Goal: Transaction & Acquisition: Download file/media

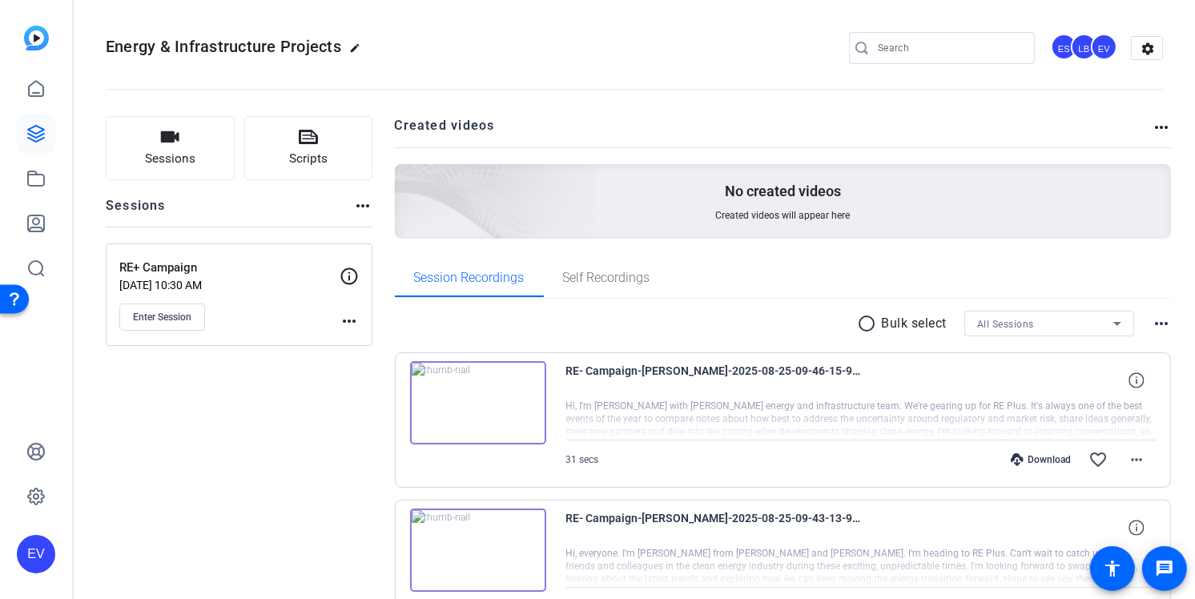
scroll to position [14, 0]
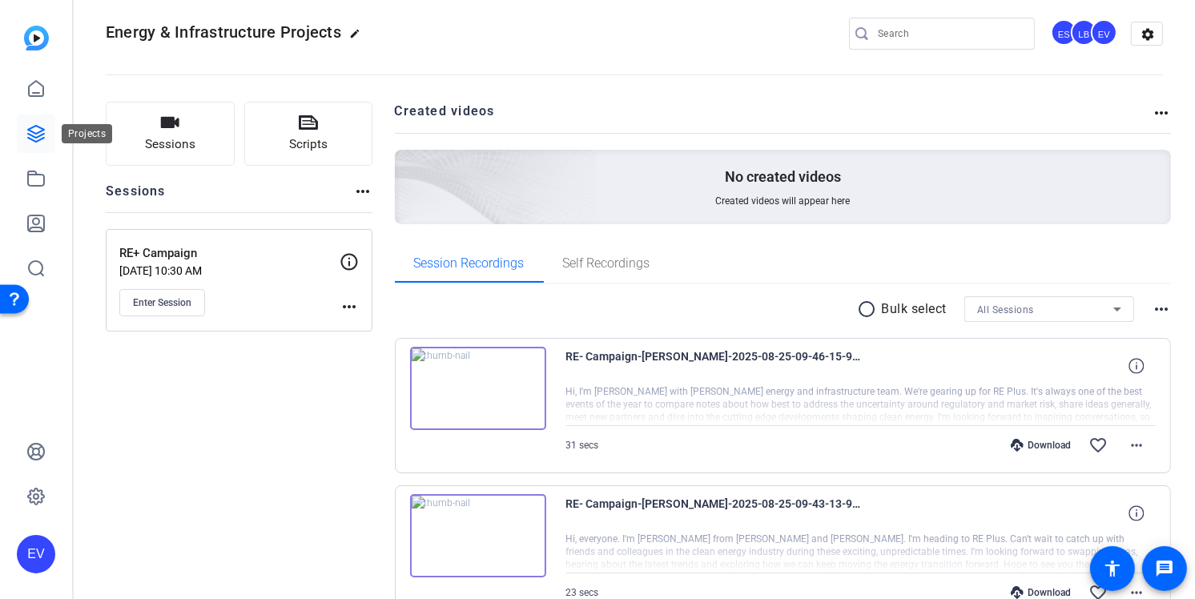
click at [38, 139] on icon at bounding box center [36, 134] width 16 height 16
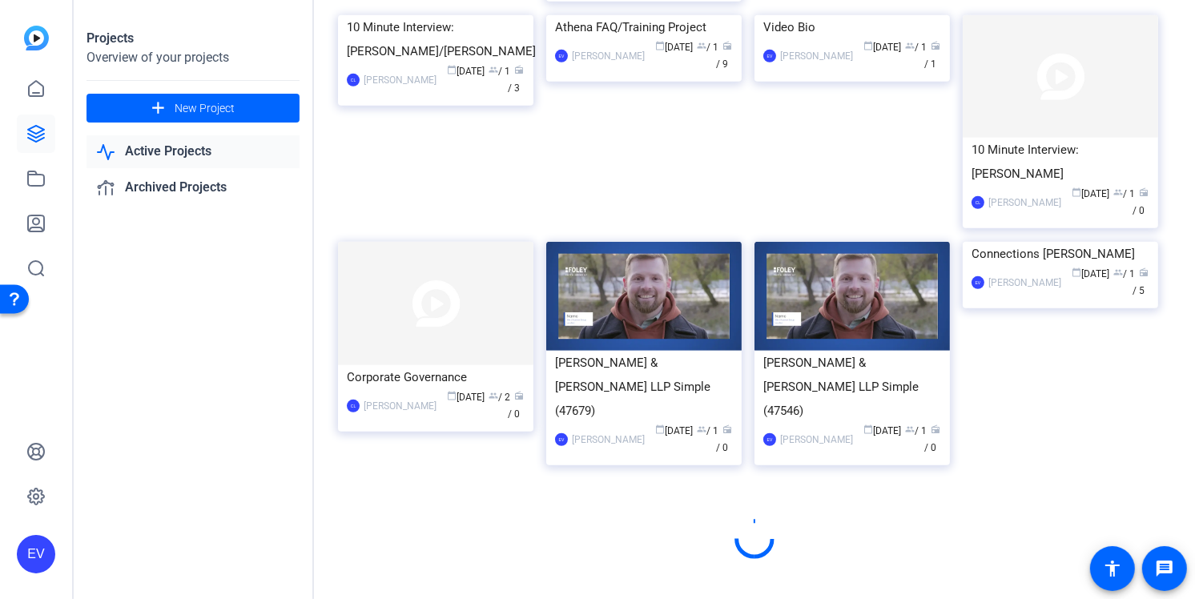
scroll to position [878, 0]
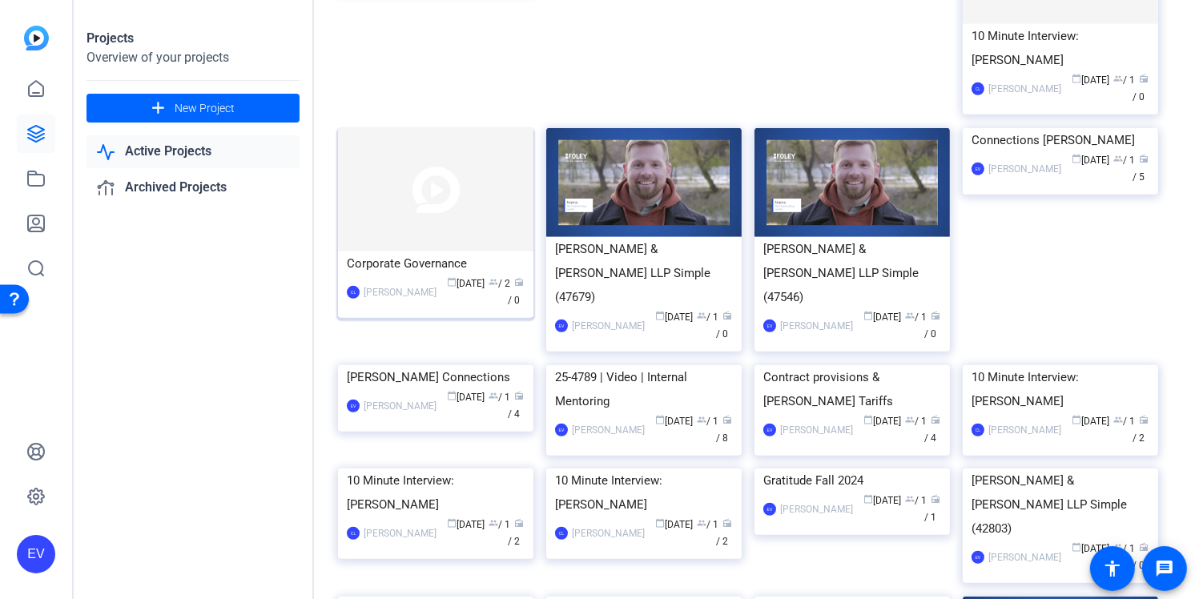
click at [425, 276] on div "Corporate Governance" at bounding box center [436, 264] width 178 height 24
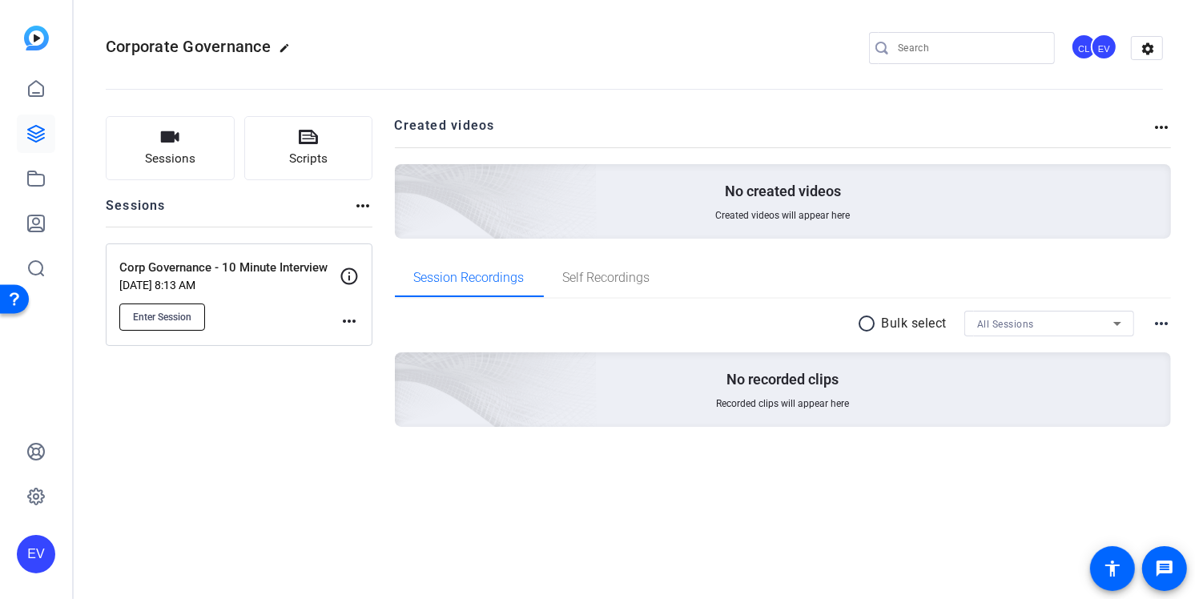
click at [181, 316] on span "Enter Session" at bounding box center [162, 317] width 58 height 13
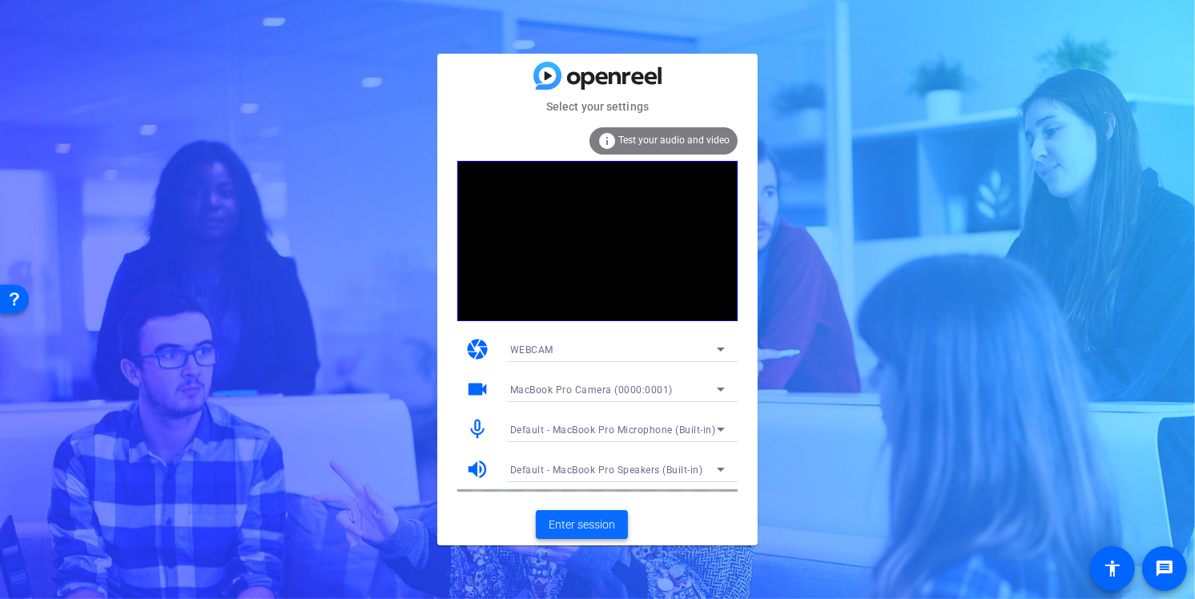
click at [579, 529] on span "Enter session" at bounding box center [582, 525] width 66 height 17
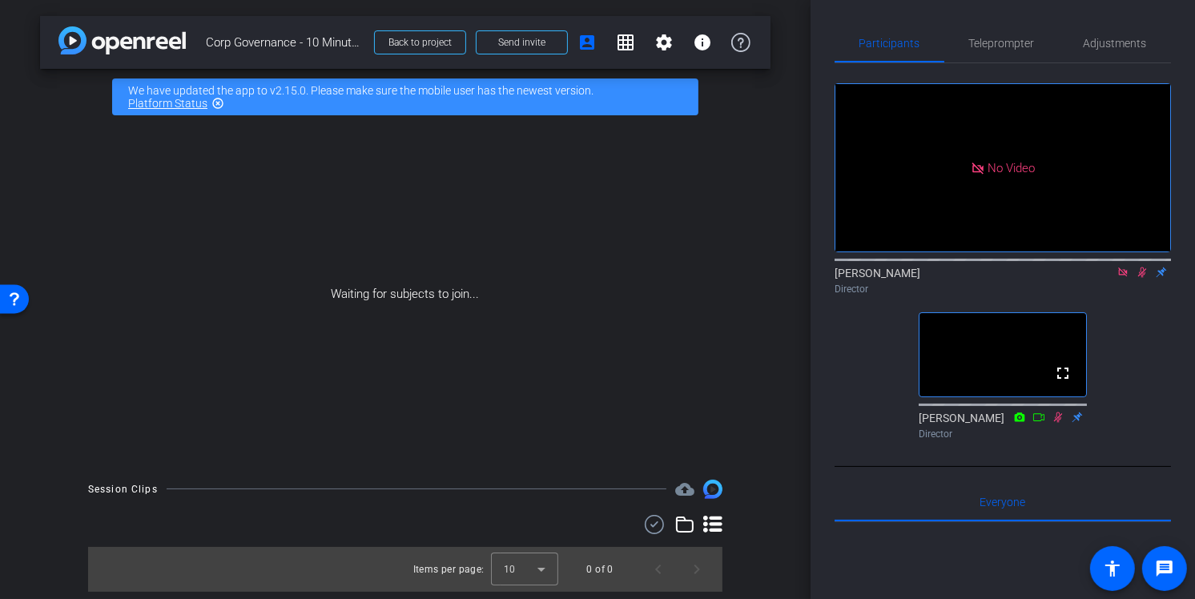
click at [1120, 278] on icon at bounding box center [1123, 272] width 13 height 11
click at [1122, 278] on icon at bounding box center [1123, 272] width 13 height 11
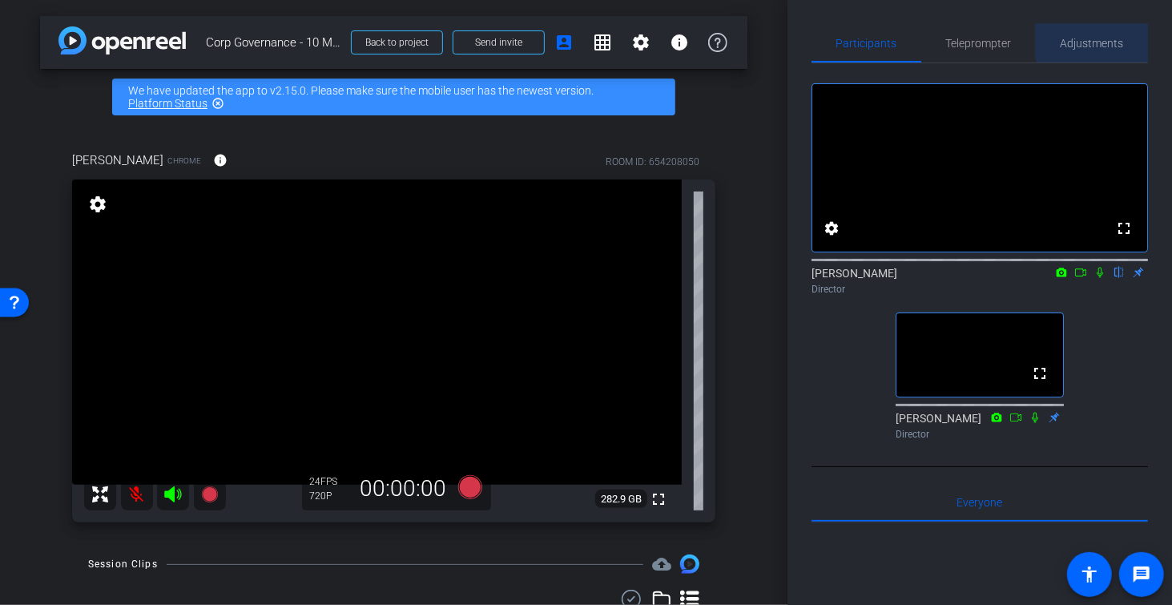
click at [1118, 41] on span "Adjustments" at bounding box center [1092, 43] width 63 height 11
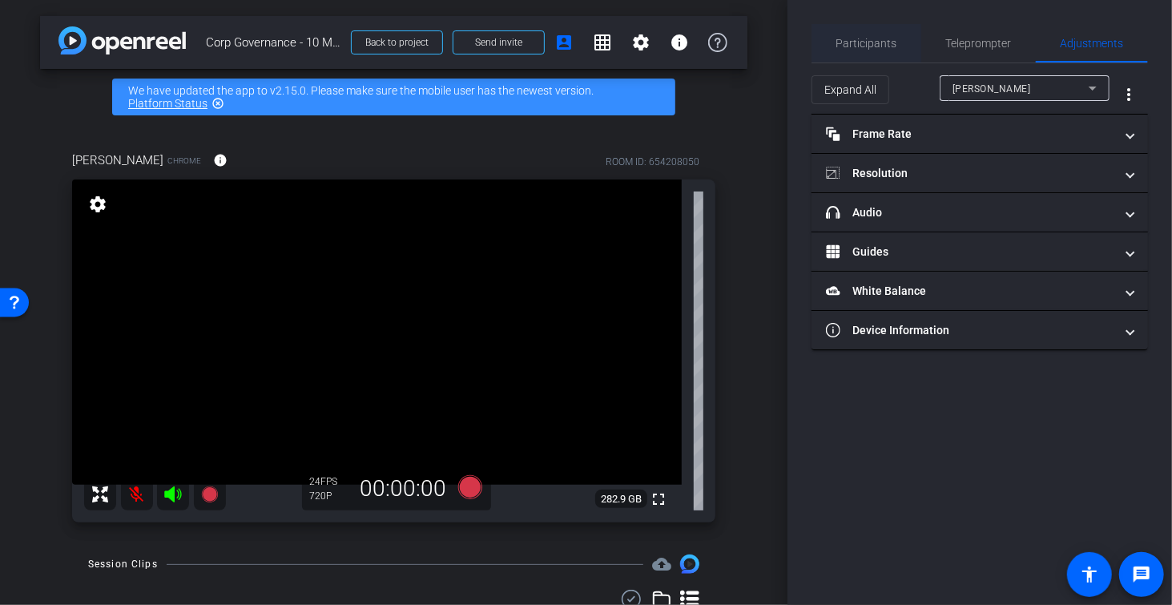
click at [874, 42] on span "Participants" at bounding box center [866, 43] width 61 height 11
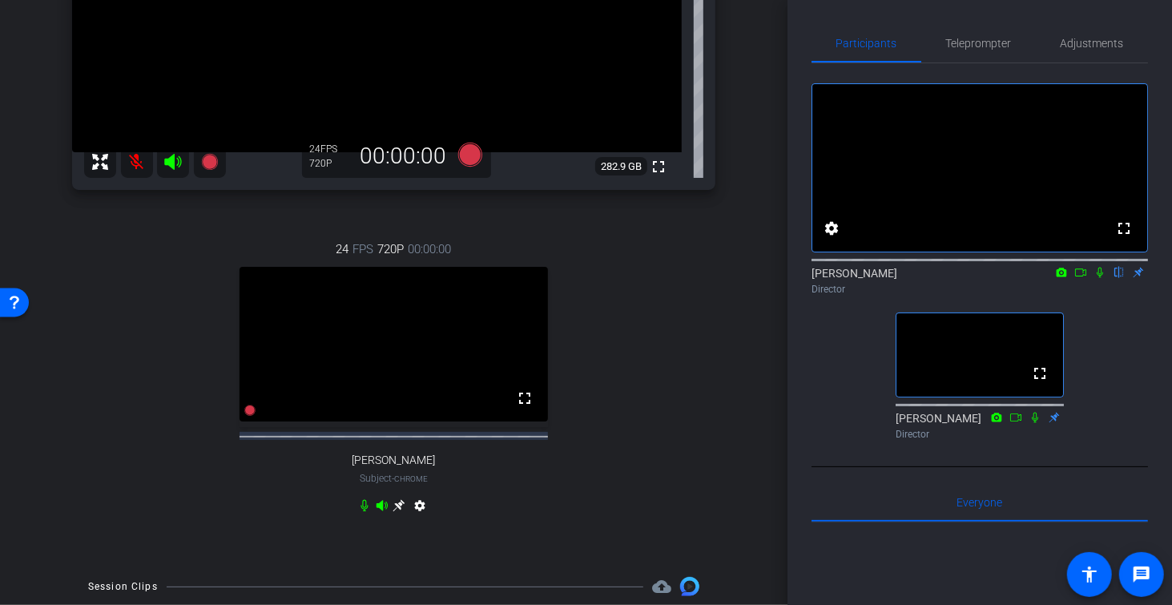
scroll to position [430, 0]
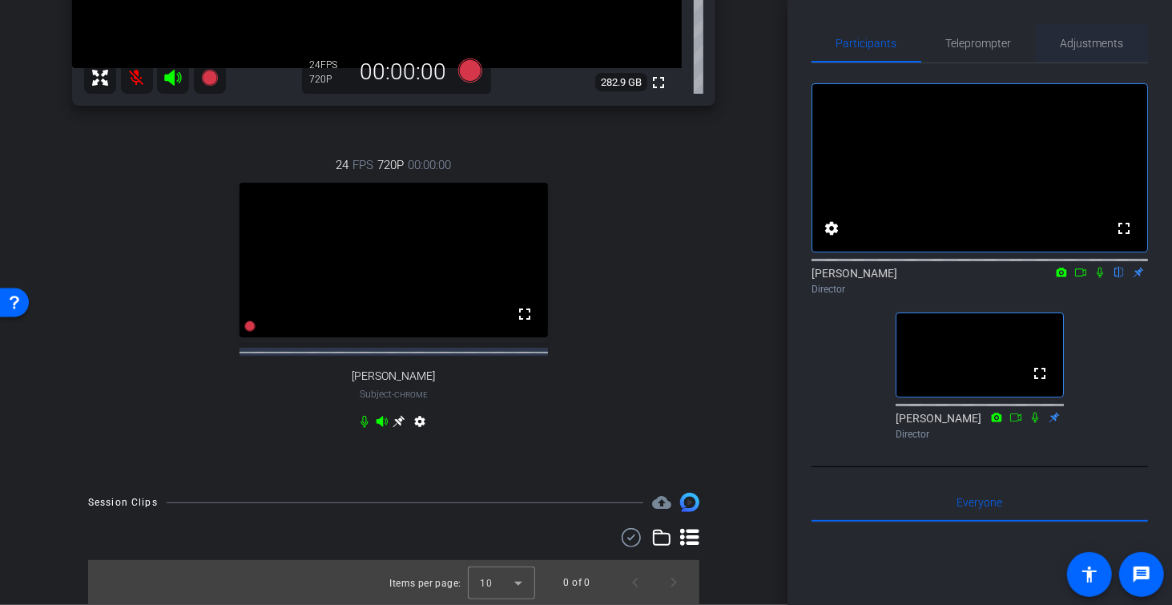
click at [1093, 51] on span "Adjustments" at bounding box center [1092, 43] width 63 height 38
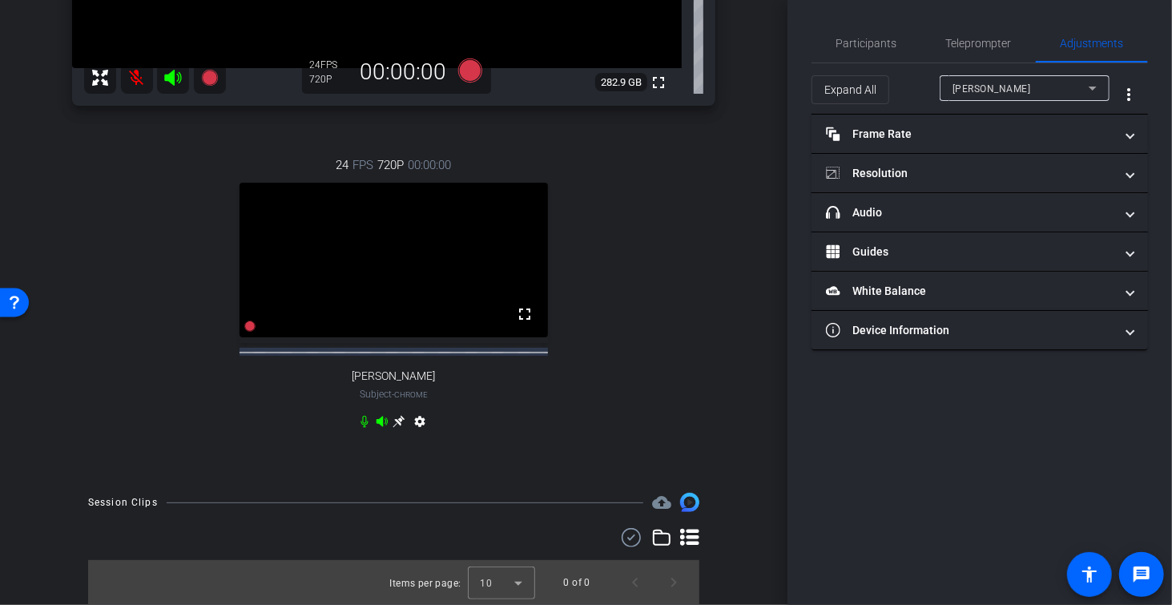
scroll to position [410, 0]
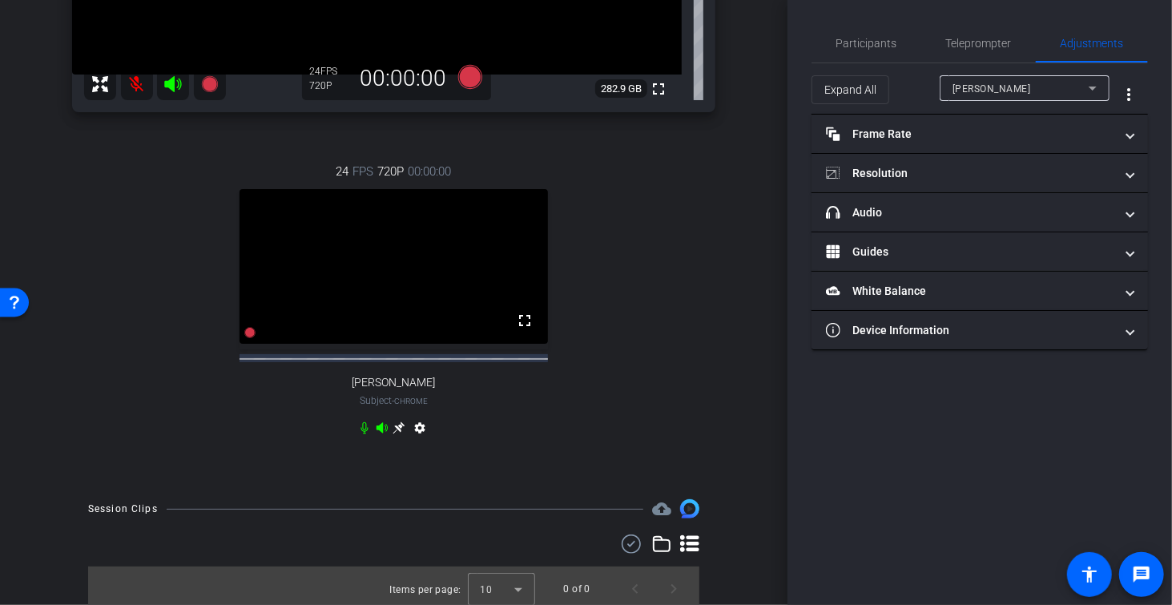
click at [1064, 85] on div "[PERSON_NAME]" at bounding box center [1020, 89] width 136 height 20
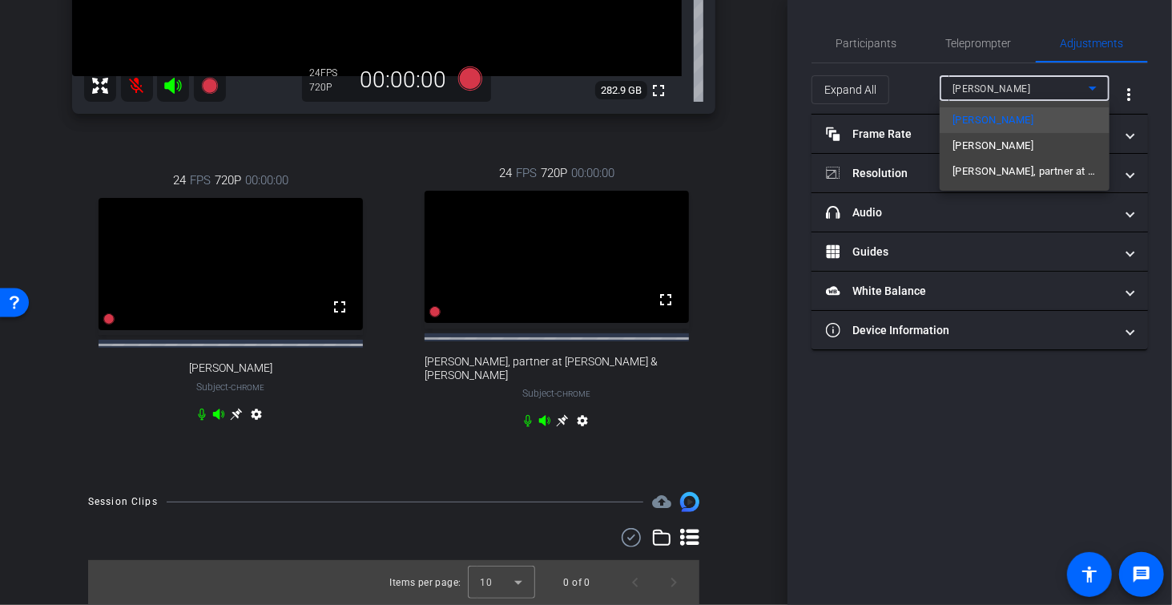
click at [53, 262] on div at bounding box center [586, 302] width 1172 height 605
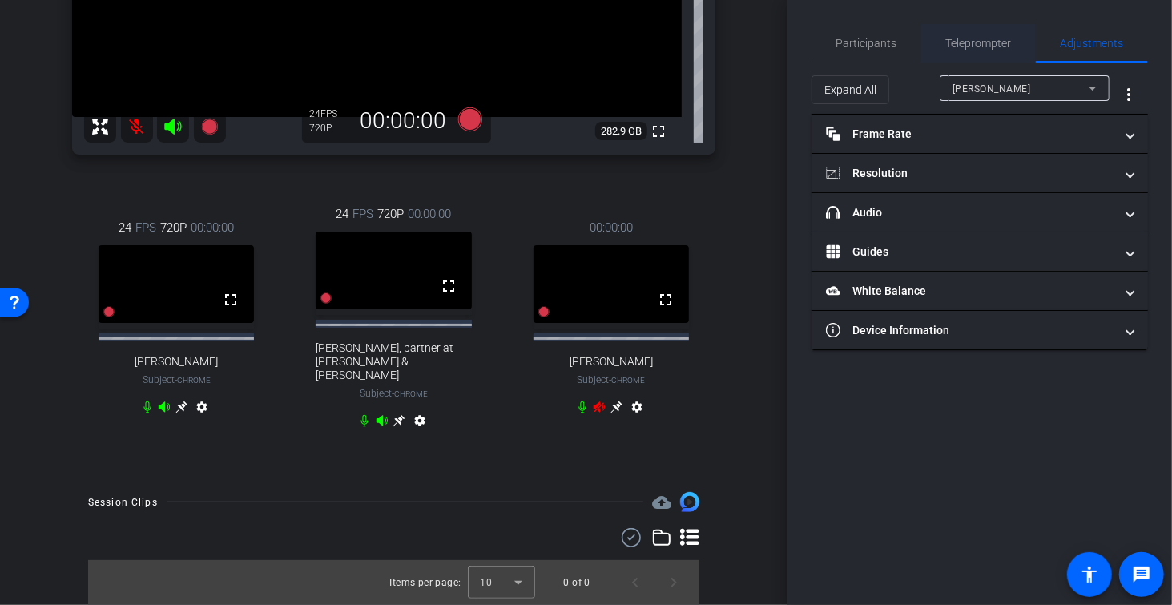
scroll to position [363, 0]
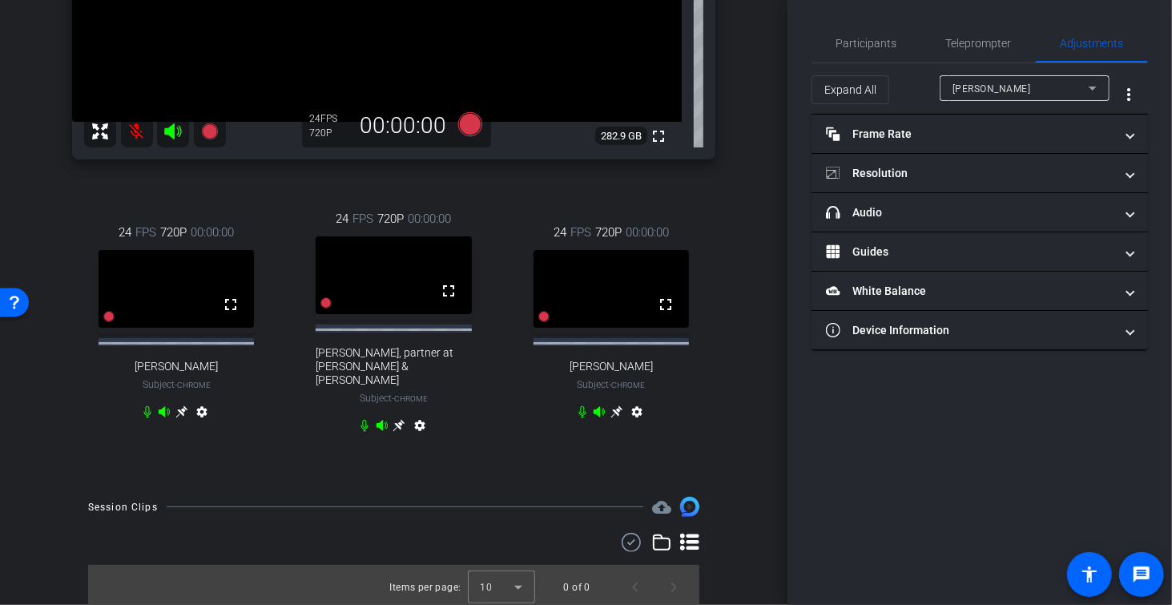
click at [178, 412] on icon at bounding box center [181, 411] width 13 height 13
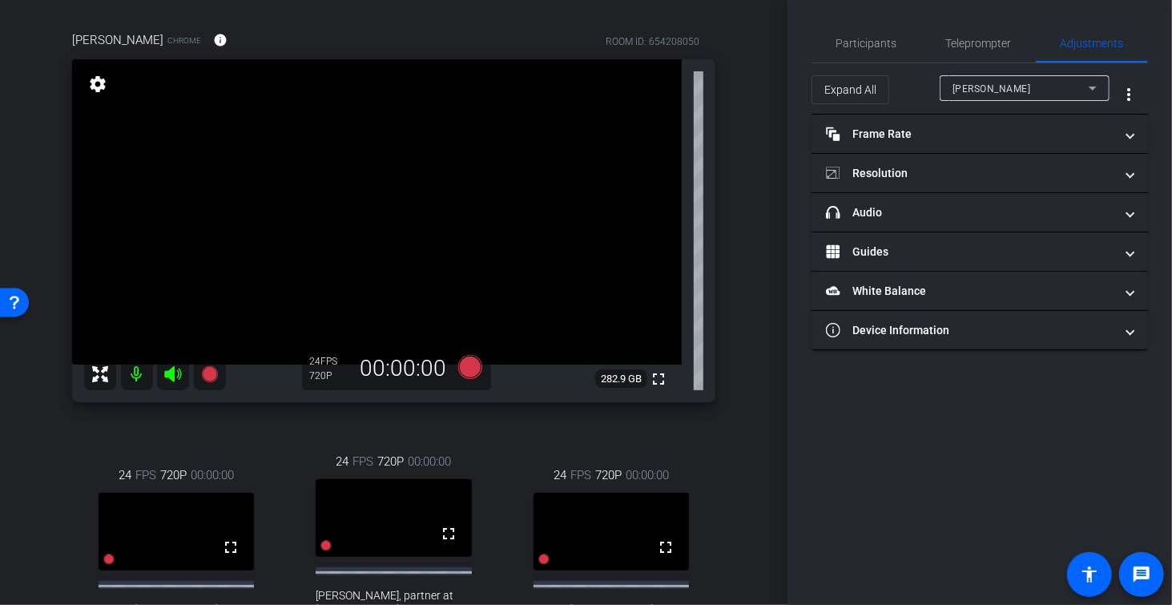
scroll to position [193, 0]
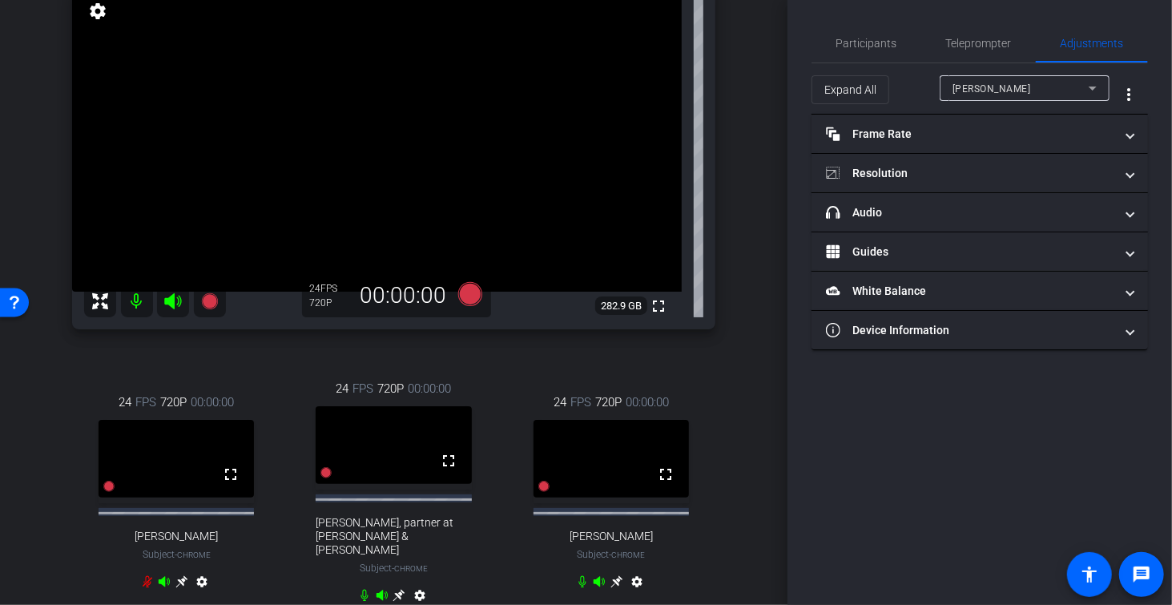
click at [617, 586] on icon at bounding box center [616, 582] width 12 height 12
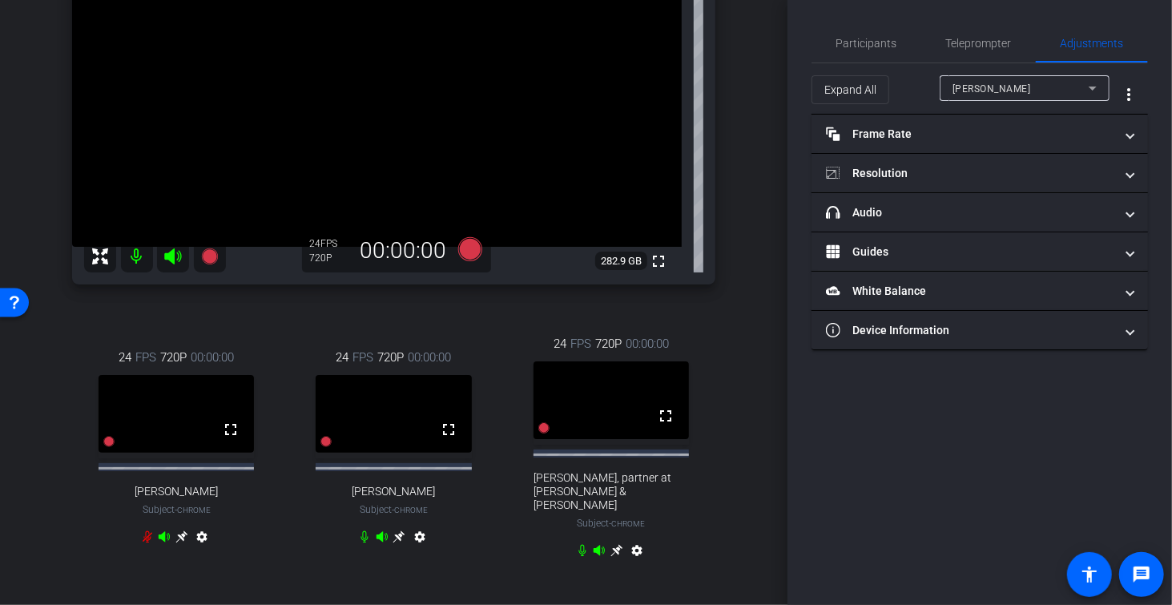
scroll to position [244, 0]
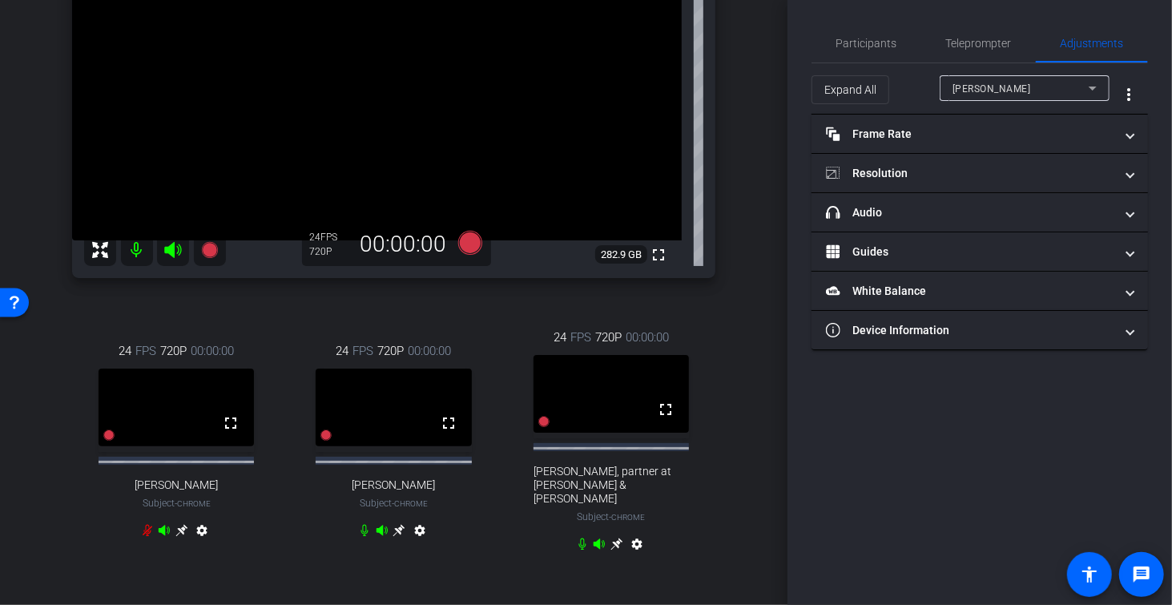
drag, startPoint x: 781, startPoint y: 388, endPoint x: 719, endPoint y: 387, distance: 61.7
click at [780, 385] on div "arrow_back Corp Governance - 10 Minute Interview Back to project Send invite ac…" at bounding box center [393, 302] width 787 height 605
click at [614, 379] on video at bounding box center [610, 394] width 155 height 78
click at [617, 537] on icon at bounding box center [616, 543] width 13 height 13
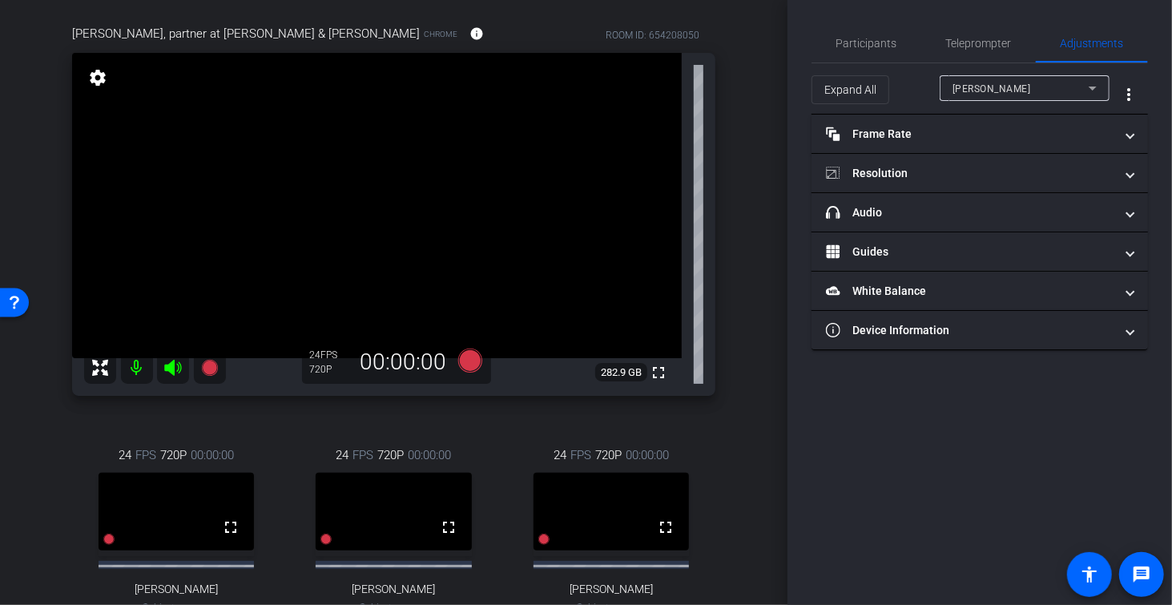
scroll to position [121, 0]
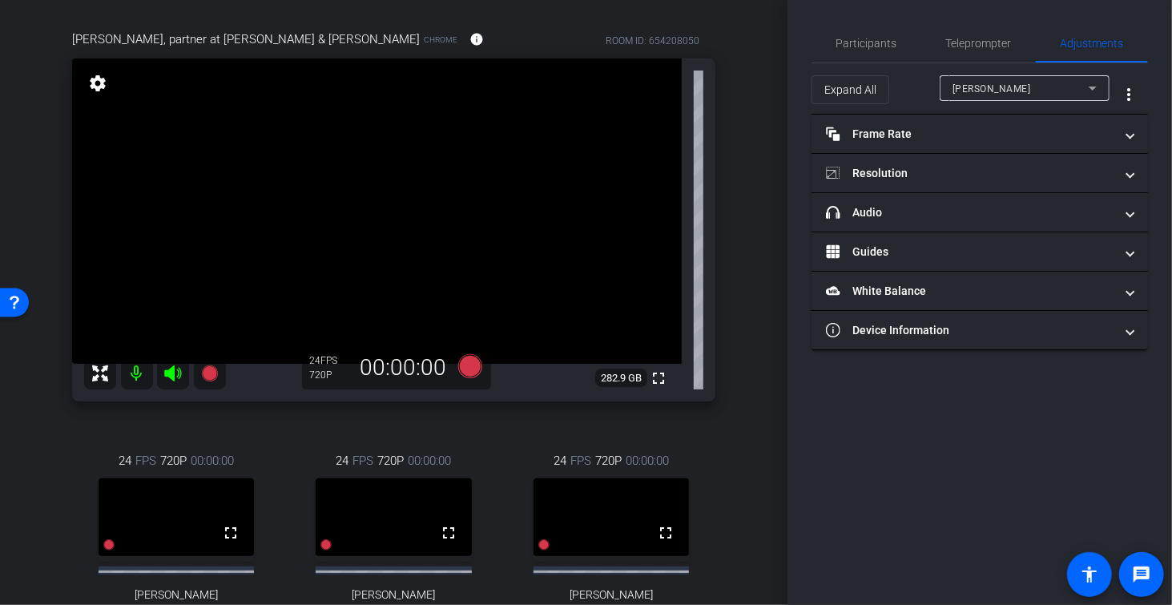
click at [780, 208] on div "arrow_back Corp Governance - 10 Minute Interview Back to project Send invite ac…" at bounding box center [393, 181] width 787 height 605
click at [1020, 18] on div "Participants Teleprompter Adjustments settings [PERSON_NAME] flip Director [PER…" at bounding box center [979, 302] width 385 height 605
click at [872, 46] on span "Participants" at bounding box center [866, 43] width 61 height 11
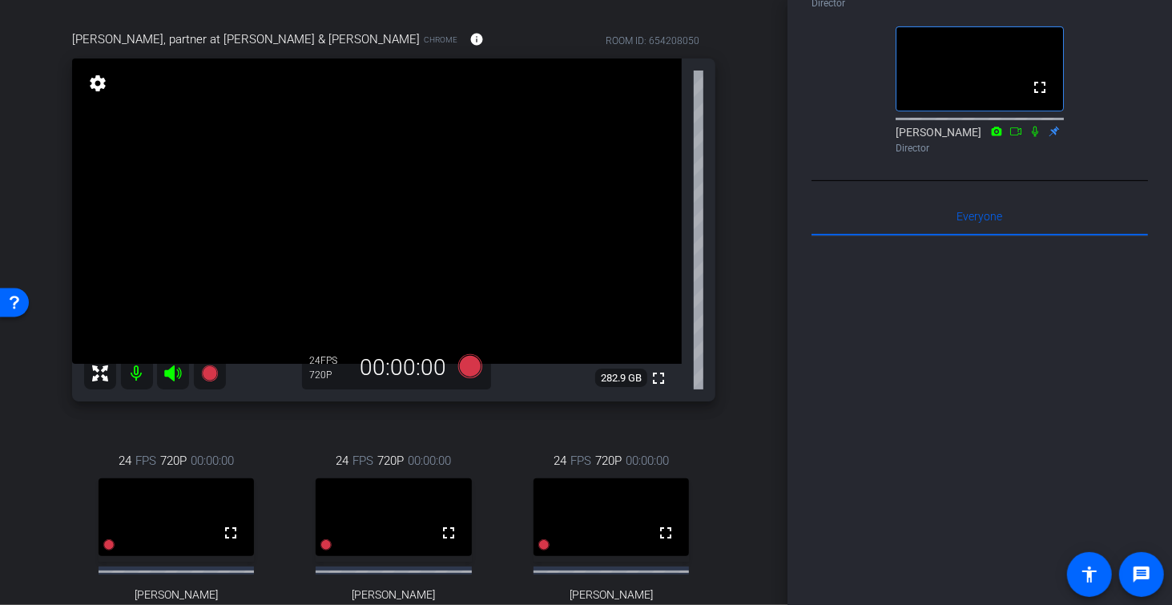
scroll to position [0, 0]
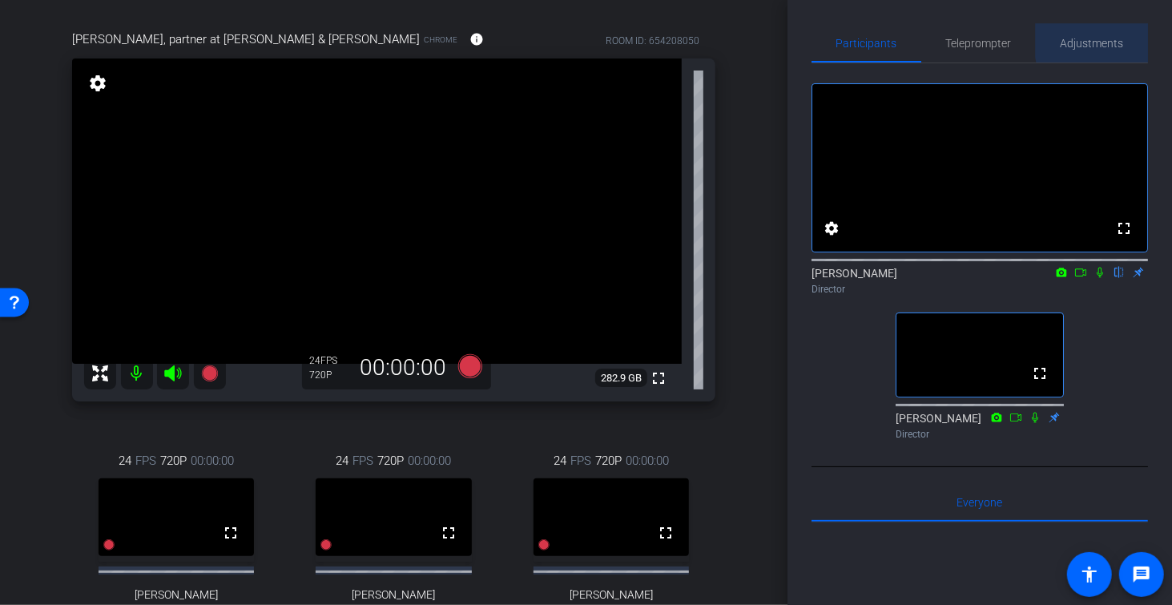
click at [1121, 41] on span "Adjustments" at bounding box center [1092, 43] width 63 height 11
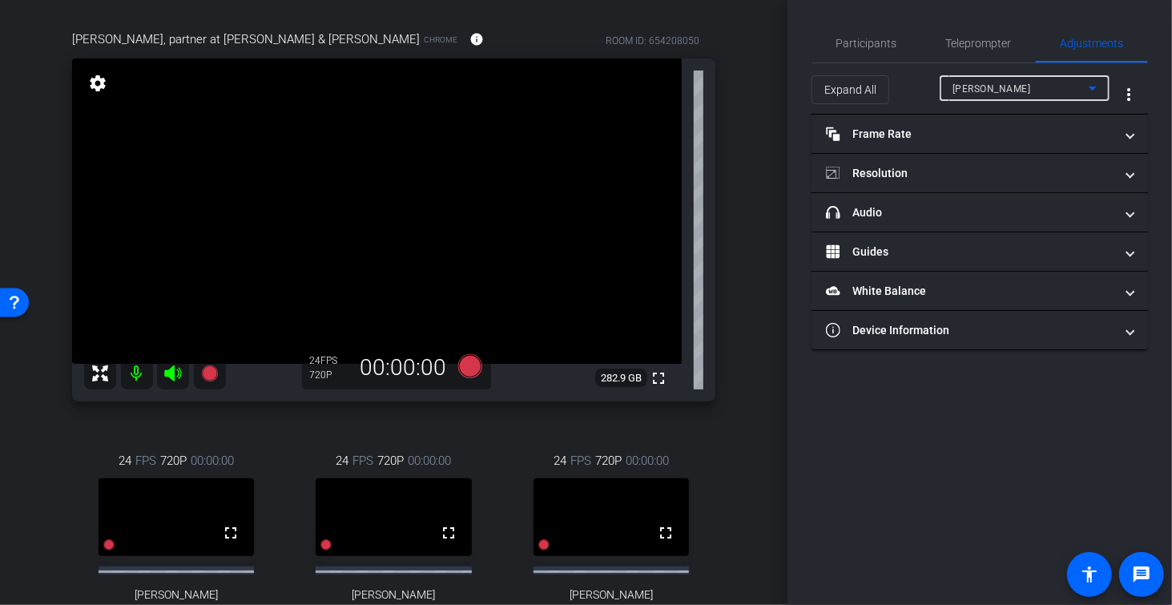
click at [1022, 85] on div "[PERSON_NAME]" at bounding box center [1020, 89] width 136 height 20
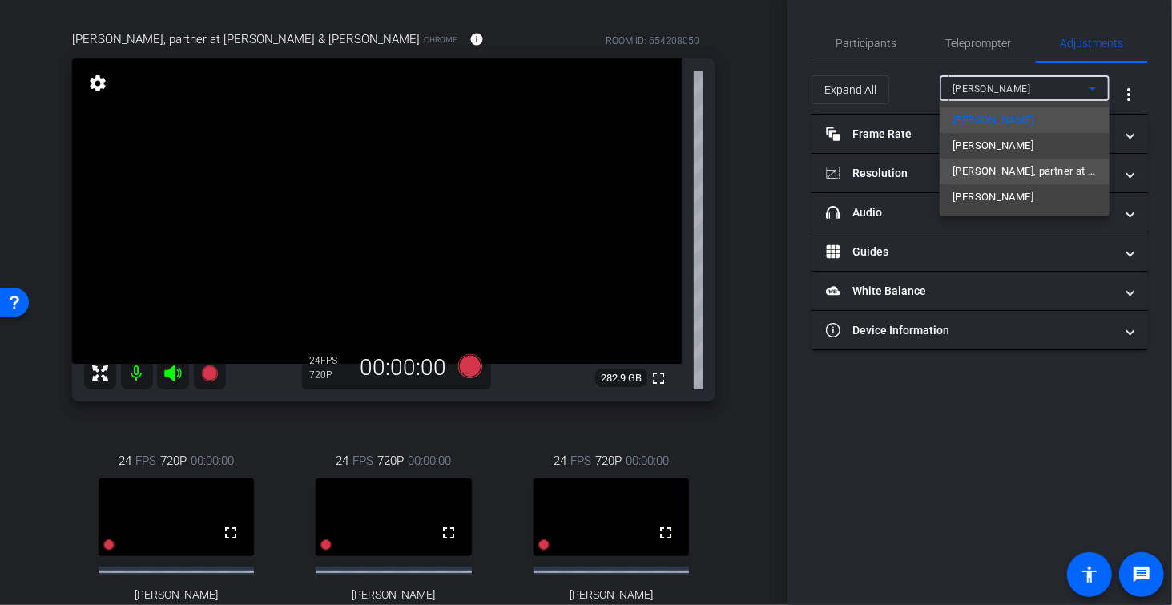
click at [1029, 171] on span "[PERSON_NAME], partner at [PERSON_NAME] & [PERSON_NAME]" at bounding box center [1024, 171] width 144 height 19
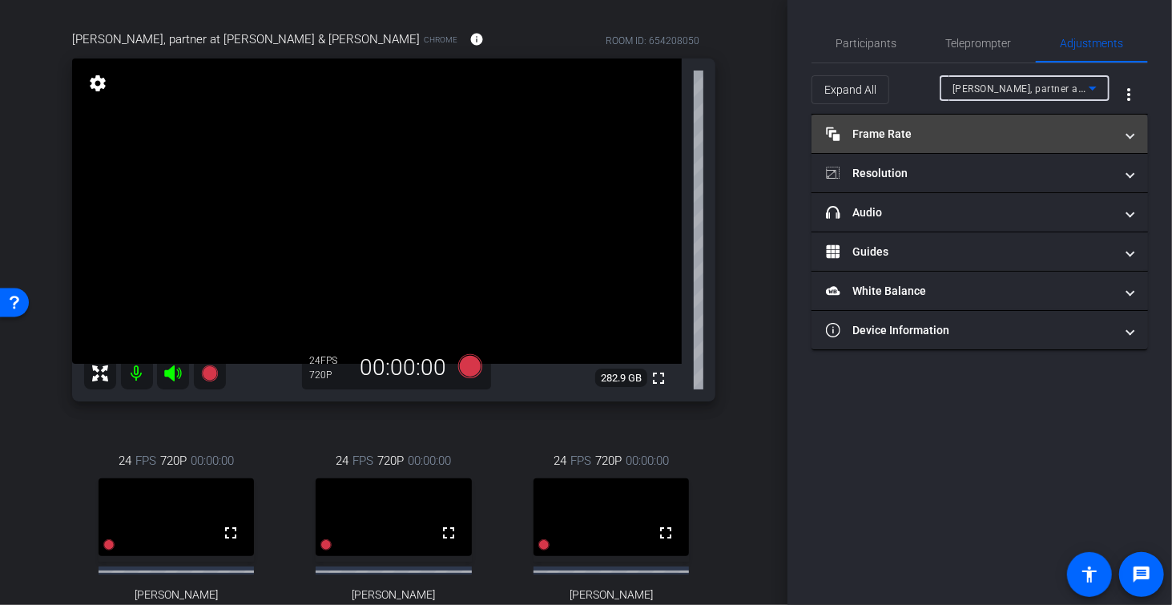
click at [887, 132] on mat-panel-title "Frame Rate Frame Rate" at bounding box center [970, 134] width 288 height 17
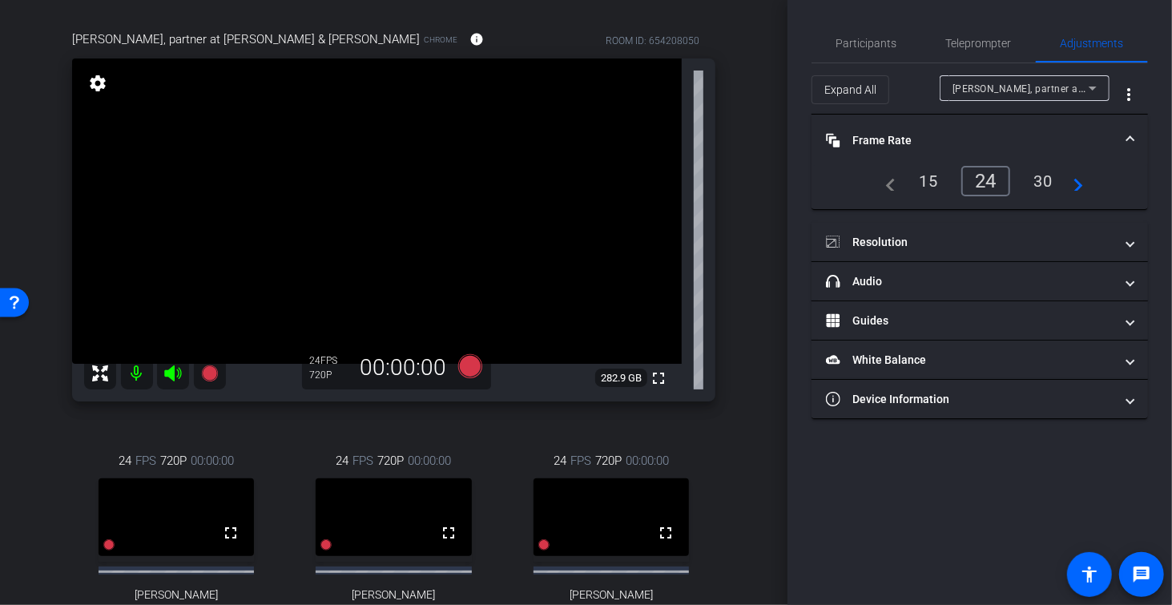
click at [1039, 175] on div "30" at bounding box center [1043, 180] width 42 height 27
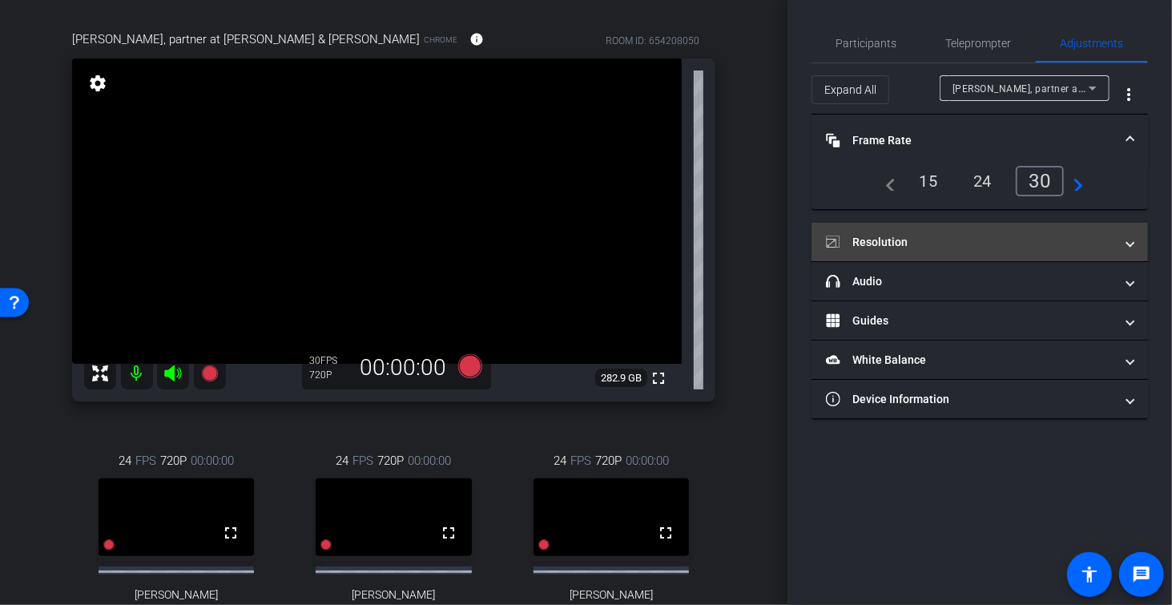
click at [930, 241] on mat-panel-title "Resolution" at bounding box center [970, 242] width 288 height 17
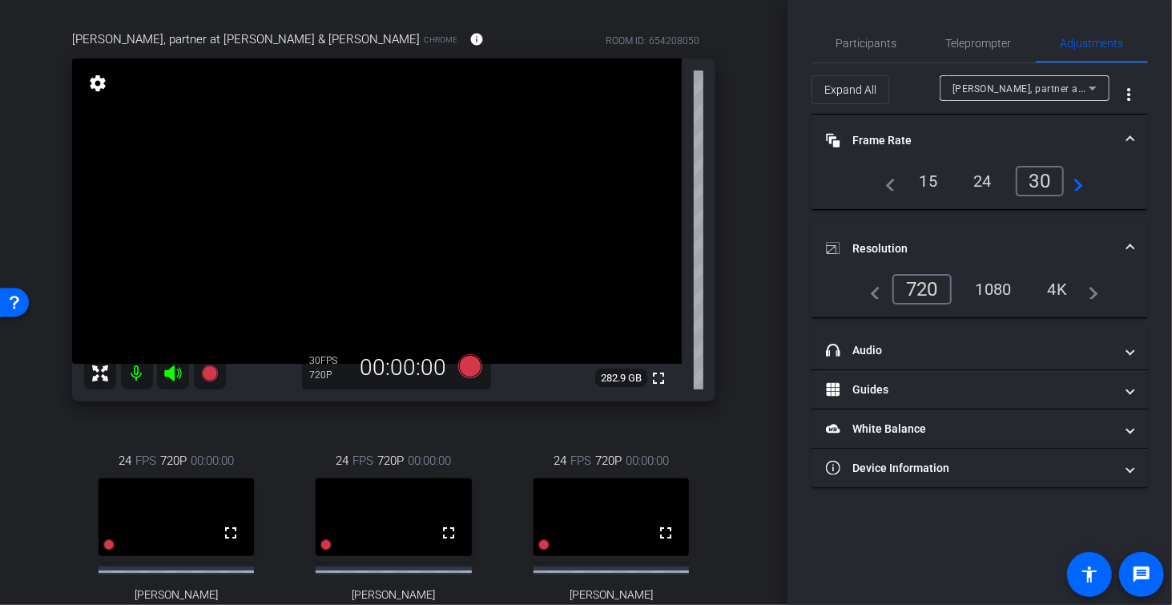
click at [1004, 285] on div "1080" at bounding box center [994, 289] width 60 height 27
click at [737, 207] on div "[PERSON_NAME], partner at [PERSON_NAME] & [PERSON_NAME] Chrome info ROOM ID: 65…" at bounding box center [393, 349] width 707 height 691
click at [31, 221] on div "arrow_back Corp Governance - 10 Minute Interview Back to project Send invite ac…" at bounding box center [393, 181] width 787 height 605
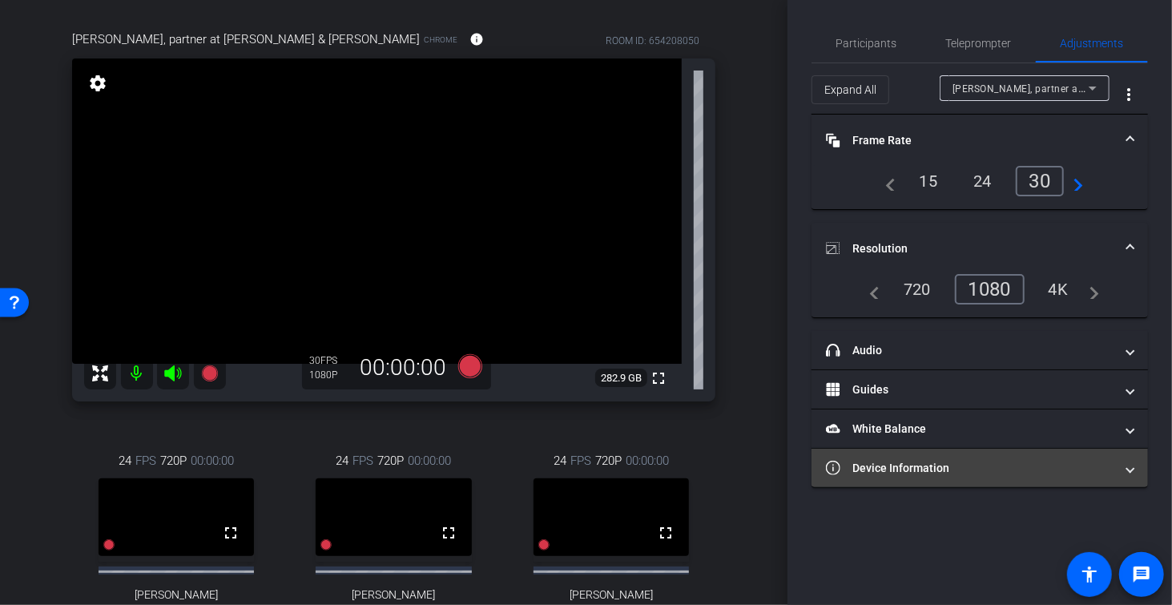
click at [950, 463] on mat-panel-title "Device Information" at bounding box center [970, 468] width 288 height 17
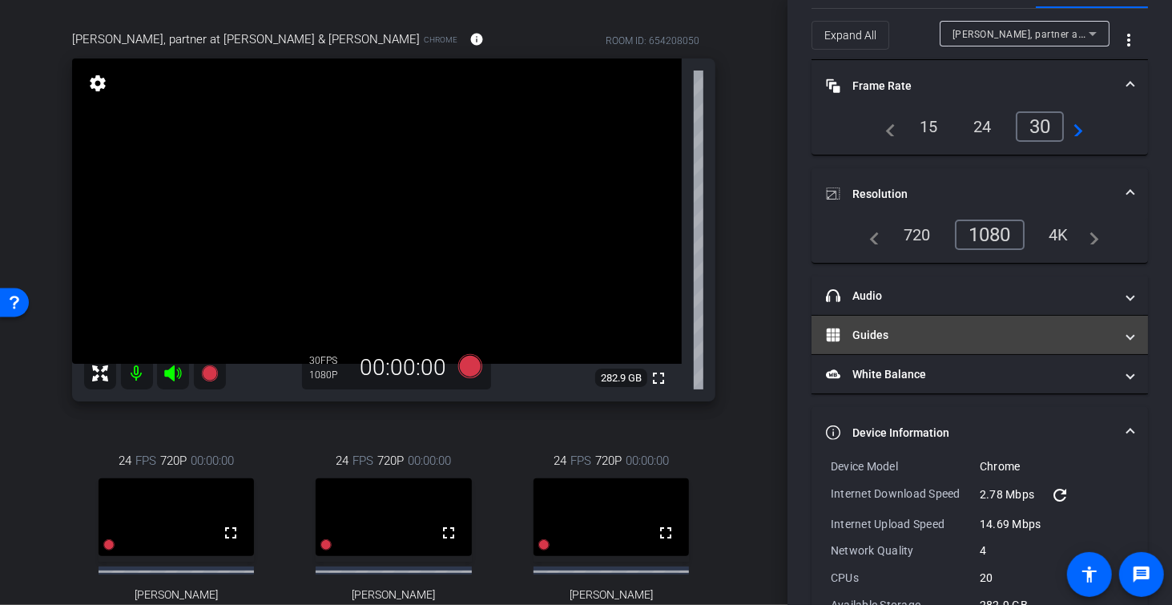
scroll to position [58, 0]
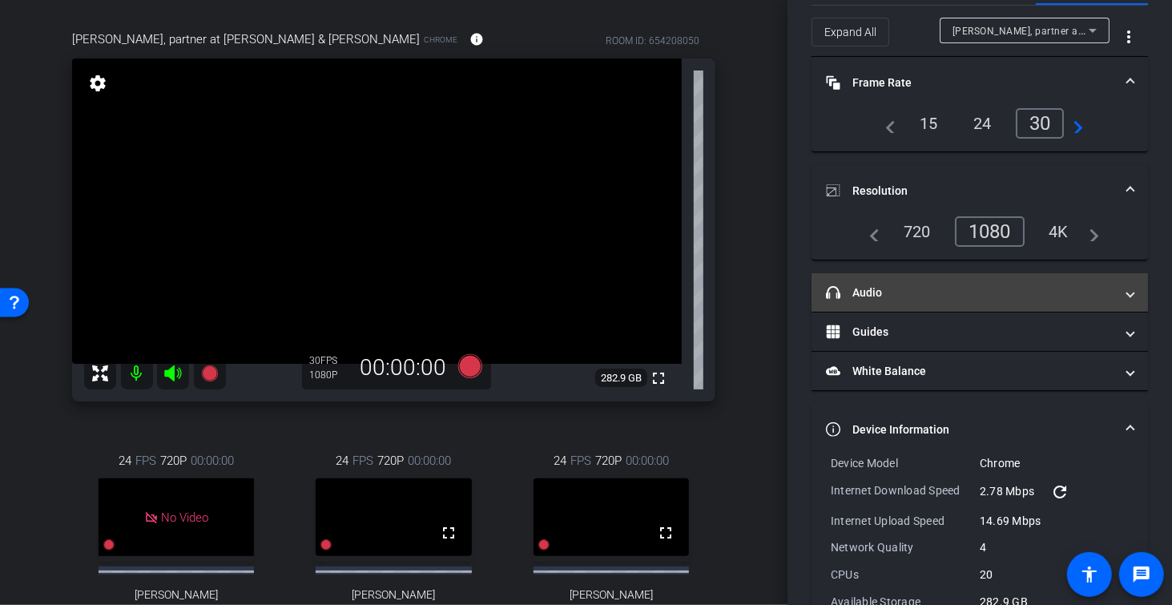
click at [919, 293] on mat-panel-title "headphone icon Audio" at bounding box center [970, 292] width 288 height 17
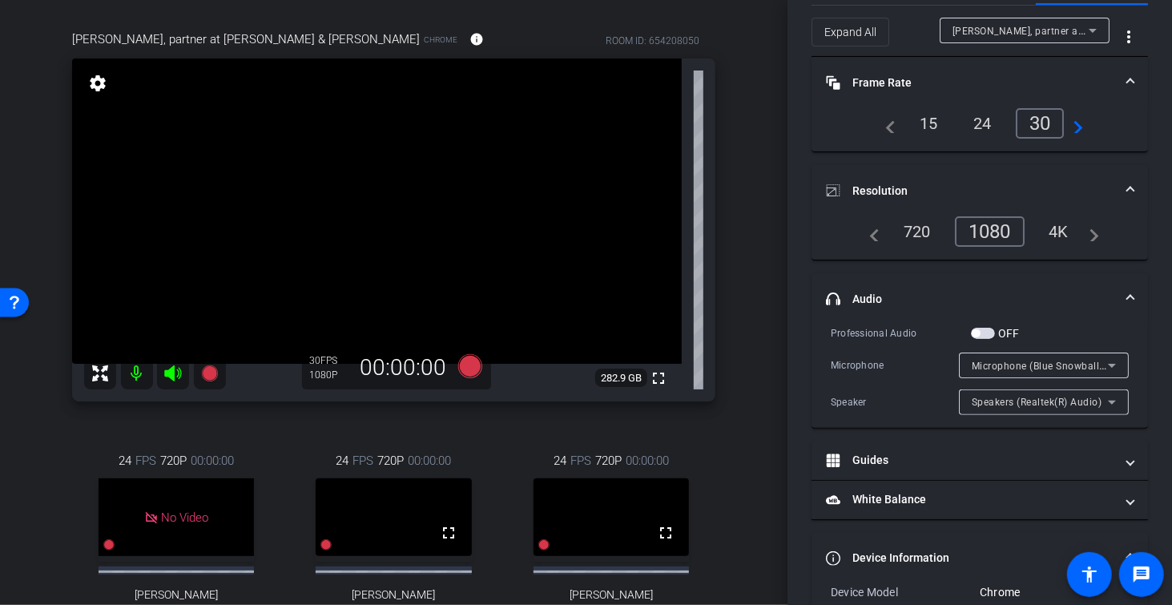
click at [1065, 360] on span "Microphone (Blue Snowball) (046d:0ab9)" at bounding box center [1068, 365] width 192 height 13
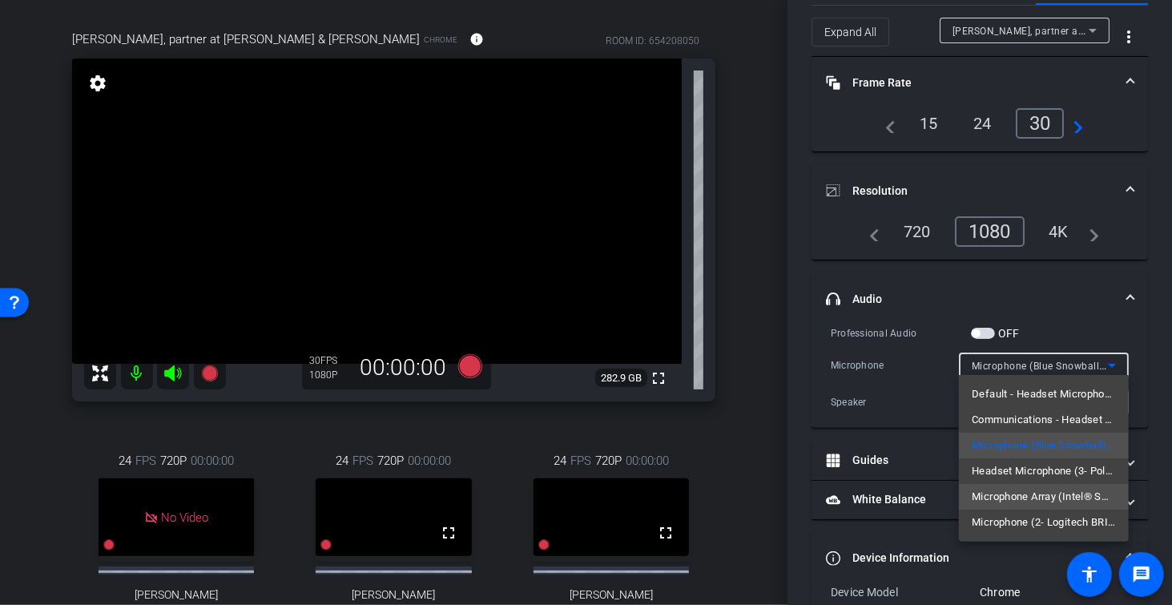
click at [1042, 499] on span "Microphone Array (Intel® Smart Sound Technology for Digital Microphones)" at bounding box center [1044, 496] width 144 height 19
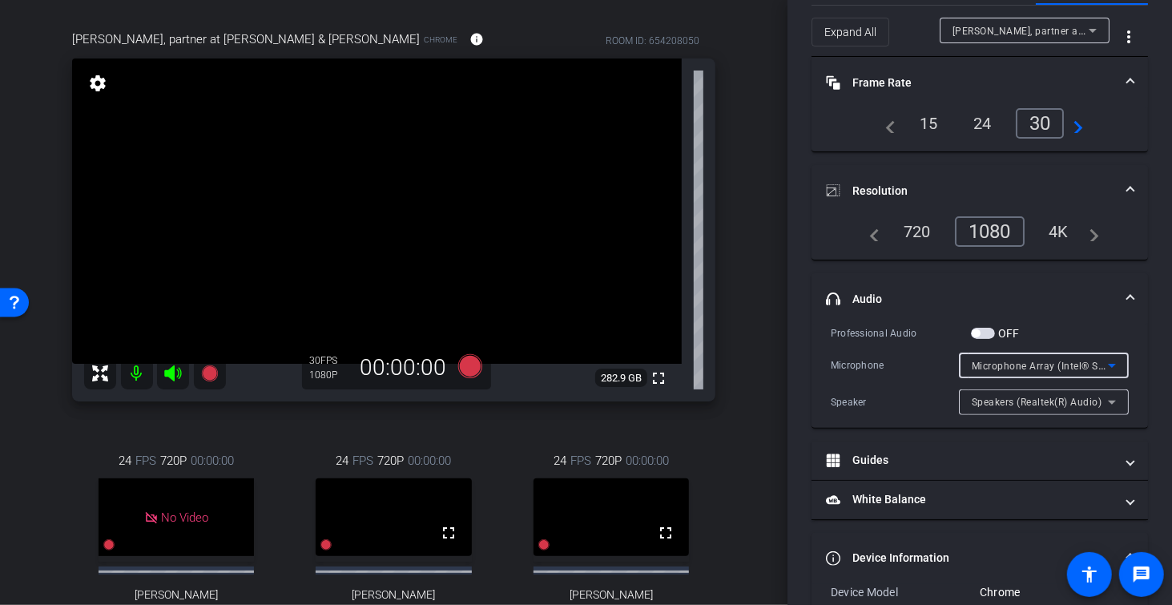
click at [1045, 399] on span "Speakers (Realtek(R) Audio)" at bounding box center [1037, 402] width 131 height 11
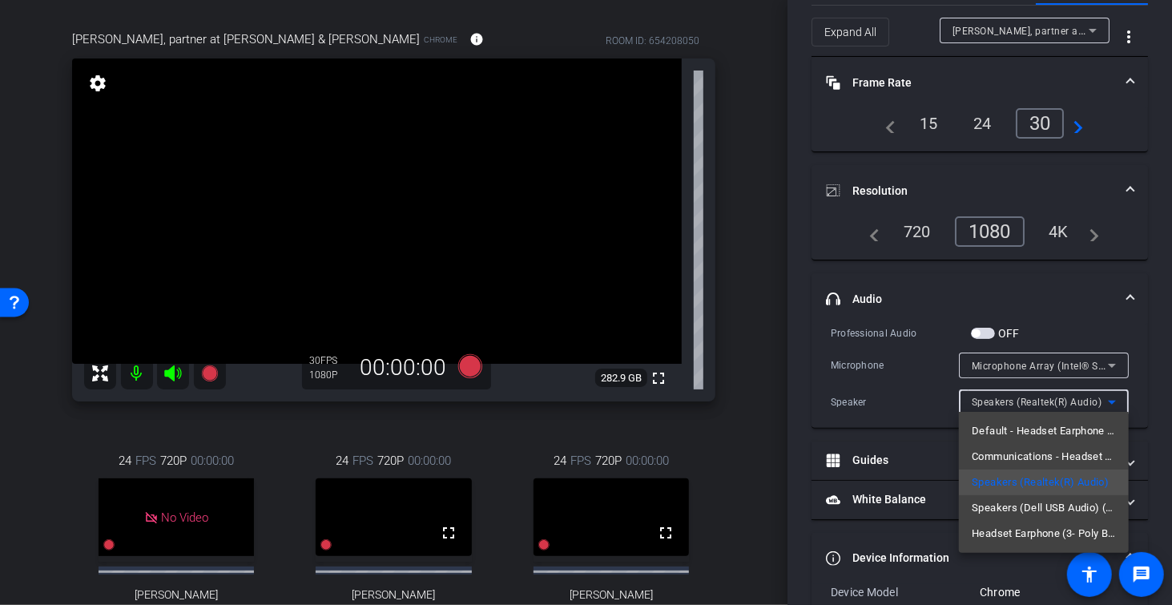
click at [872, 399] on div at bounding box center [586, 302] width 1172 height 605
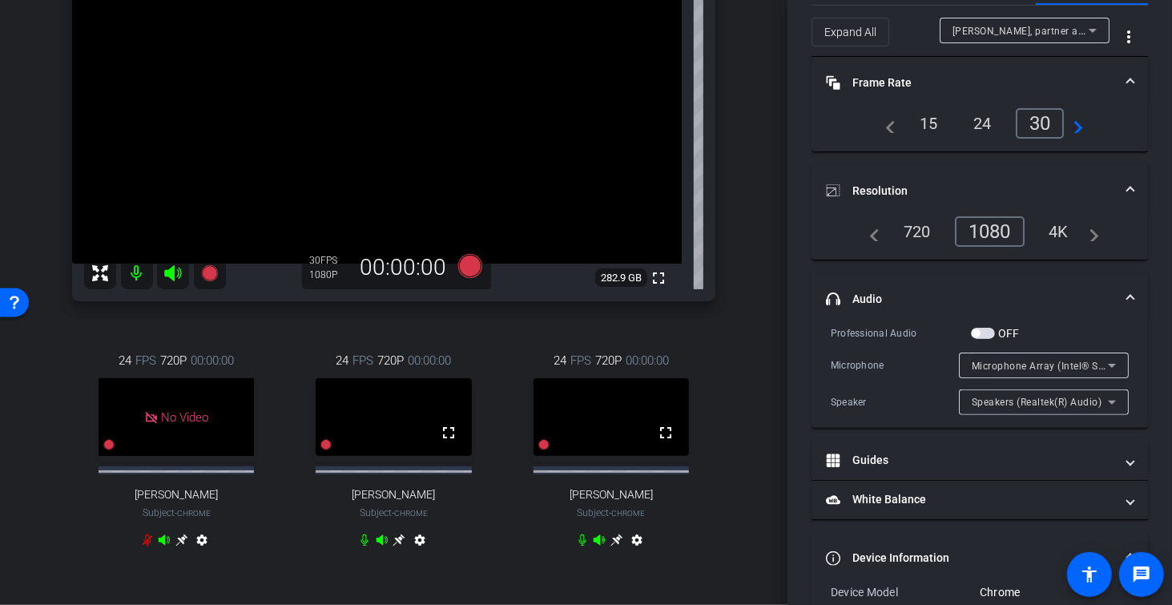
scroll to position [226, 0]
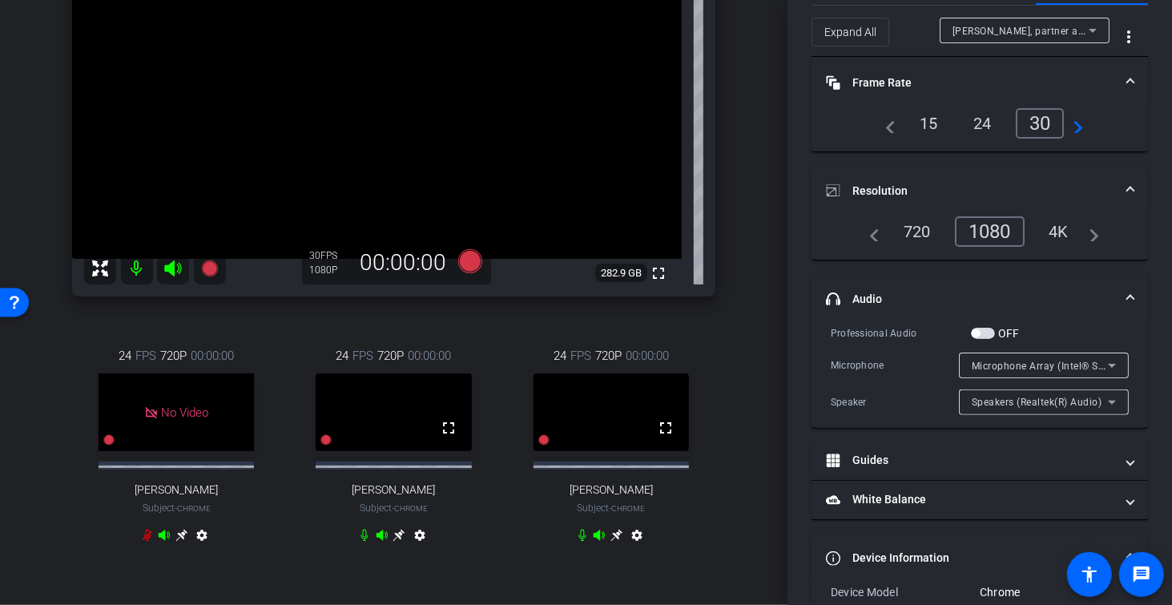
click at [625, 415] on video at bounding box center [610, 412] width 155 height 78
click at [618, 542] on icon at bounding box center [616, 535] width 12 height 12
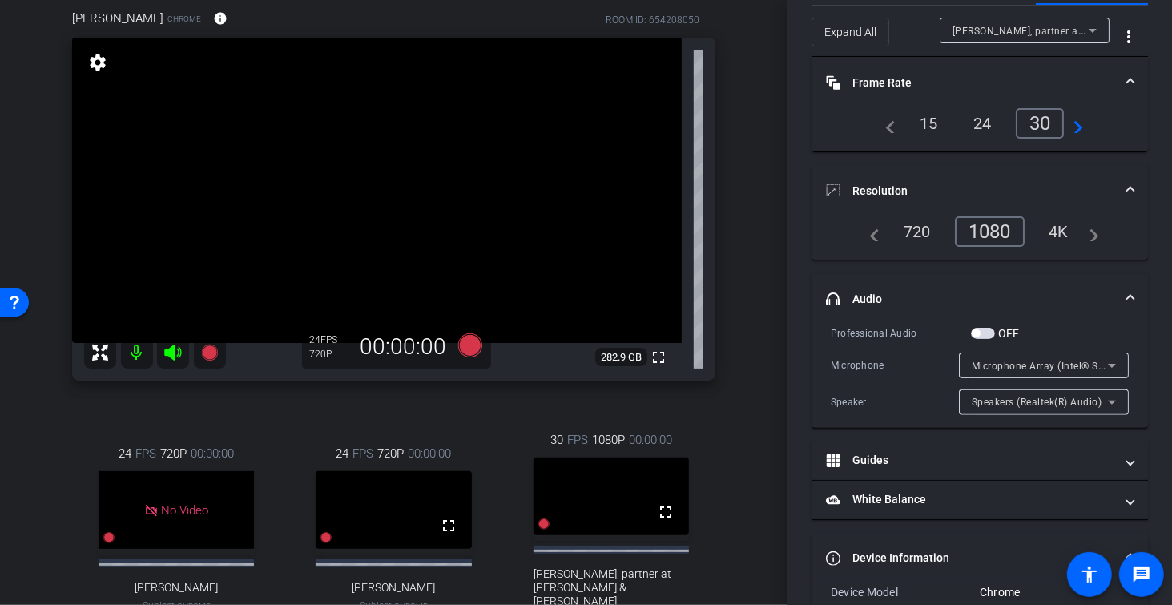
scroll to position [140, 0]
click at [1097, 24] on icon at bounding box center [1092, 30] width 19 height 19
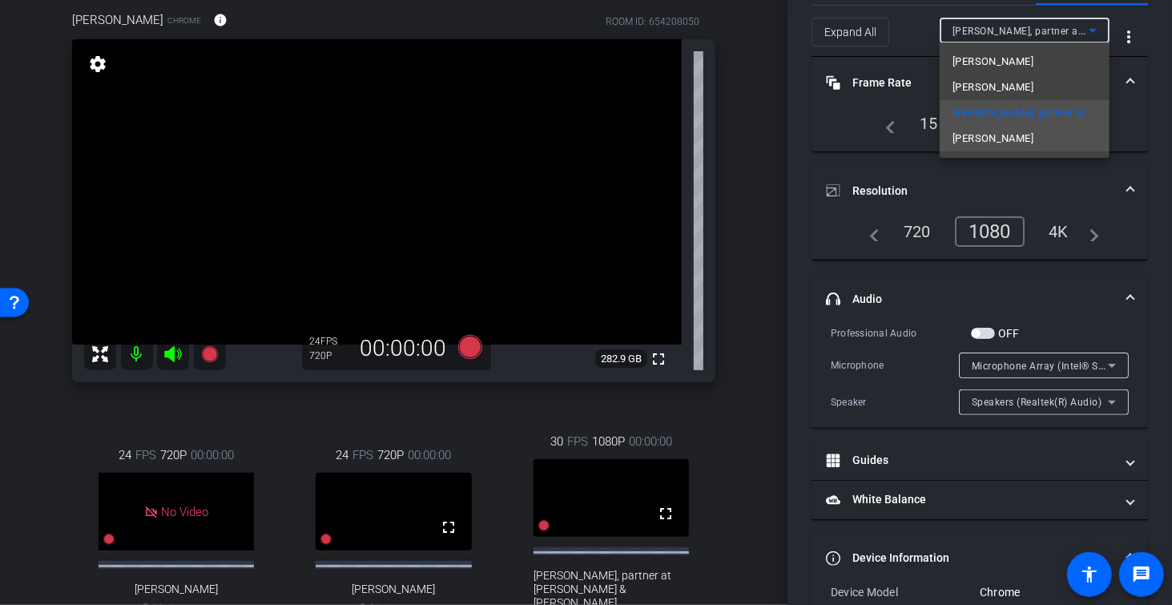
click at [988, 144] on span "[PERSON_NAME]" at bounding box center [992, 138] width 81 height 19
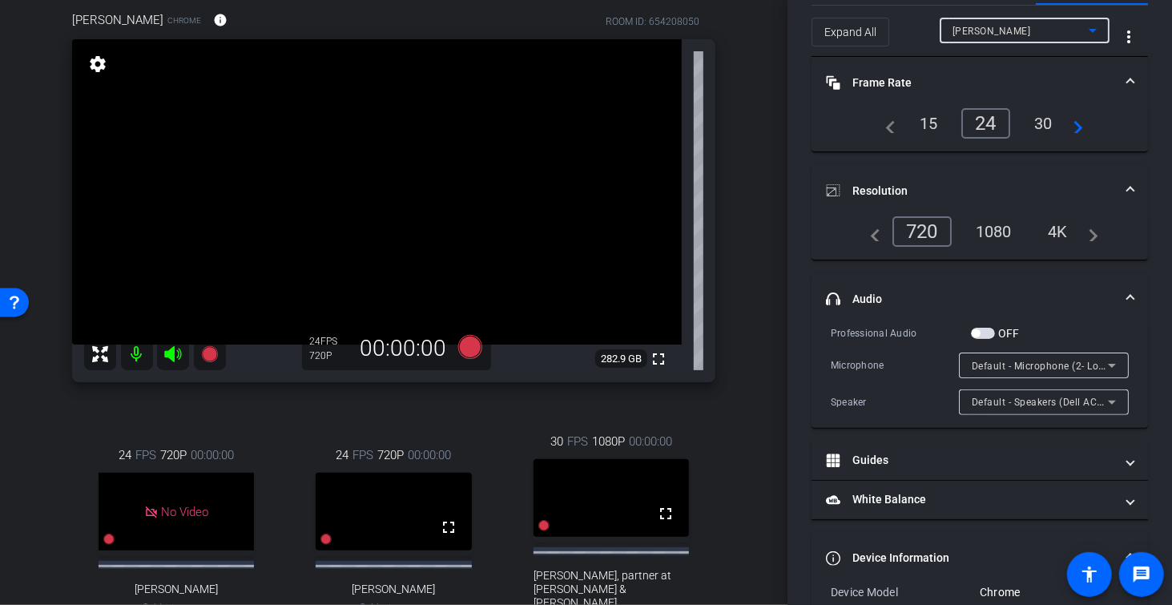
click at [996, 230] on div "1080" at bounding box center [994, 231] width 60 height 27
click at [1048, 124] on div "30" at bounding box center [1043, 123] width 42 height 27
drag, startPoint x: 351, startPoint y: 221, endPoint x: 328, endPoint y: 233, distance: 26.2
click at [349, 220] on video at bounding box center [377, 191] width 610 height 305
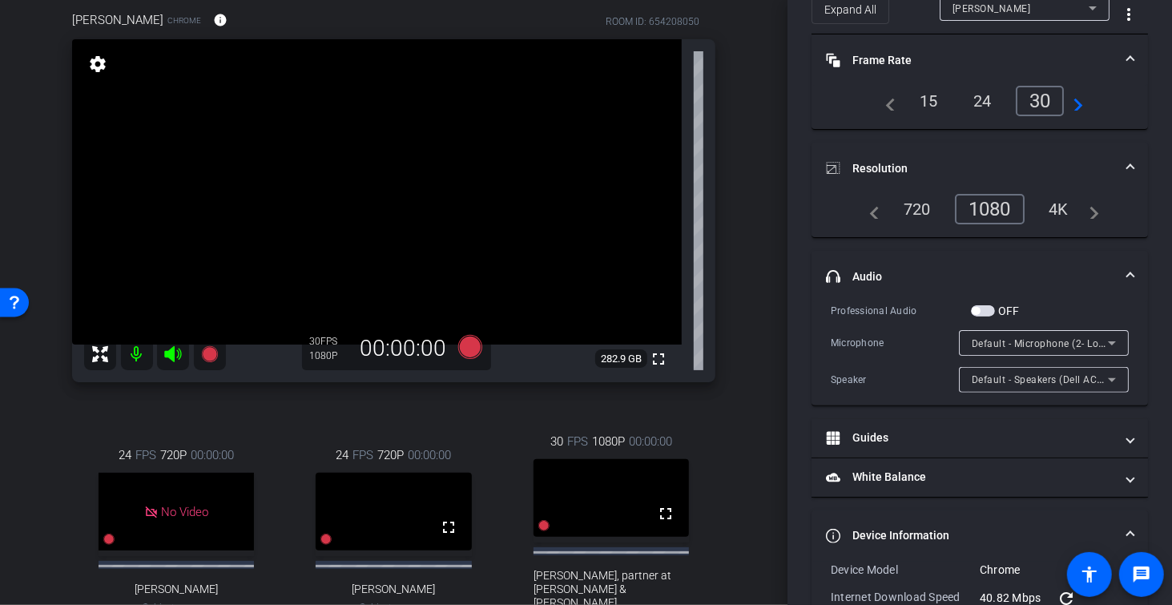
scroll to position [111, 0]
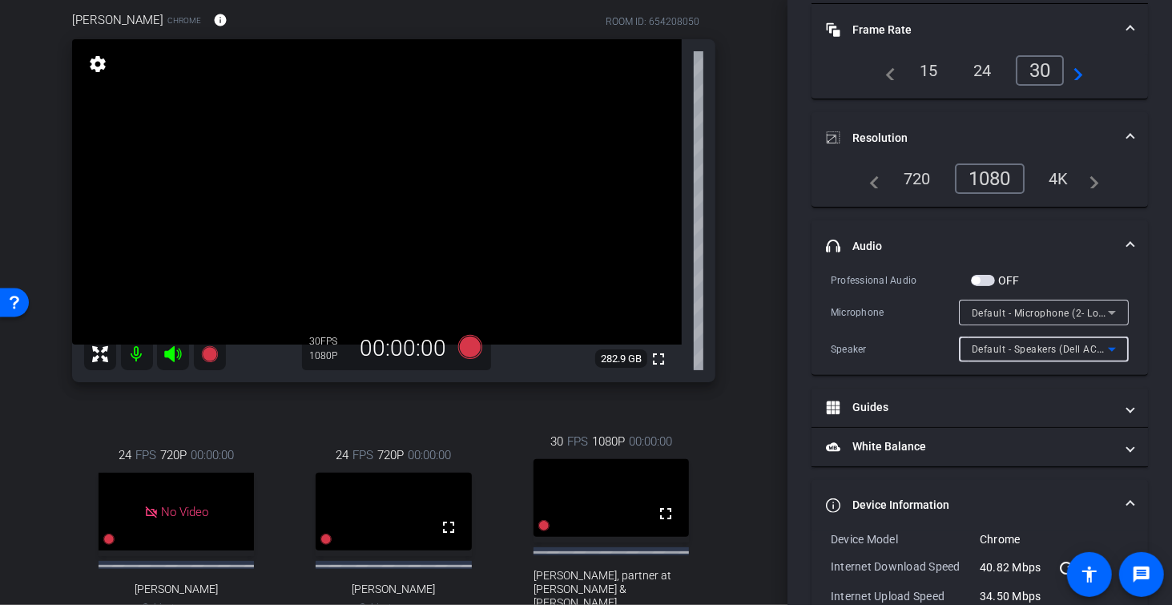
click at [1037, 344] on span "Default - Speakers (Dell AC511 USB SoundBar) (413c:a503)" at bounding box center [1110, 348] width 277 height 13
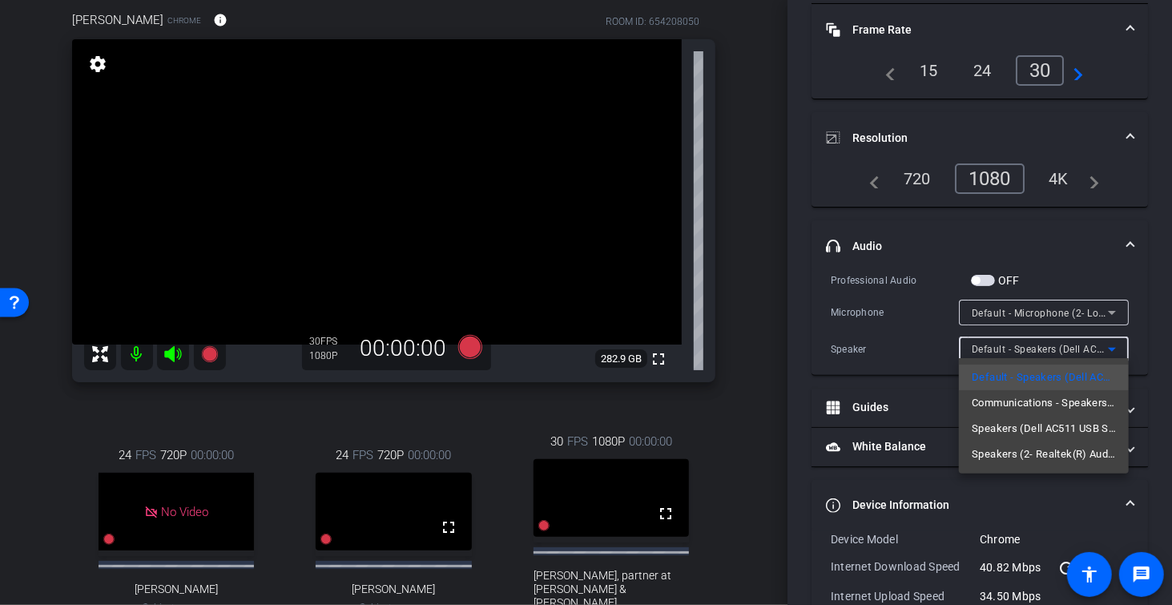
click at [924, 336] on div at bounding box center [586, 302] width 1172 height 605
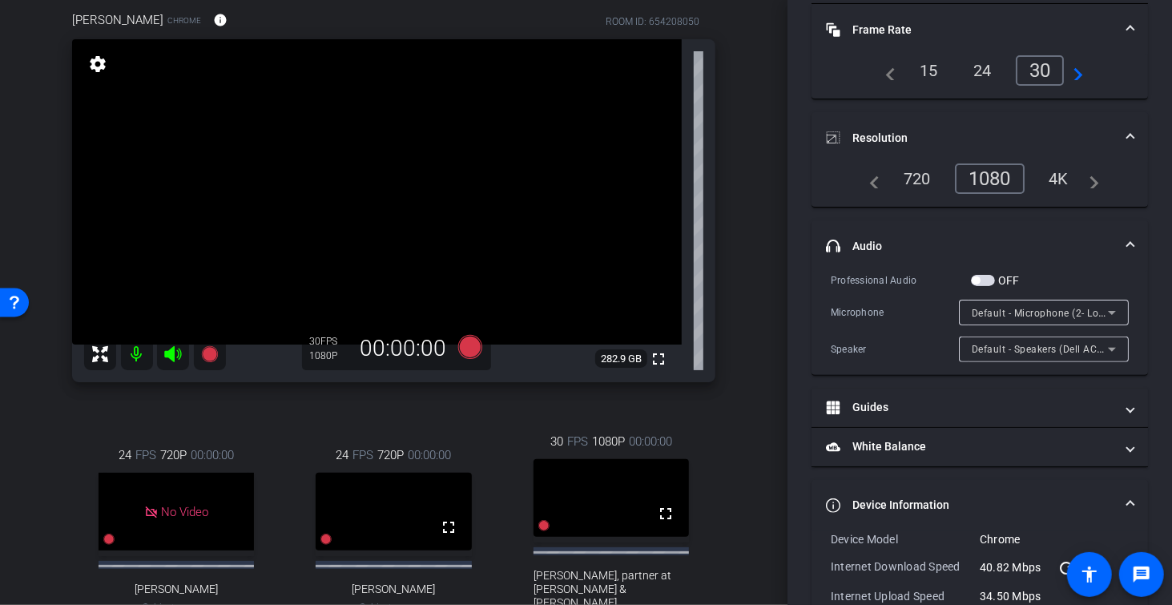
click at [751, 203] on div "arrow_back Corp Governance - 10 Minute Interview Back to project Send invite ac…" at bounding box center [393, 162] width 787 height 605
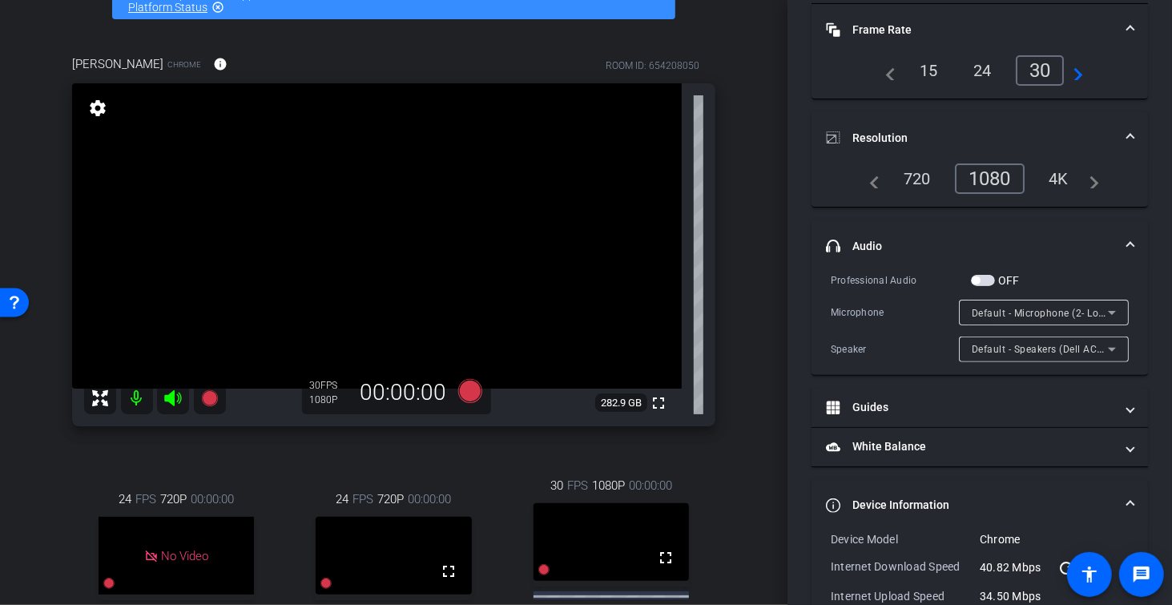
scroll to position [0, 0]
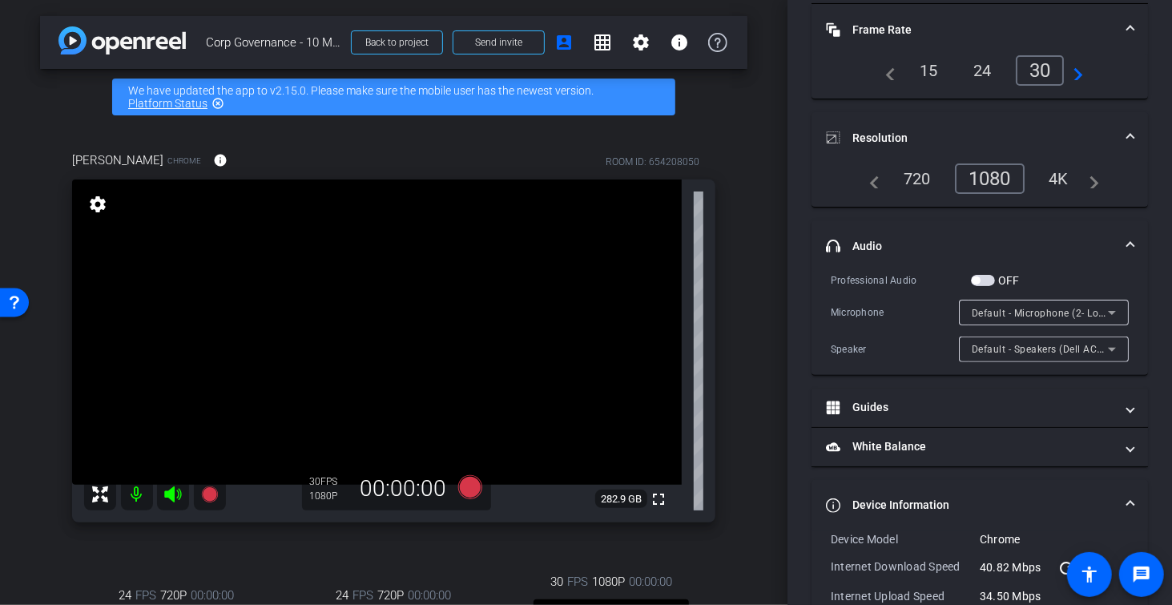
drag, startPoint x: 739, startPoint y: 242, endPoint x: 791, endPoint y: 183, distance: 78.3
click at [739, 241] on div "[PERSON_NAME] Chrome info ROOM ID: 654208050 fullscreen settings 282.9 GB 30 FP…" at bounding box center [393, 484] width 707 height 719
click at [34, 350] on div "arrow_back Corp Governance - 10 Minute Interview Back to project Send invite ac…" at bounding box center [393, 302] width 787 height 605
click at [42, 351] on div "[PERSON_NAME] Chrome info ROOM ID: 654208050 fullscreen settings 282.9 GB 30 FP…" at bounding box center [393, 484] width 707 height 719
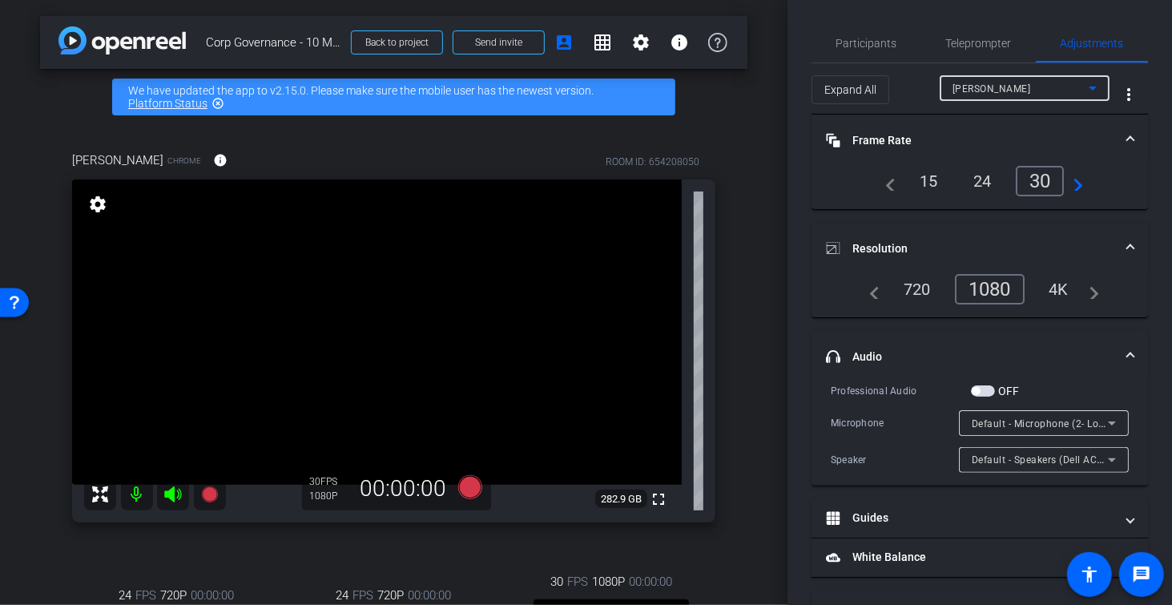
click at [1074, 87] on div "[PERSON_NAME]" at bounding box center [1020, 89] width 136 height 20
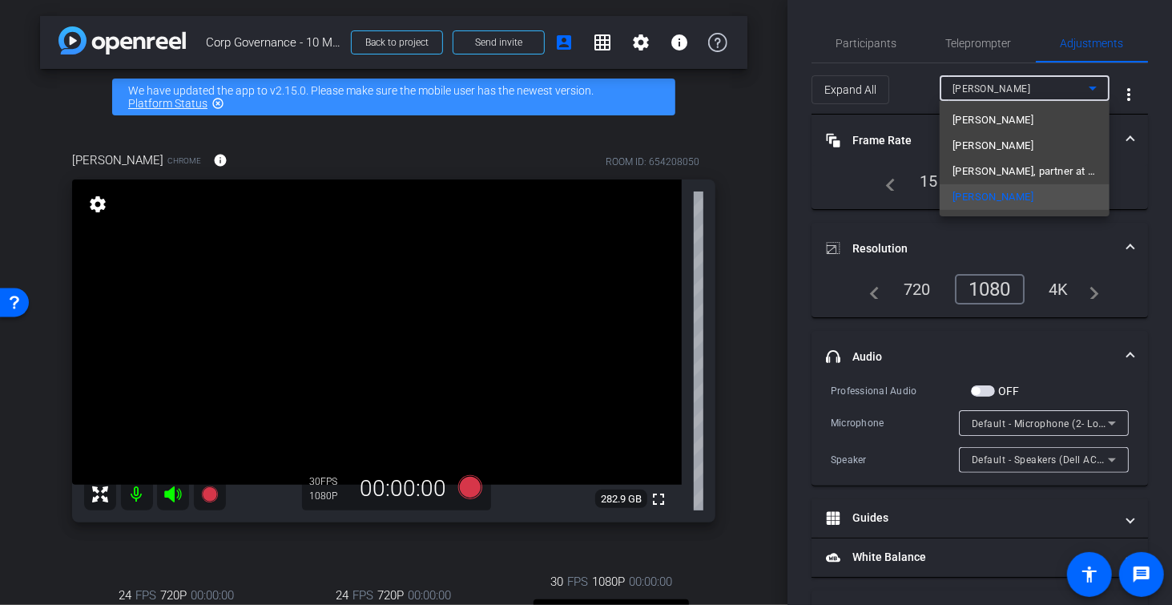
click at [1047, 147] on mat-option "[PERSON_NAME]" at bounding box center [1025, 146] width 170 height 26
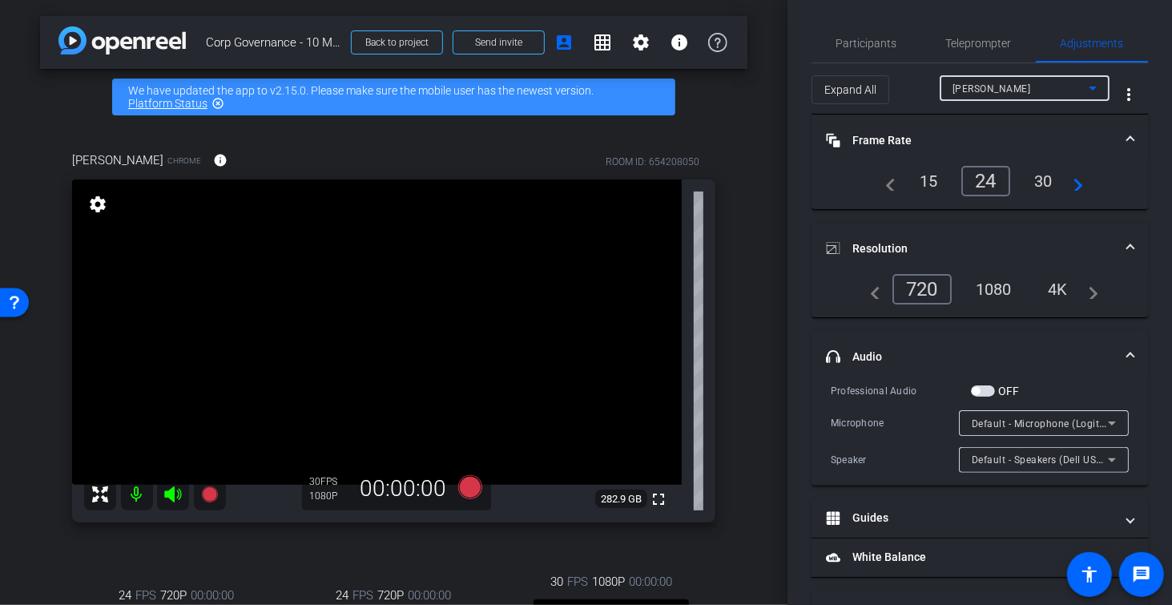
click at [1047, 183] on div "30" at bounding box center [1043, 180] width 42 height 27
click at [1044, 180] on div "30" at bounding box center [1040, 181] width 49 height 30
click at [988, 288] on div "1080" at bounding box center [994, 289] width 60 height 27
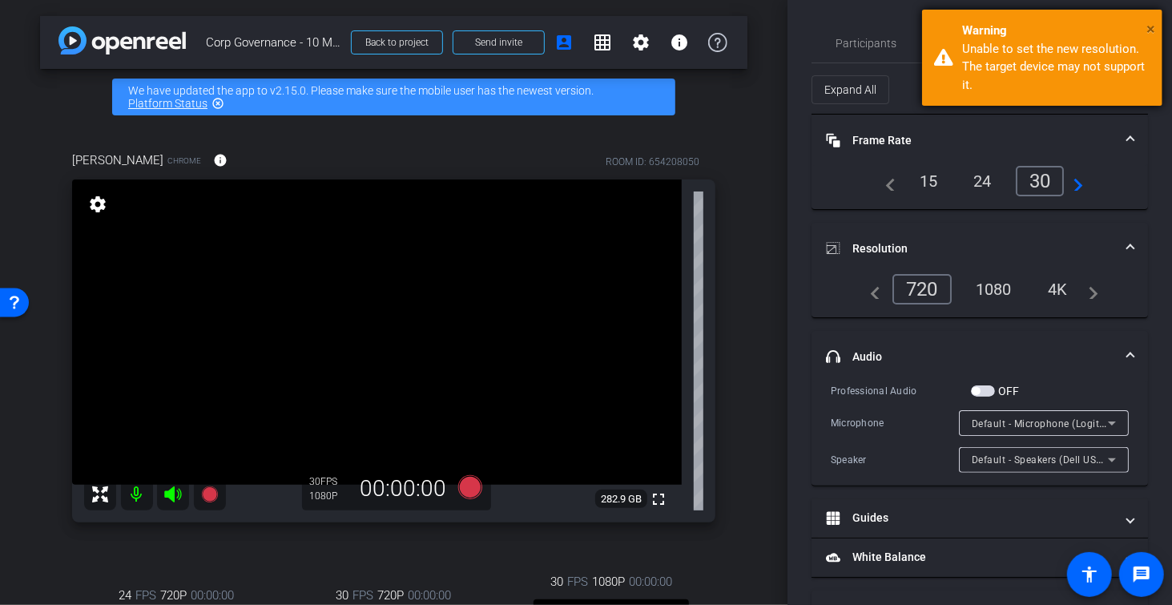
drag, startPoint x: 1154, startPoint y: 30, endPoint x: 1133, endPoint y: 36, distance: 20.8
click at [1154, 30] on span "×" at bounding box center [1150, 28] width 9 height 19
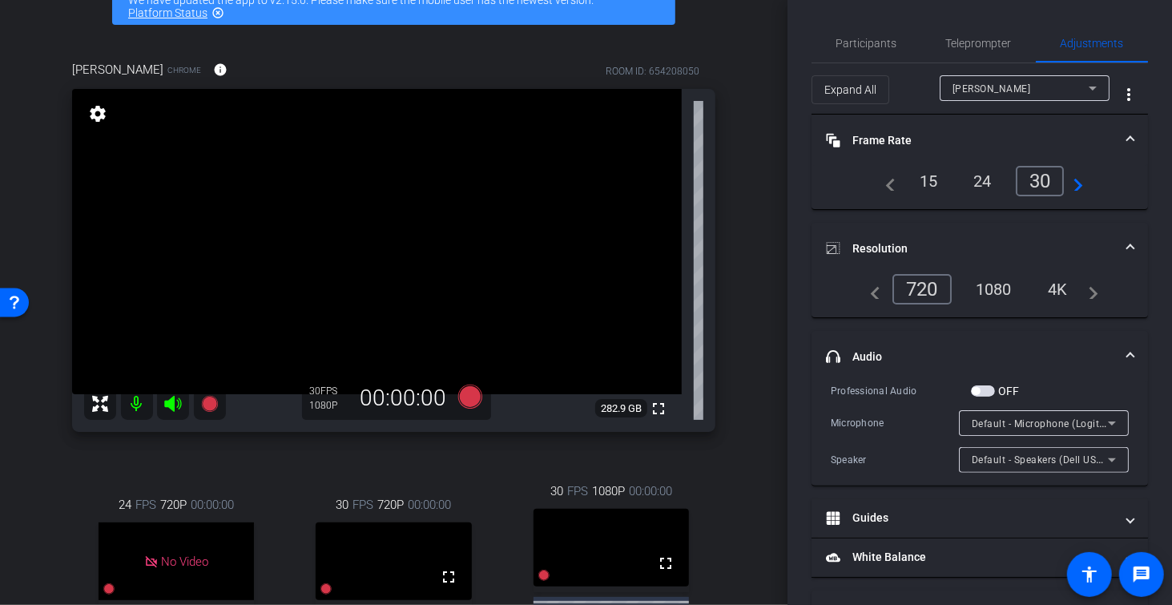
scroll to position [83, 0]
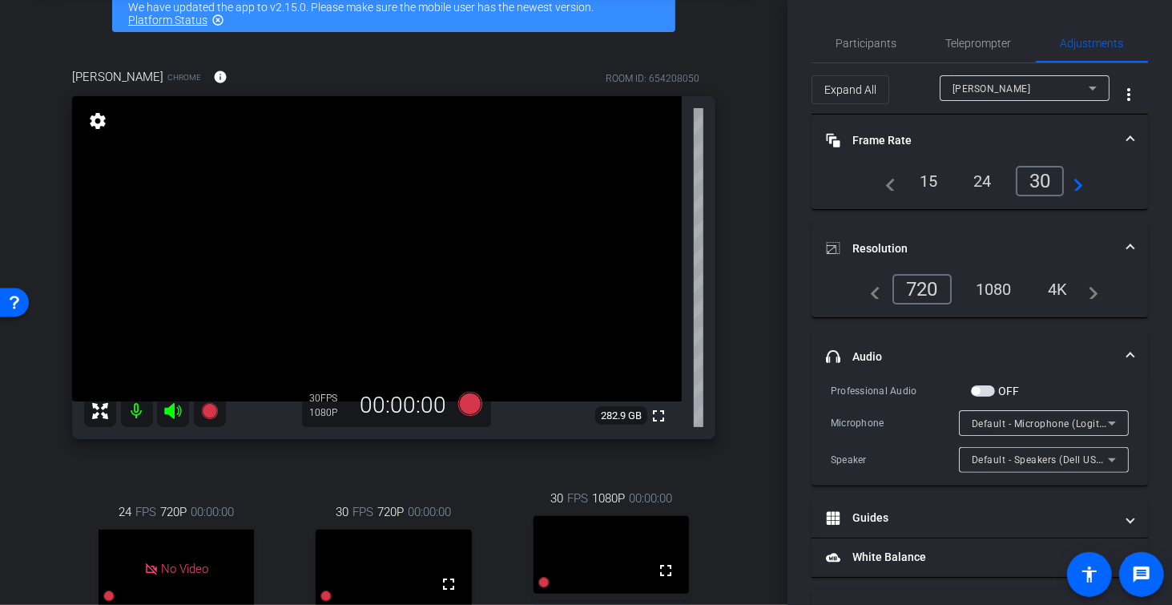
click at [999, 289] on div "1080" at bounding box center [994, 289] width 60 height 27
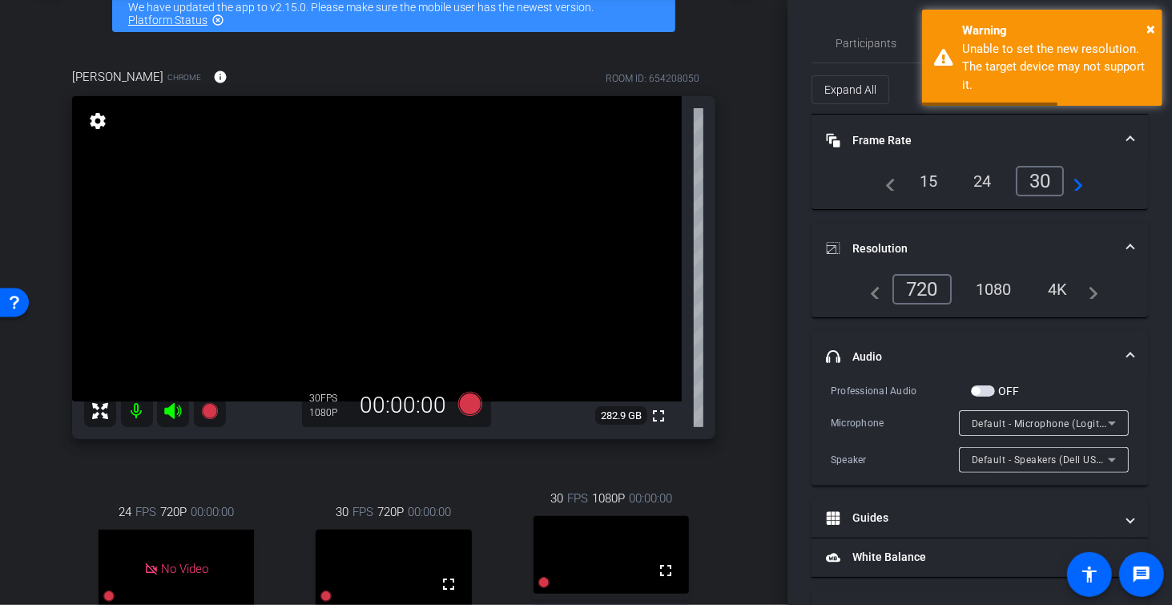
click at [623, 554] on video at bounding box center [610, 555] width 155 height 78
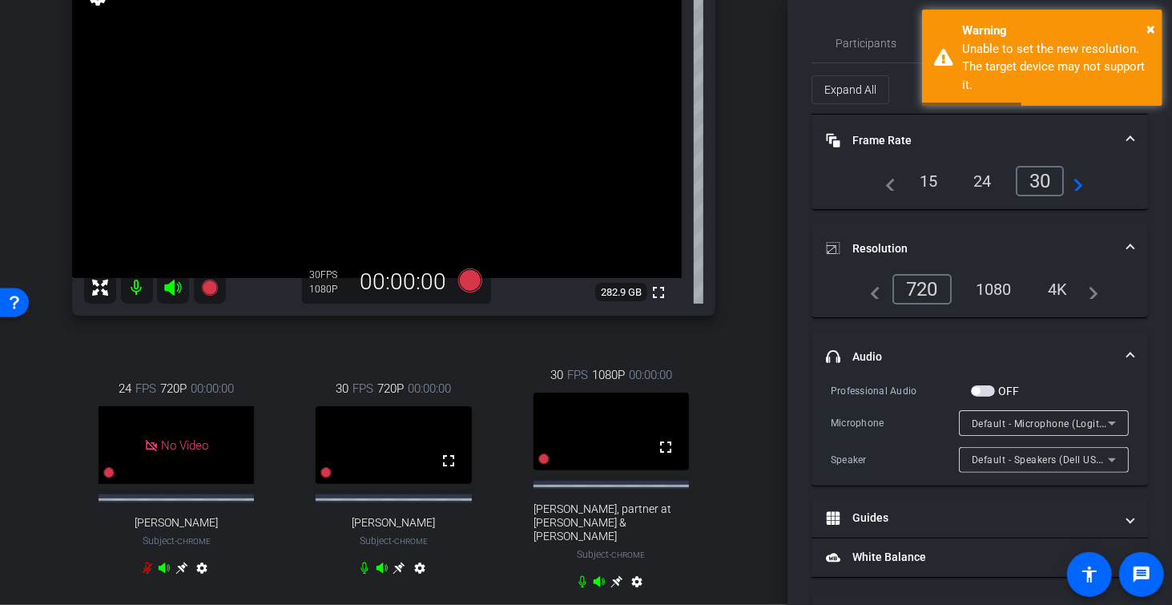
scroll to position [260, 0]
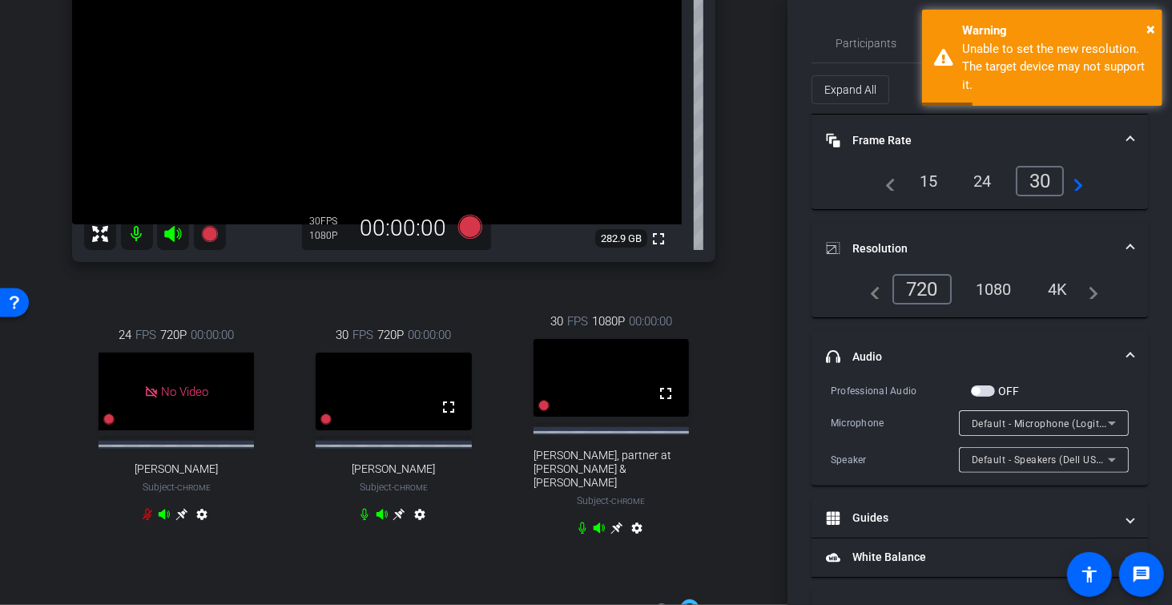
click at [614, 526] on icon at bounding box center [616, 527] width 13 height 13
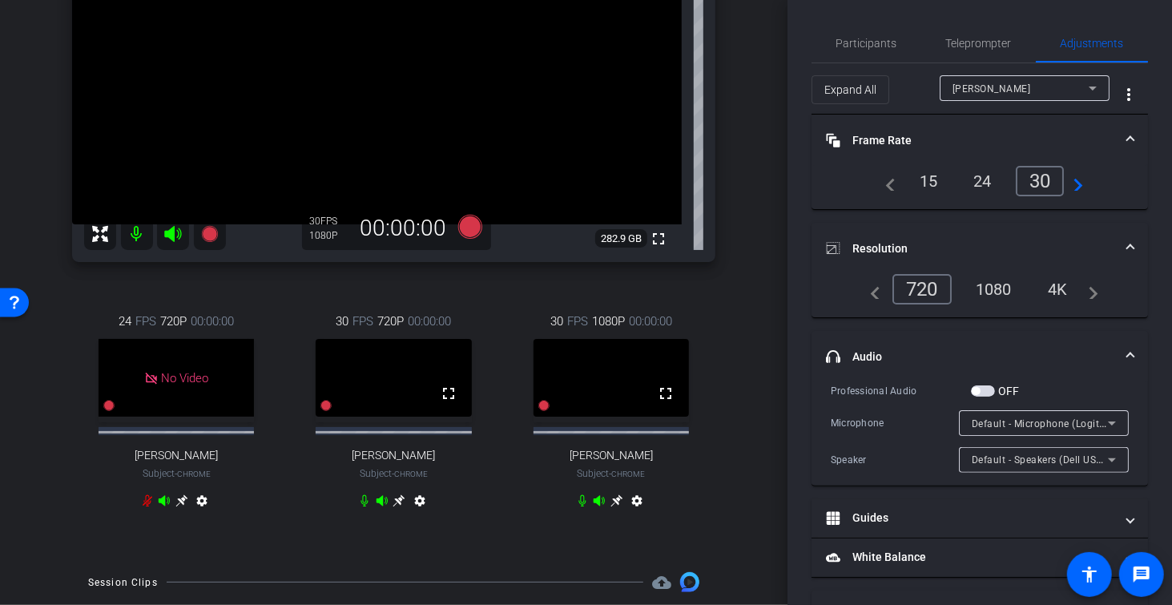
click at [999, 286] on div "1080" at bounding box center [994, 289] width 60 height 27
click at [738, 387] on div "[PERSON_NAME], partner at [PERSON_NAME] & [PERSON_NAME] Chrome info ROOM ID: 65…" at bounding box center [393, 210] width 707 height 691
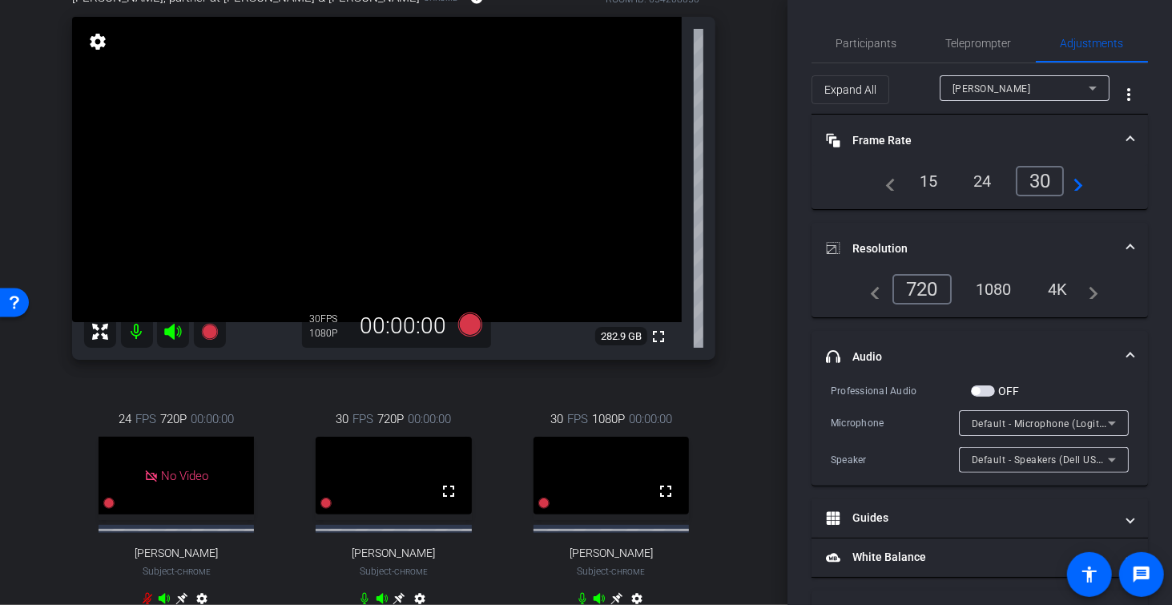
scroll to position [158, 0]
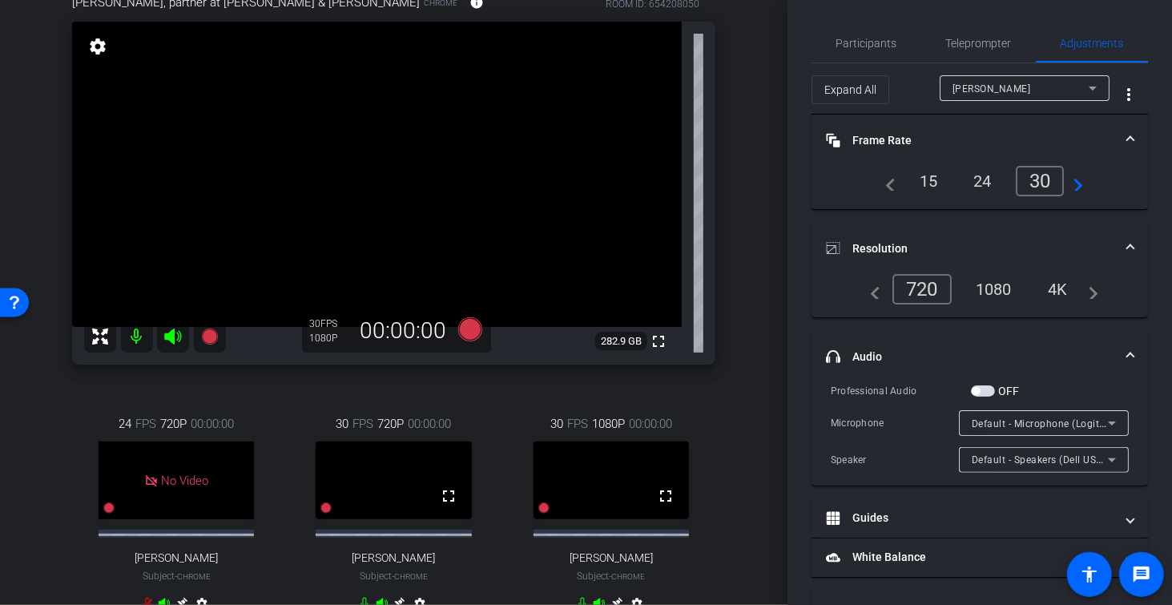
click at [1058, 88] on div "[PERSON_NAME]" at bounding box center [1020, 89] width 136 height 20
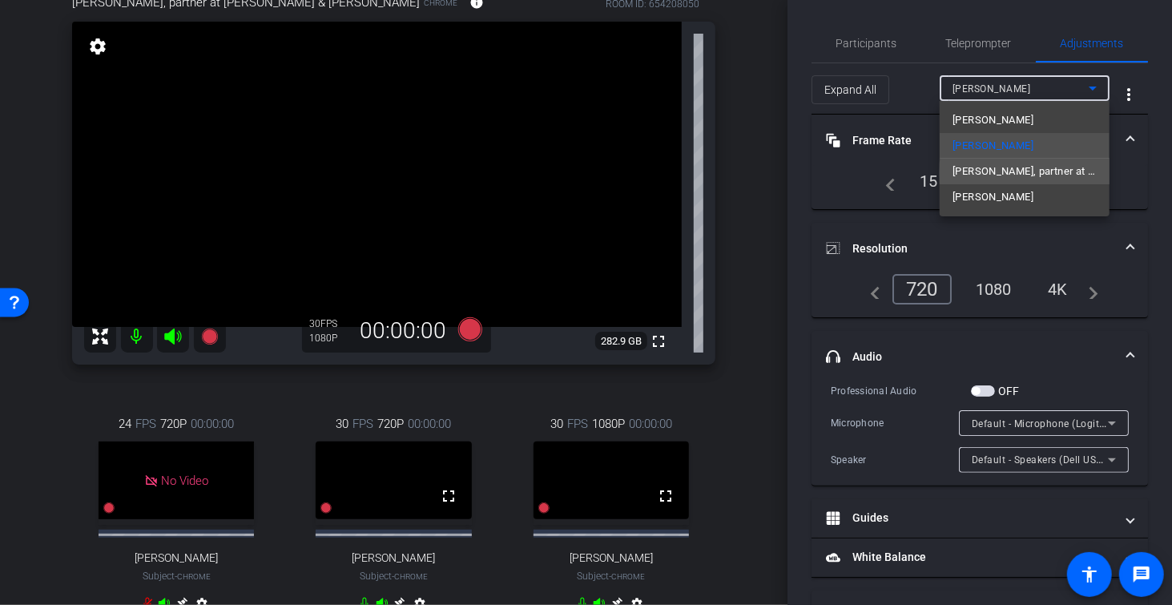
click at [1037, 173] on span "[PERSON_NAME], partner at [PERSON_NAME] & [PERSON_NAME]" at bounding box center [1024, 171] width 144 height 19
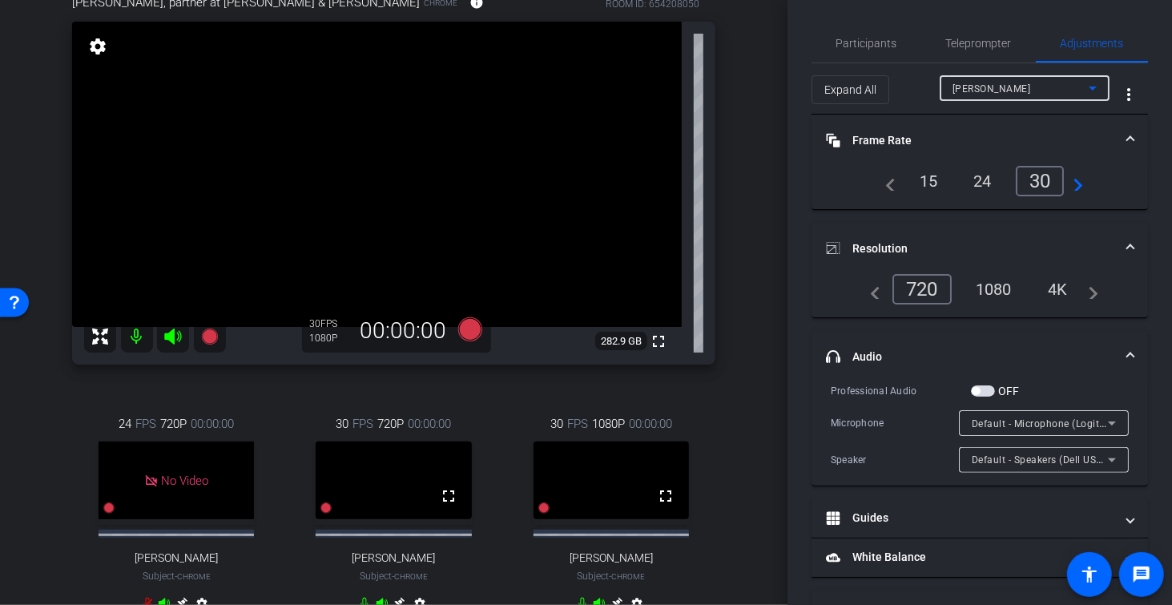
type input "11000"
click at [1074, 461] on span "Speakers (Realtek(R) Audio)" at bounding box center [1037, 459] width 131 height 11
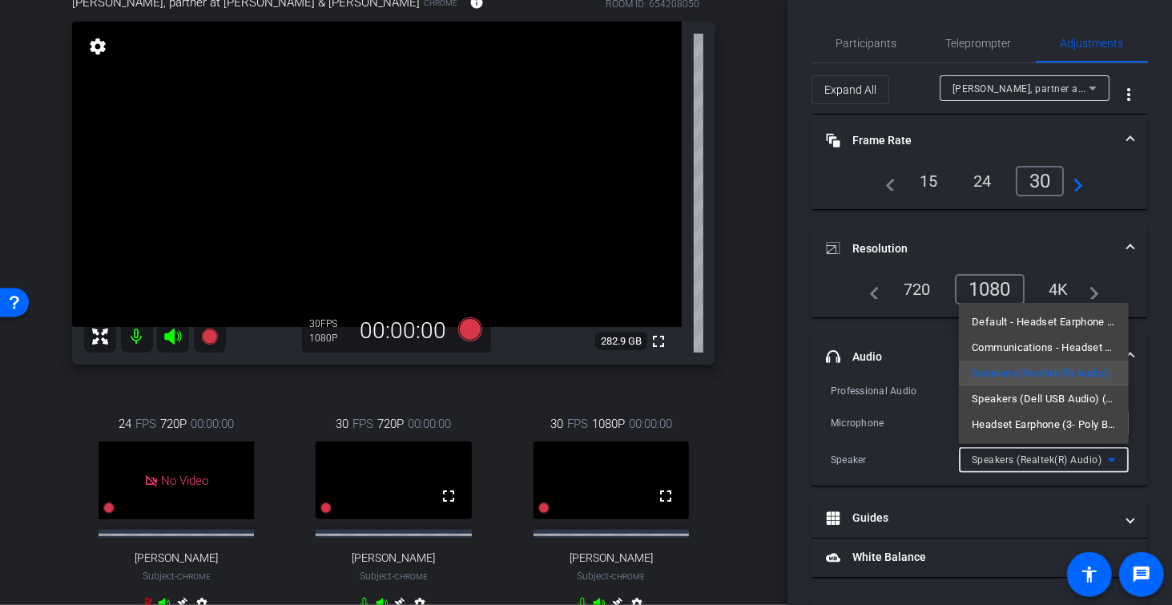
drag, startPoint x: 1069, startPoint y: 457, endPoint x: 1052, endPoint y: 413, distance: 46.4
click at [1068, 457] on div at bounding box center [586, 302] width 1172 height 605
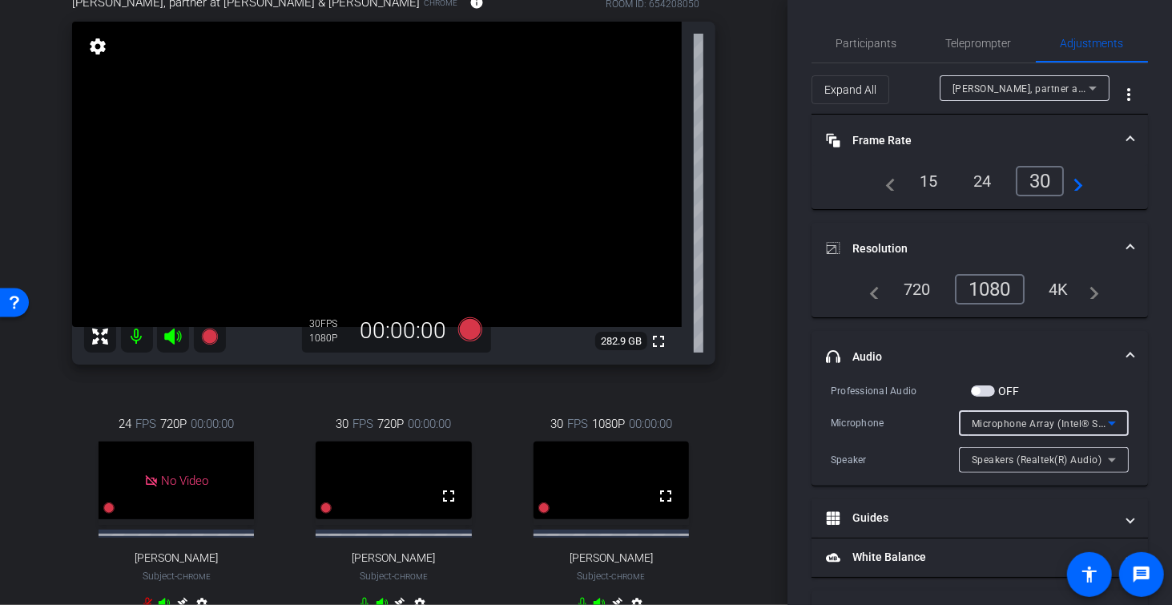
click at [1038, 417] on span "Microphone Array (Intel® Smart Sound Technology for Digital Microphones)" at bounding box center [1149, 423] width 355 height 13
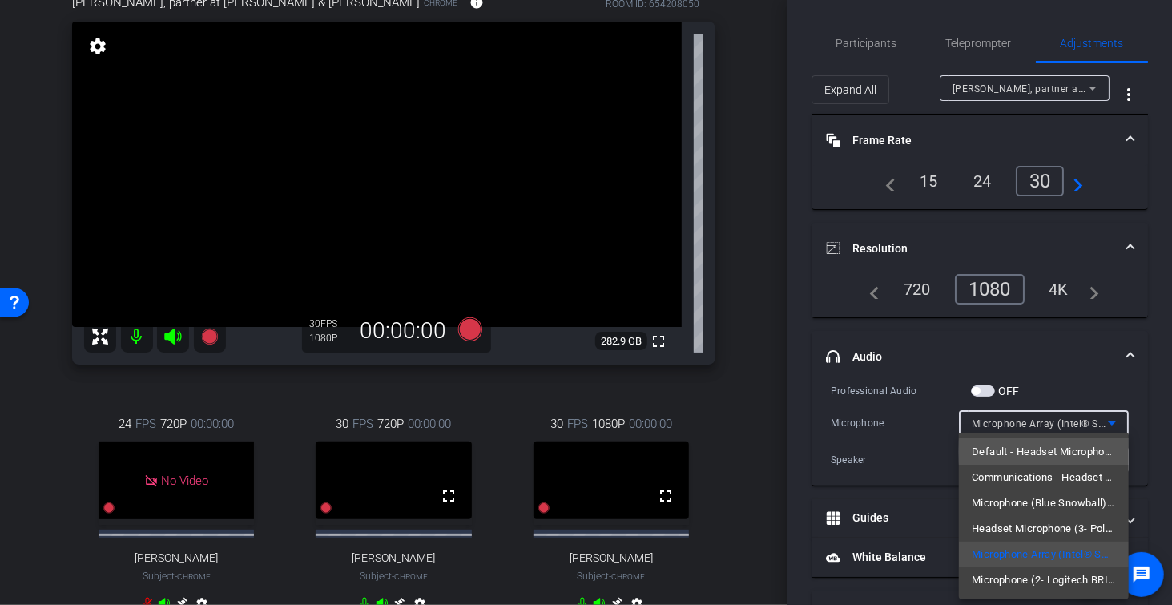
click at [1071, 452] on span "Default - Headset Microphone (3- Poly BT700) (047f:02e6)" at bounding box center [1044, 451] width 144 height 19
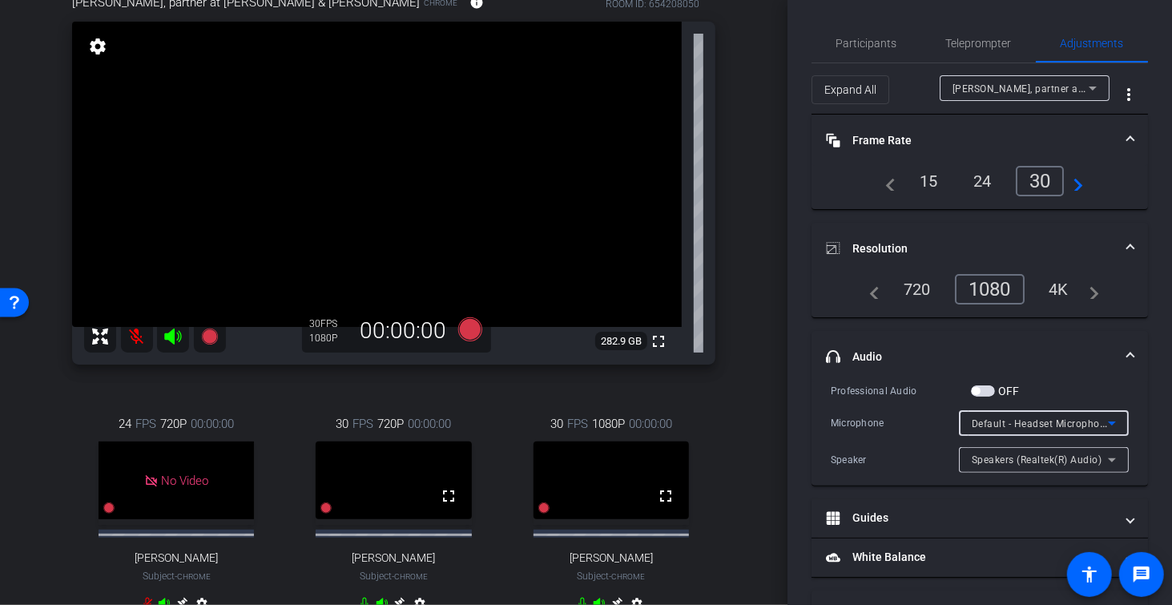
click at [139, 338] on mat-icon at bounding box center [137, 336] width 32 height 32
click at [1033, 459] on span "Speakers (Realtek(R) Audio)" at bounding box center [1037, 459] width 131 height 11
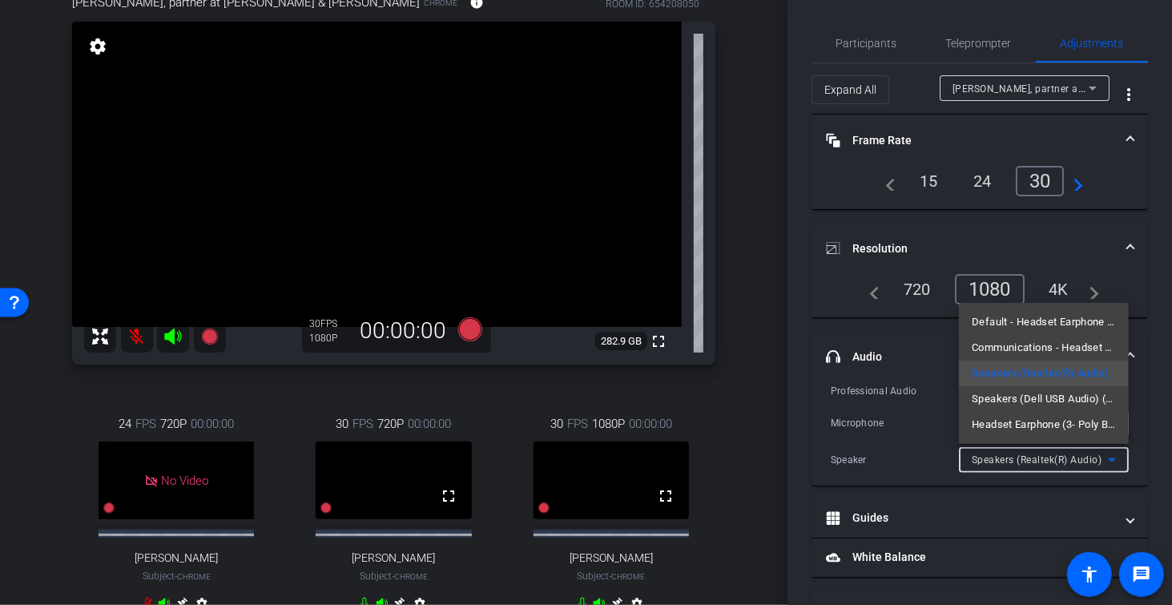
click at [1033, 459] on div at bounding box center [586, 302] width 1172 height 605
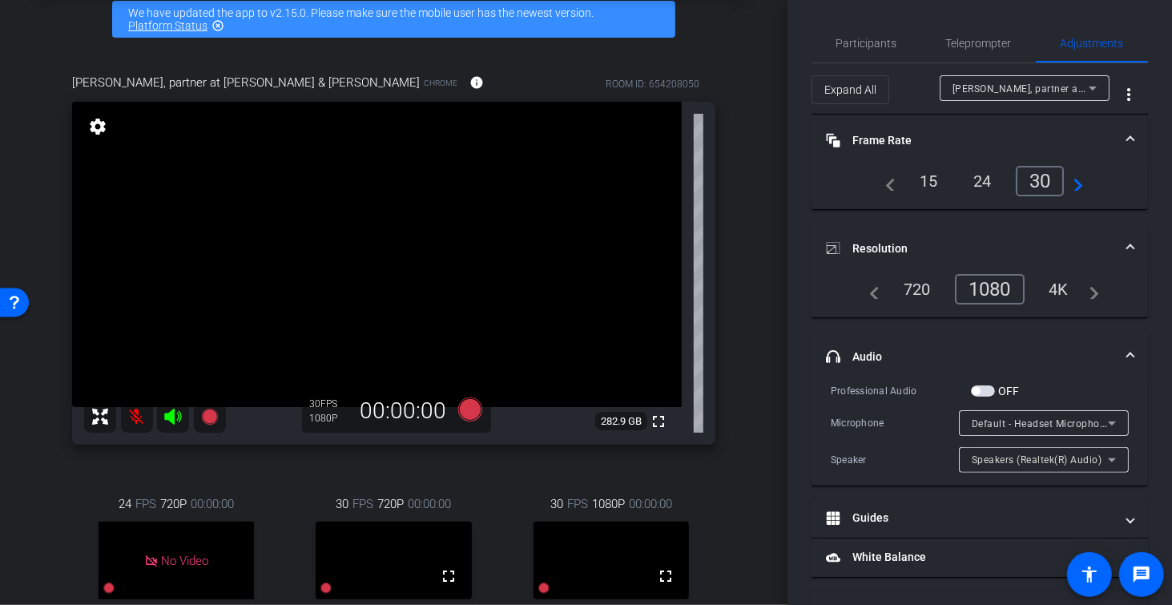
scroll to position [0, 0]
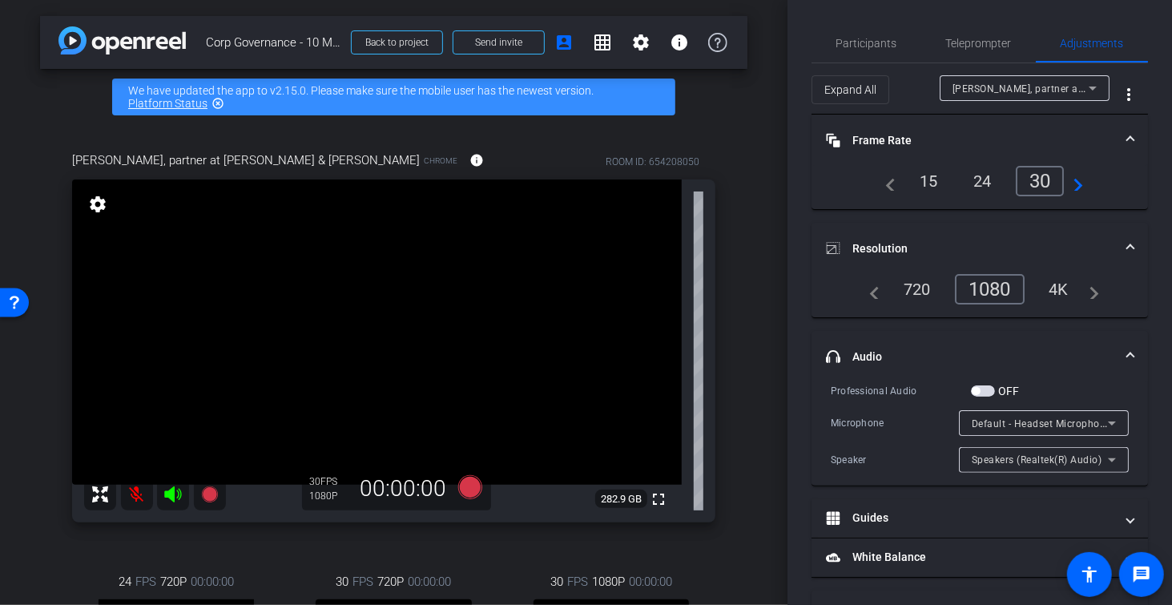
click at [746, 344] on div "[PERSON_NAME], partner at [PERSON_NAME] & [PERSON_NAME] Chrome info ROOM ID: 65…" at bounding box center [393, 470] width 707 height 691
click at [752, 350] on div "arrow_back Corp Governance - 10 Minute Interview Back to project Send invite ac…" at bounding box center [393, 302] width 787 height 605
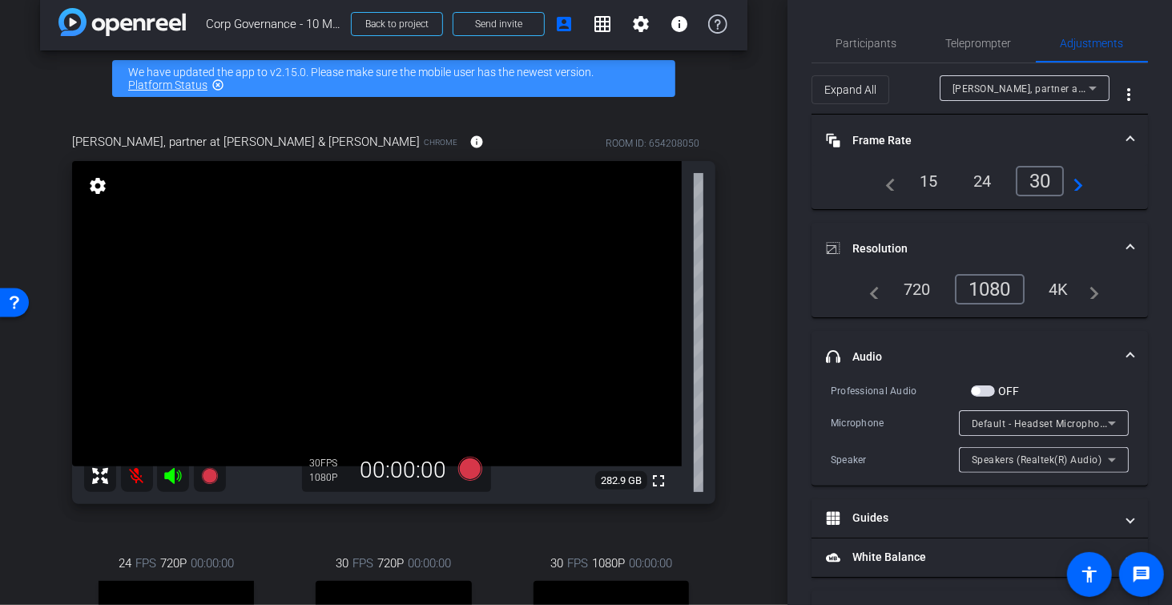
scroll to position [22, 0]
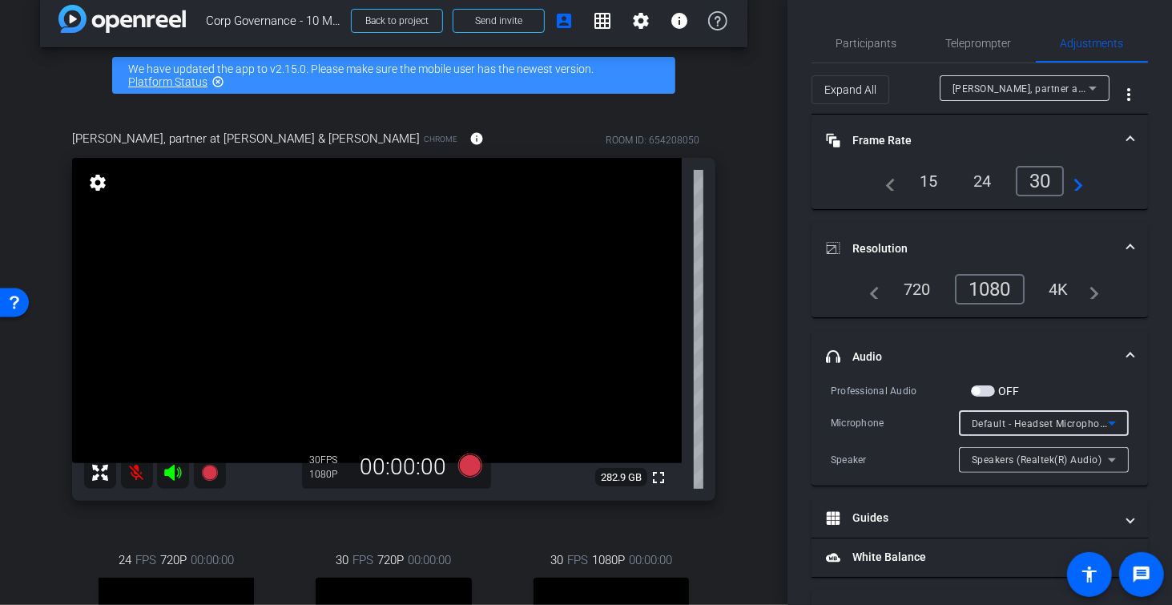
click at [1078, 420] on span "Default - Headset Microphone (3- Poly BT700) (047f:02e6)" at bounding box center [1108, 423] width 272 height 13
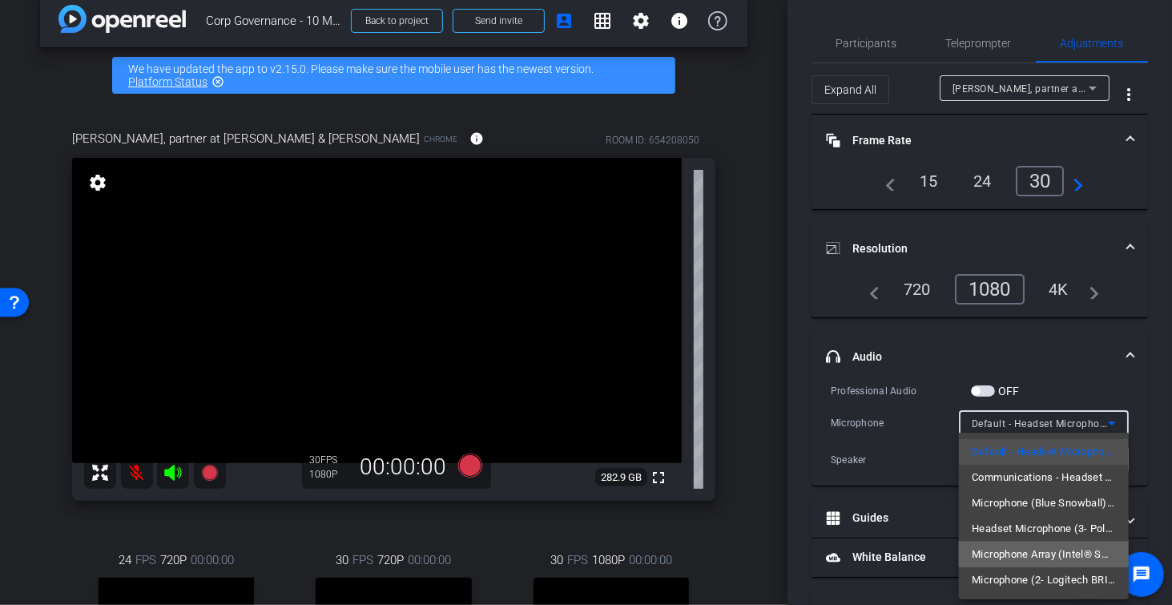
click at [997, 555] on span "Microphone Array (Intel® Smart Sound Technology for Digital Microphones)" at bounding box center [1044, 554] width 144 height 19
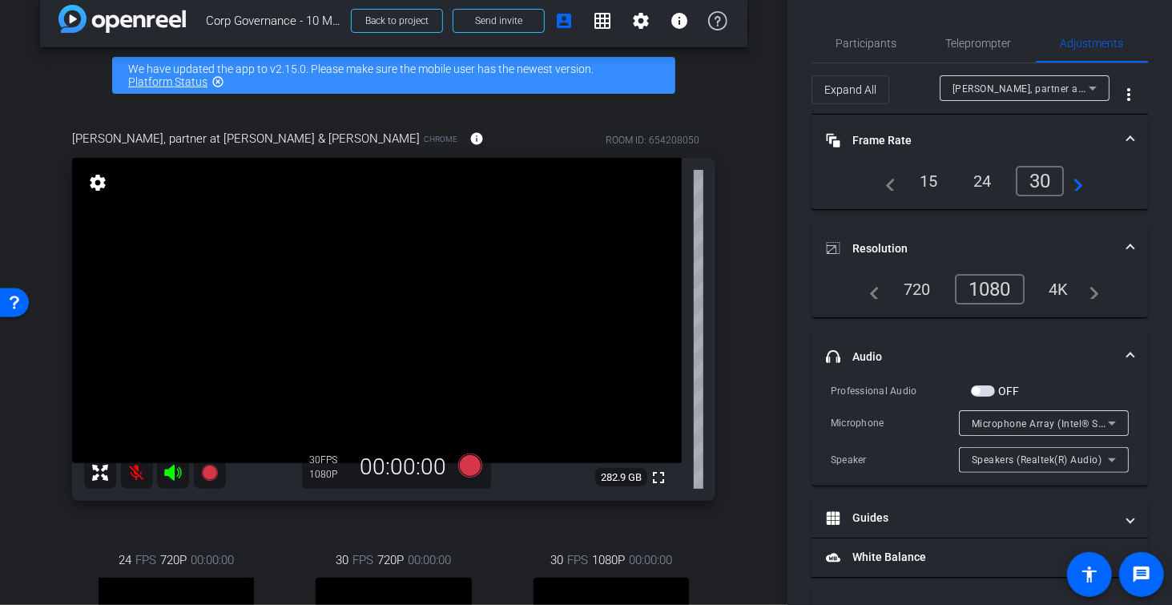
click at [135, 475] on mat-icon at bounding box center [137, 473] width 32 height 32
click at [135, 472] on mat-icon at bounding box center [137, 473] width 32 height 32
click at [885, 41] on span "Participants" at bounding box center [866, 43] width 61 height 11
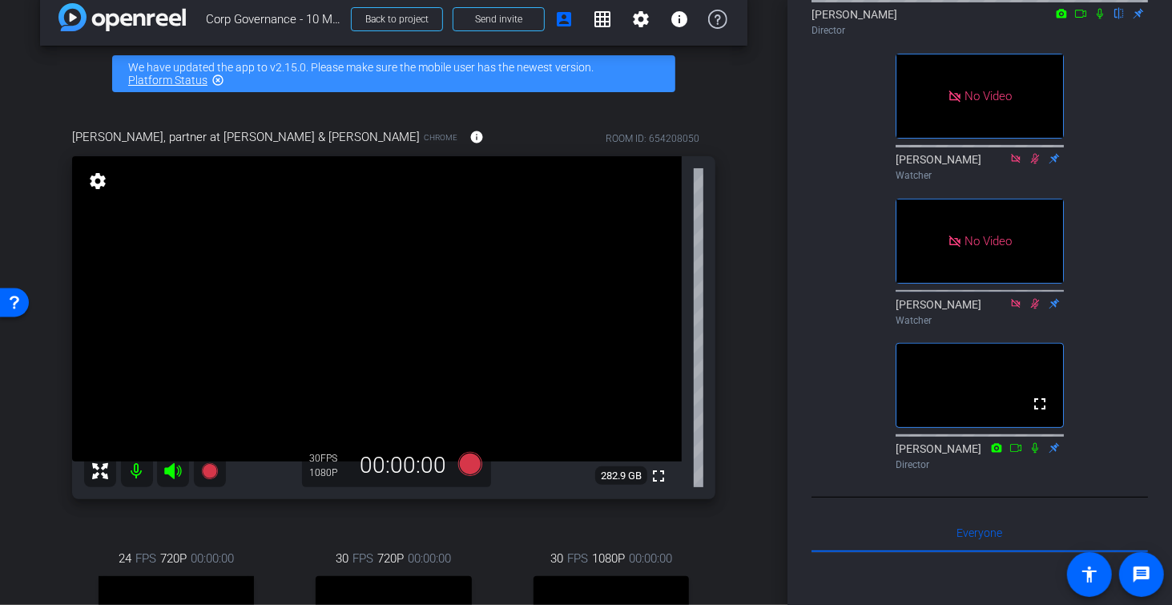
scroll to position [0, 0]
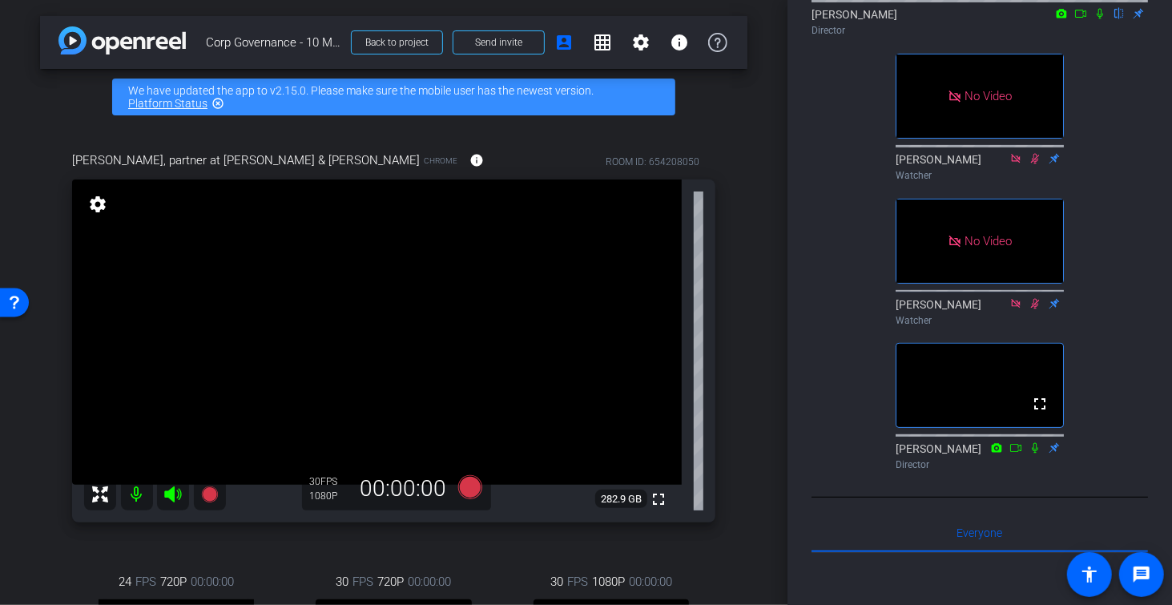
click at [13, 577] on div "arrow_back Corp Governance - 10 Minute Interview Back to project Send invite ac…" at bounding box center [393, 302] width 787 height 605
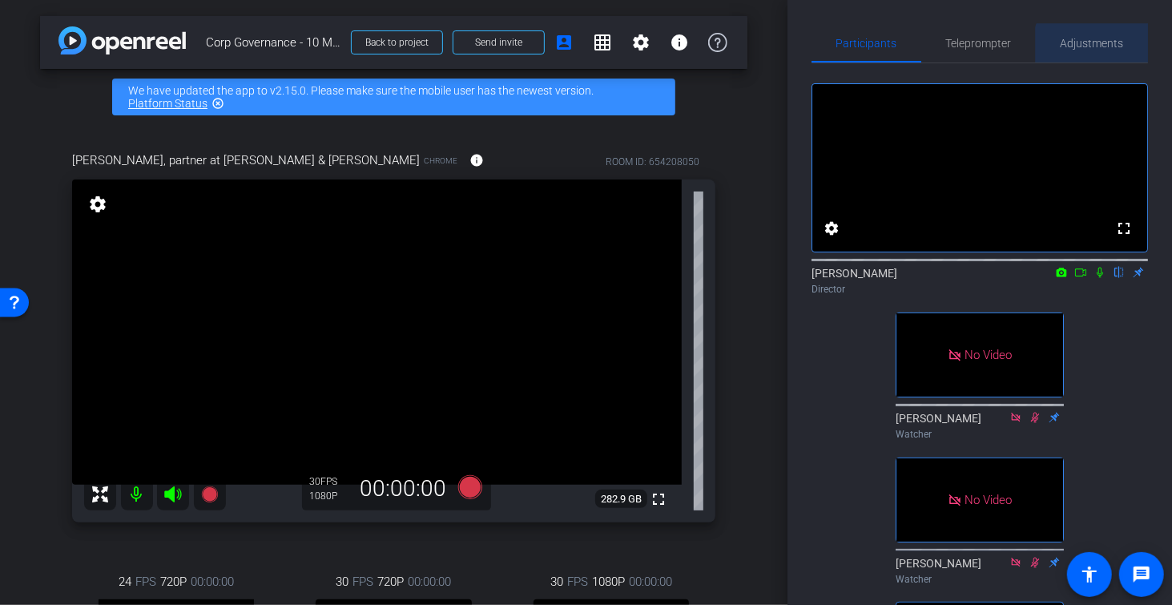
click at [1107, 51] on span "Adjustments" at bounding box center [1092, 43] width 63 height 38
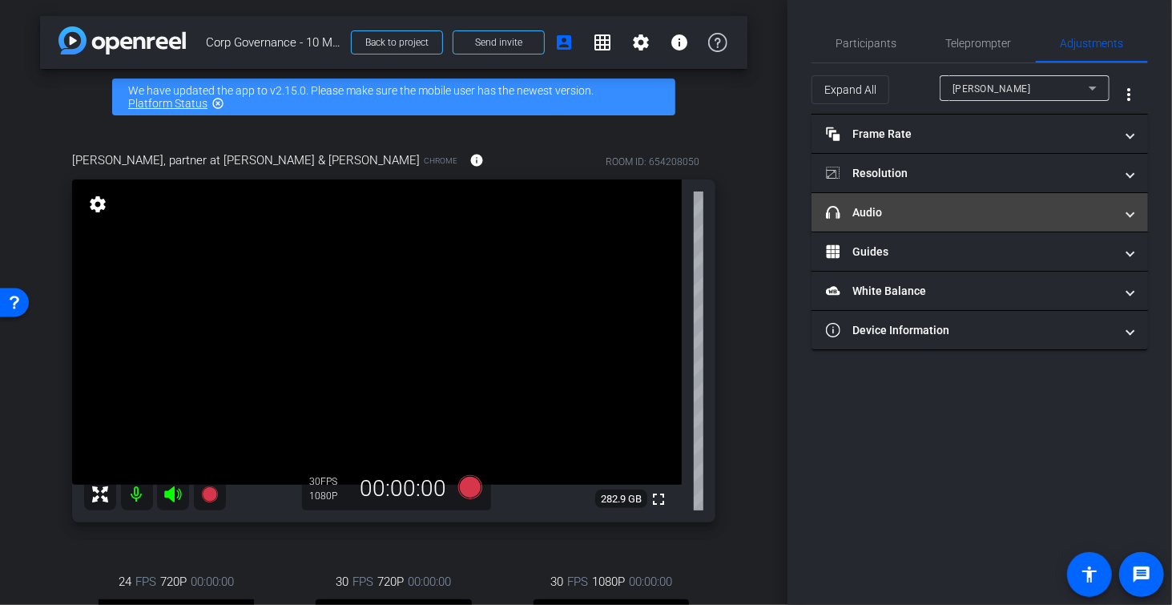
click at [943, 205] on mat-panel-title "headphone icon Audio" at bounding box center [970, 212] width 288 height 17
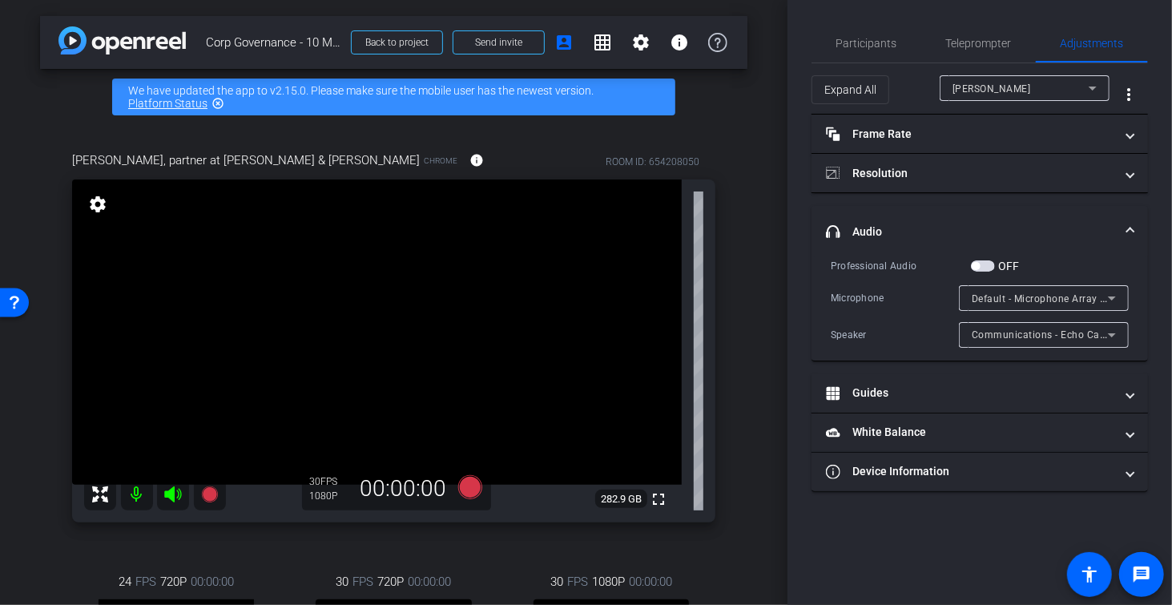
click at [1064, 301] on span "Default - Microphone Array (3- Intel® Smart Sound Technology for Digital Microp…" at bounding box center [1176, 298] width 409 height 13
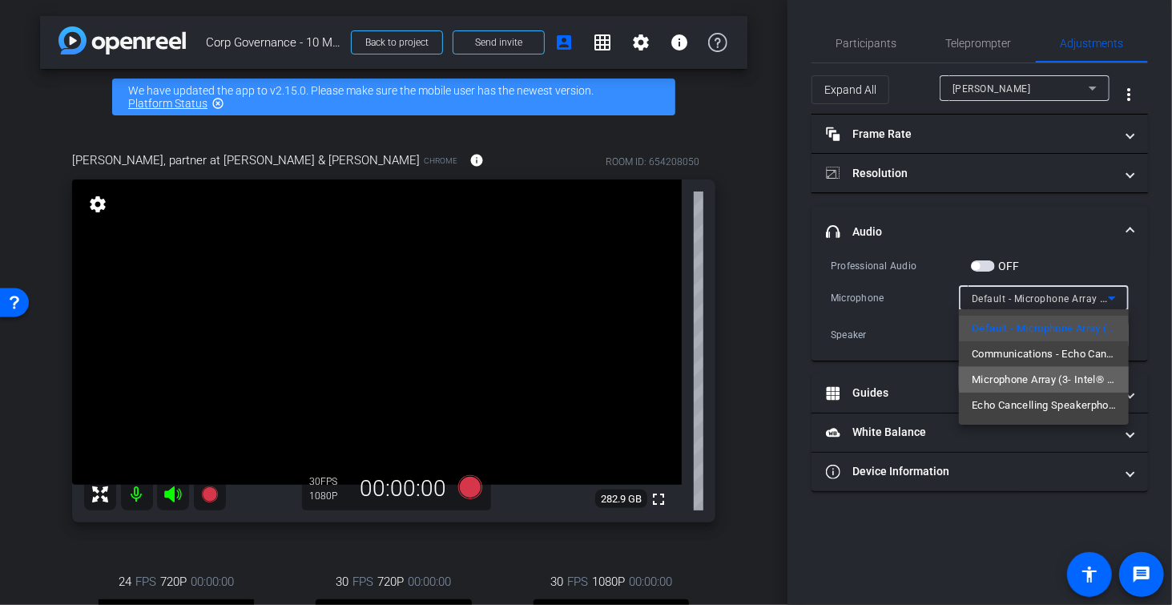
click at [1045, 373] on span "Microphone Array (3- Intel® Smart Sound Technology for Digital Microphones)" at bounding box center [1044, 379] width 144 height 19
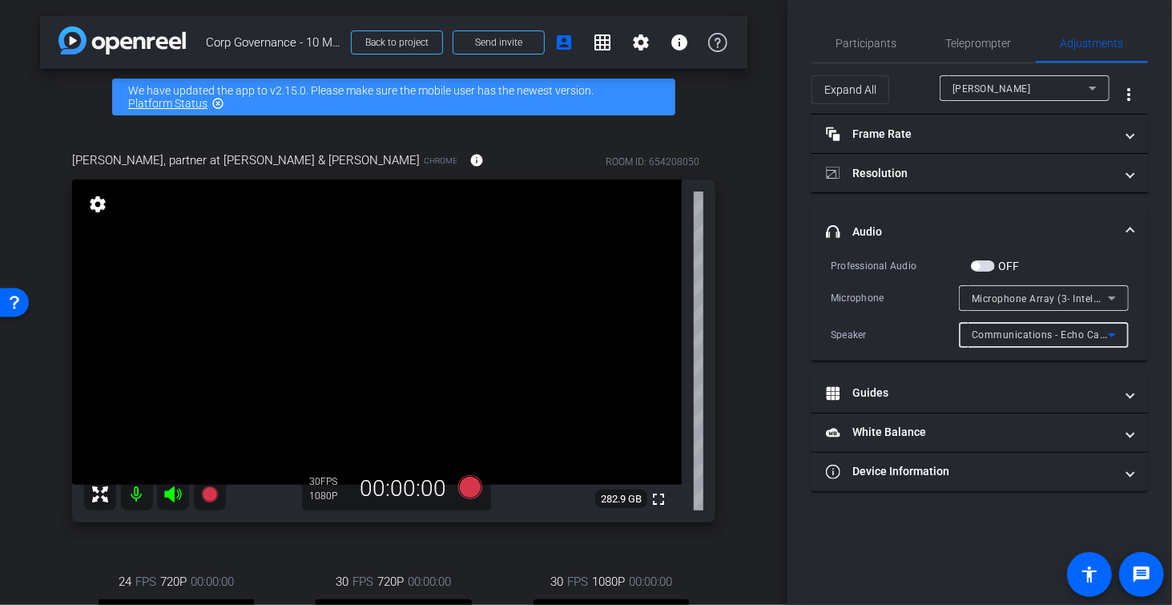
click at [1046, 334] on span "Communications - Echo Cancelling Speakerphone (Poly Sync 20-M) (047f:015d)" at bounding box center [1159, 334] width 375 height 13
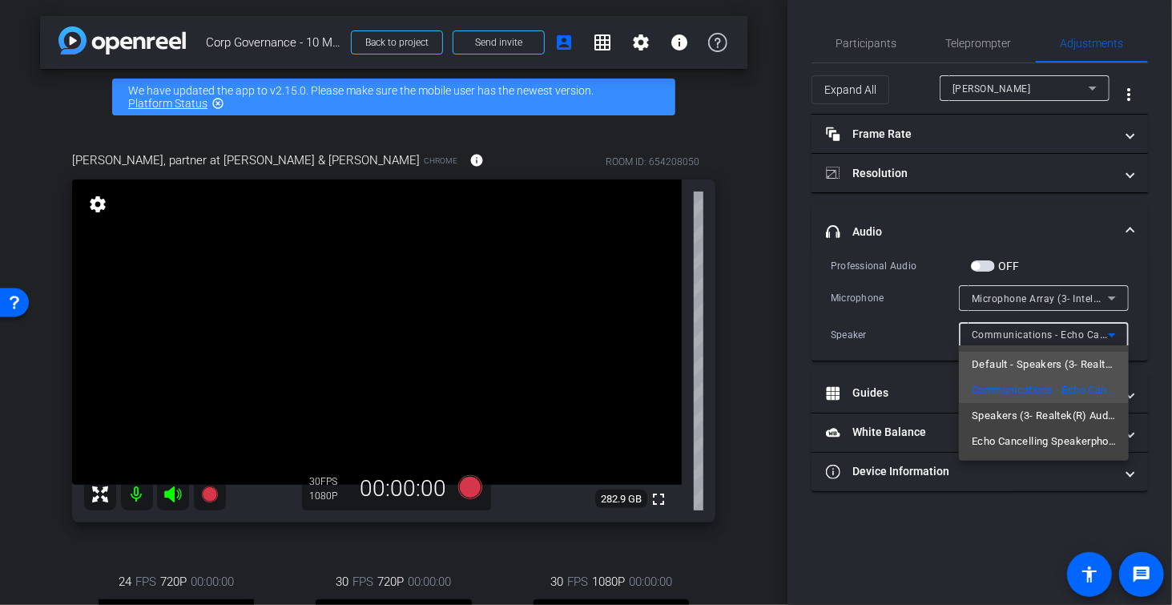
click at [1045, 365] on span "Default - Speakers (3- Realtek(R) Audio)" at bounding box center [1044, 364] width 144 height 19
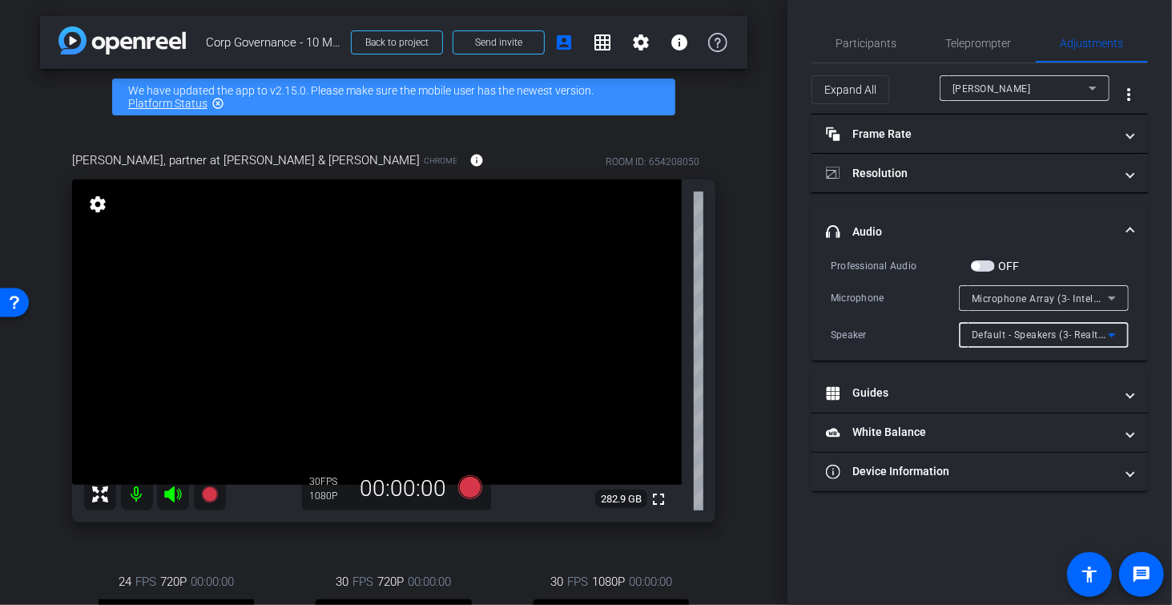
click at [1065, 337] on span "Default - Speakers (3- Realtek(R) Audio)" at bounding box center [1064, 334] width 184 height 13
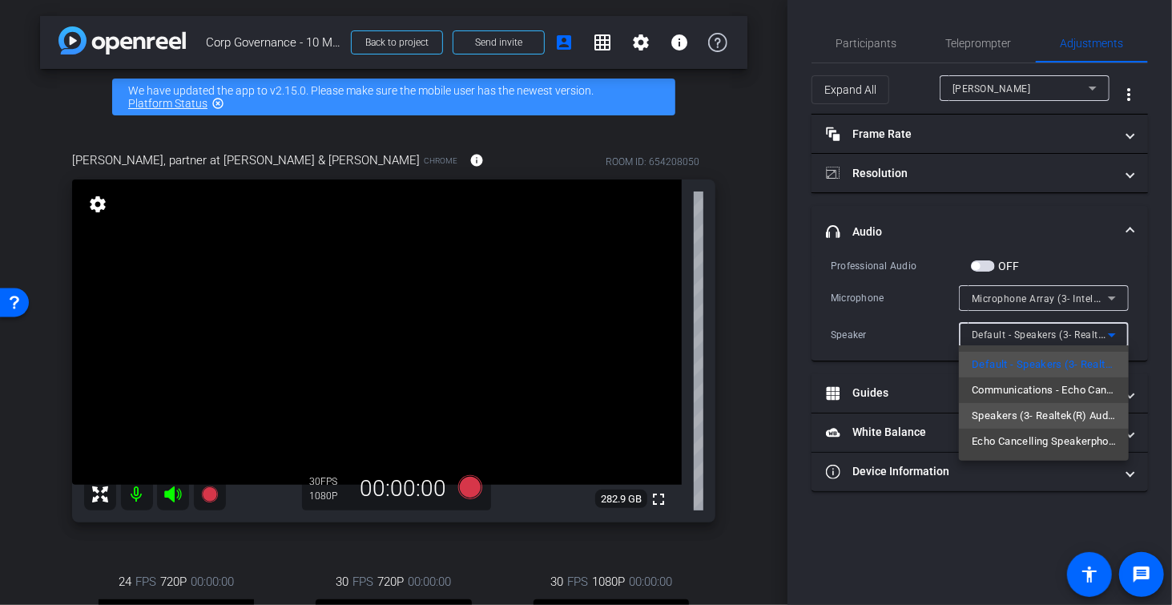
click at [1046, 413] on span "Speakers (3- Realtek(R) Audio)" at bounding box center [1044, 415] width 144 height 19
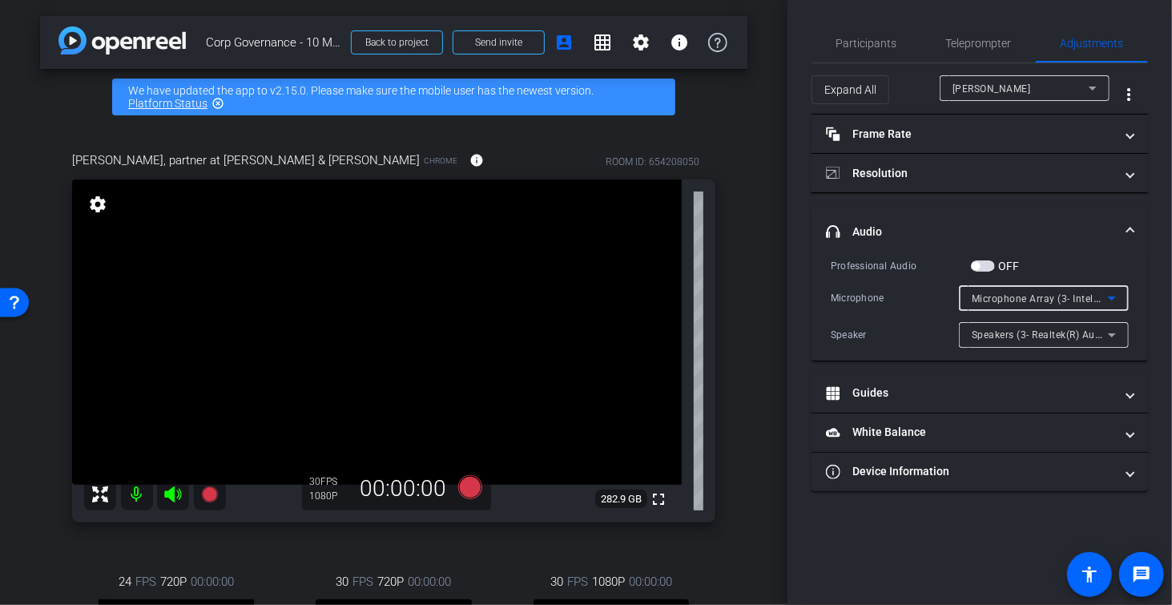
click at [1061, 299] on span "Microphone Array (3- Intel® Smart Sound Technology for Digital Microphones)" at bounding box center [1155, 298] width 367 height 13
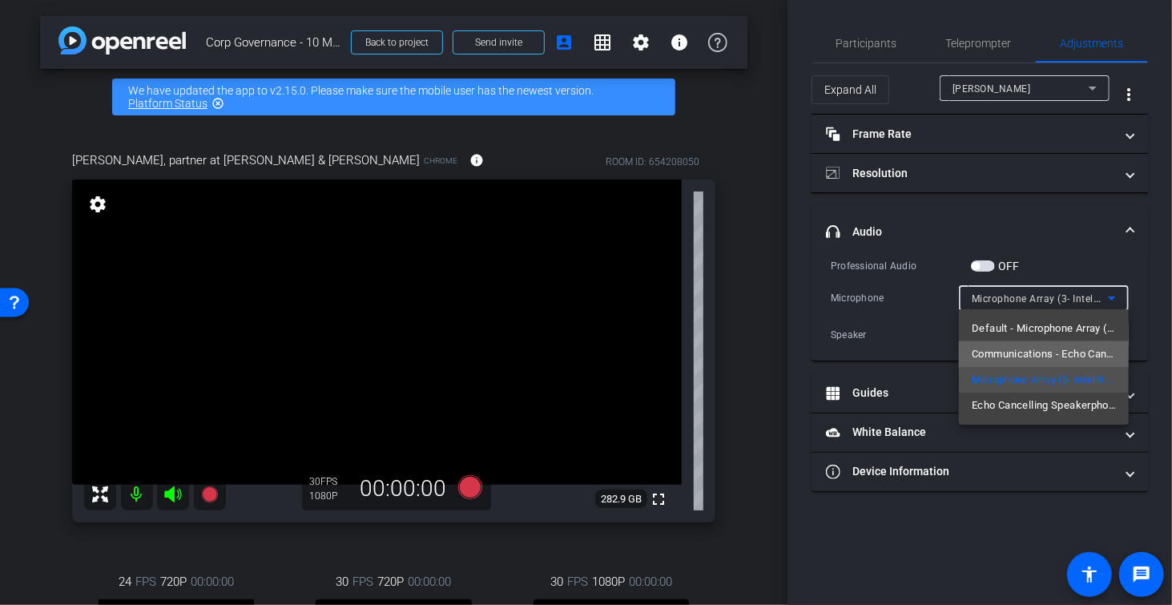
click at [1056, 358] on span "Communications - Echo Cancelling Speakerphone (Poly Sync 20-M) (047f:015d)" at bounding box center [1044, 353] width 144 height 19
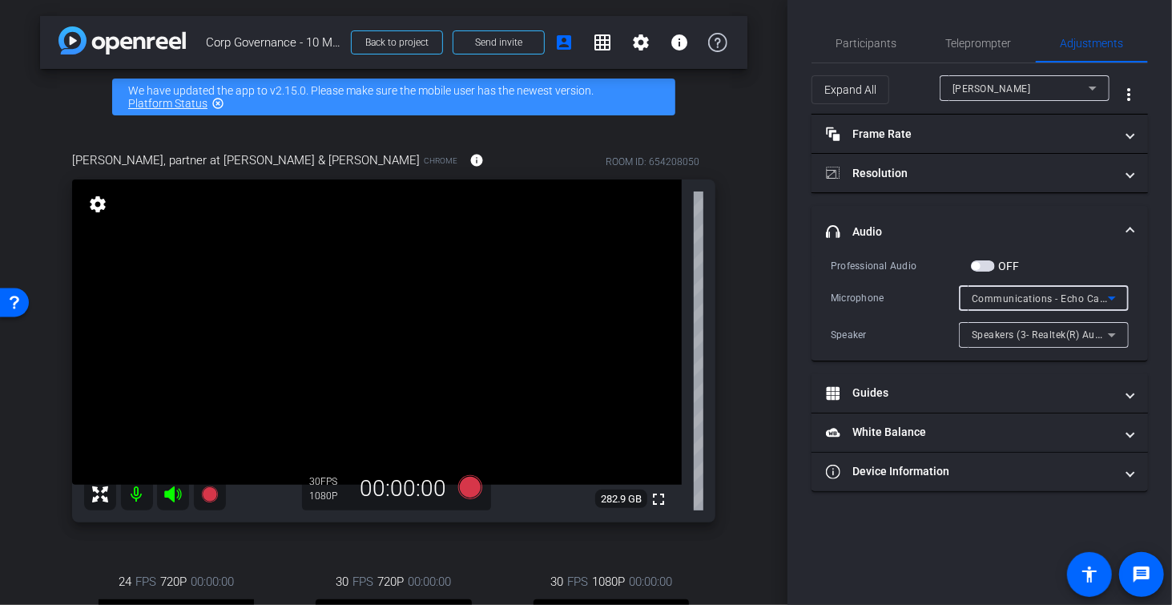
click at [1057, 302] on div "Communications - Echo Cancelling Speakerphone (Poly Sync 20-M) (047f:015d)" at bounding box center [1040, 298] width 136 height 20
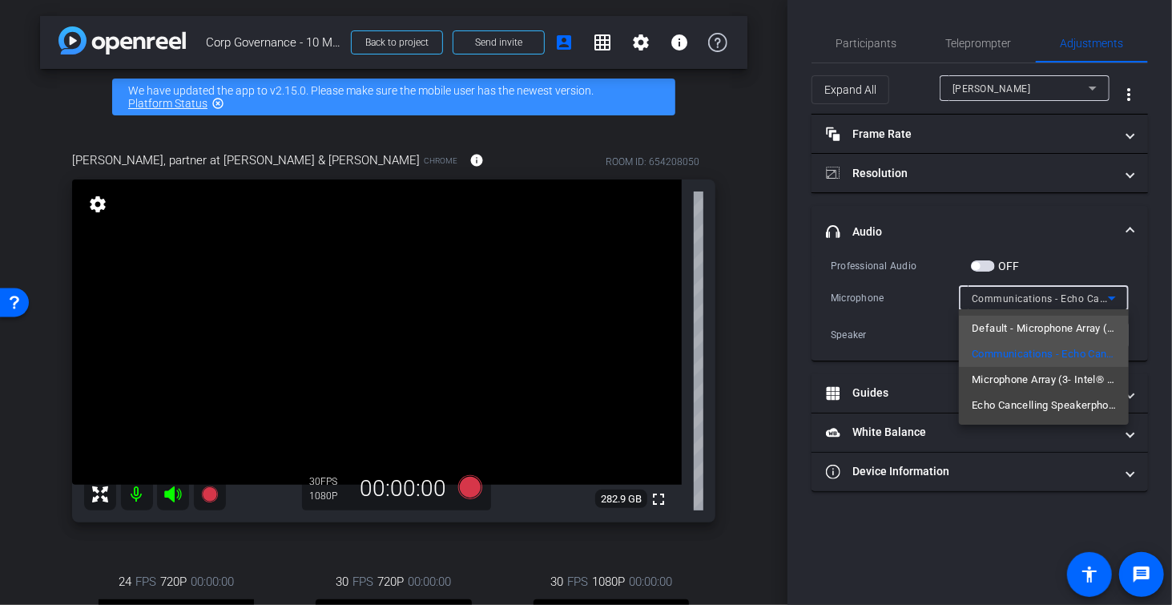
click at [1042, 327] on span "Default - Microphone Array (3- Intel® Smart Sound Technology for Digital Microp…" at bounding box center [1044, 328] width 144 height 19
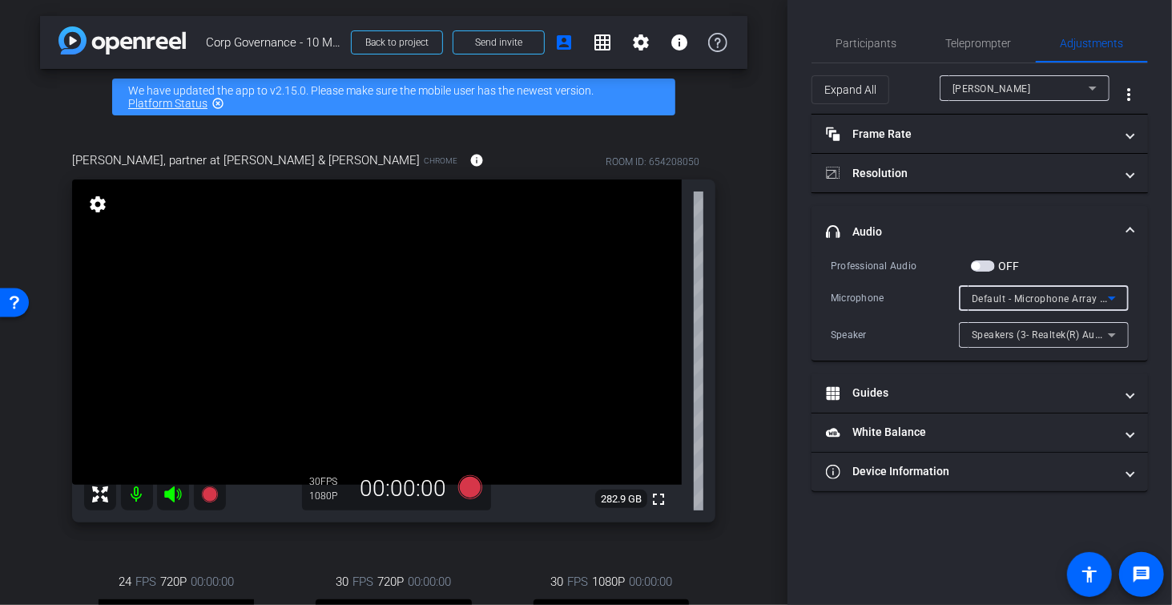
click at [983, 267] on span "button" at bounding box center [983, 265] width 24 height 11
click at [1037, 295] on span "Default - Microphone Array (3- Intel® Smart Sound Technology for Digital Microp…" at bounding box center [1176, 298] width 409 height 13
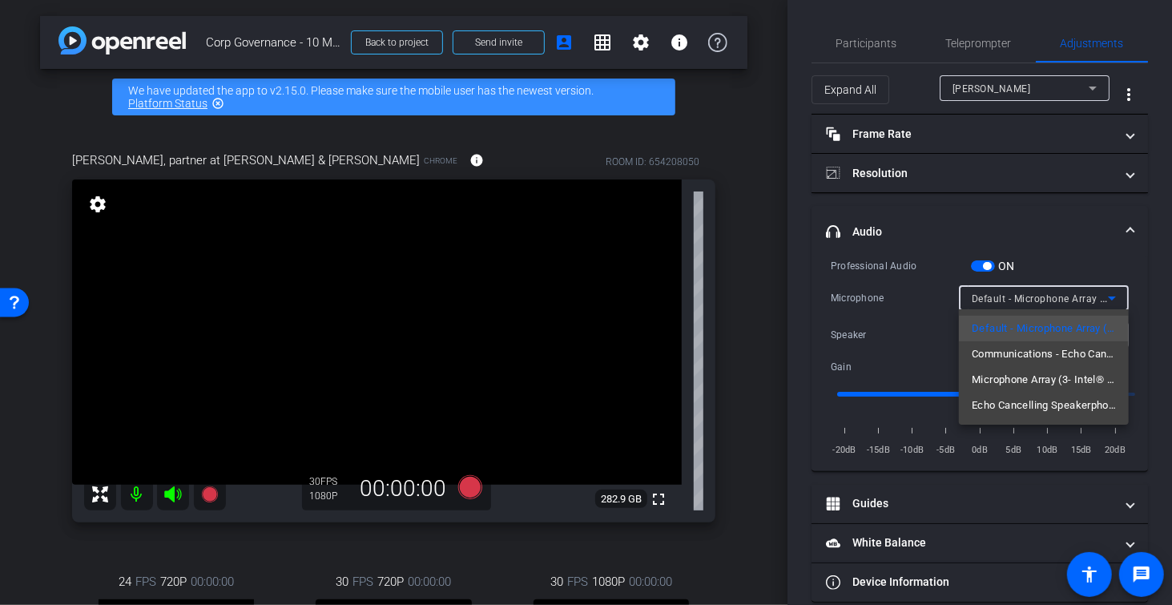
click at [1033, 295] on div at bounding box center [586, 302] width 1172 height 605
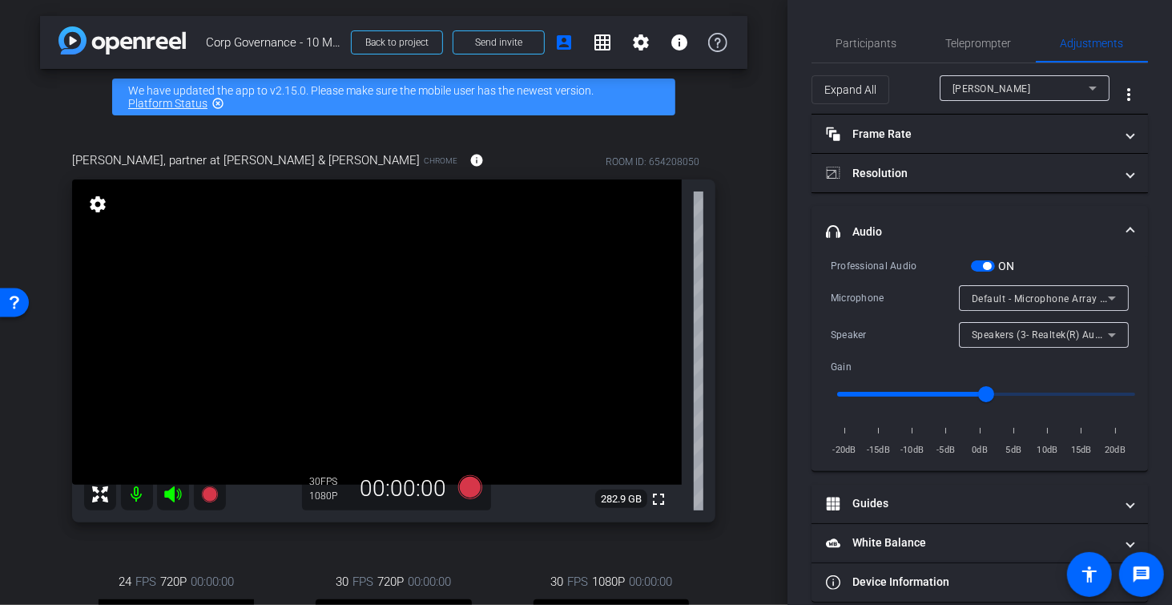
click at [989, 264] on span "button" at bounding box center [987, 266] width 8 height 8
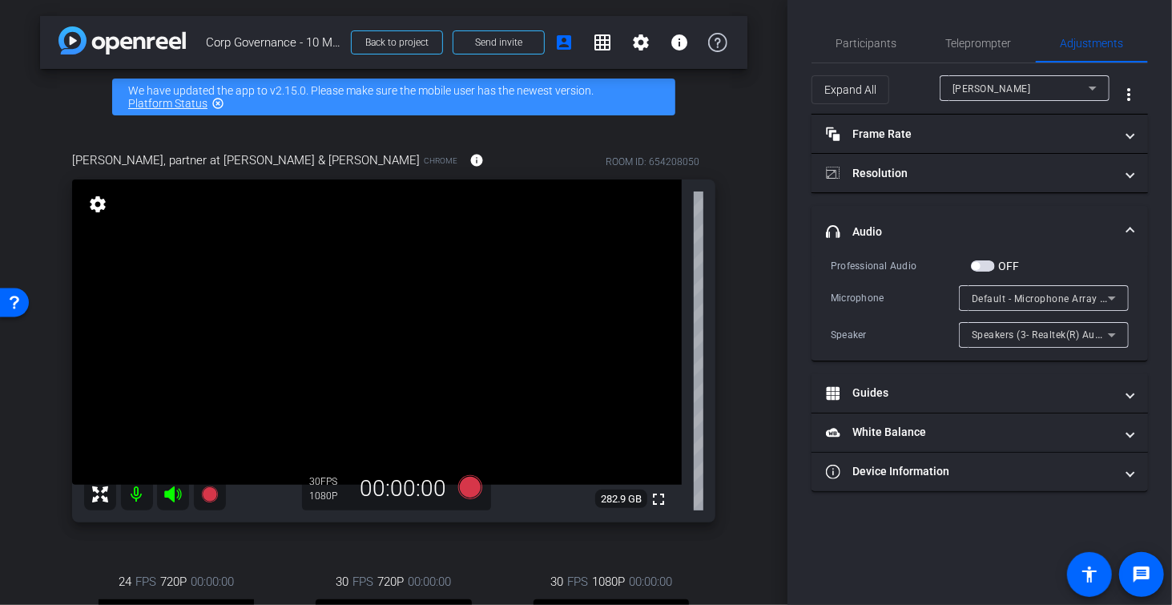
click at [1025, 294] on span "Default - Microphone Array (3- Intel® Smart Sound Technology for Digital Microp…" at bounding box center [1176, 298] width 409 height 13
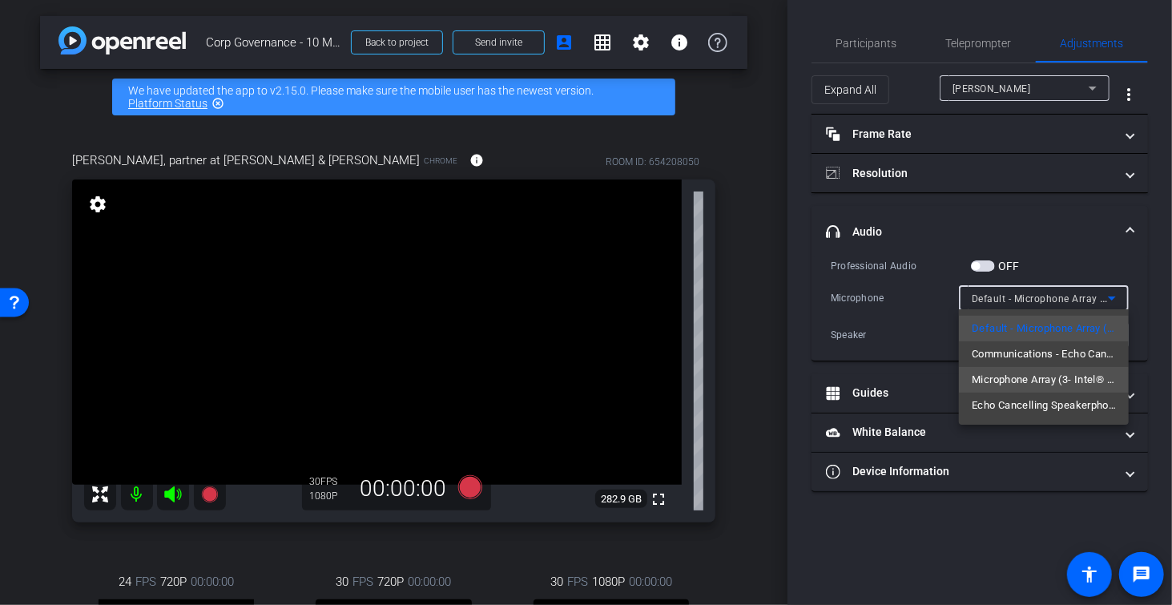
click at [1041, 374] on span "Microphone Array (3- Intel® Smart Sound Technology for Digital Microphones)" at bounding box center [1044, 379] width 144 height 19
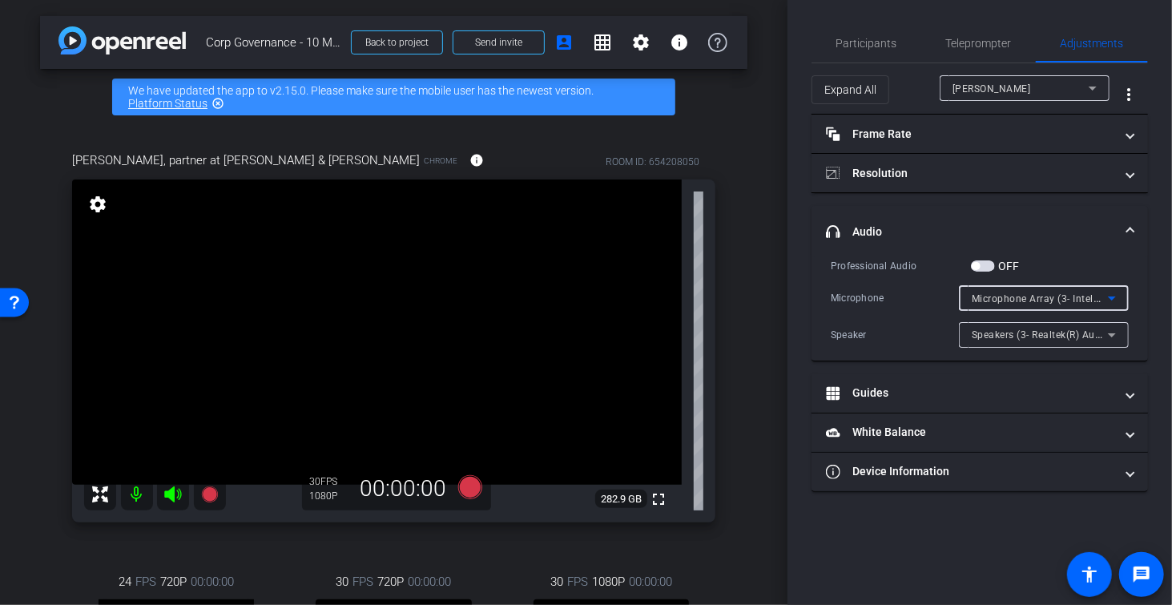
click at [1050, 326] on div "Speakers (3- Realtek(R) Audio)" at bounding box center [1040, 334] width 136 height 20
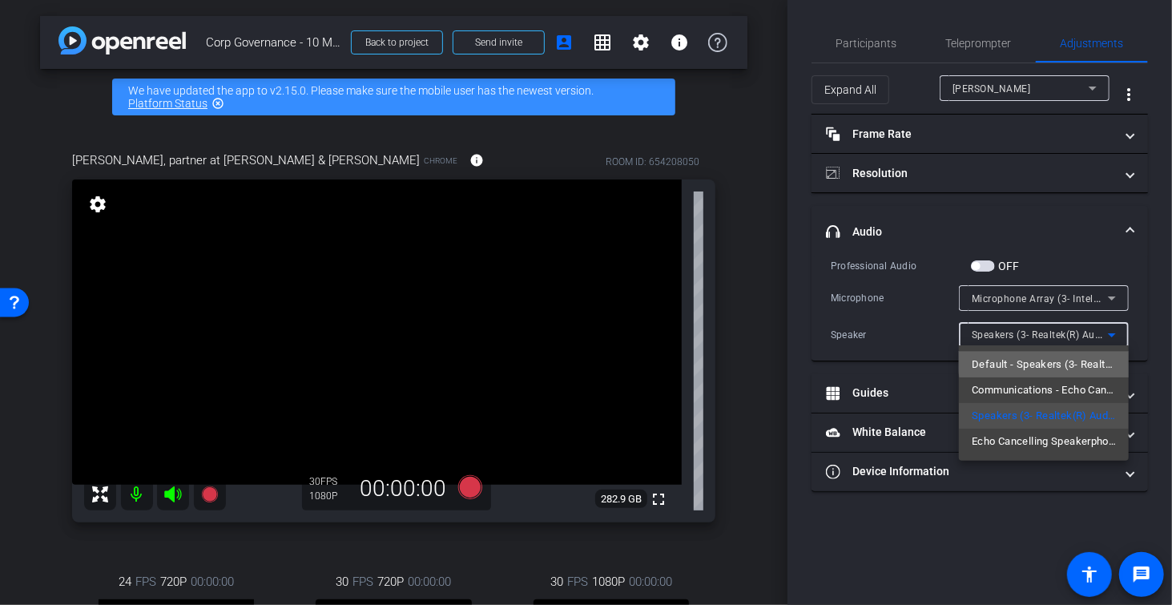
click at [1058, 353] on mat-option "Default - Speakers (3- Realtek(R) Audio)" at bounding box center [1044, 365] width 170 height 26
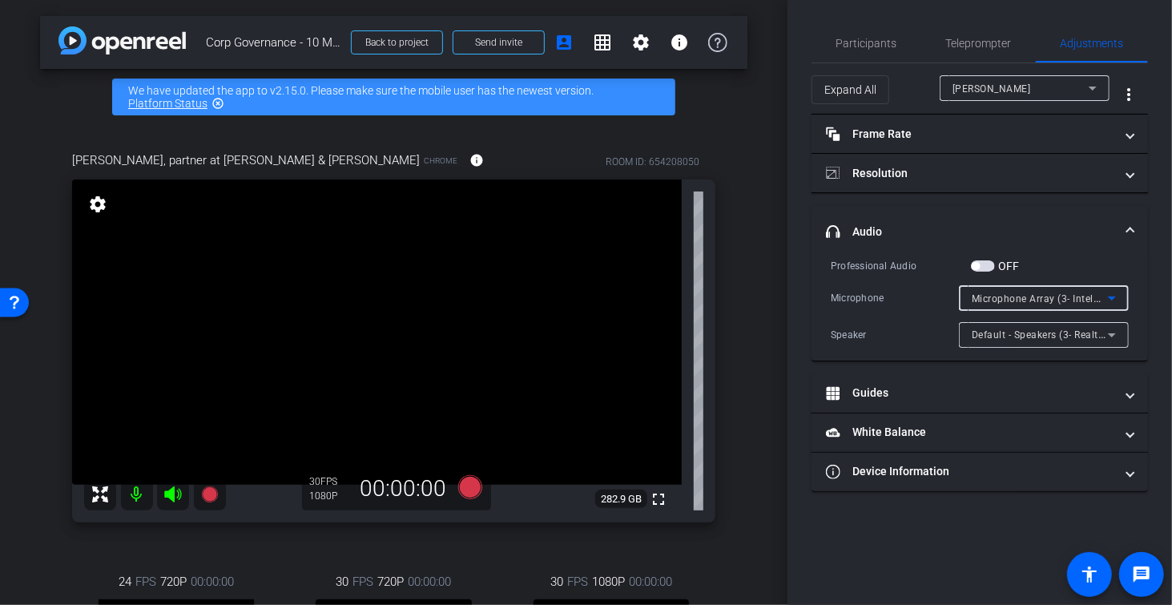
click at [1062, 296] on span "Microphone Array (3- Intel® Smart Sound Technology for Digital Microphones)" at bounding box center [1155, 298] width 367 height 13
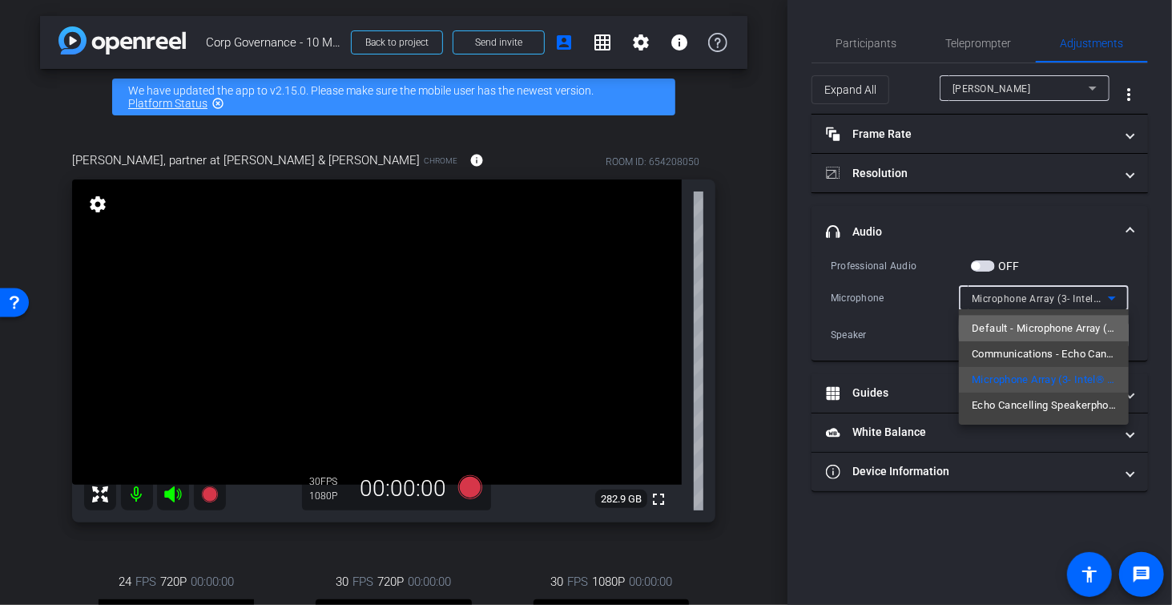
click at [1047, 328] on span "Default - Microphone Array (3- Intel® Smart Sound Technology for Digital Microp…" at bounding box center [1044, 328] width 144 height 19
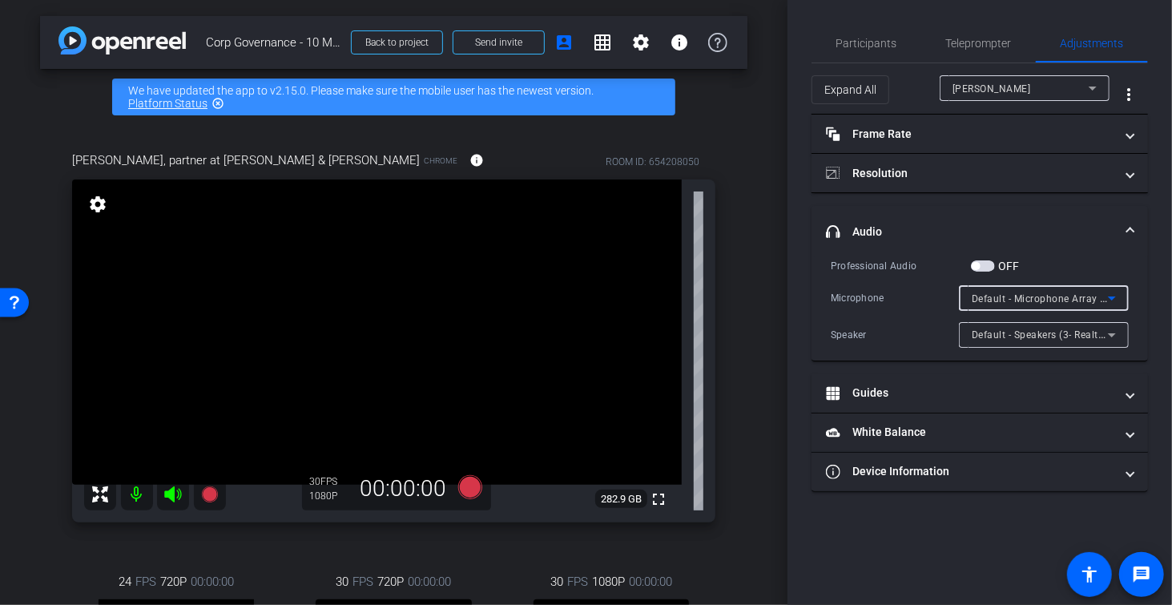
click at [760, 349] on div "arrow_back Corp Governance - 10 Minute Interview Back to project Send invite ac…" at bounding box center [393, 302] width 787 height 605
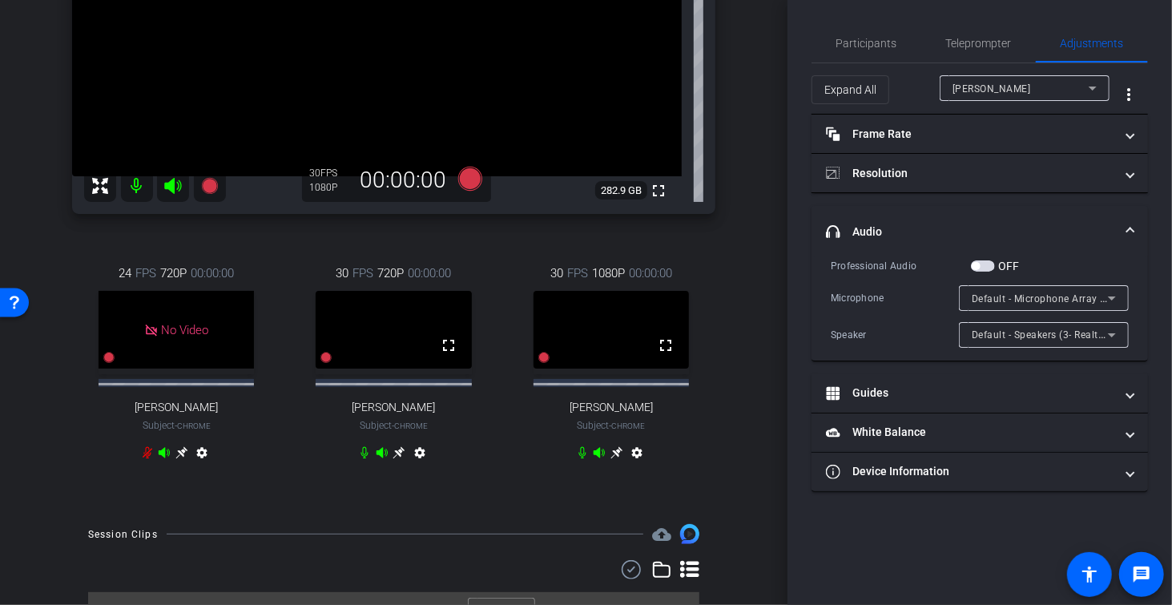
scroll to position [349, 0]
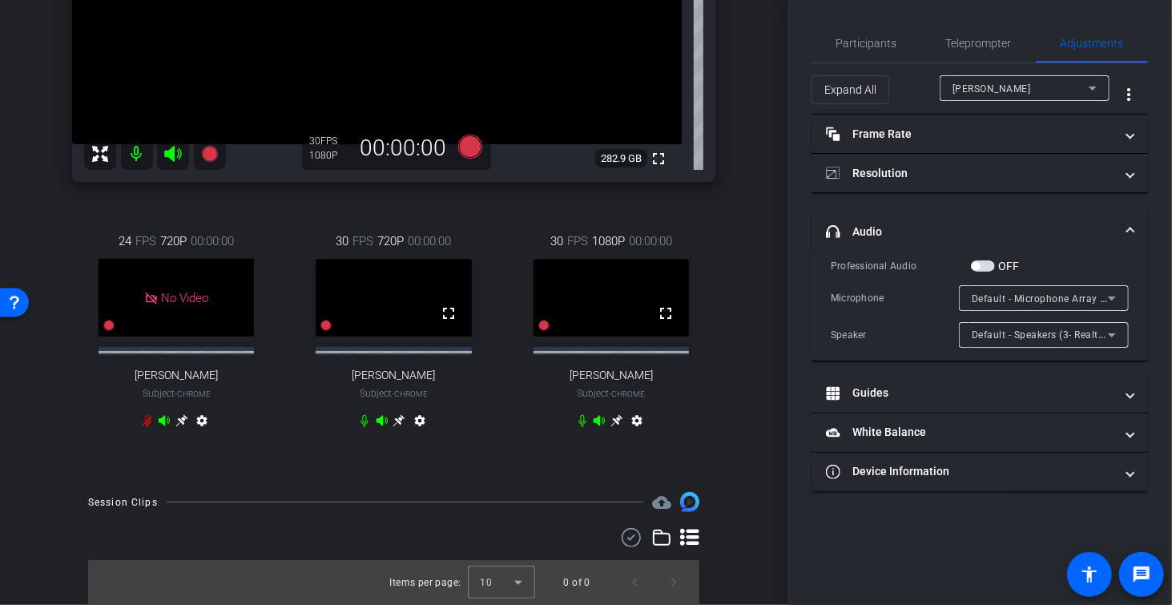
click at [165, 422] on icon at bounding box center [164, 421] width 11 height 10
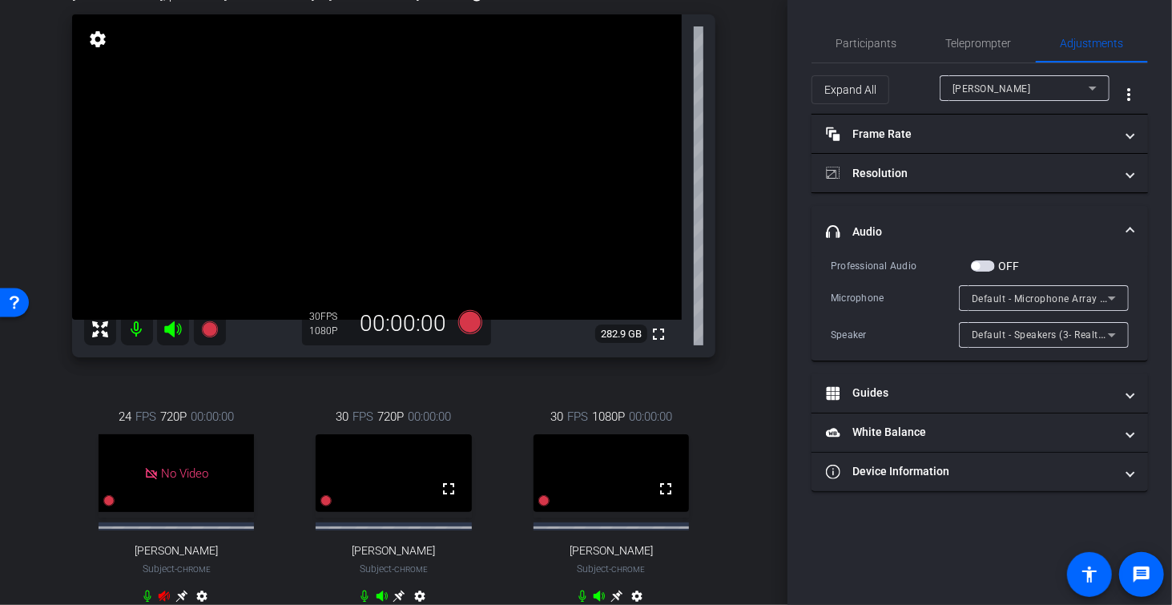
scroll to position [131, 0]
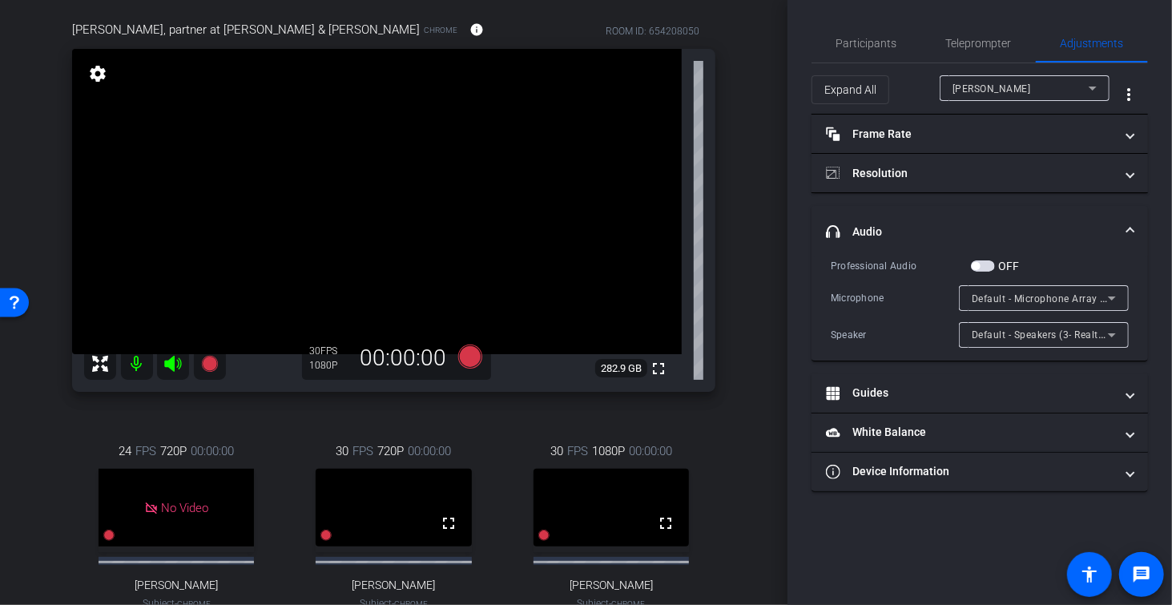
click at [47, 211] on div "[PERSON_NAME], partner at [PERSON_NAME] & [PERSON_NAME] Chrome info ROOM ID: 65…" at bounding box center [393, 339] width 707 height 691
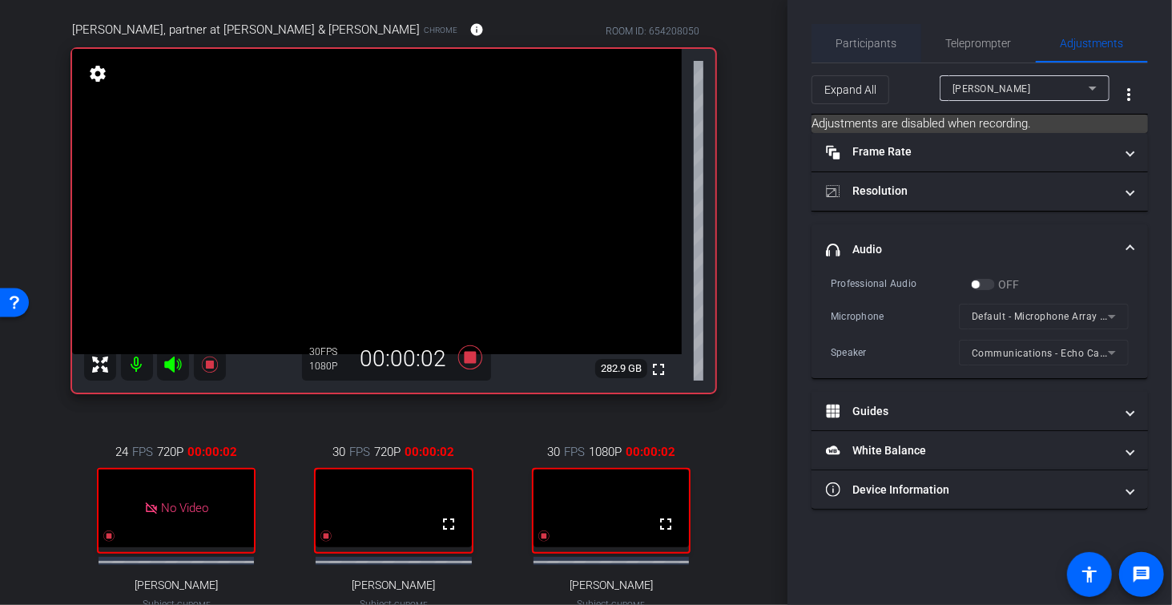
click at [884, 41] on span "Participants" at bounding box center [866, 43] width 61 height 11
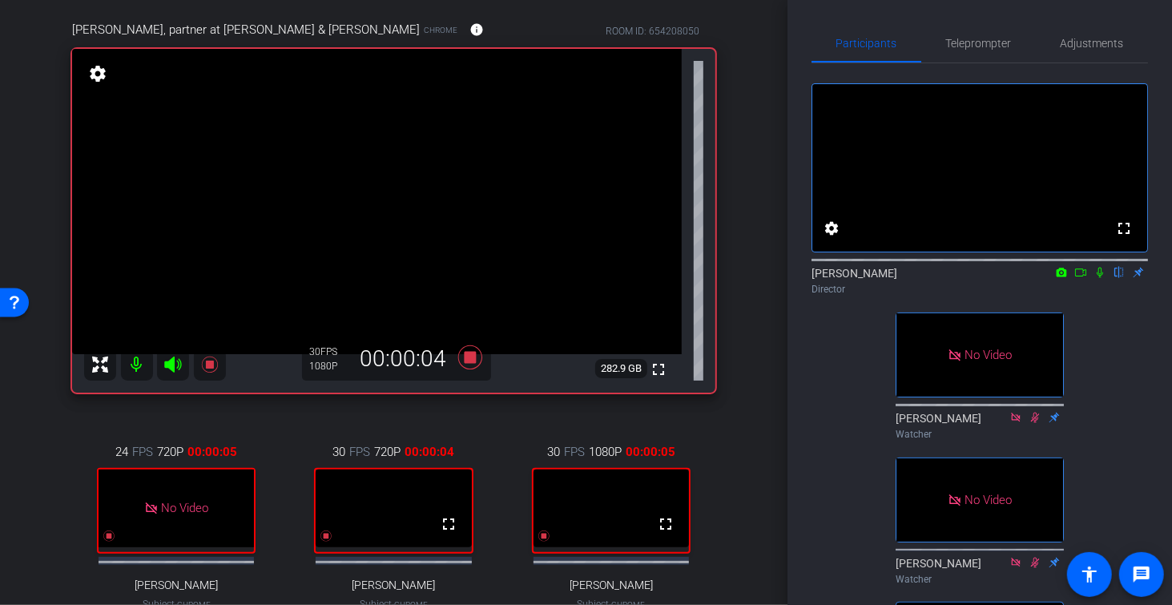
click at [1081, 278] on icon at bounding box center [1080, 272] width 13 height 11
click at [1116, 278] on icon at bounding box center [1119, 273] width 6 height 10
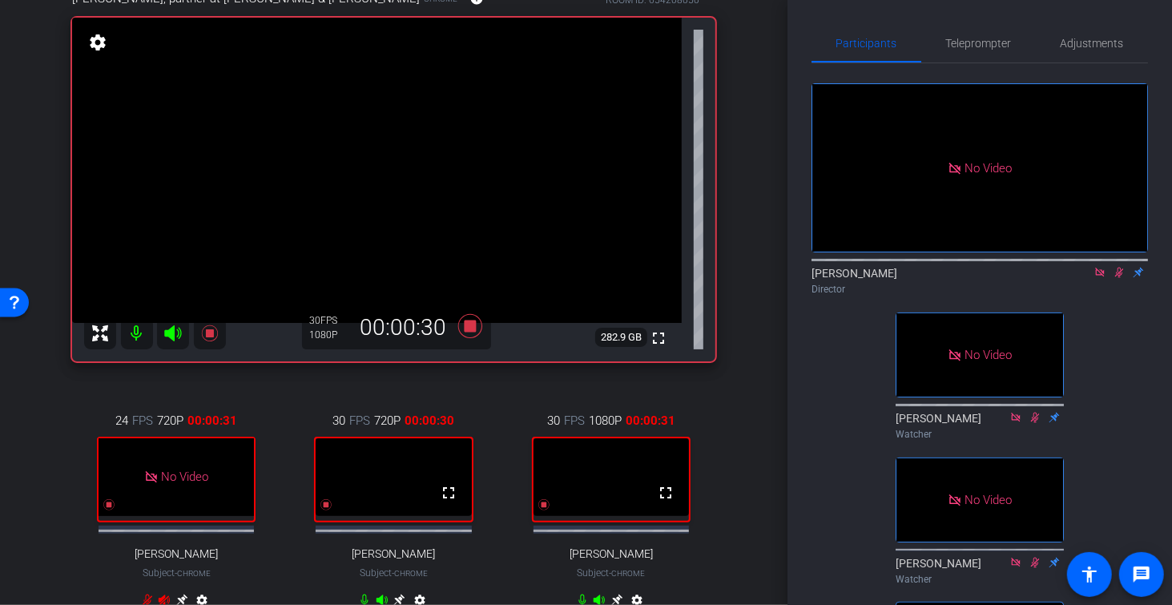
scroll to position [167, 0]
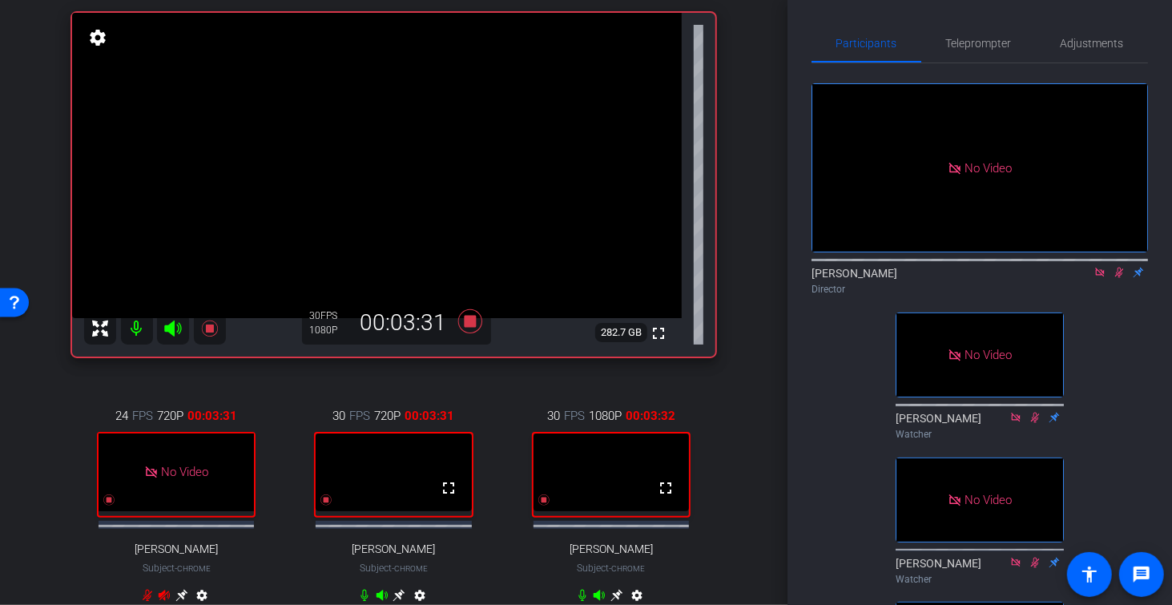
click at [30, 166] on div "arrow_back Corp Governance - 10 Minute Interview Back to project Send invite ac…" at bounding box center [393, 135] width 787 height 605
click at [1118, 278] on icon at bounding box center [1119, 272] width 13 height 11
click at [1101, 276] on icon at bounding box center [1099, 272] width 9 height 9
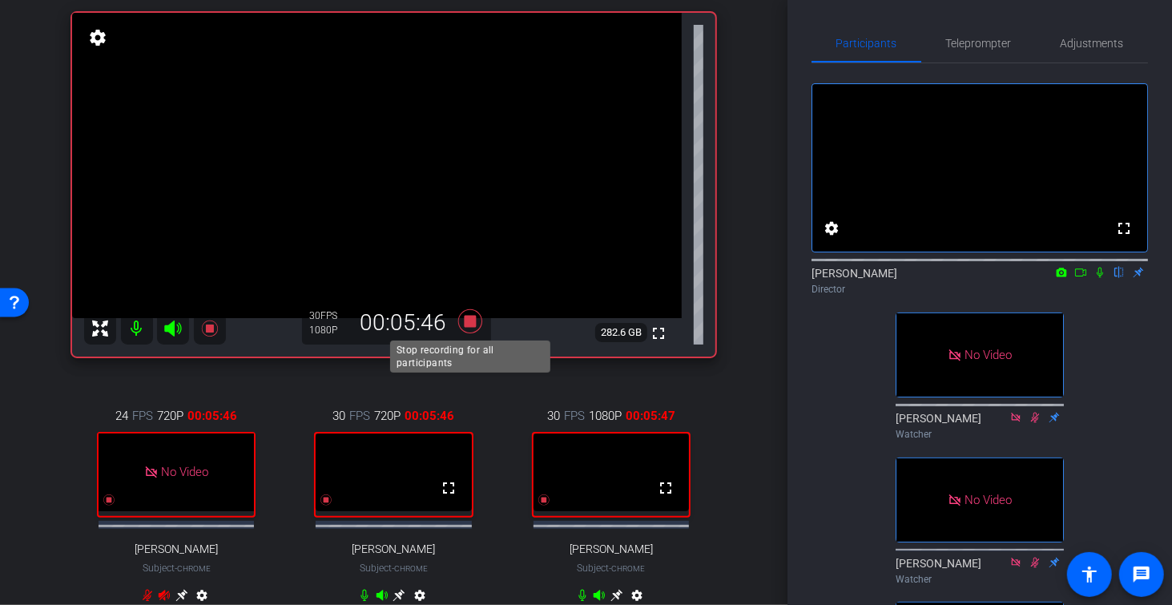
click at [473, 321] on icon at bounding box center [469, 320] width 24 height 24
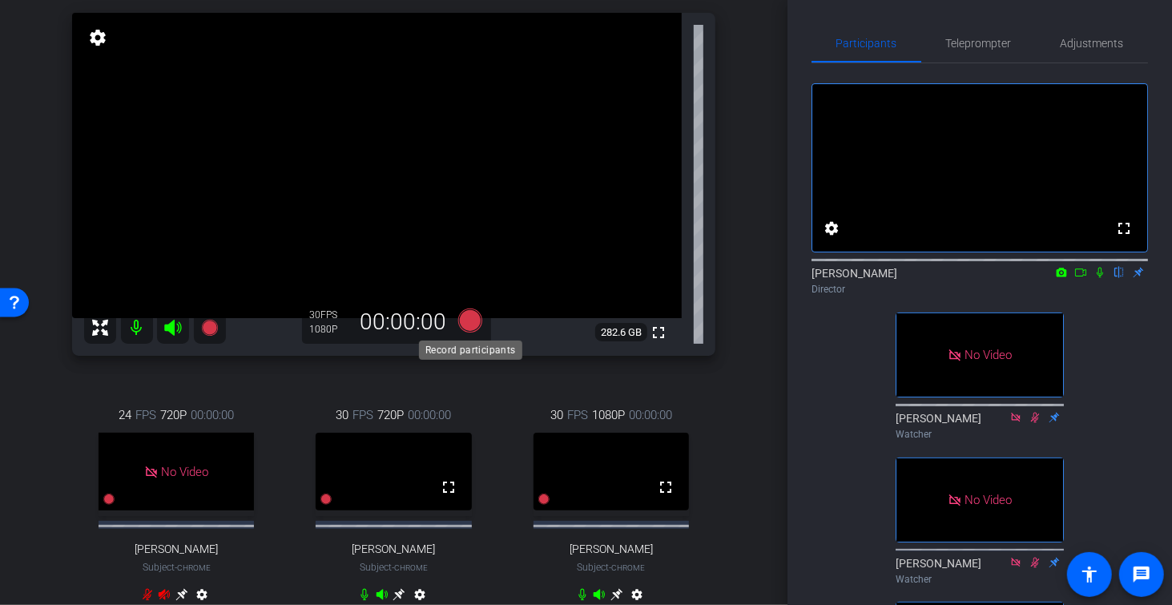
click at [470, 320] on icon at bounding box center [469, 320] width 24 height 24
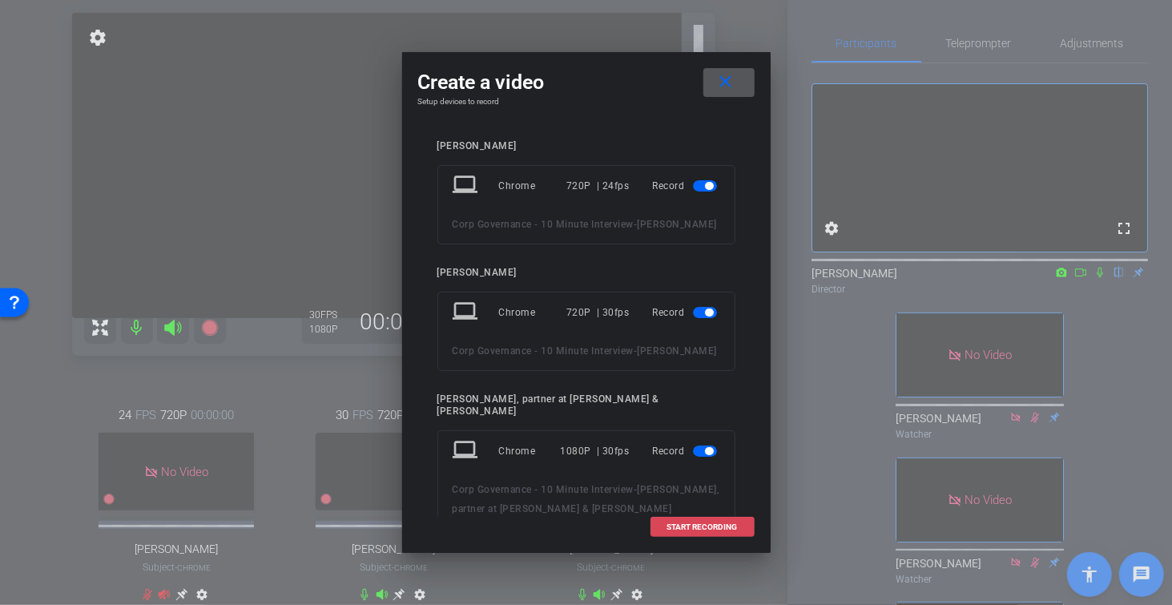
click at [722, 523] on span "START RECORDING" at bounding box center [702, 527] width 70 height 8
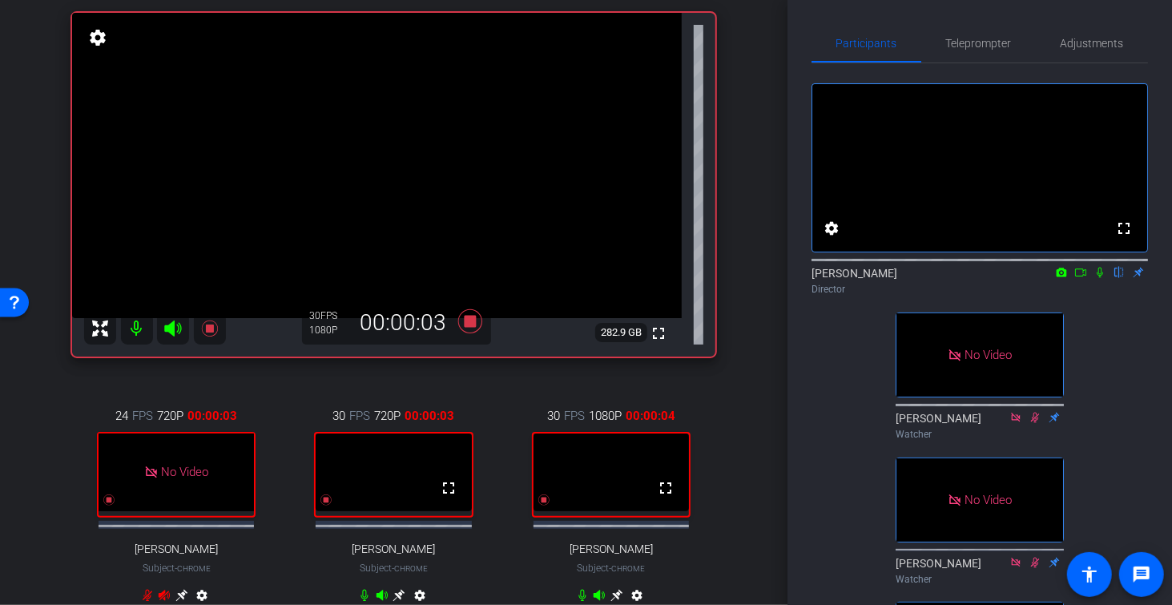
click at [1081, 278] on icon at bounding box center [1080, 272] width 13 height 11
click at [1118, 278] on icon at bounding box center [1119, 272] width 13 height 11
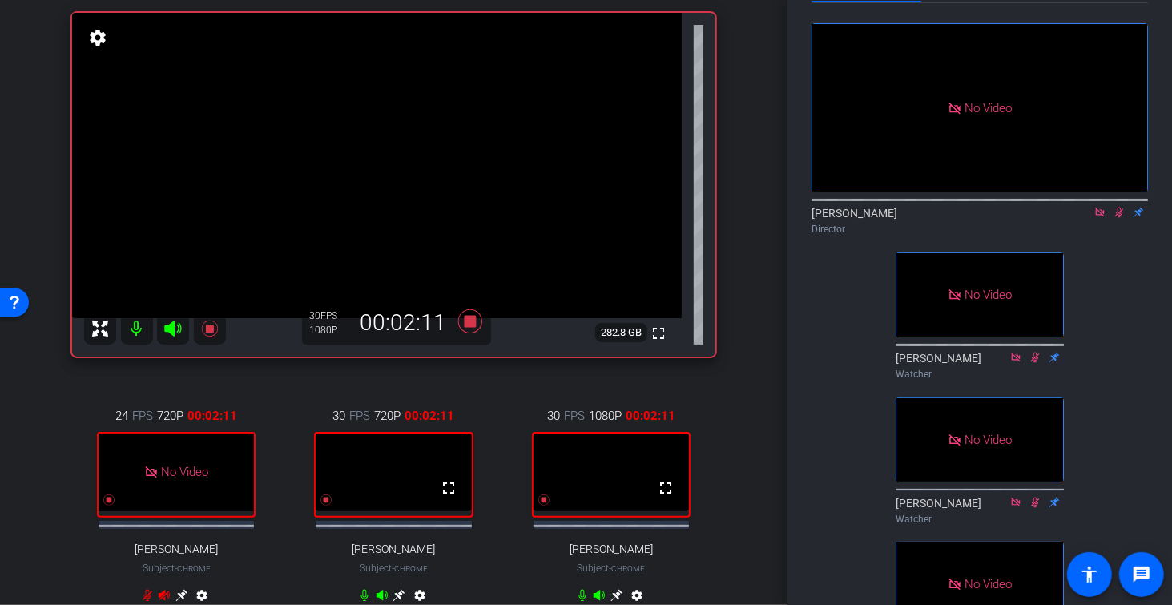
scroll to position [0, 0]
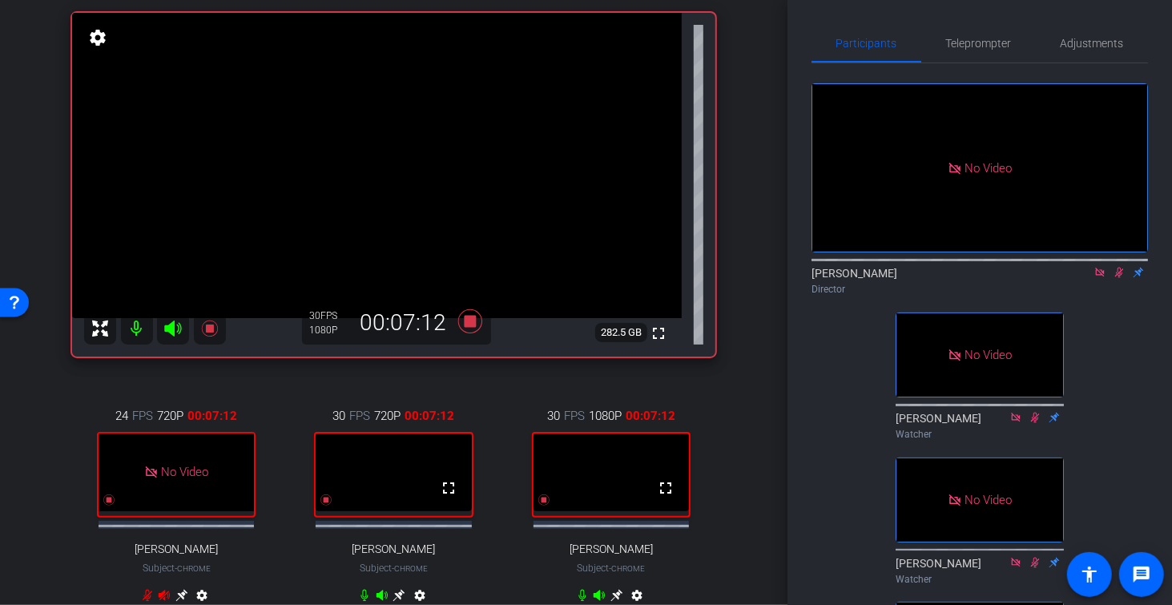
click at [401, 598] on icon at bounding box center [399, 595] width 12 height 12
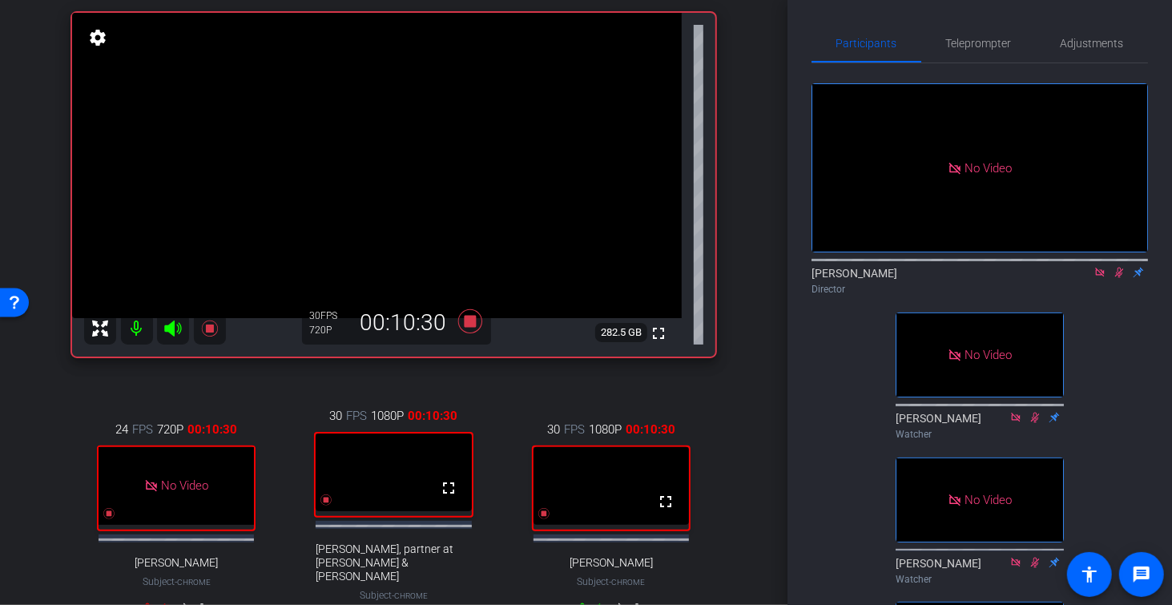
scroll to position [168, 0]
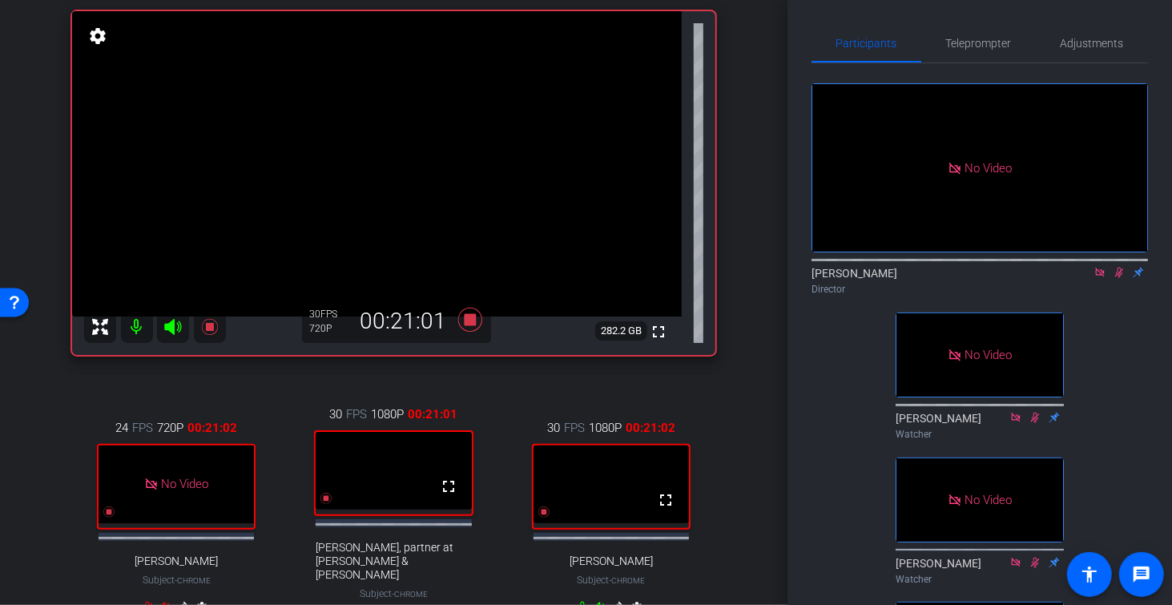
click at [36, 167] on div "arrow_back Corp Governance - 10 Minute Interview Back to project Send invite ac…" at bounding box center [393, 134] width 787 height 605
click at [44, 550] on div "[PERSON_NAME] Chrome info ROOM ID: 654208050 fullscreen settings 282.1 GB 30 FP…" at bounding box center [393, 316] width 707 height 719
click at [38, 170] on div "arrow_back Corp Governance - 10 Minute Interview Back to project Send invite ac…" at bounding box center [393, 134] width 787 height 605
click at [44, 157] on div "[PERSON_NAME] Chrome info ROOM ID: 654208050 fullscreen settings 281.9 GB 30 FP…" at bounding box center [393, 316] width 707 height 719
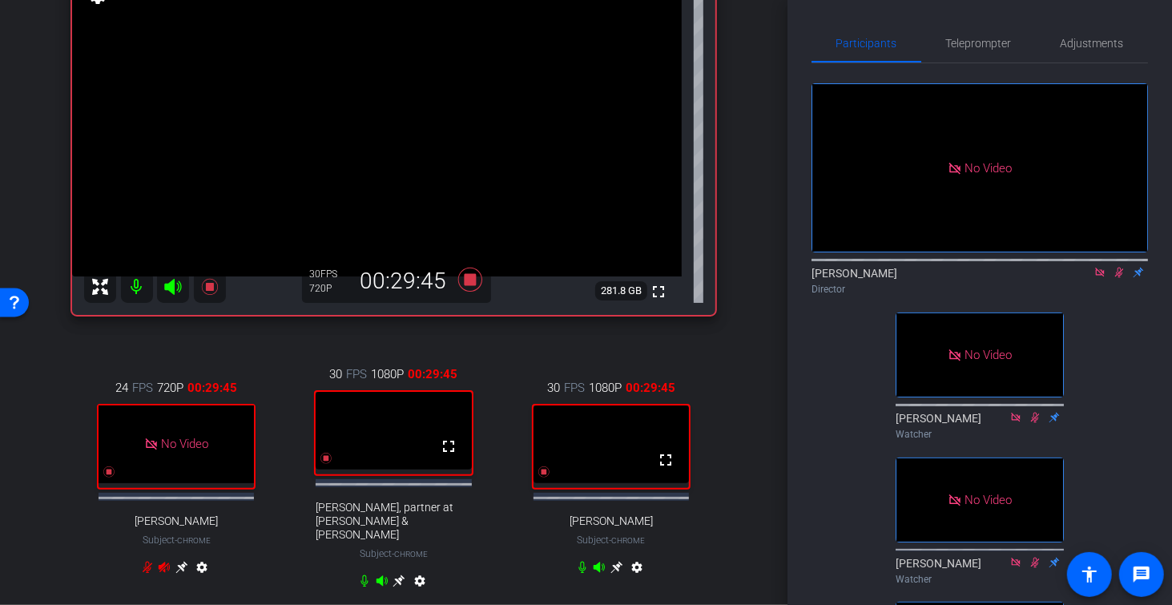
scroll to position [230, 0]
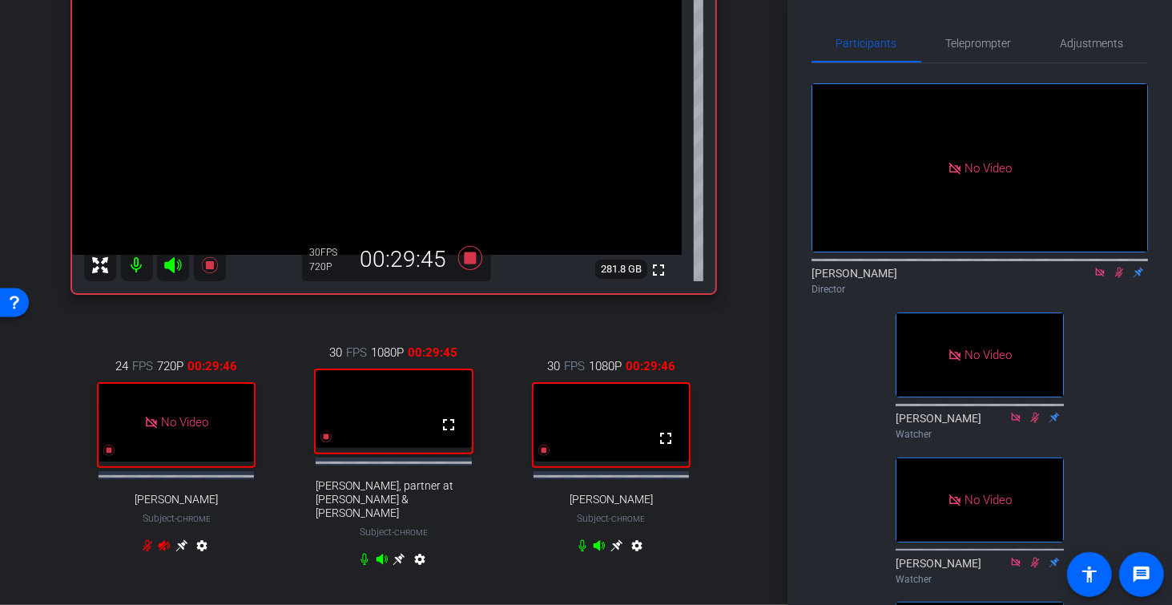
click at [618, 546] on icon at bounding box center [616, 545] width 12 height 12
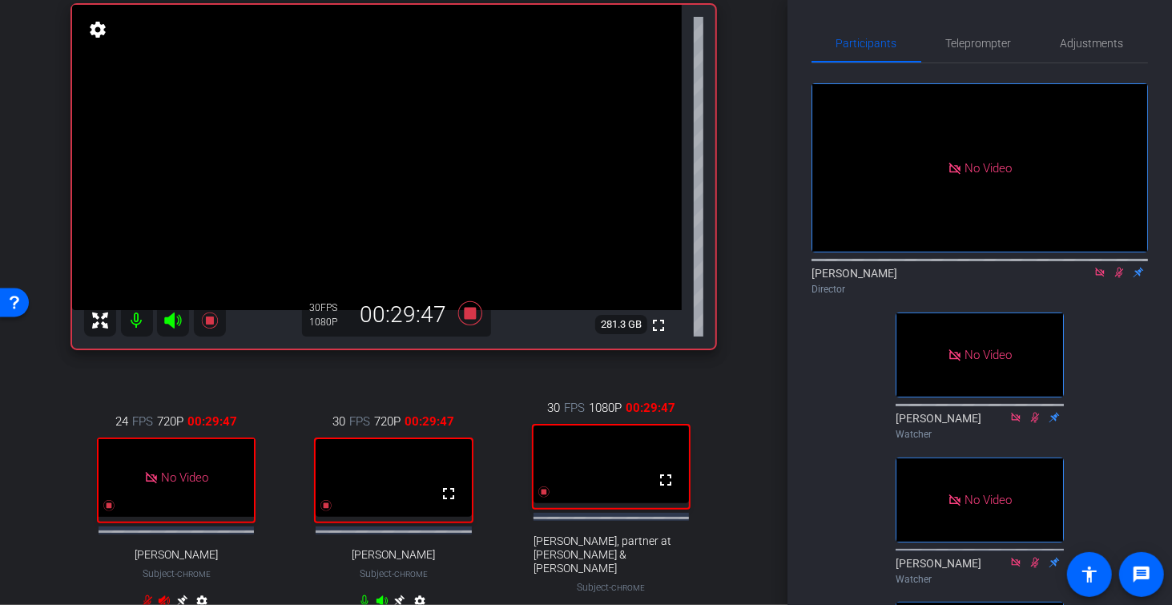
scroll to position [164, 0]
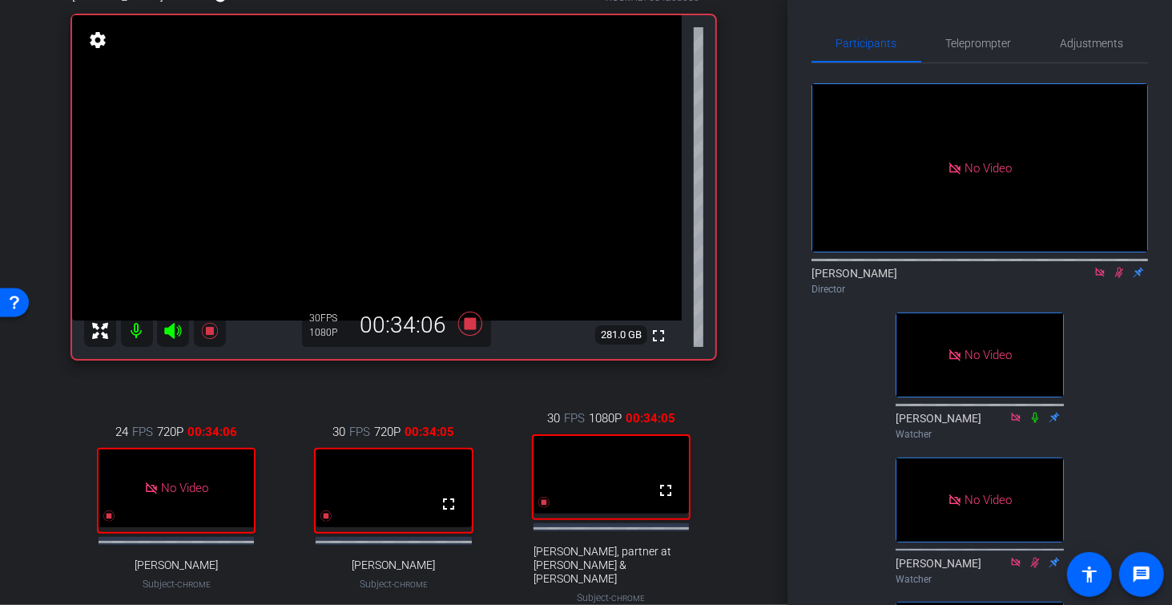
click at [1117, 278] on icon at bounding box center [1119, 273] width 9 height 10
click at [1098, 278] on icon at bounding box center [1099, 272] width 13 height 11
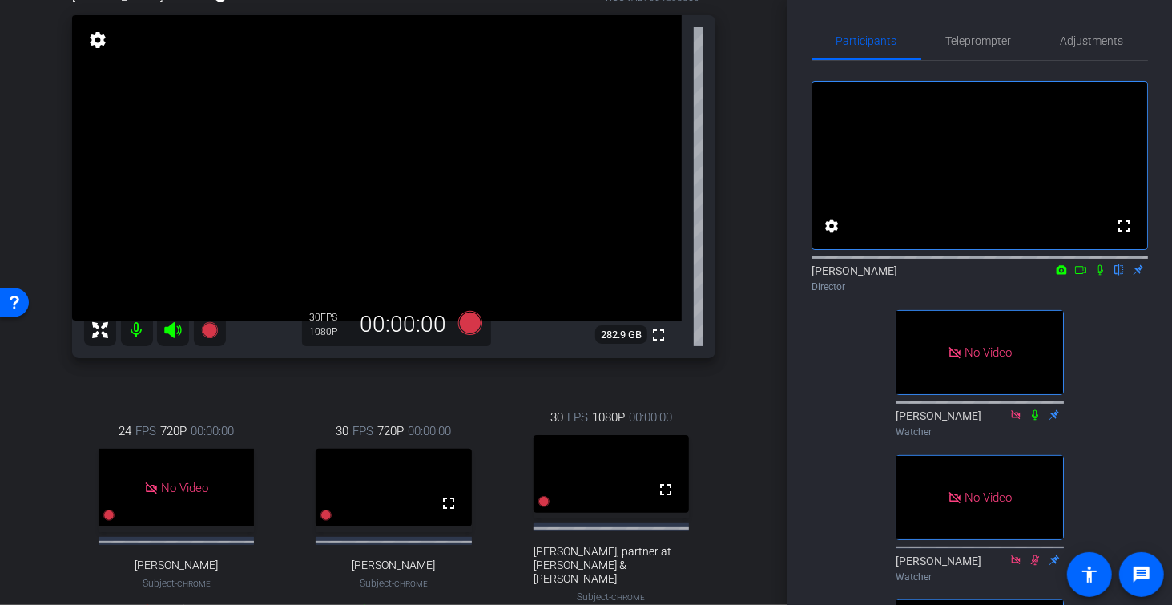
click at [141, 328] on mat-icon at bounding box center [137, 330] width 32 height 32
click at [127, 328] on mat-icon at bounding box center [137, 330] width 32 height 32
drag, startPoint x: 1080, startPoint y: 288, endPoint x: 1089, endPoint y: 292, distance: 10.7
click at [1081, 276] on icon at bounding box center [1080, 269] width 13 height 11
click at [1119, 276] on icon at bounding box center [1119, 269] width 13 height 11
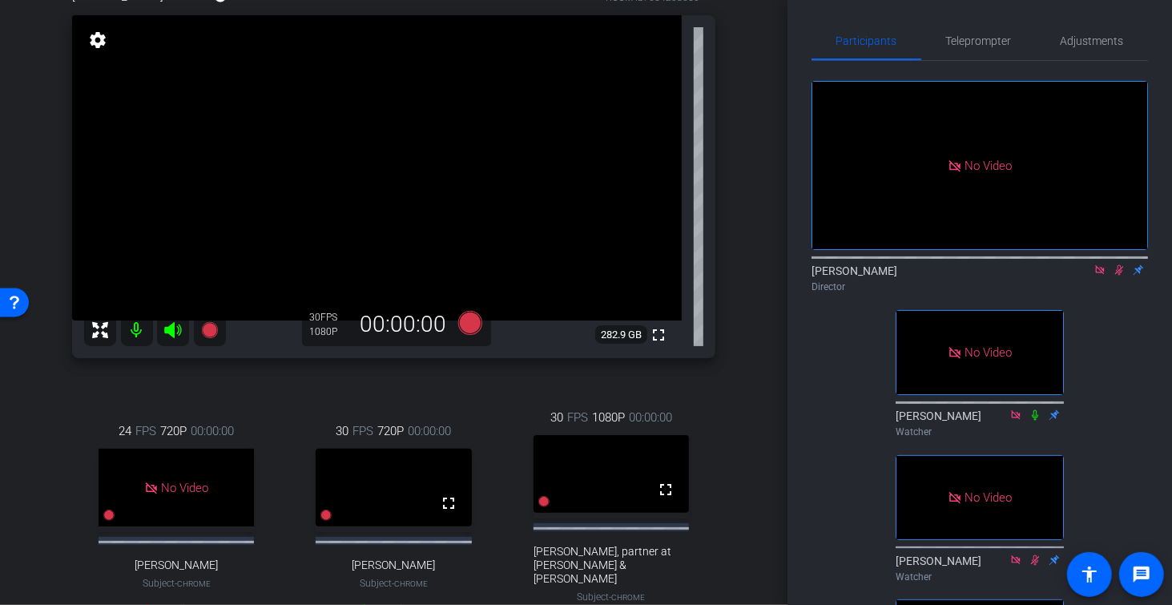
click at [54, 185] on div "[PERSON_NAME] Chrome info ROOM ID: 654208050 fullscreen settings 282.9 GB 30 FP…" at bounding box center [393, 320] width 707 height 719
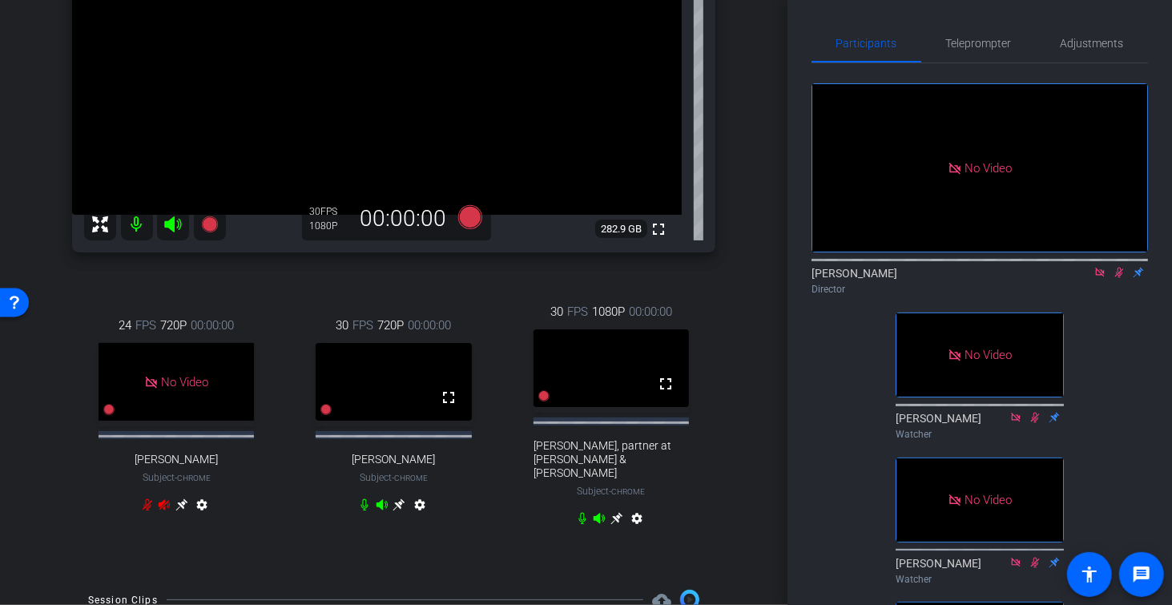
scroll to position [276, 0]
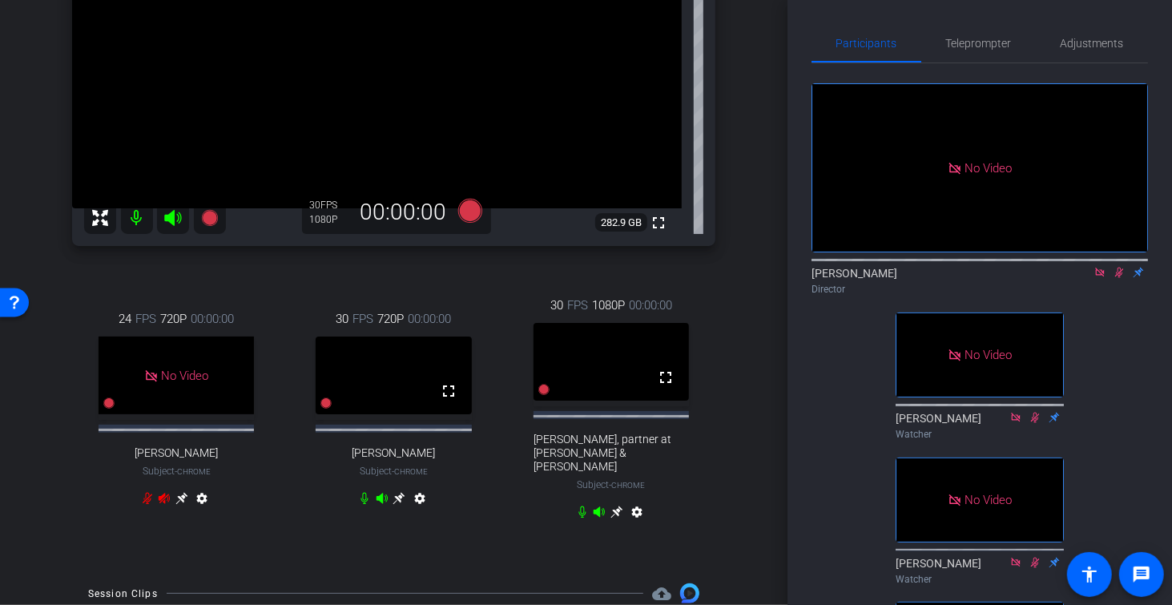
click at [365, 499] on icon at bounding box center [364, 498] width 13 height 13
click at [381, 502] on icon at bounding box center [381, 498] width 11 height 10
click at [1116, 278] on icon at bounding box center [1119, 272] width 13 height 11
click at [1097, 278] on icon at bounding box center [1099, 272] width 13 height 11
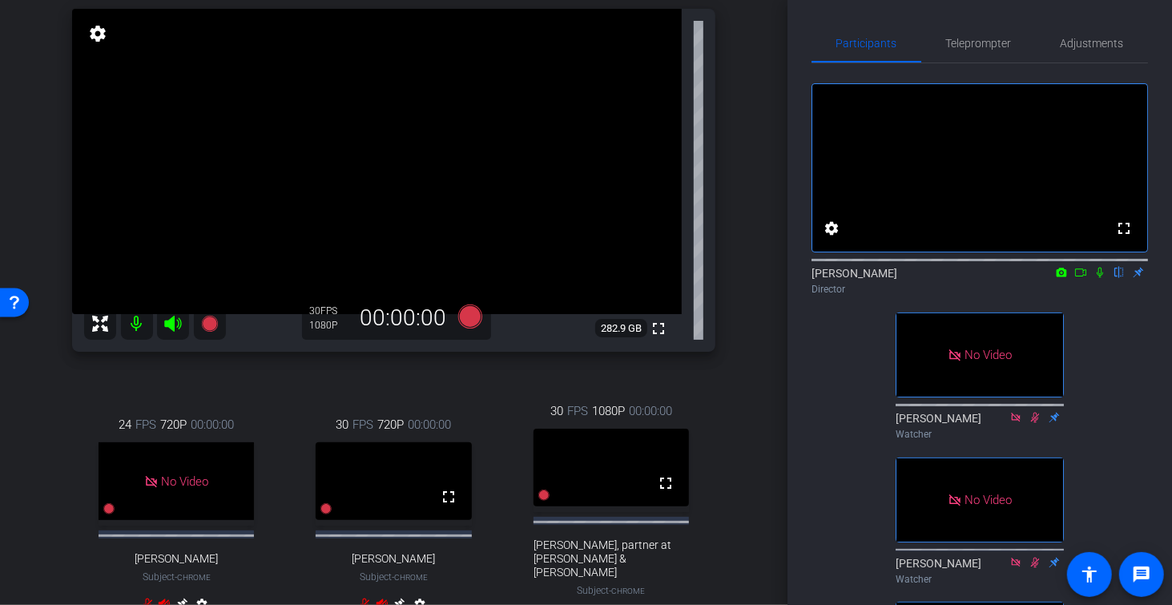
scroll to position [168, 0]
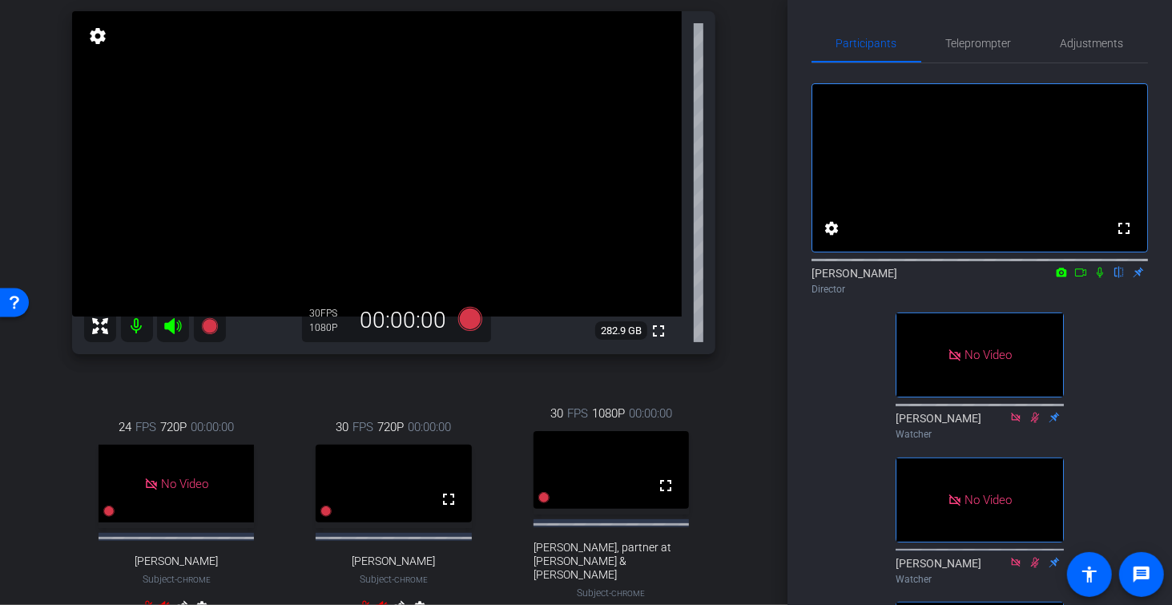
click at [1078, 278] on icon at bounding box center [1080, 272] width 13 height 11
click at [1119, 278] on icon at bounding box center [1119, 272] width 13 height 11
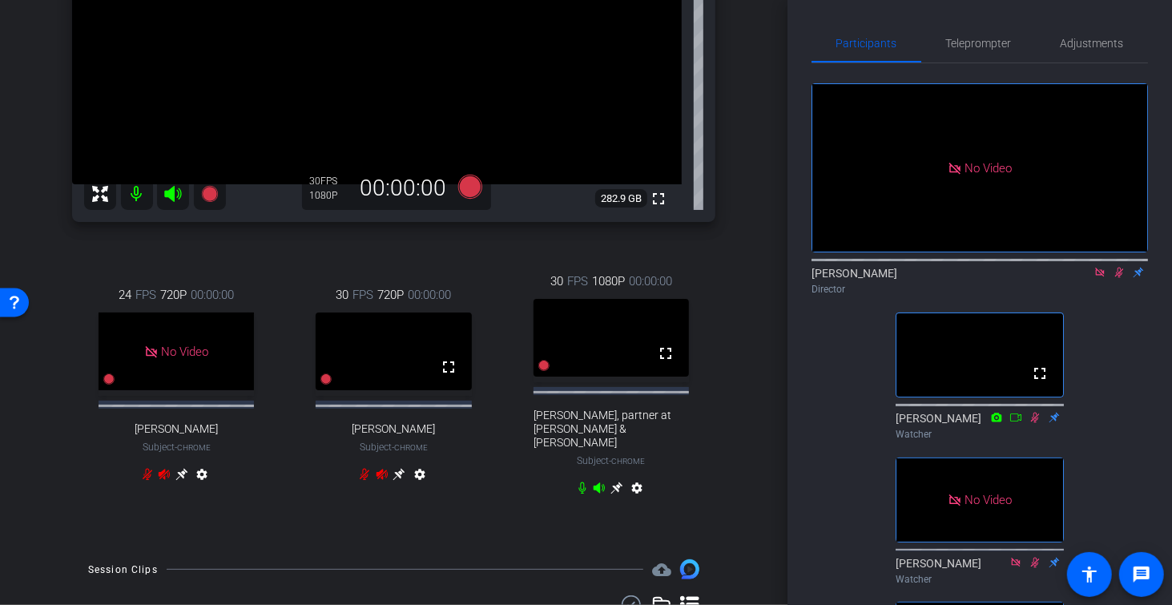
scroll to position [528, 0]
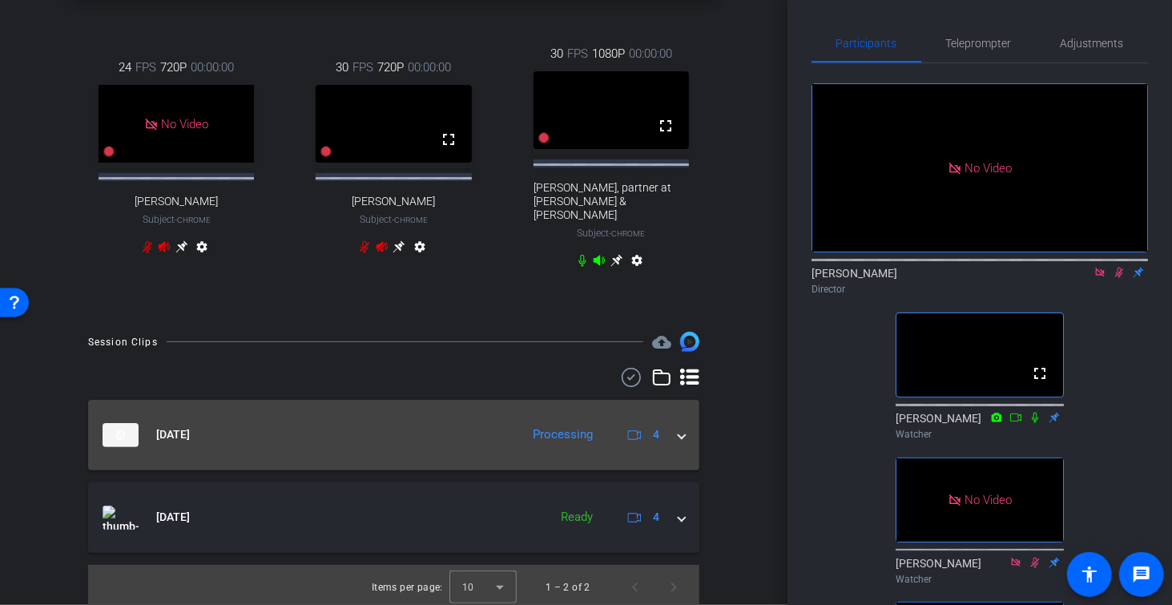
drag, startPoint x: 687, startPoint y: 433, endPoint x: 688, endPoint y: 442, distance: 9.6
click at [686, 434] on mat-expansion-panel-header "[DATE] Processing 4" at bounding box center [393, 435] width 611 height 70
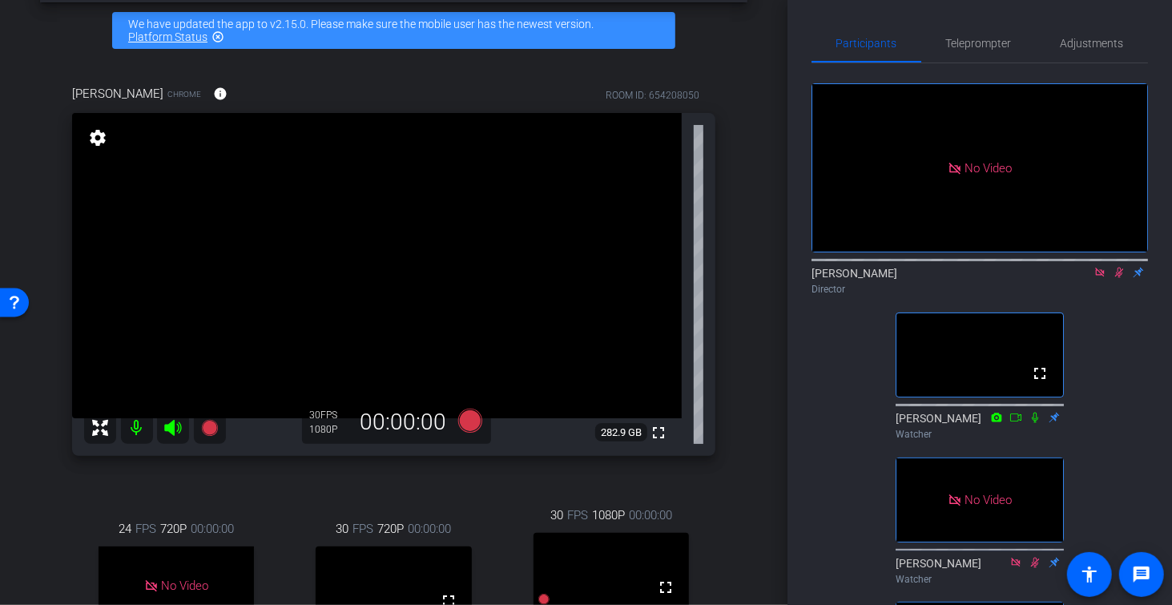
scroll to position [70, 0]
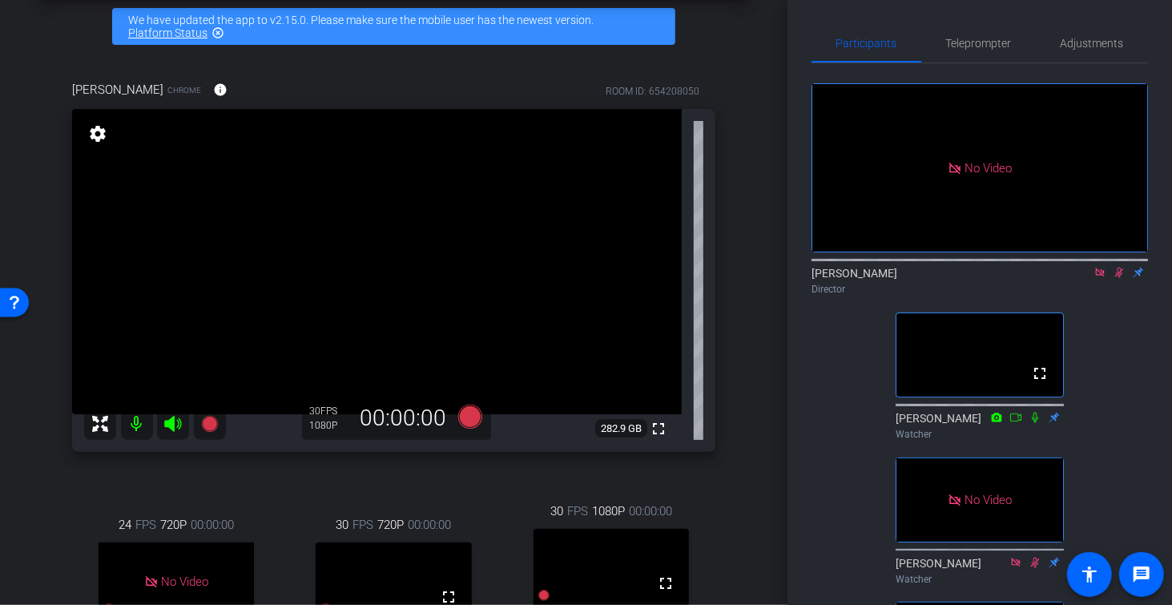
click at [1119, 278] on icon at bounding box center [1119, 272] width 13 height 11
click at [1097, 278] on icon at bounding box center [1099, 272] width 13 height 11
drag, startPoint x: 743, startPoint y: 279, endPoint x: 735, endPoint y: 284, distance: 9.8
click at [742, 279] on div "[PERSON_NAME] Chrome info ROOM ID: 654208050 fullscreen settings 282.9 GB 30 FP…" at bounding box center [393, 413] width 707 height 719
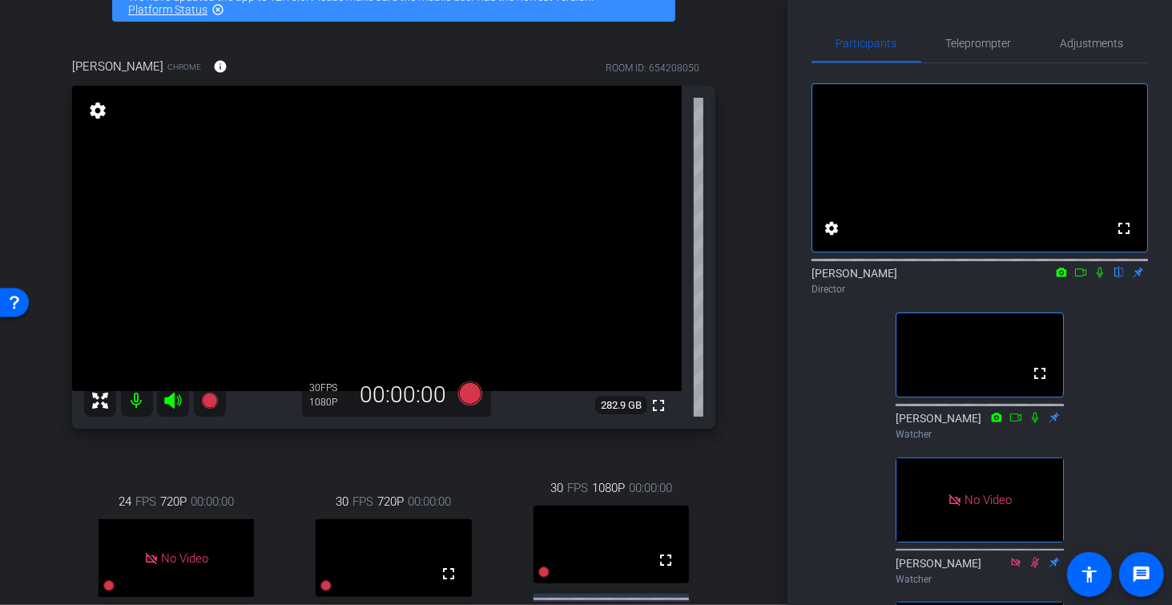
scroll to position [111, 0]
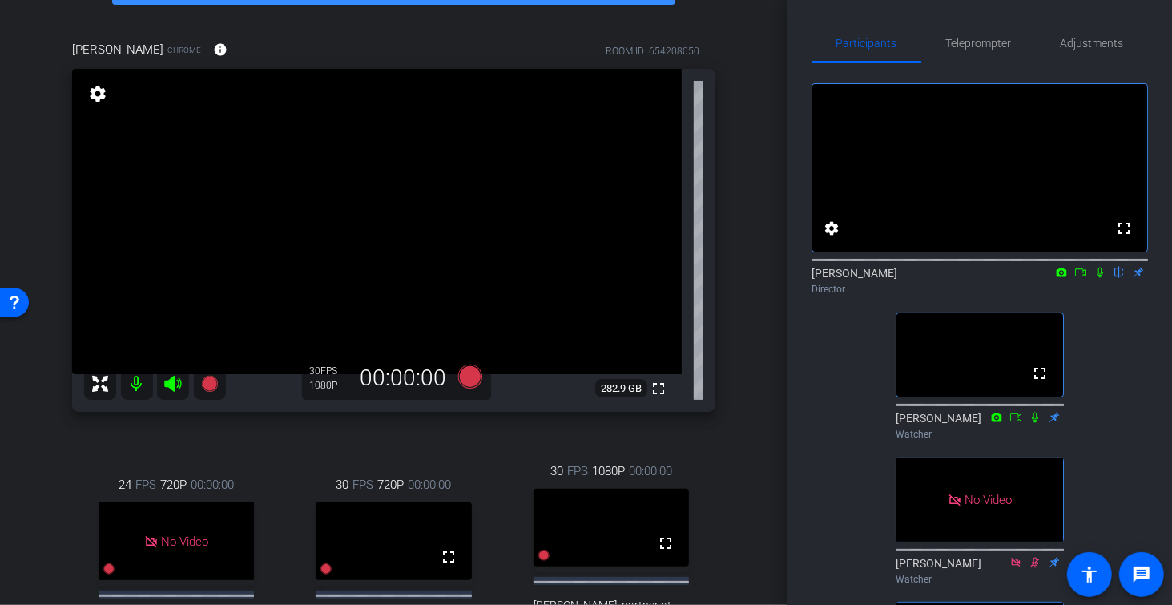
click at [1078, 278] on icon at bounding box center [1080, 272] width 13 height 11
click at [1101, 278] on icon at bounding box center [1099, 272] width 13 height 11
click at [1098, 278] on icon at bounding box center [1099, 272] width 13 height 11
click at [1088, 280] on mat-icon at bounding box center [1080, 272] width 19 height 14
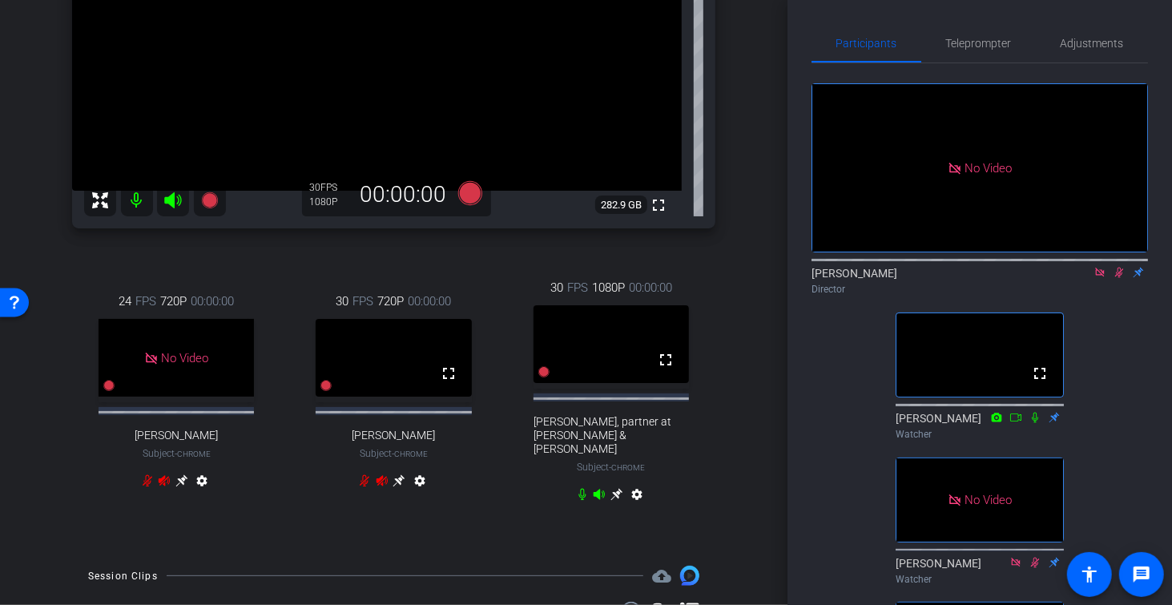
scroll to position [441, 0]
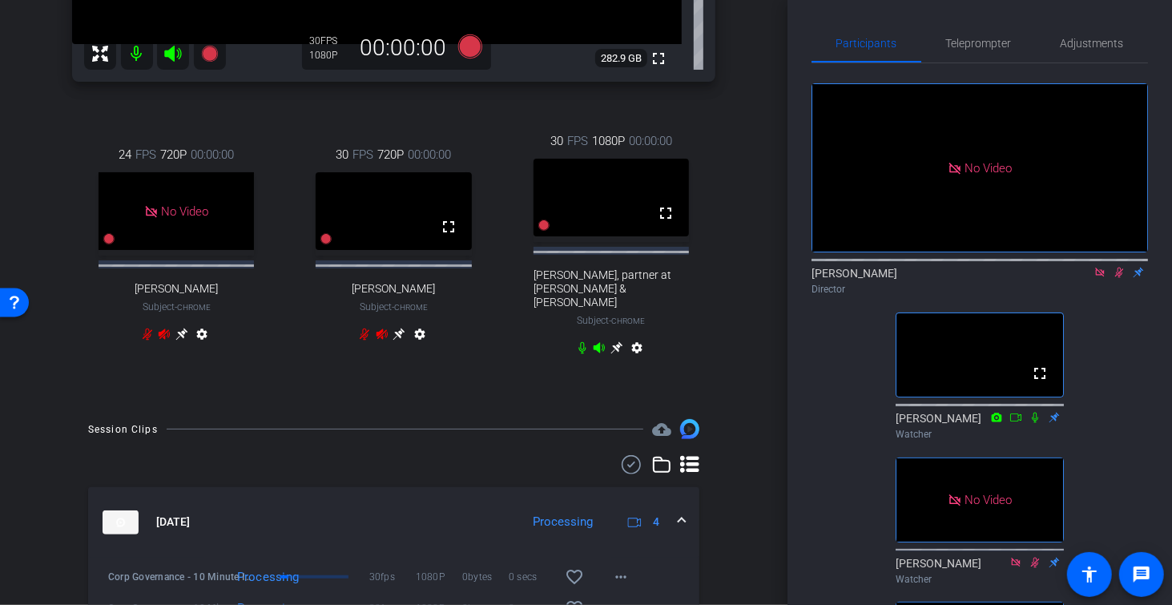
click at [1117, 278] on icon at bounding box center [1119, 273] width 9 height 10
click at [1118, 278] on icon at bounding box center [1119, 272] width 13 height 11
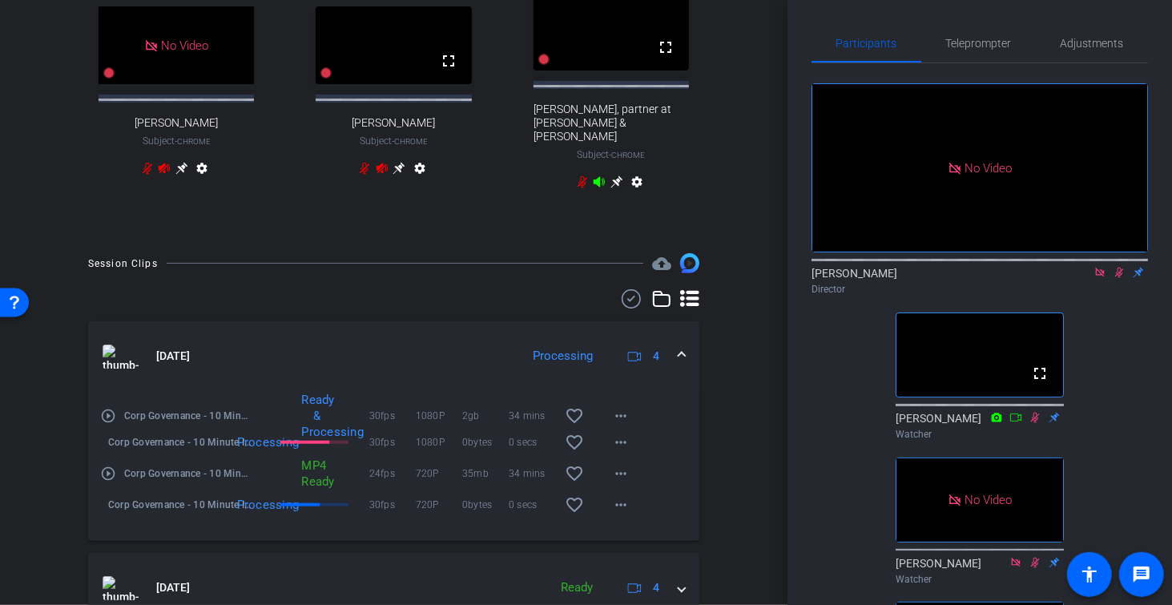
scroll to position [677, 0]
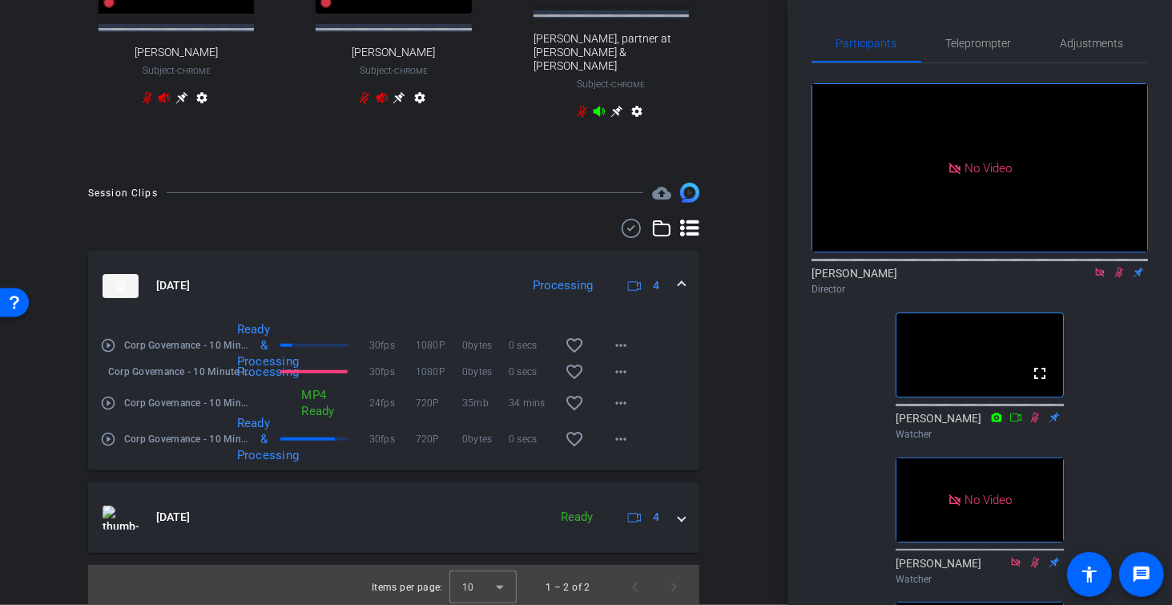
click at [110, 437] on mat-icon "play_circle_outline" at bounding box center [108, 439] width 16 height 16
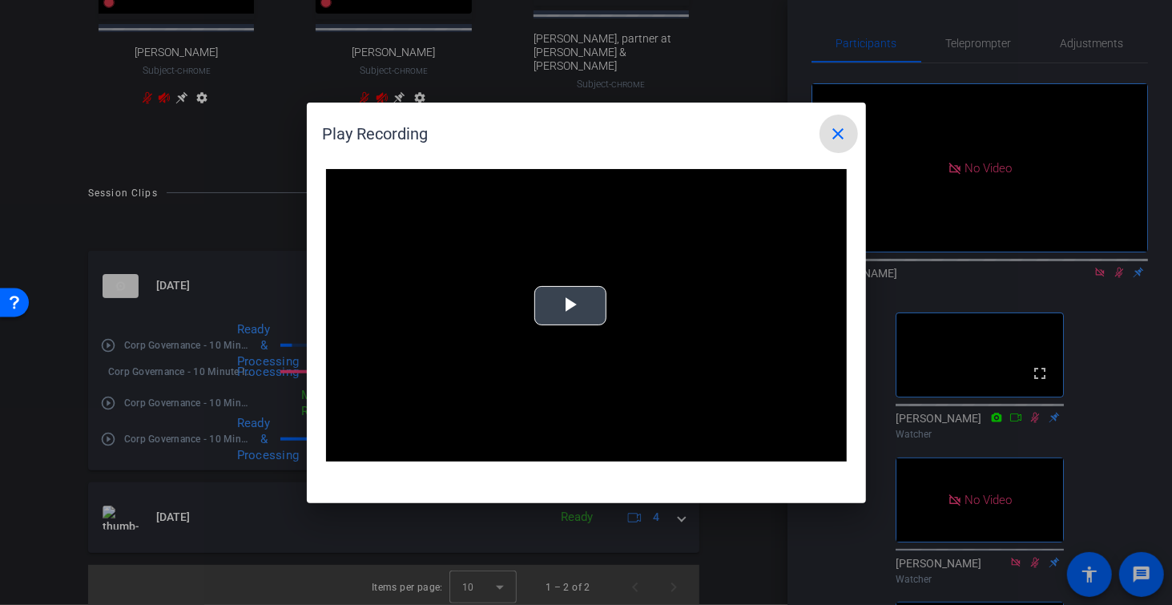
click at [570, 305] on span "Video Player" at bounding box center [570, 305] width 0 height 0
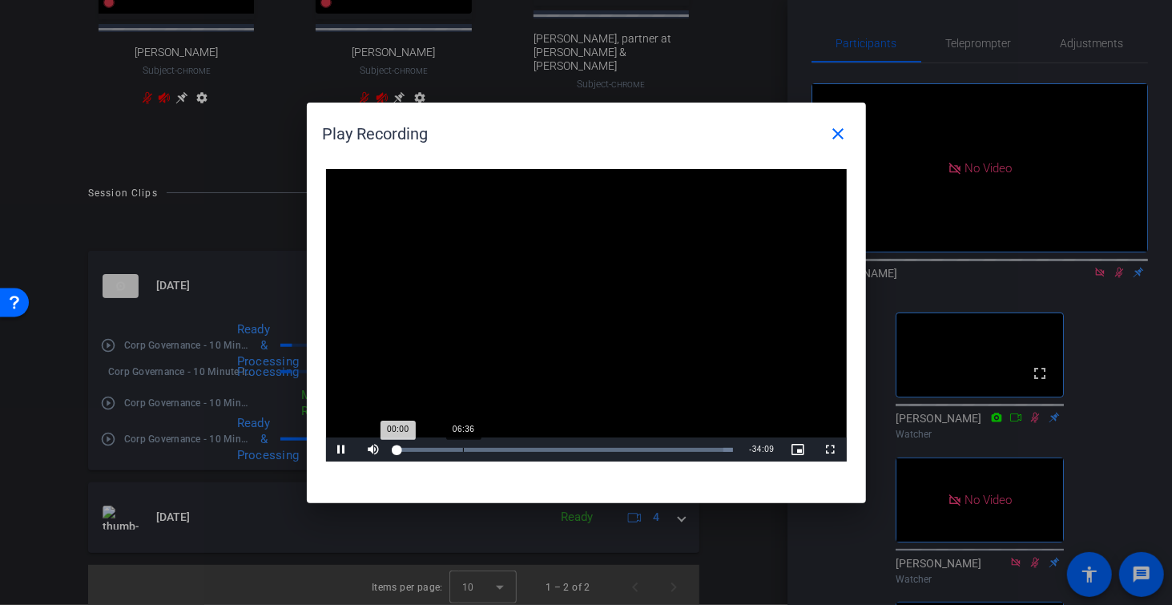
click at [462, 448] on div "Loaded : 100.00% 06:36 00:00" at bounding box center [566, 450] width 336 height 4
click at [342, 449] on span "Video Player" at bounding box center [342, 449] width 32 height 0
drag, startPoint x: 839, startPoint y: 132, endPoint x: 501, endPoint y: 373, distance: 415.9
click at [836, 132] on mat-icon "close" at bounding box center [838, 133] width 19 height 19
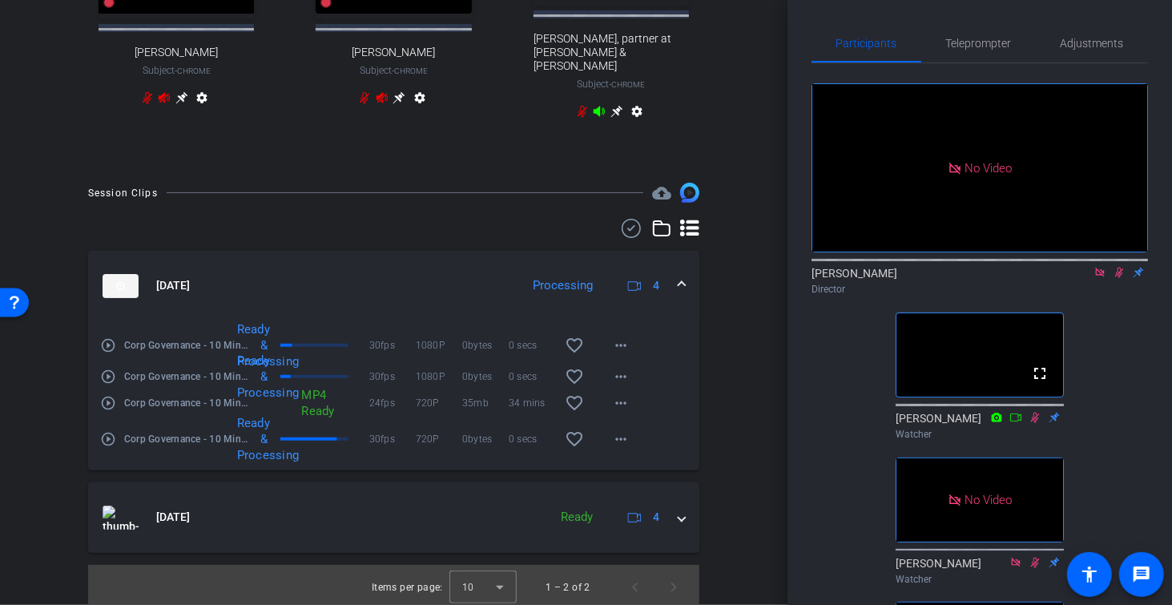
click at [110, 401] on mat-icon "play_circle_outline" at bounding box center [108, 403] width 16 height 16
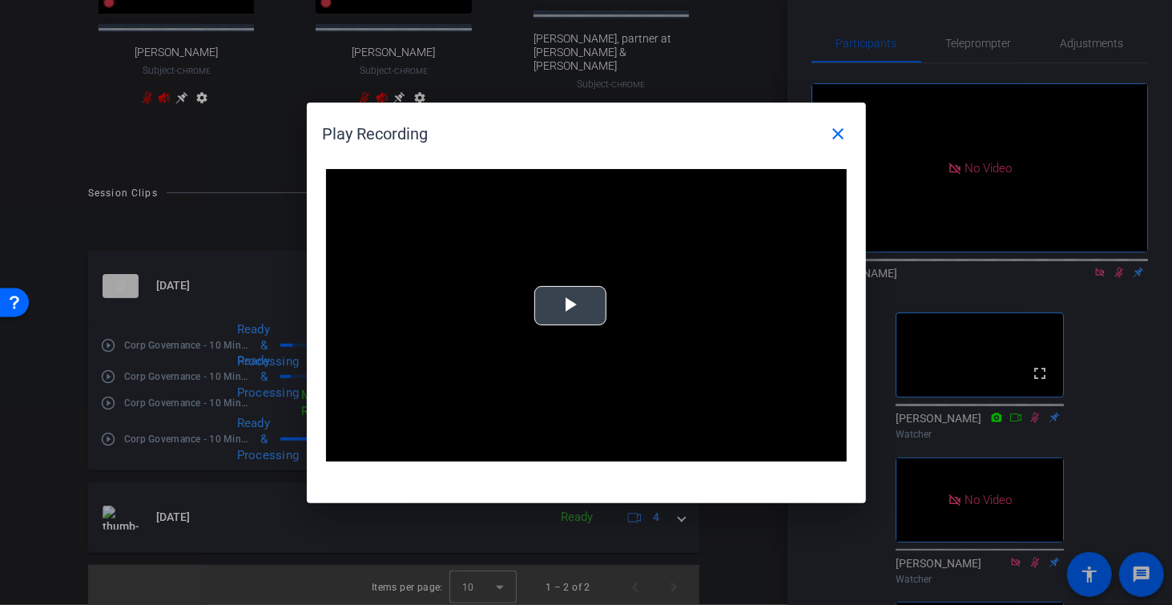
click at [570, 305] on span "Video Player" at bounding box center [570, 305] width 0 height 0
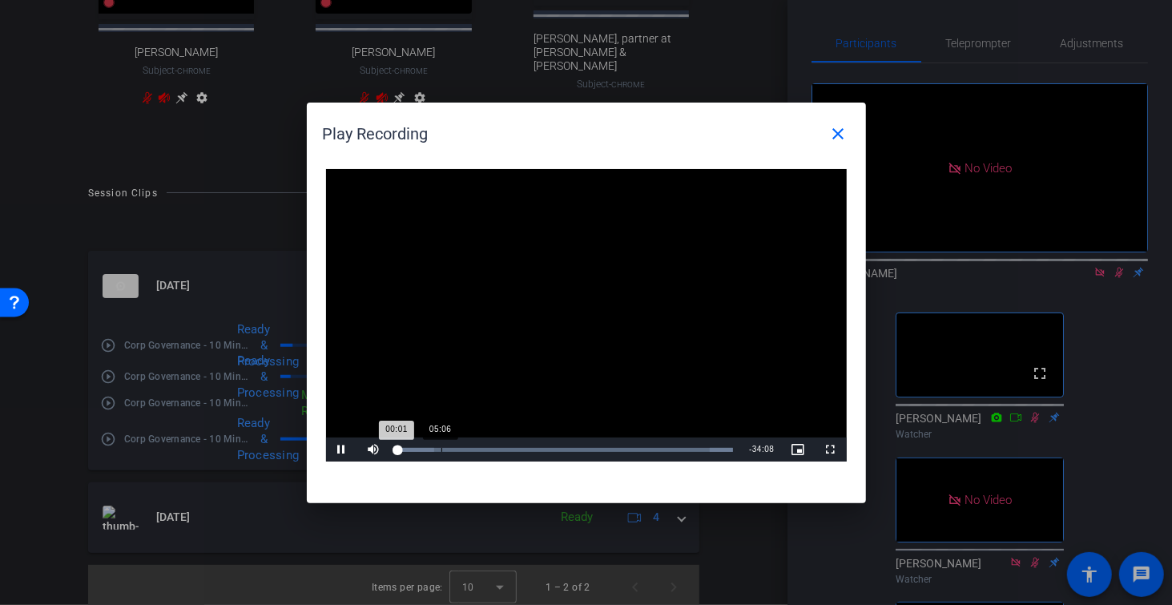
click at [487, 453] on div "Loaded : 100.00% 05:06 00:01" at bounding box center [566, 449] width 352 height 24
click at [341, 449] on span "Video Player" at bounding box center [342, 449] width 32 height 0
drag, startPoint x: 843, startPoint y: 133, endPoint x: 807, endPoint y: 142, distance: 36.3
click at [842, 133] on mat-icon "close" at bounding box center [838, 133] width 19 height 19
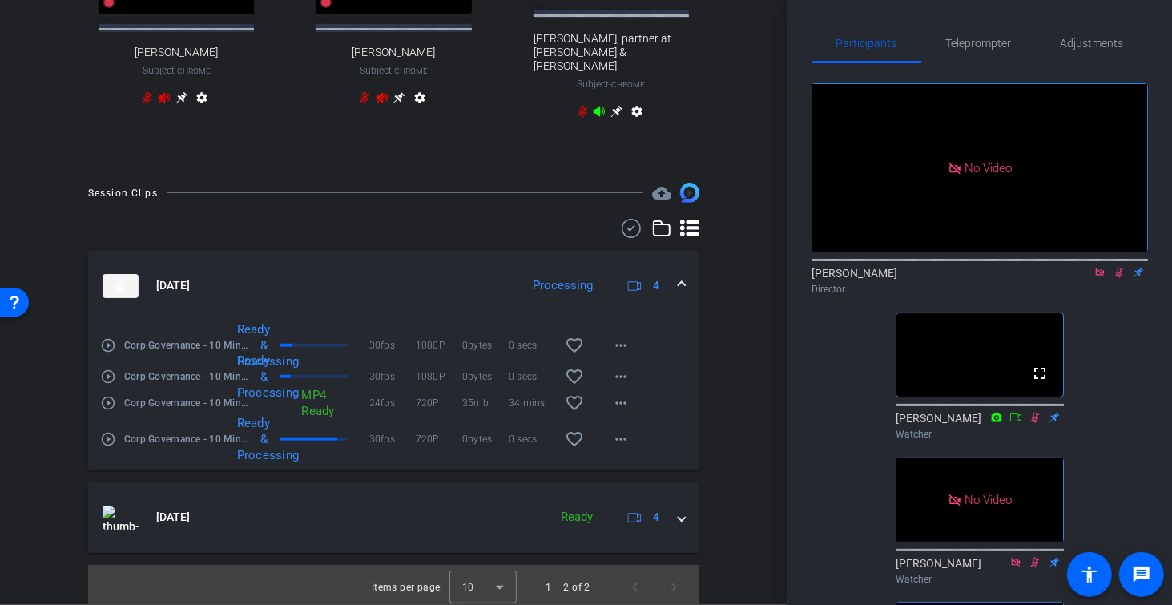
click at [111, 374] on mat-icon "play_circle_outline" at bounding box center [108, 376] width 16 height 16
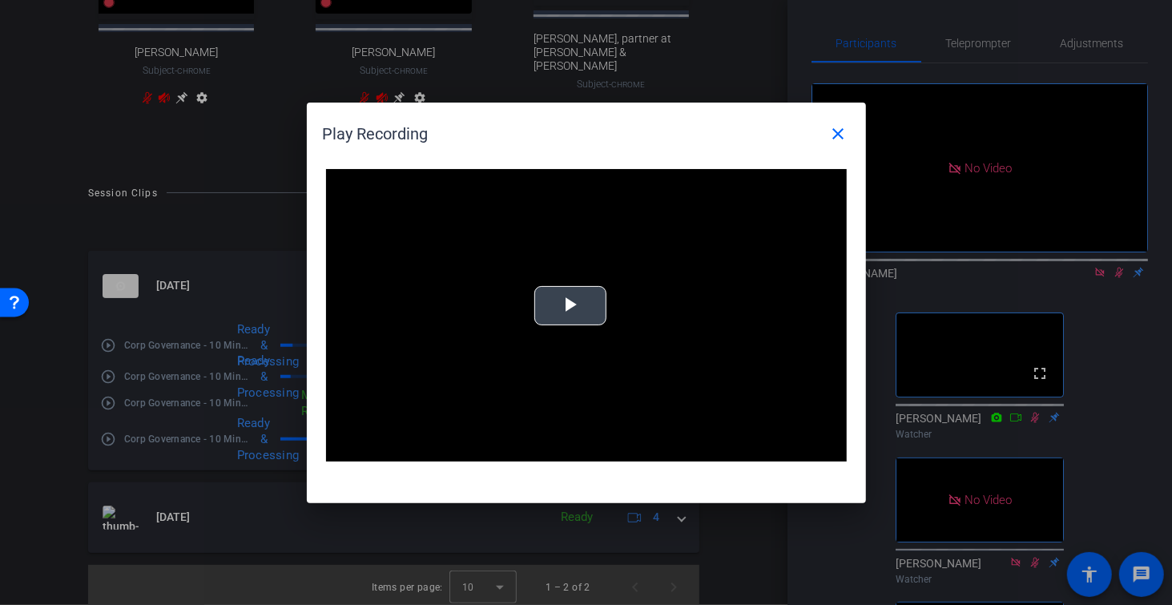
click at [570, 305] on span "Video Player" at bounding box center [570, 305] width 0 height 0
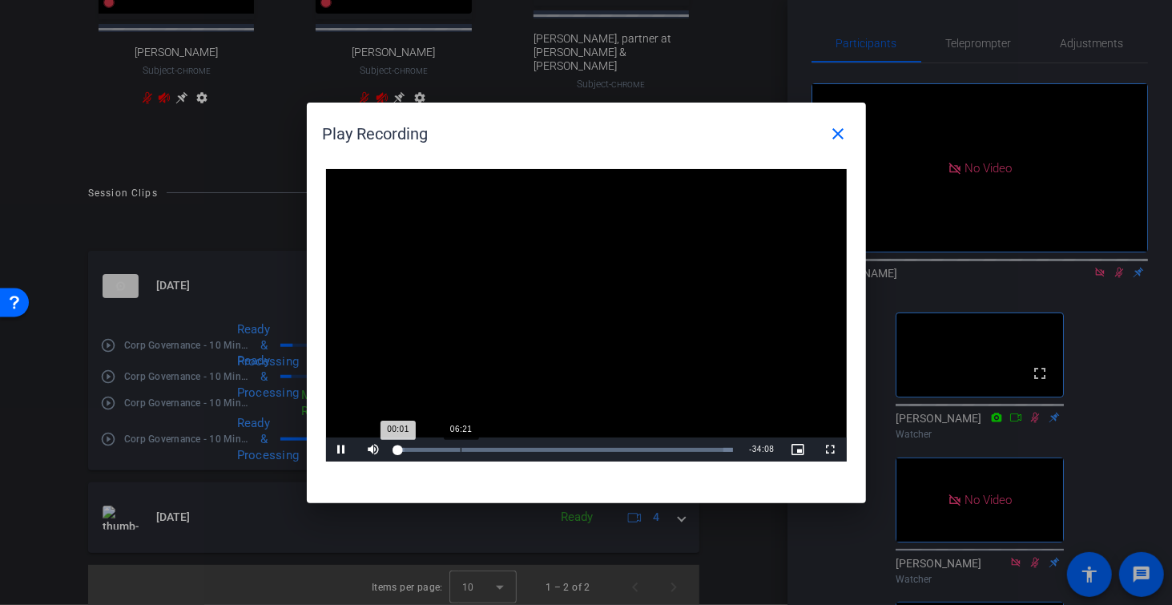
click at [461, 448] on div "06:21" at bounding box center [461, 450] width 1 height 4
click at [573, 453] on div "Loaded : 100.00% 17:41 07:42" at bounding box center [566, 449] width 352 height 24
click at [695, 451] on div "30:14" at bounding box center [695, 450] width 1 height 4
click at [340, 449] on span "Video Player" at bounding box center [342, 449] width 32 height 0
click at [836, 140] on mat-icon "close" at bounding box center [838, 133] width 19 height 19
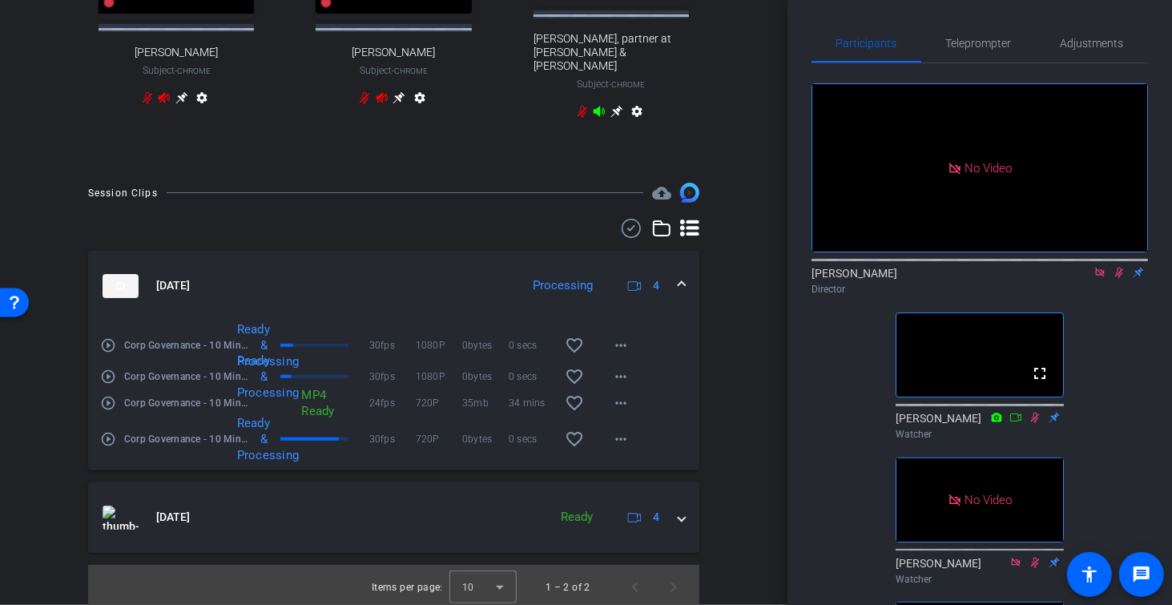
click at [107, 337] on mat-icon "play_circle_outline" at bounding box center [108, 345] width 16 height 16
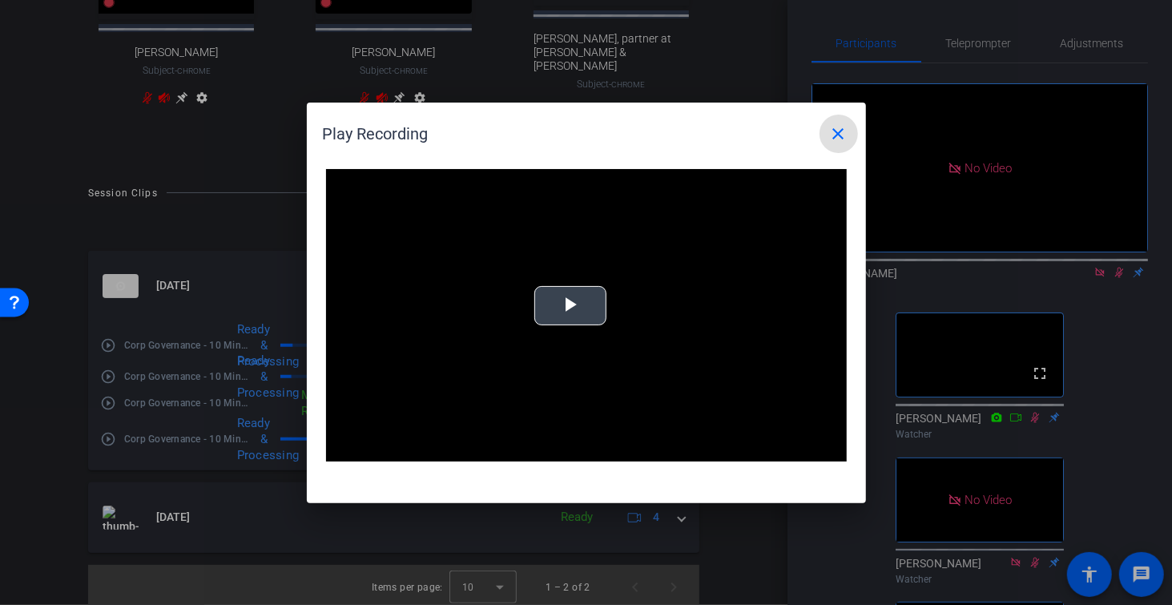
click at [570, 305] on span "Video Player" at bounding box center [570, 305] width 0 height 0
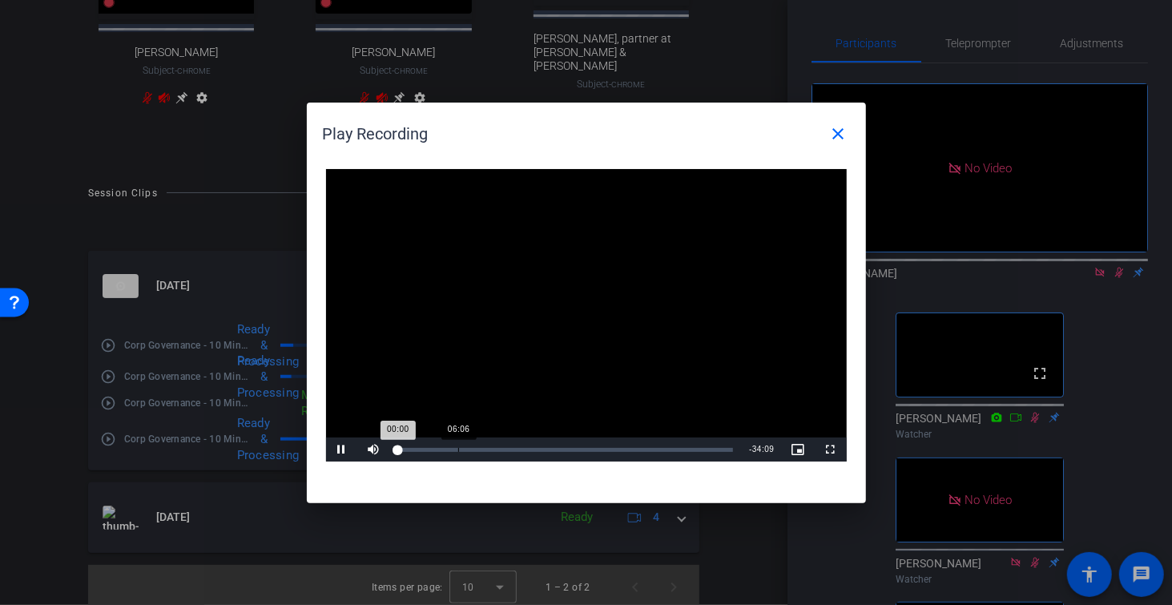
click at [458, 451] on div "06:06" at bounding box center [458, 450] width 1 height 4
click at [502, 453] on div "Loaded : 0% 10:35 10:35" at bounding box center [566, 449] width 352 height 24
drag, startPoint x: 553, startPoint y: 447, endPoint x: 567, endPoint y: 449, distance: 14.6
click at [554, 448] on div "15:48" at bounding box center [554, 450] width 1 height 4
click at [589, 451] on div "19:24" at bounding box center [589, 450] width 1 height 4
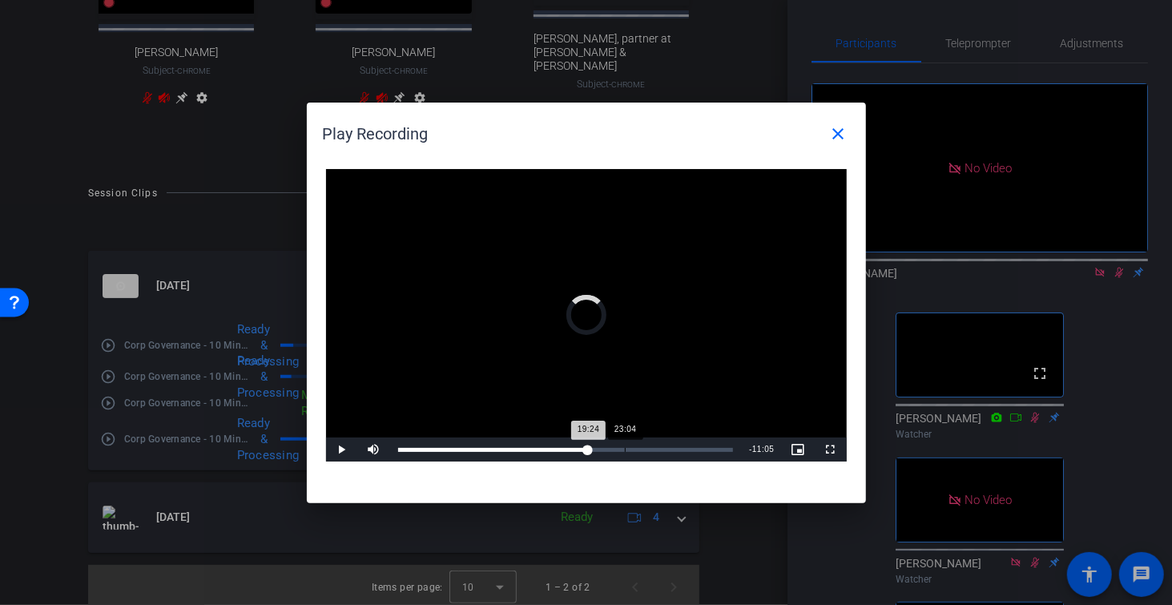
click at [624, 453] on div "Loaded : 0% 23:04 19:24" at bounding box center [566, 449] width 352 height 24
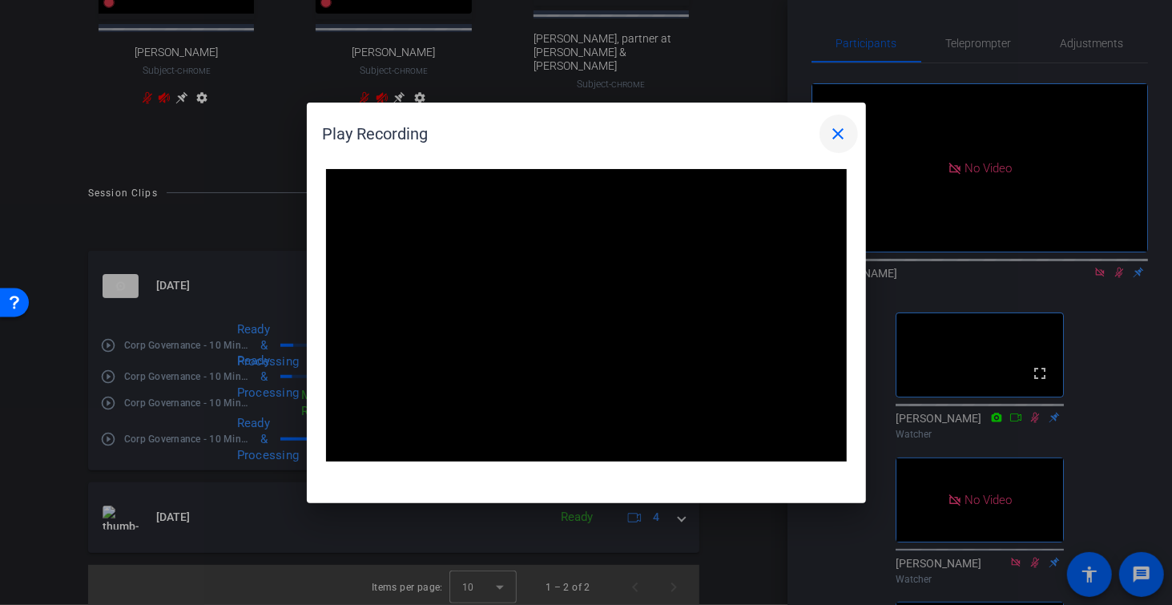
click at [844, 135] on mat-icon "close" at bounding box center [838, 133] width 19 height 19
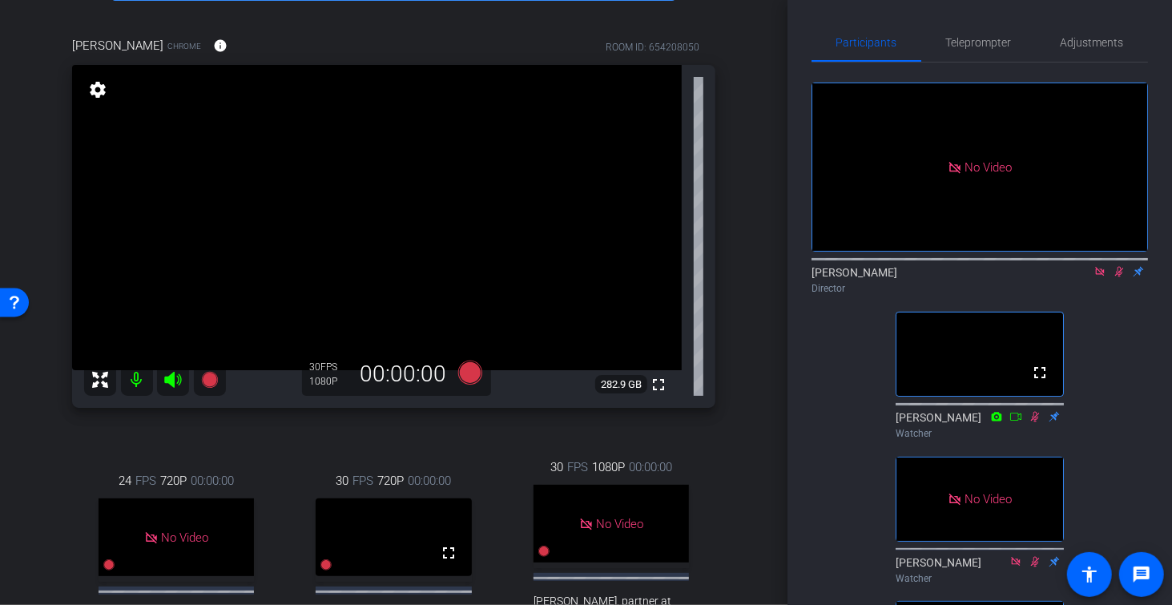
scroll to position [113, 0]
click at [171, 381] on icon at bounding box center [172, 381] width 17 height 16
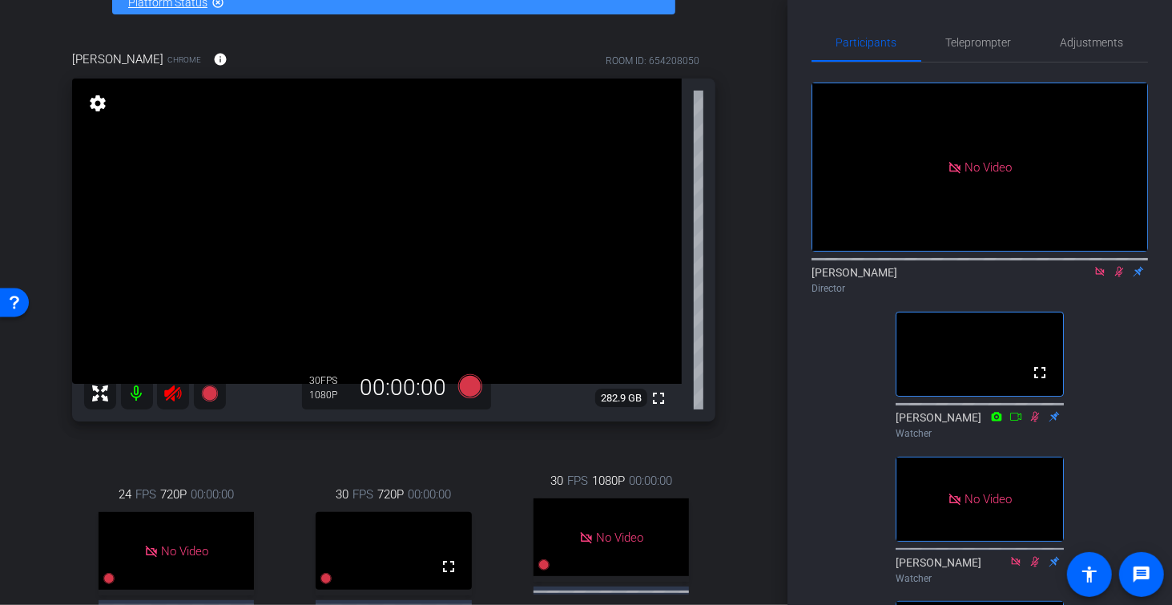
scroll to position [98, 0]
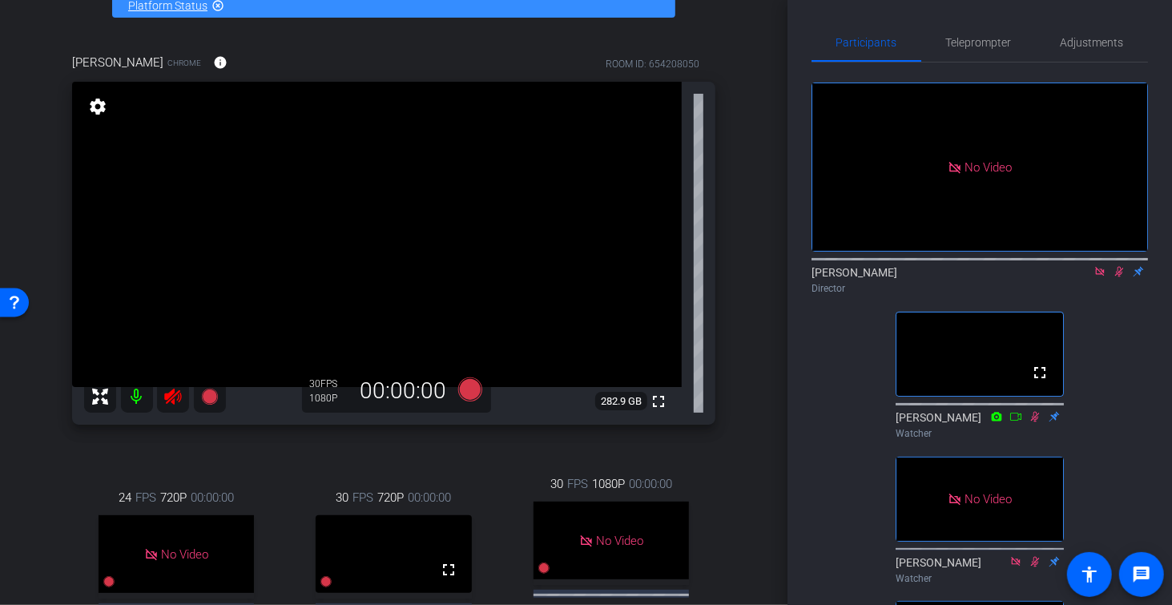
click at [135, 393] on mat-icon at bounding box center [137, 396] width 32 height 32
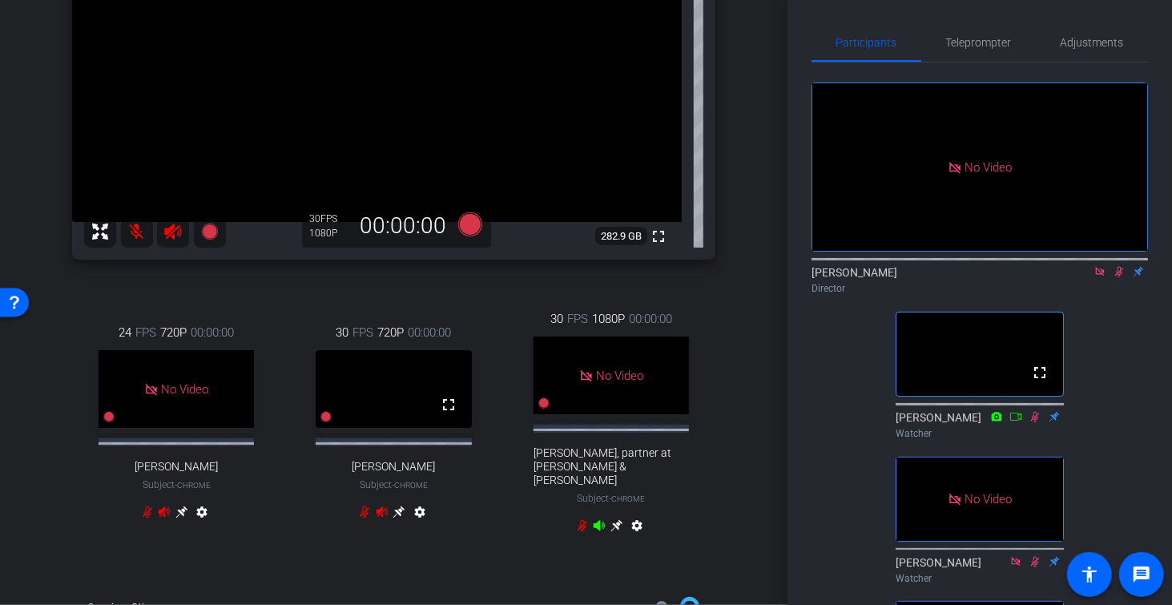
scroll to position [295, 0]
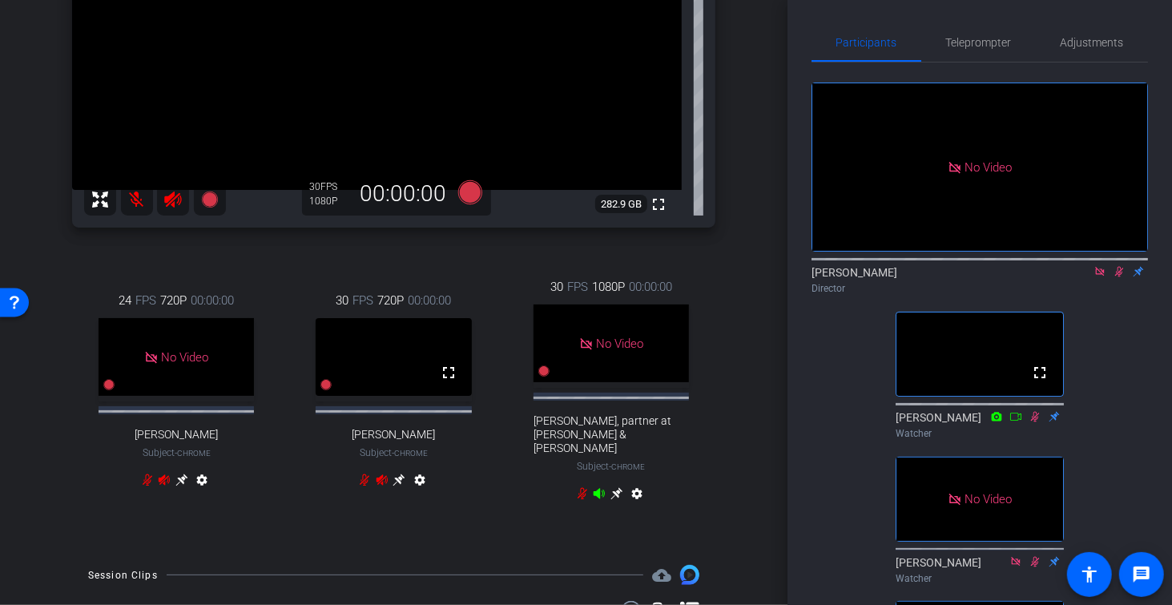
click at [598, 490] on icon at bounding box center [599, 494] width 11 height 10
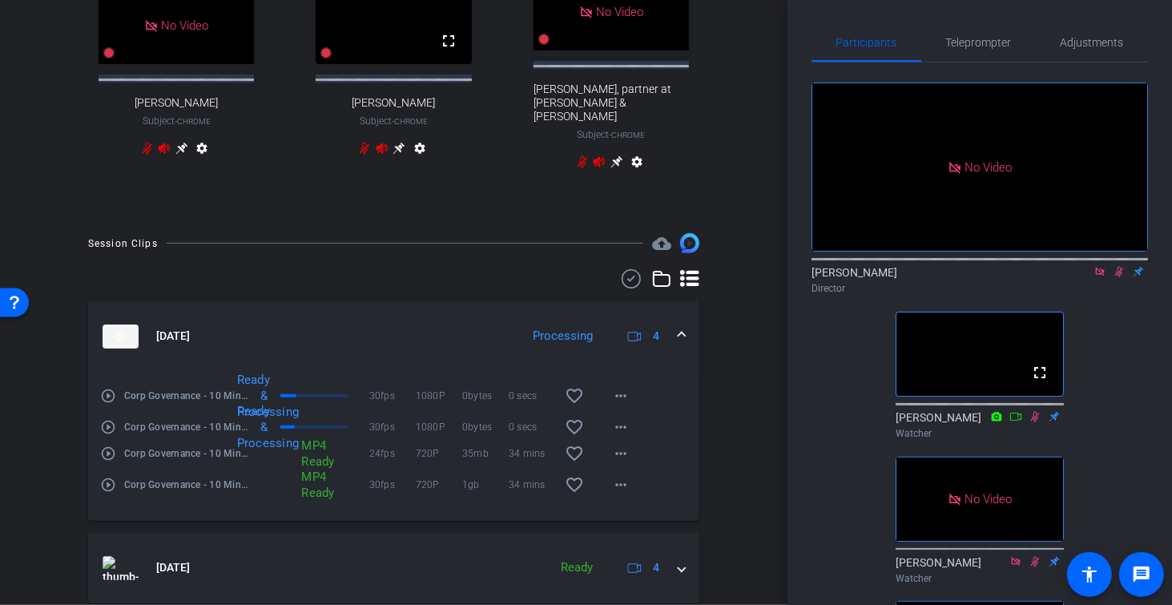
scroll to position [677, 0]
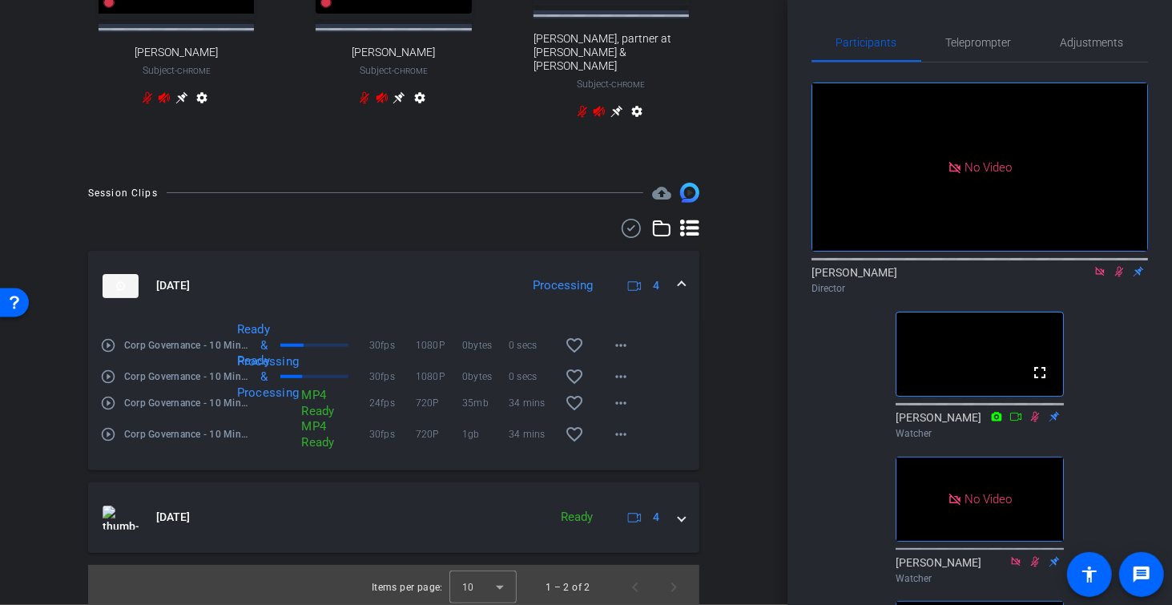
click at [31, 389] on div "arrow_back Corp Governance - 10 Minute Interview Back to project Send invite ac…" at bounding box center [393, 302] width 787 height 605
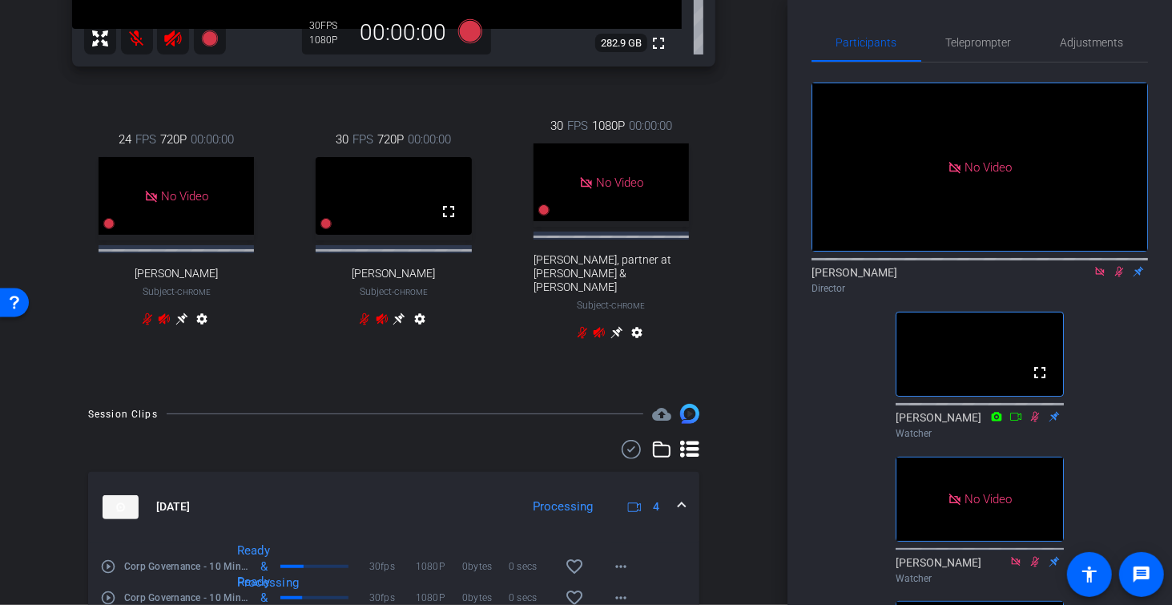
scroll to position [453, 0]
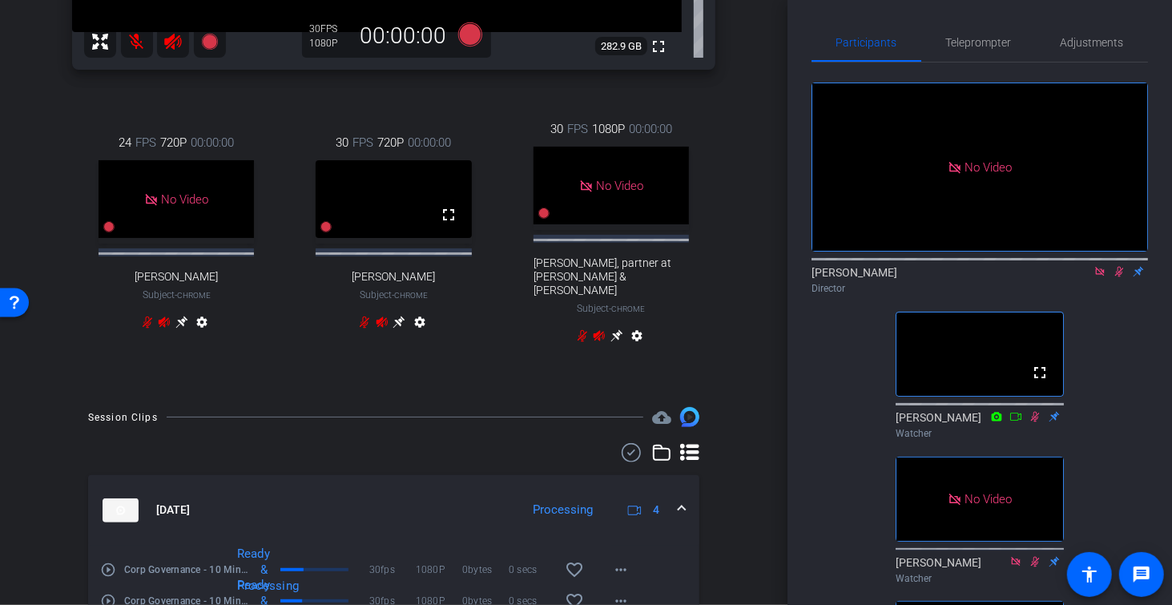
click at [291, 187] on div "30 FPS 720P 00:00:00 fullscreen [PERSON_NAME] Subject - Chrome settings" at bounding box center [393, 234] width 208 height 254
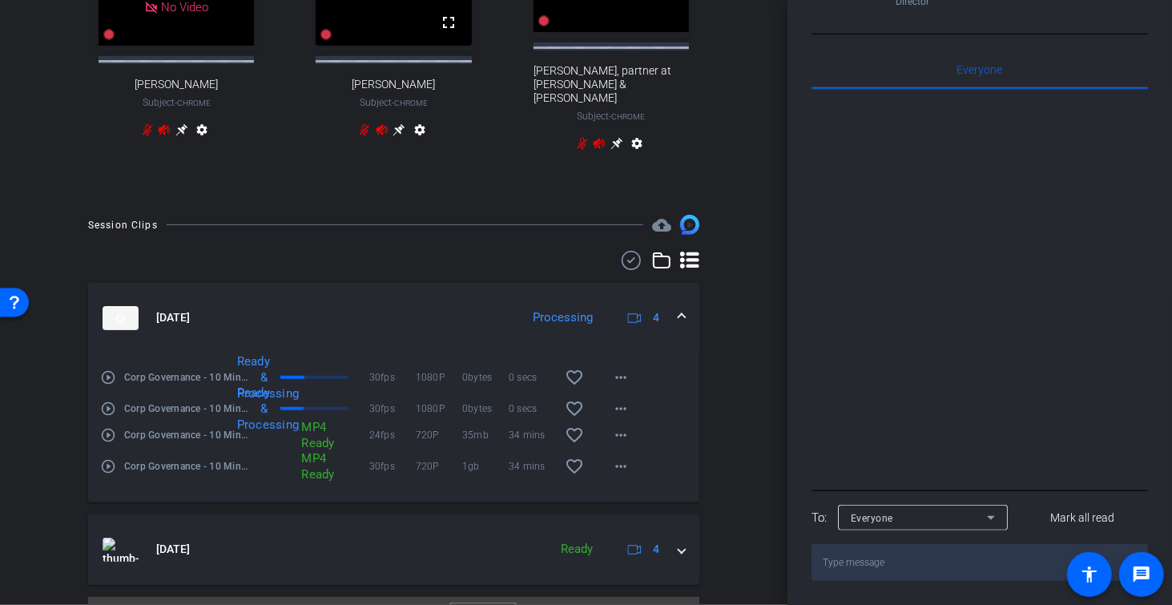
scroll to position [677, 0]
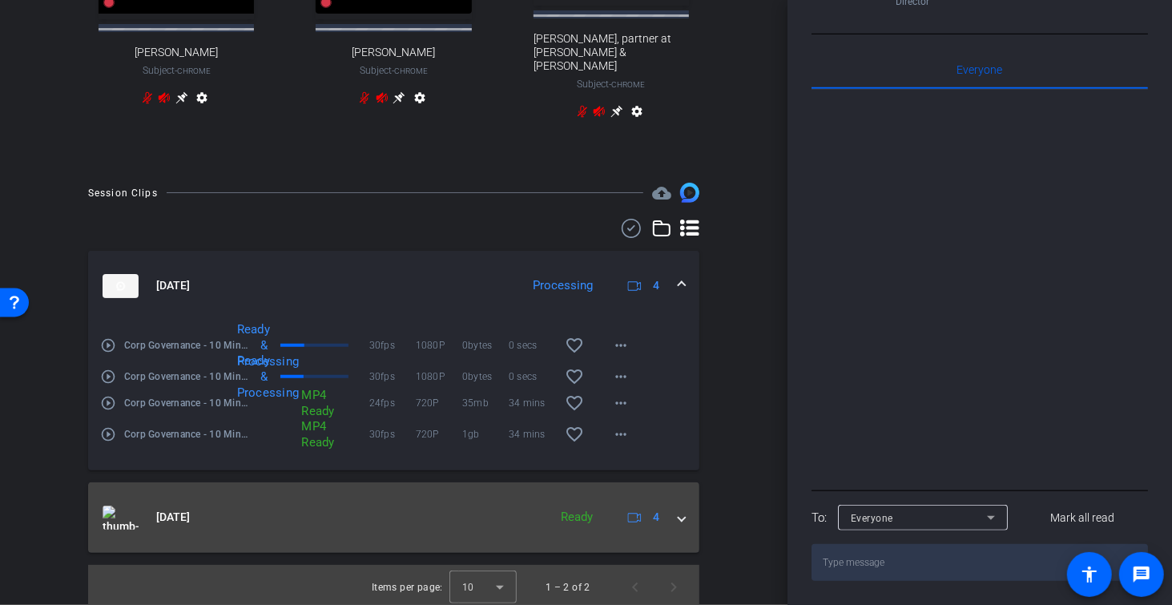
click at [682, 515] on span at bounding box center [681, 517] width 6 height 17
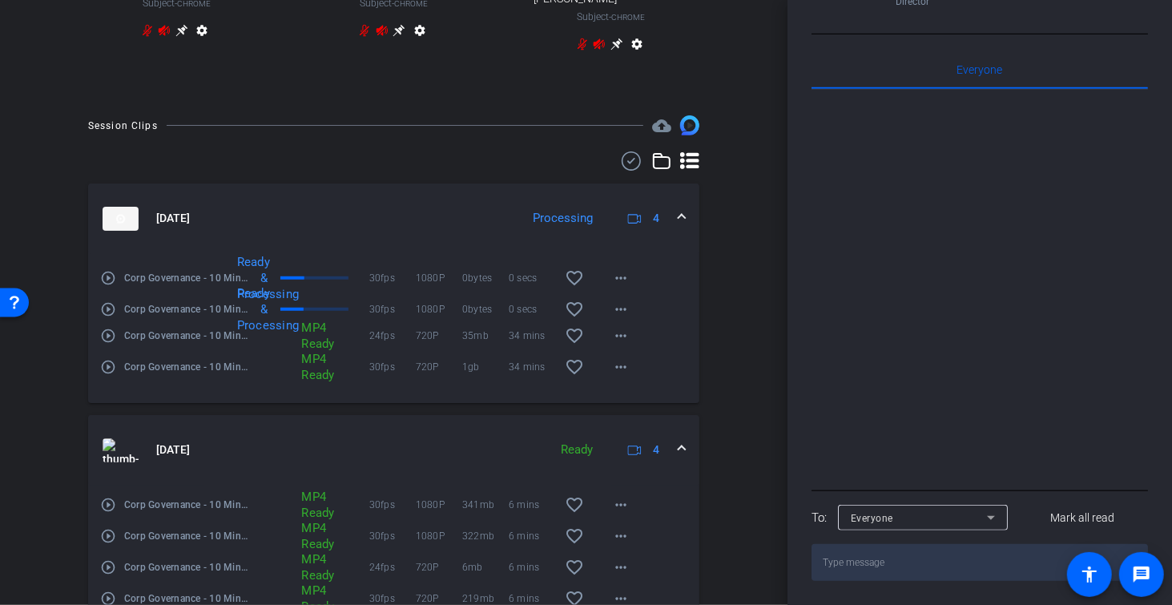
scroll to position [826, 0]
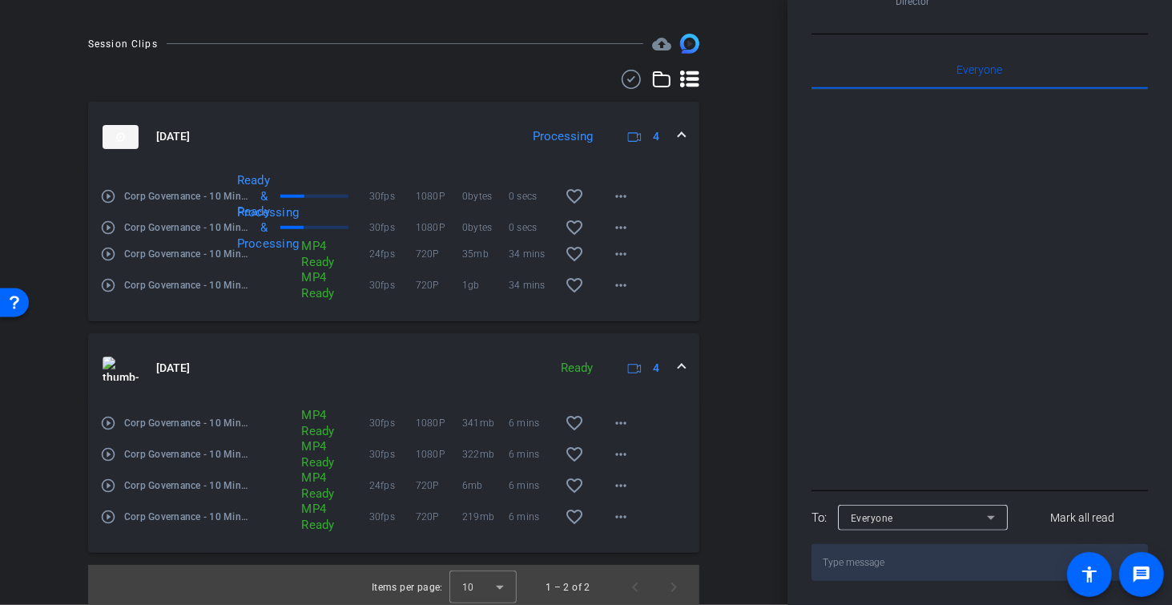
click at [110, 452] on mat-icon "play_circle_outline" at bounding box center [108, 454] width 16 height 16
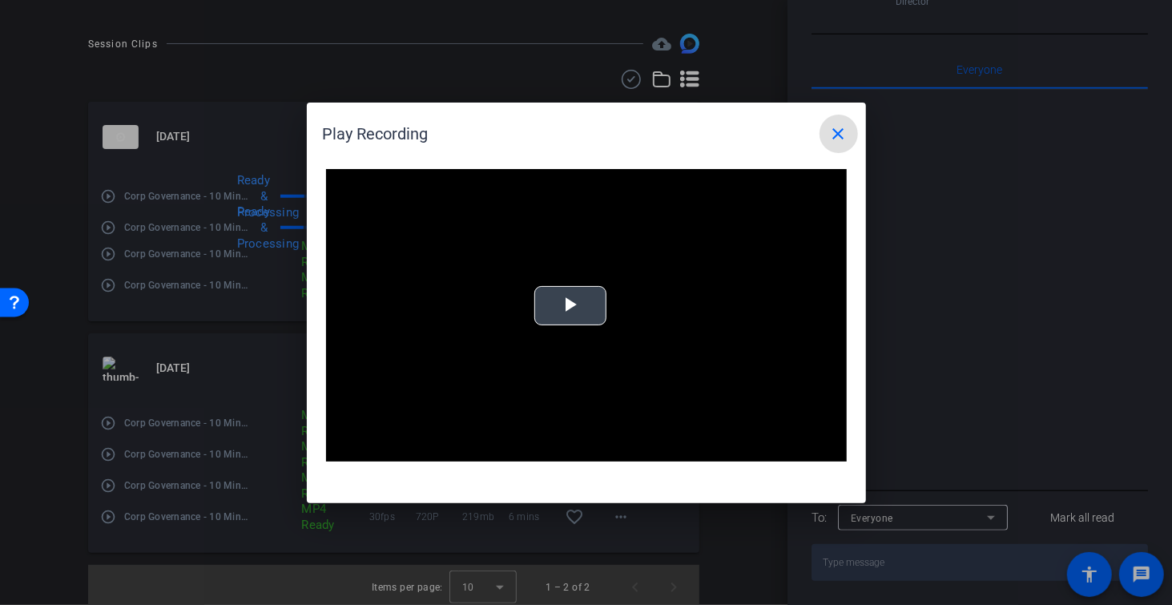
click at [570, 305] on span "Video Player" at bounding box center [570, 305] width 0 height 0
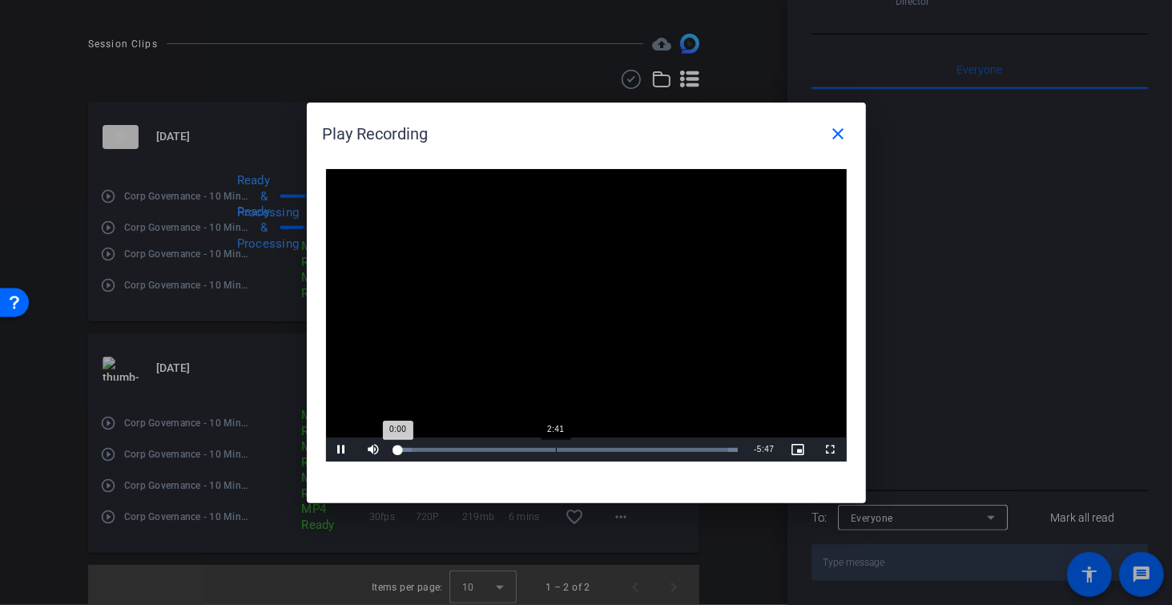
click at [542, 448] on div "Loaded : 100.00% 2:41 0:00" at bounding box center [568, 450] width 340 height 4
click at [827, 135] on button "close" at bounding box center [838, 134] width 38 height 38
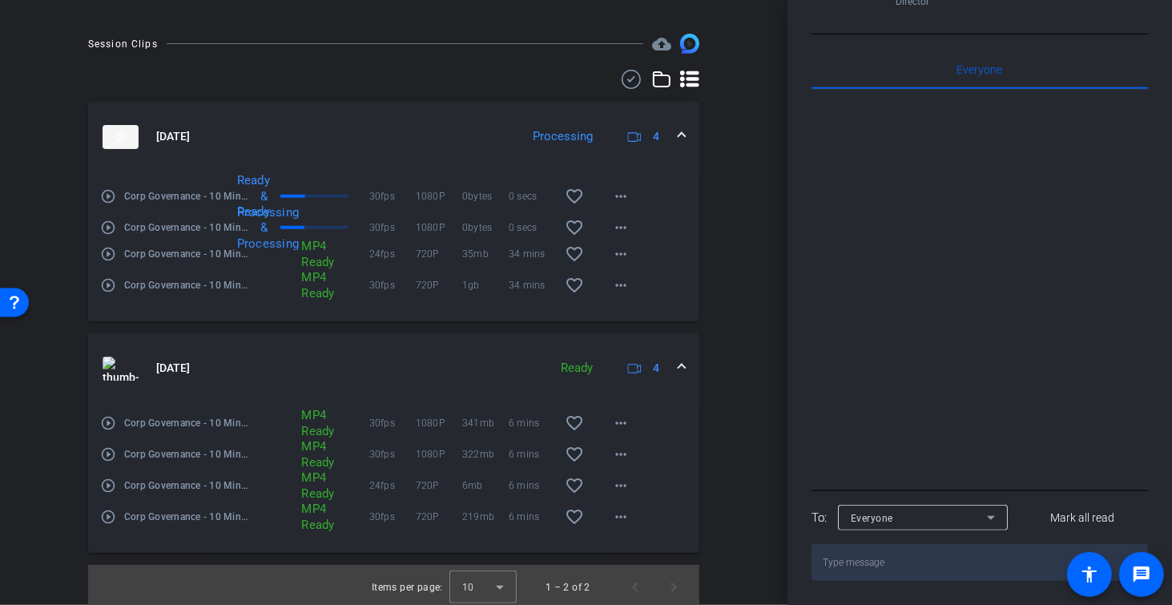
click at [302, 194] on div "Ready & Processing" at bounding box center [291, 196] width 156 height 48
click at [356, 131] on mat-panel-title "[DATE]" at bounding box center [307, 137] width 409 height 24
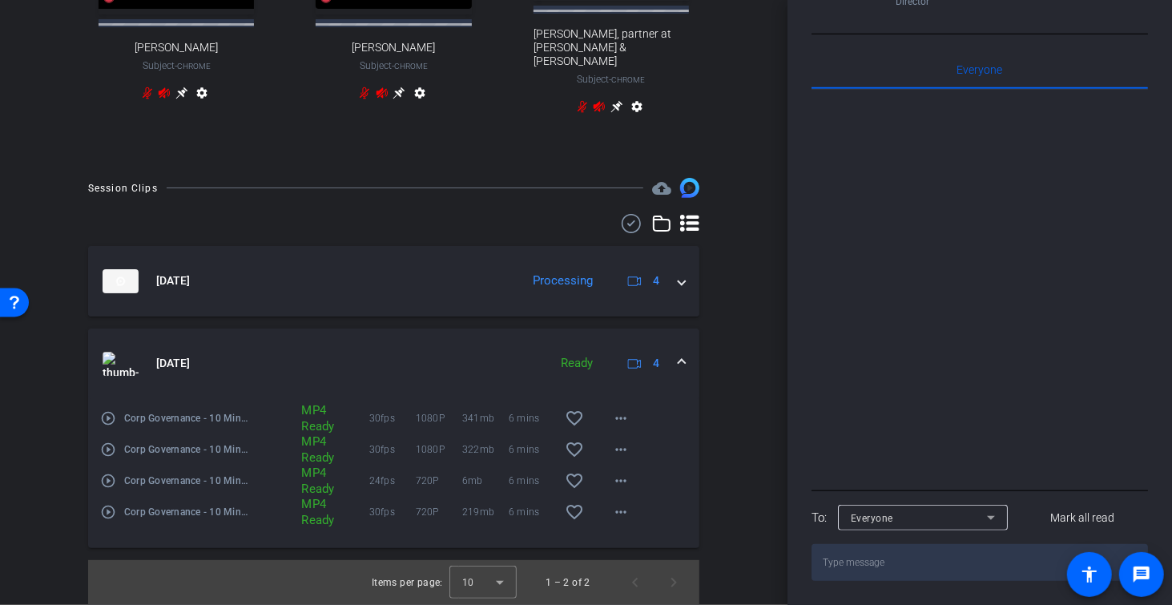
scroll to position [677, 0]
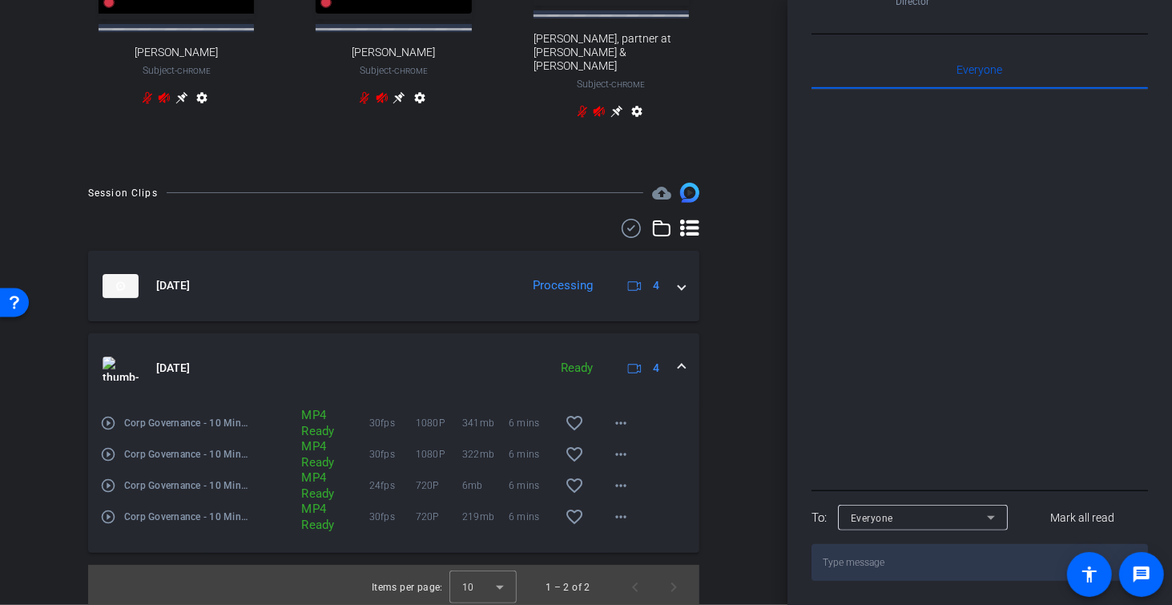
click at [407, 286] on mat-panel-title "[DATE]" at bounding box center [307, 286] width 409 height 24
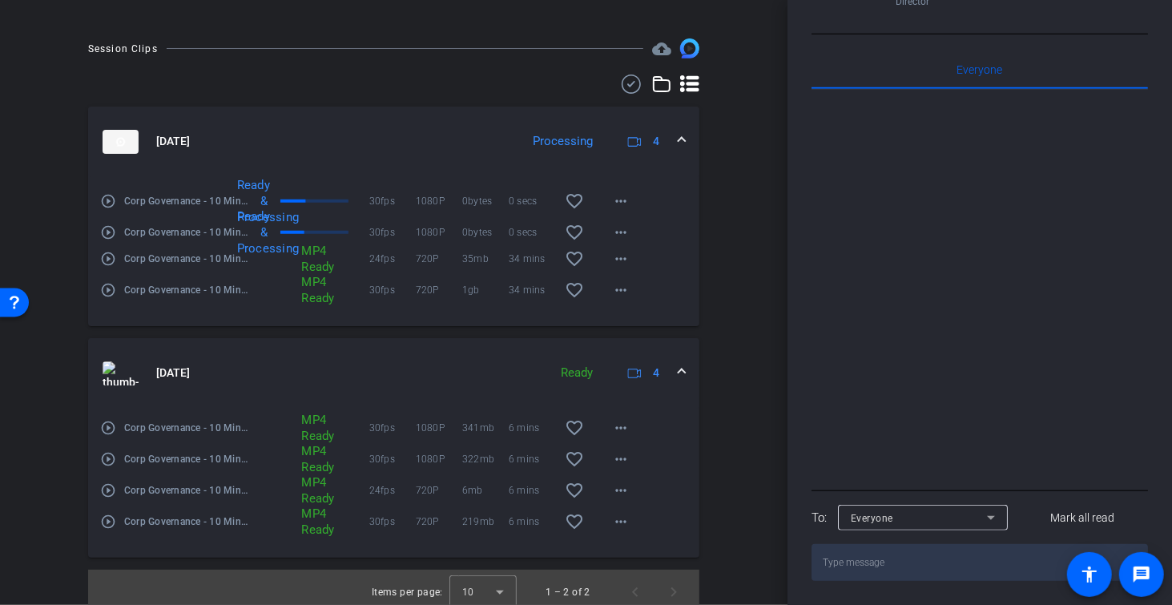
scroll to position [826, 0]
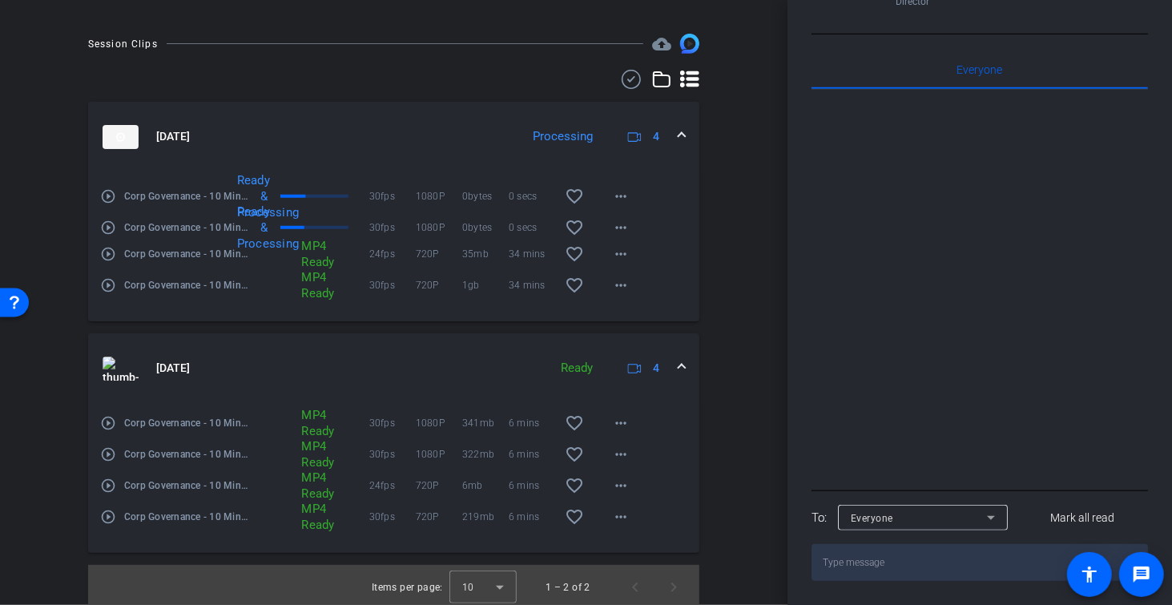
click at [682, 365] on span at bounding box center [681, 368] width 6 height 17
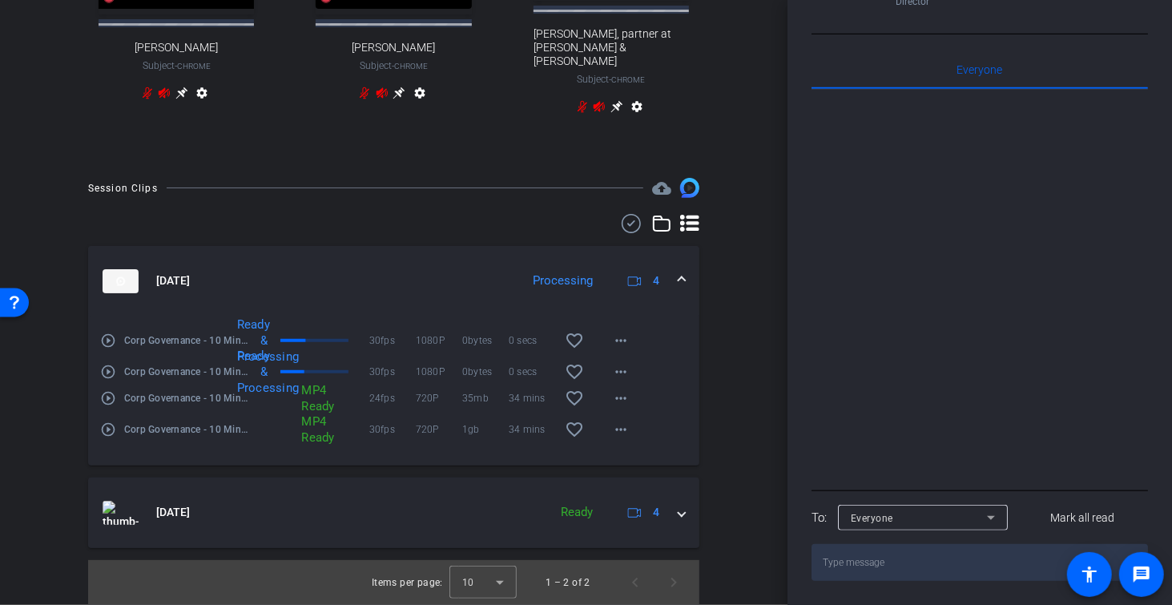
scroll to position [677, 0]
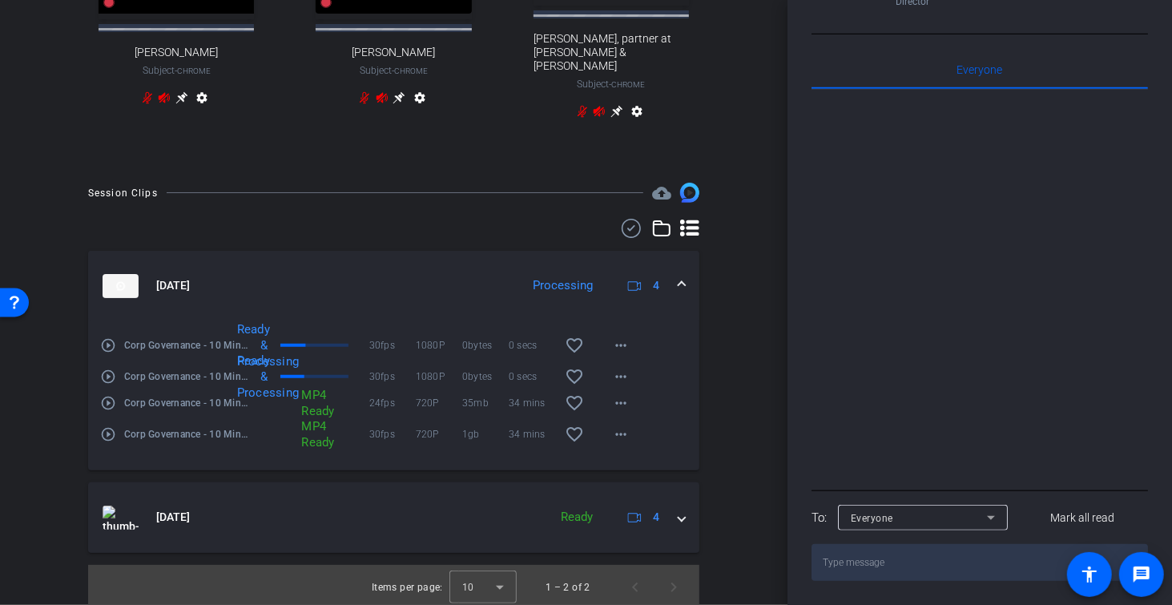
click at [107, 342] on mat-icon "play_circle_outline" at bounding box center [108, 345] width 16 height 16
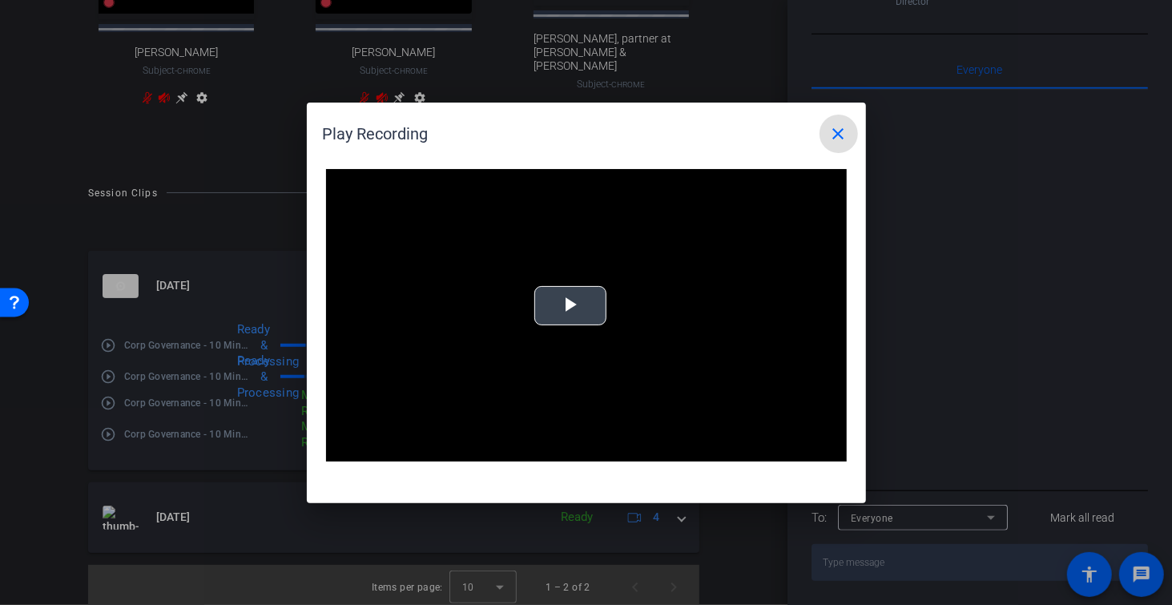
click at [570, 305] on span "Video Player" at bounding box center [570, 305] width 0 height 0
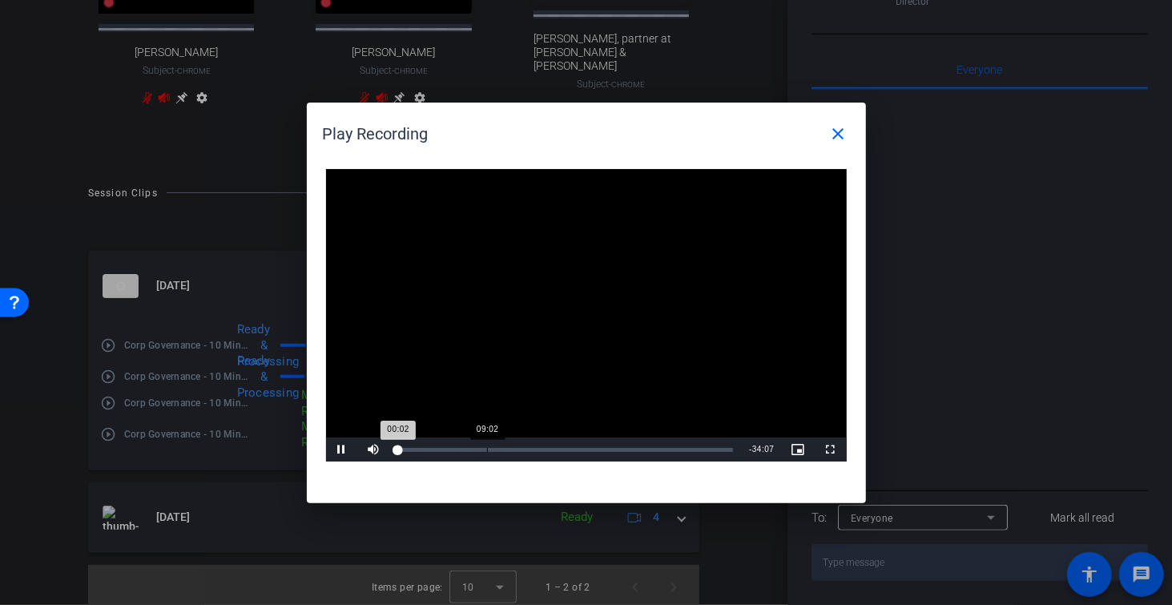
click at [487, 449] on div "09:02" at bounding box center [487, 450] width 1 height 4
click at [574, 449] on div "Loaded : 0% 17:51 09:04" at bounding box center [566, 450] width 336 height 4
click at [837, 132] on mat-icon "close" at bounding box center [838, 133] width 19 height 19
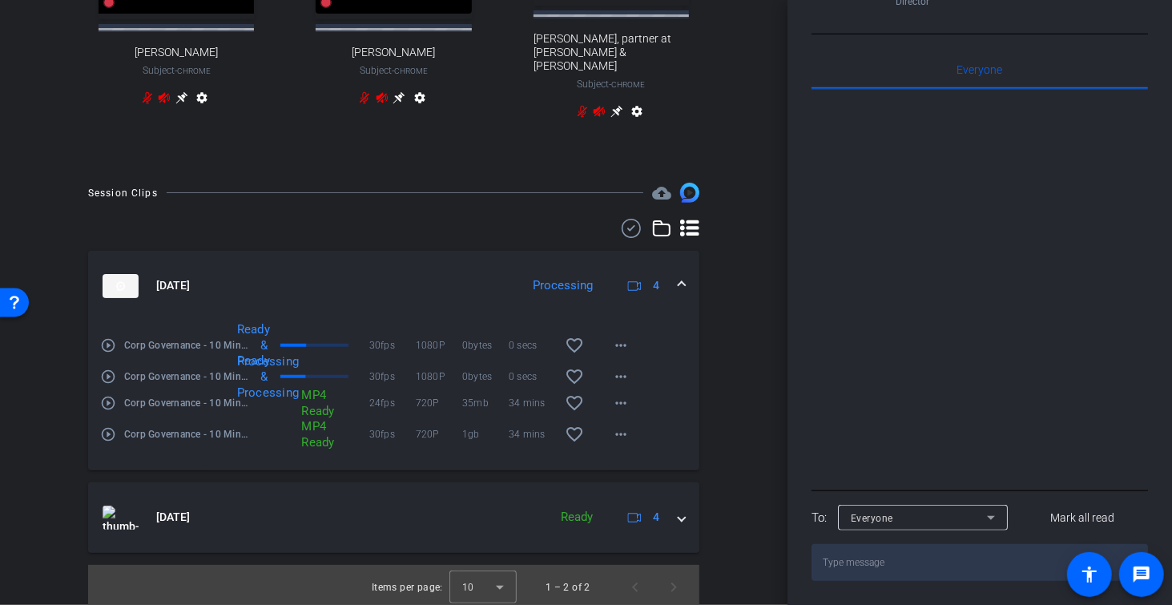
click at [107, 372] on mat-icon "play_circle_outline" at bounding box center [108, 376] width 16 height 16
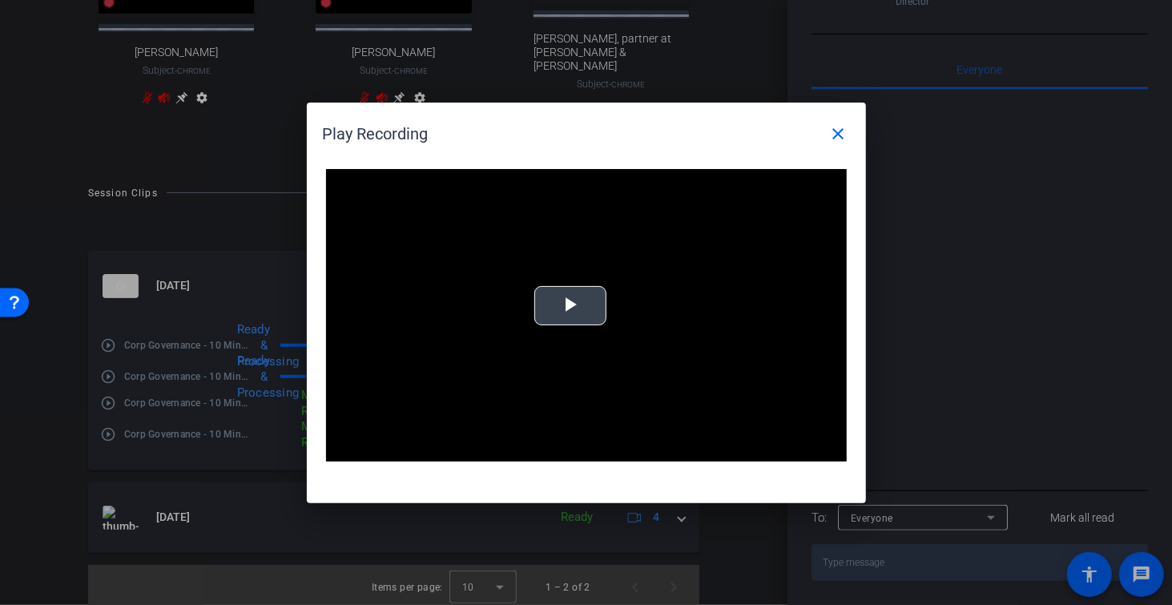
click at [570, 305] on span "Video Player" at bounding box center [570, 305] width 0 height 0
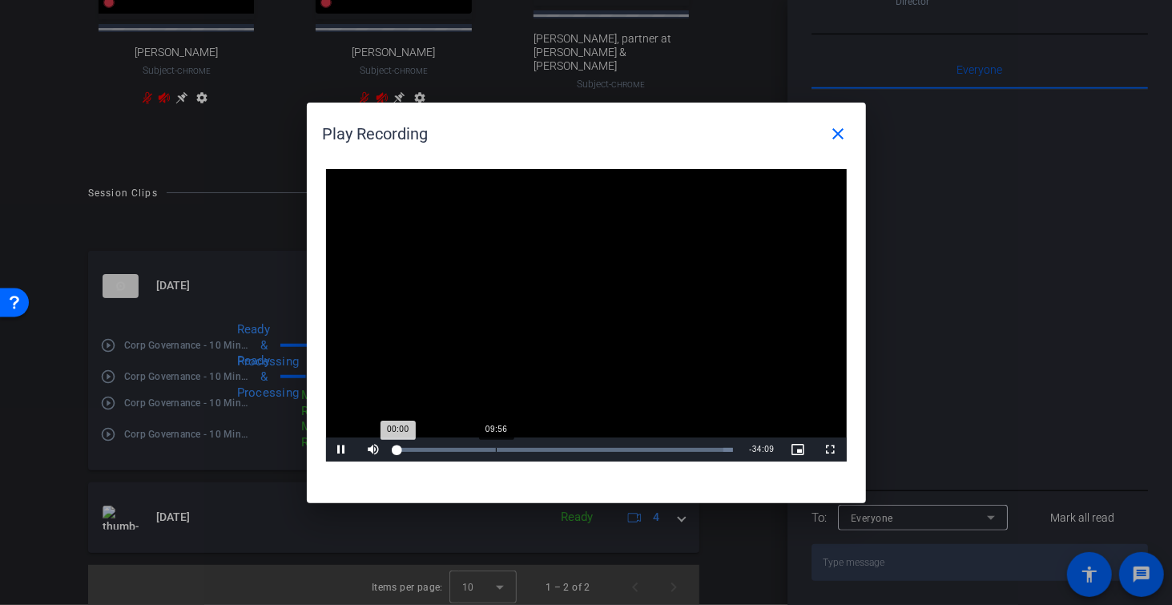
click at [496, 448] on div "Loaded : 100.00% 09:56 00:00" at bounding box center [566, 450] width 336 height 4
click at [709, 446] on div "Loaded : 100.00% 31:37 10:02" at bounding box center [566, 449] width 352 height 24
click at [838, 138] on mat-icon "close" at bounding box center [838, 133] width 19 height 19
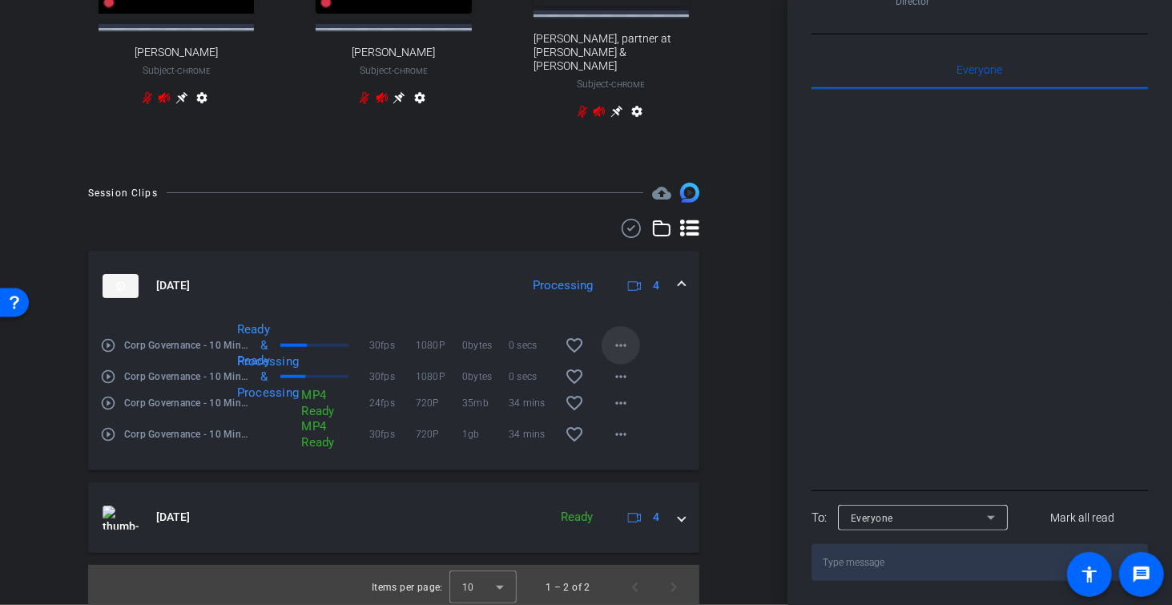
click at [623, 343] on mat-icon "more_horiz" at bounding box center [620, 345] width 19 height 19
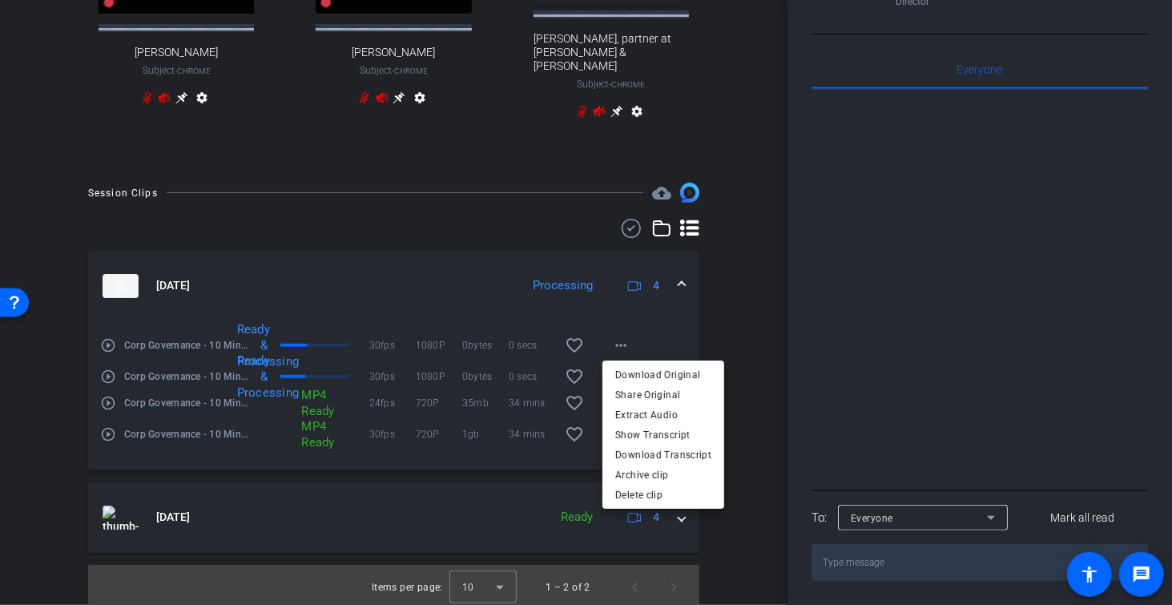
click at [753, 324] on div at bounding box center [586, 302] width 1172 height 605
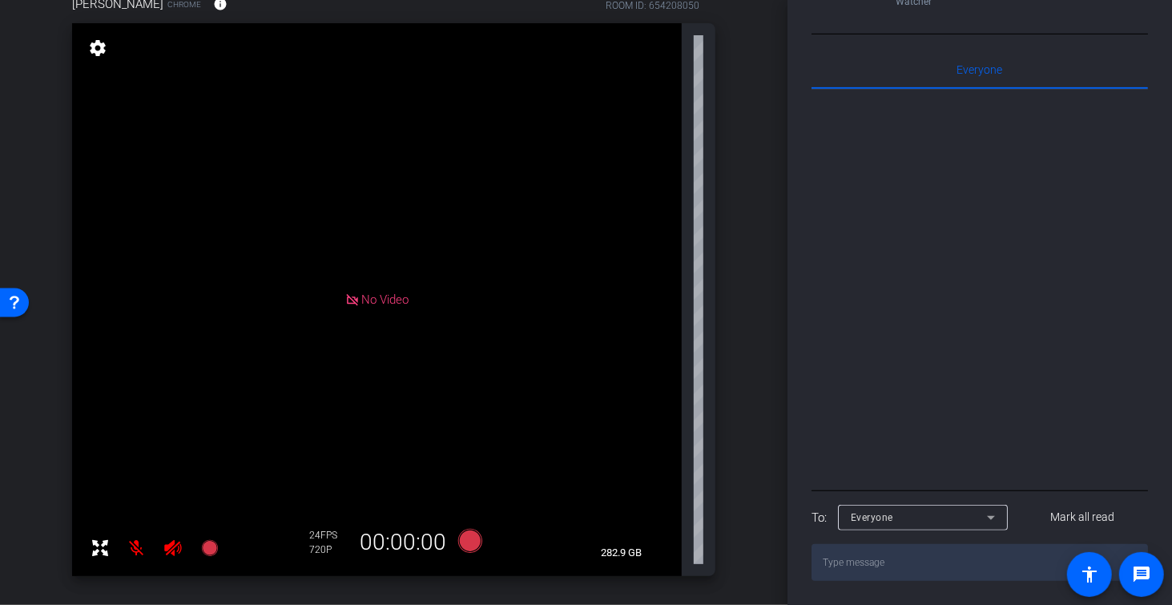
scroll to position [0, 0]
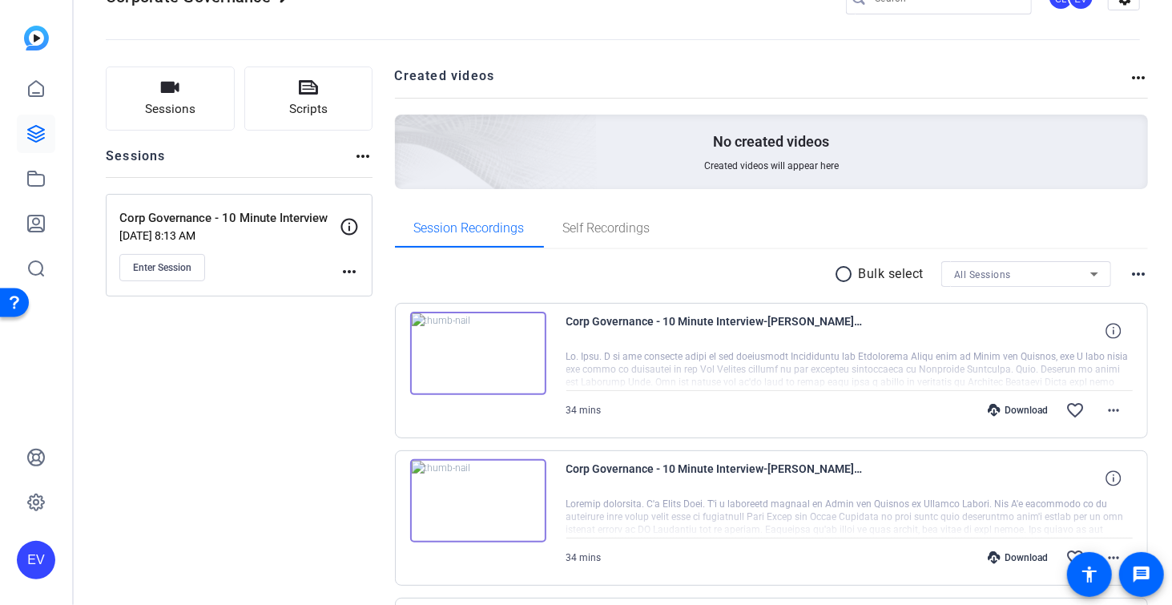
scroll to position [77, 0]
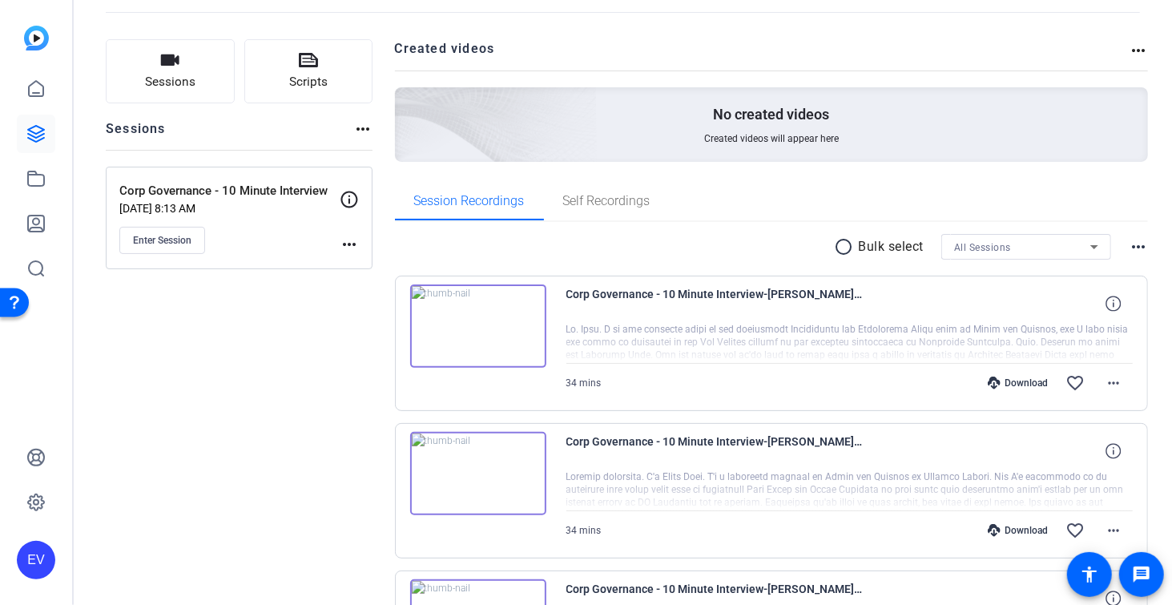
click at [475, 325] on img at bounding box center [478, 325] width 136 height 83
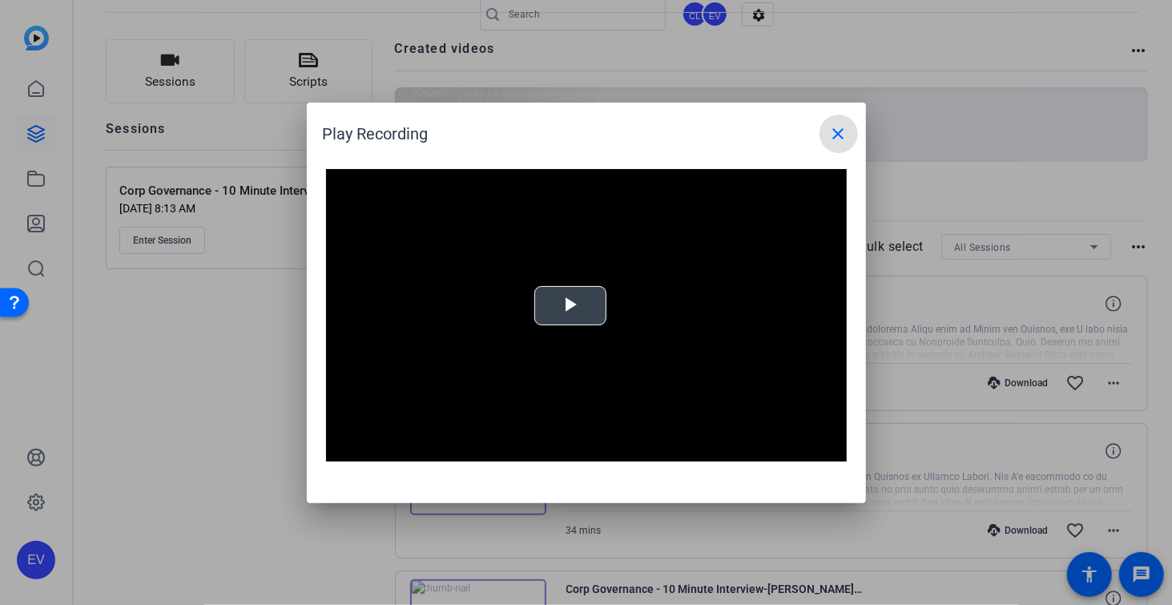
drag, startPoint x: 572, startPoint y: 309, endPoint x: 623, endPoint y: 327, distance: 54.2
click at [570, 305] on span "Video Player" at bounding box center [570, 305] width 0 height 0
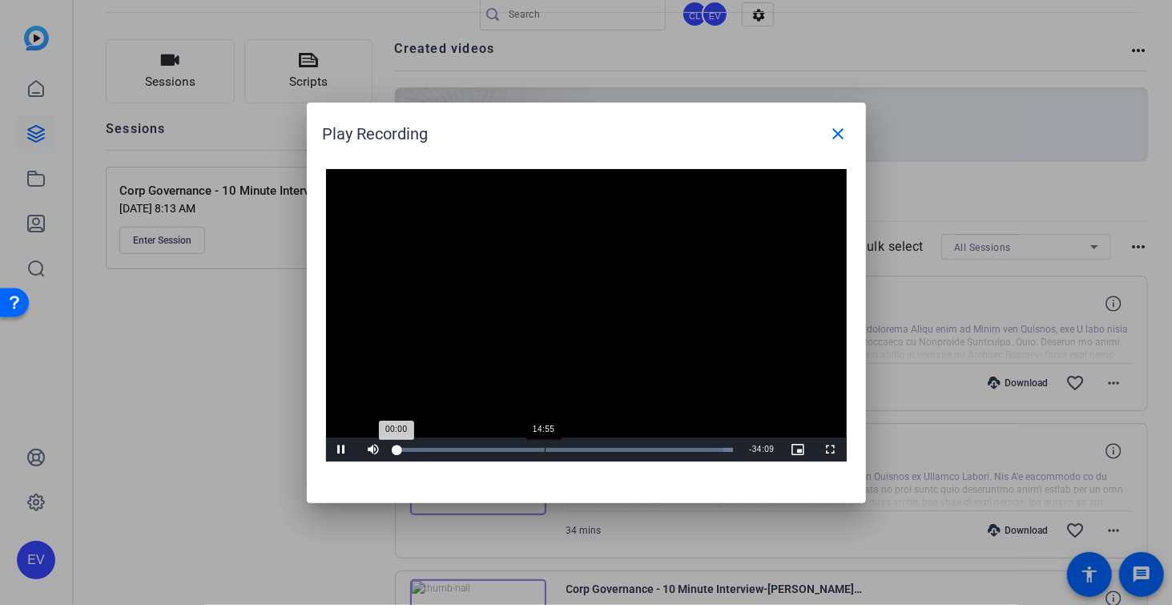
click at [549, 451] on div "Loaded : 100.00% 14:55 00:00" at bounding box center [566, 449] width 352 height 24
click at [842, 133] on mat-icon "close" at bounding box center [838, 133] width 19 height 19
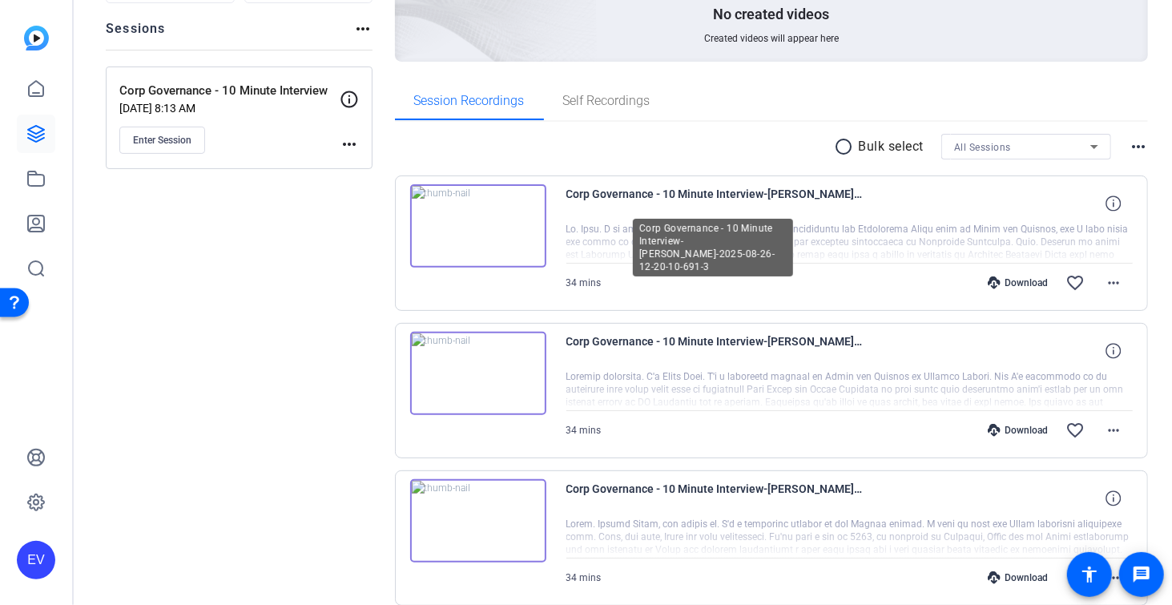
scroll to position [401, 0]
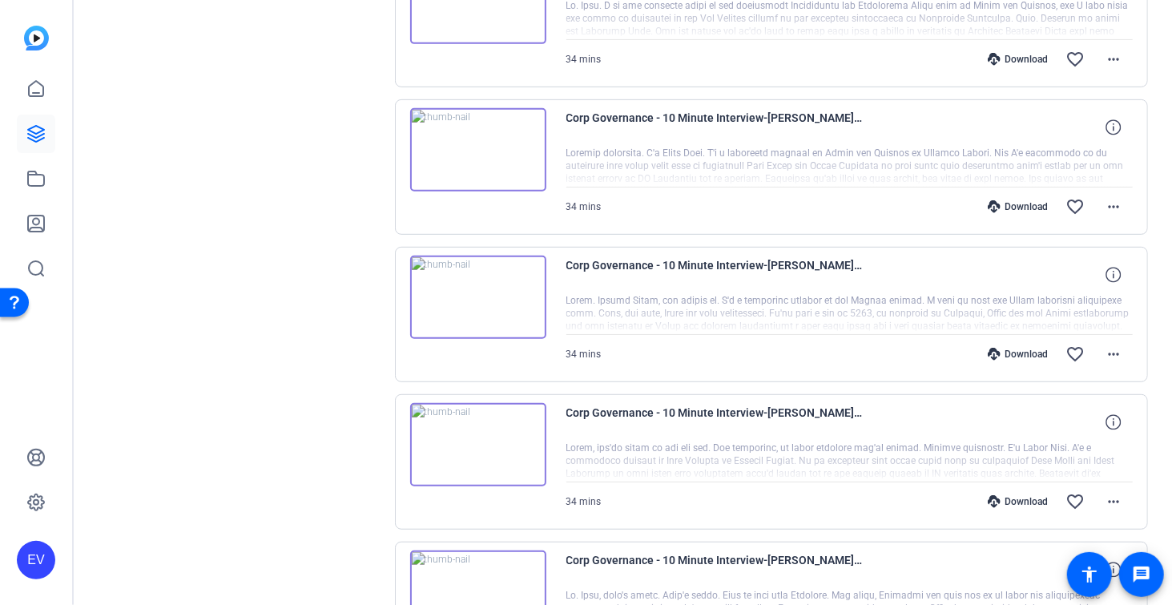
click at [477, 293] on img at bounding box center [478, 297] width 136 height 83
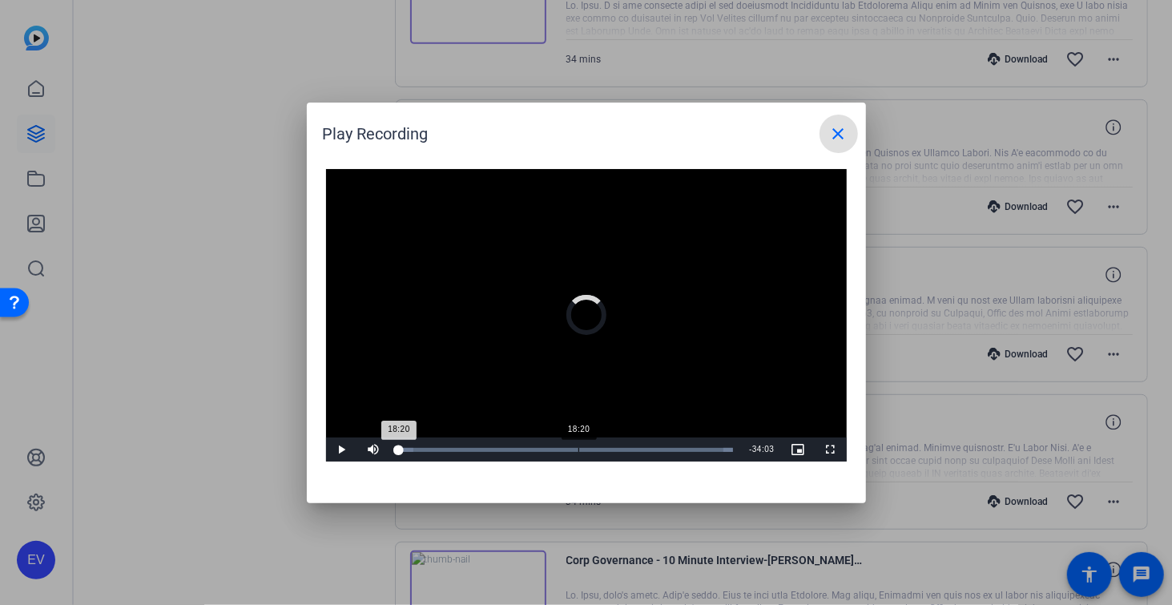
click at [578, 448] on div "18:20" at bounding box center [578, 450] width 1 height 4
click at [627, 449] on div "23:14" at bounding box center [626, 450] width 1 height 4
click at [686, 453] on div "Loaded : 100.00% 28:56 29:21" at bounding box center [568, 449] width 356 height 24
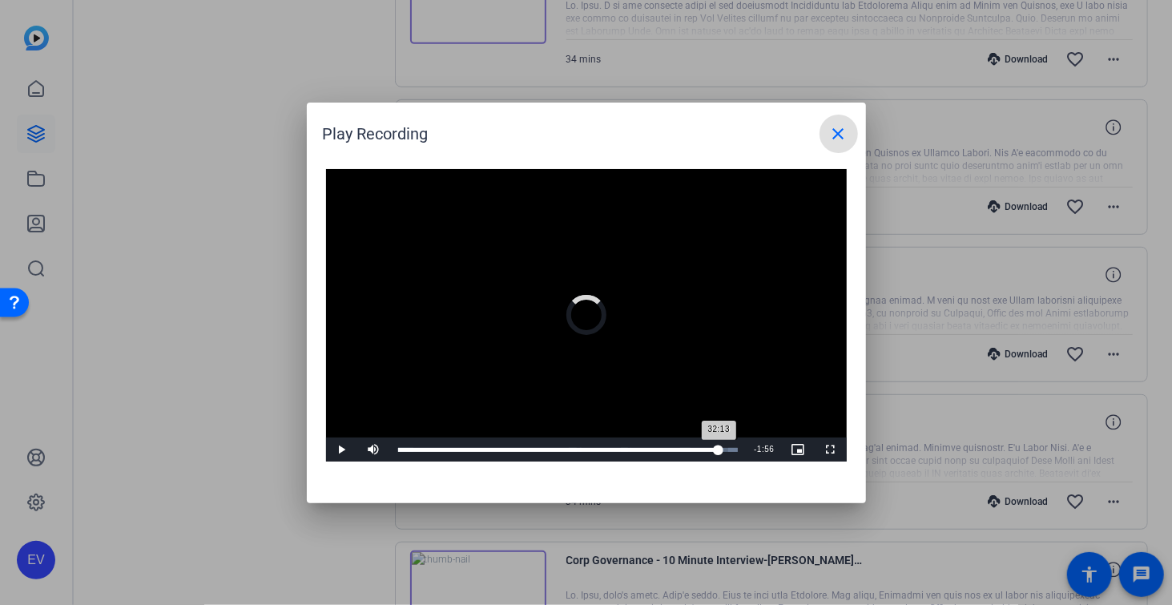
click at [719, 449] on div "Loaded : 100.00% 32:13 32:13" at bounding box center [568, 450] width 340 height 4
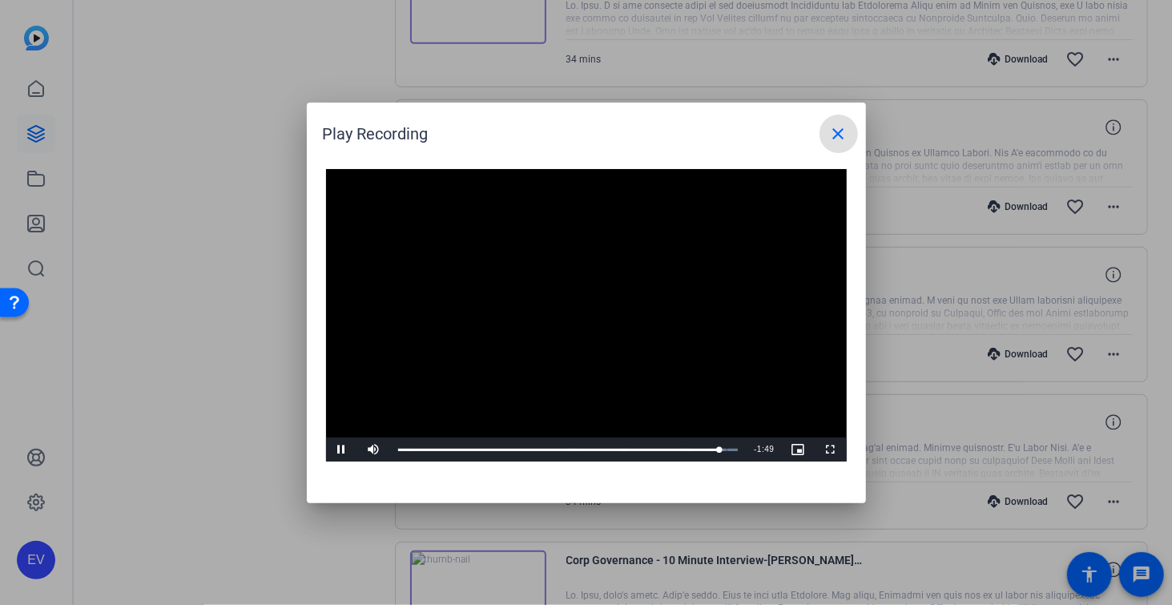
click at [847, 132] on mat-icon "close" at bounding box center [838, 133] width 19 height 19
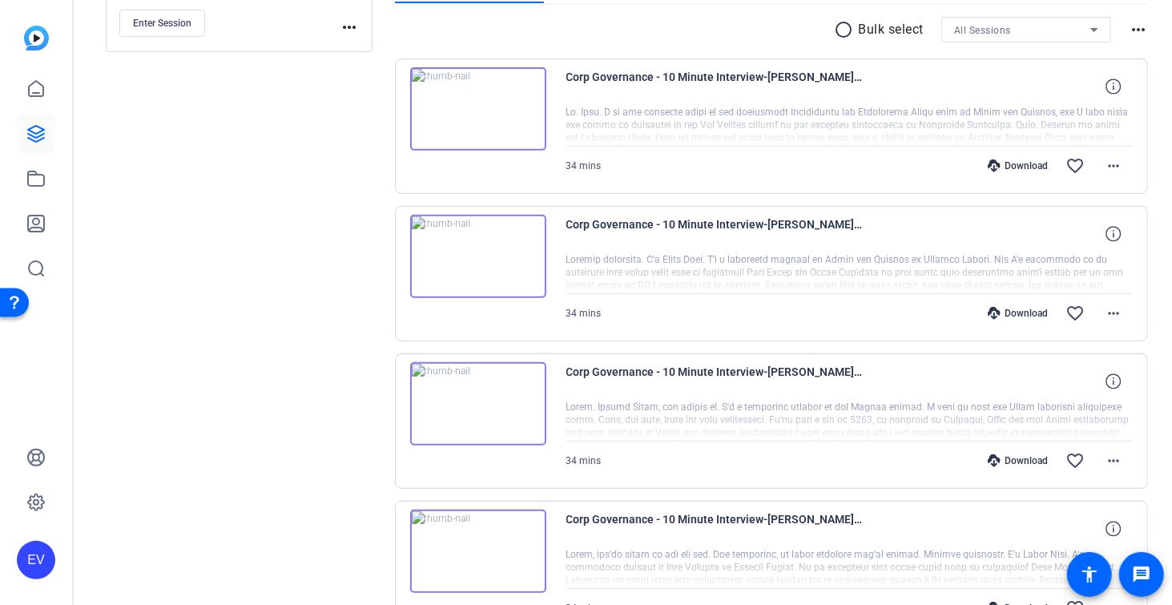
scroll to position [292, 0]
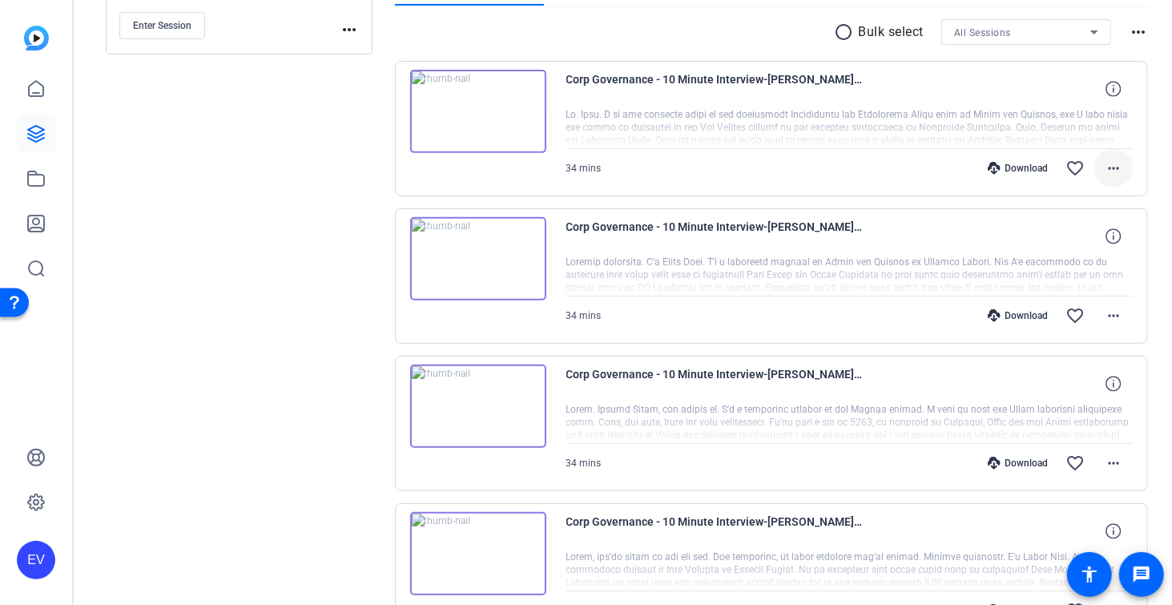
click at [1117, 167] on mat-icon "more_horiz" at bounding box center [1113, 168] width 19 height 19
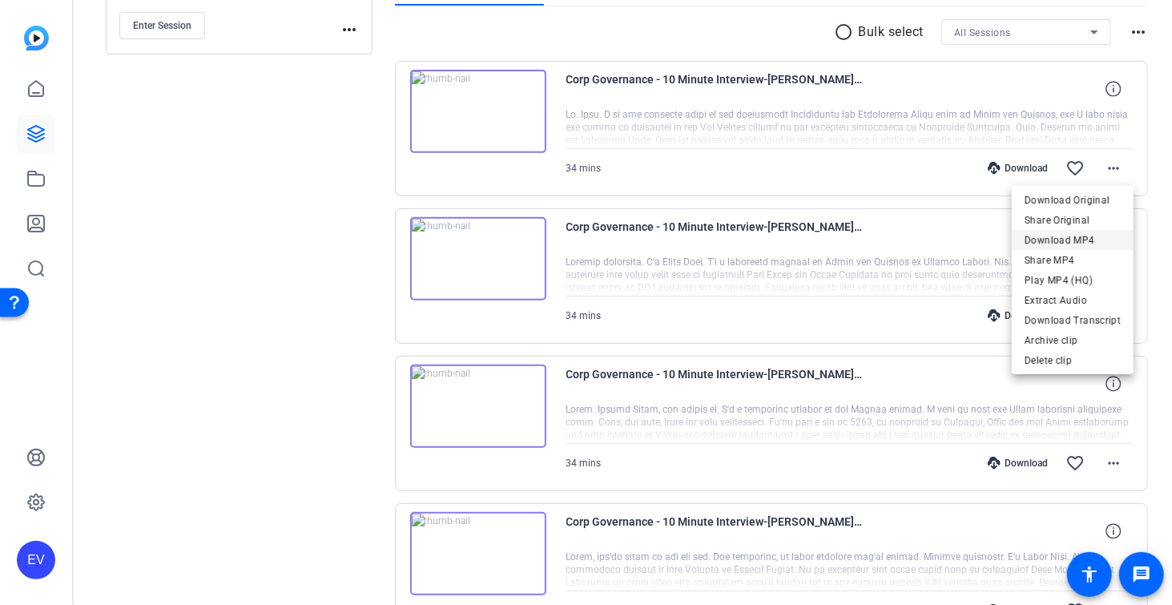
click at [1088, 237] on span "Download MP4" at bounding box center [1073, 239] width 96 height 19
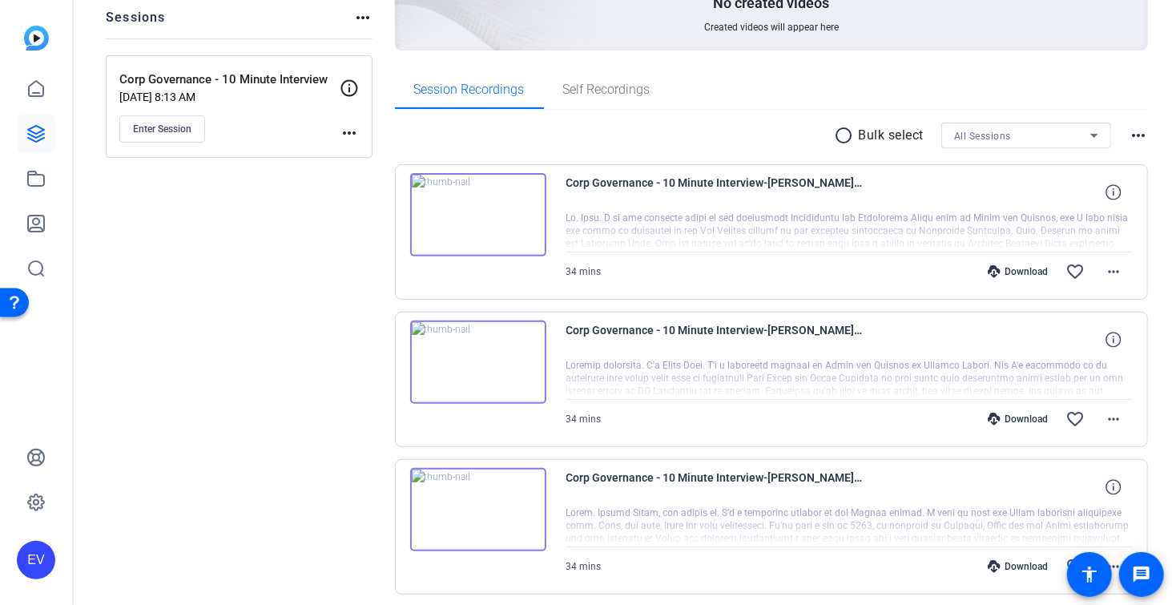
scroll to position [184, 0]
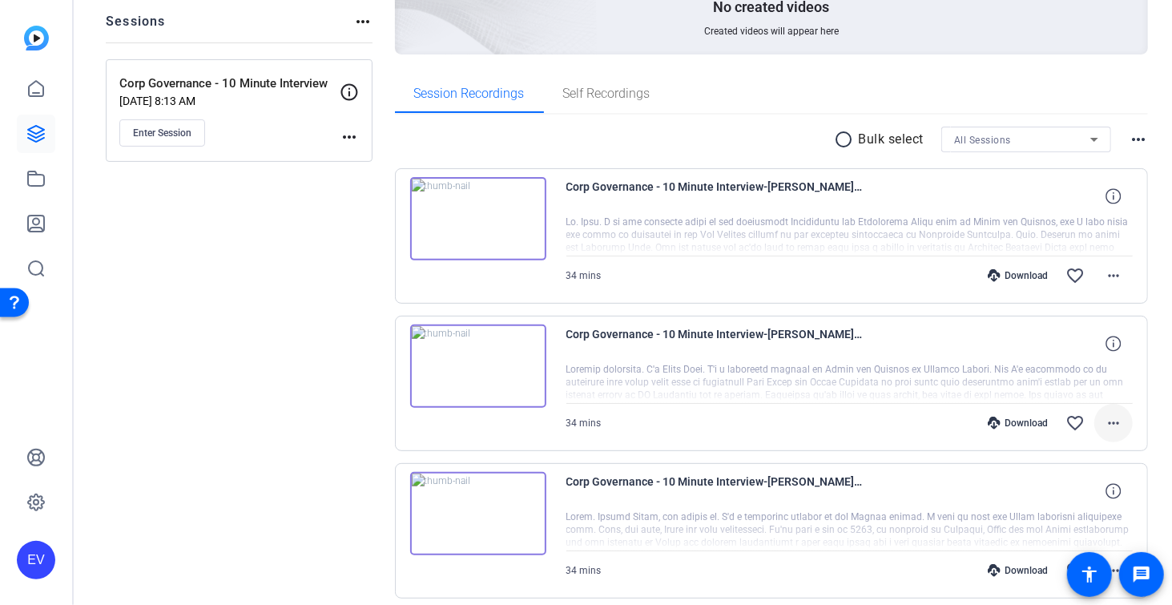
click at [1118, 418] on mat-icon "more_horiz" at bounding box center [1113, 422] width 19 height 19
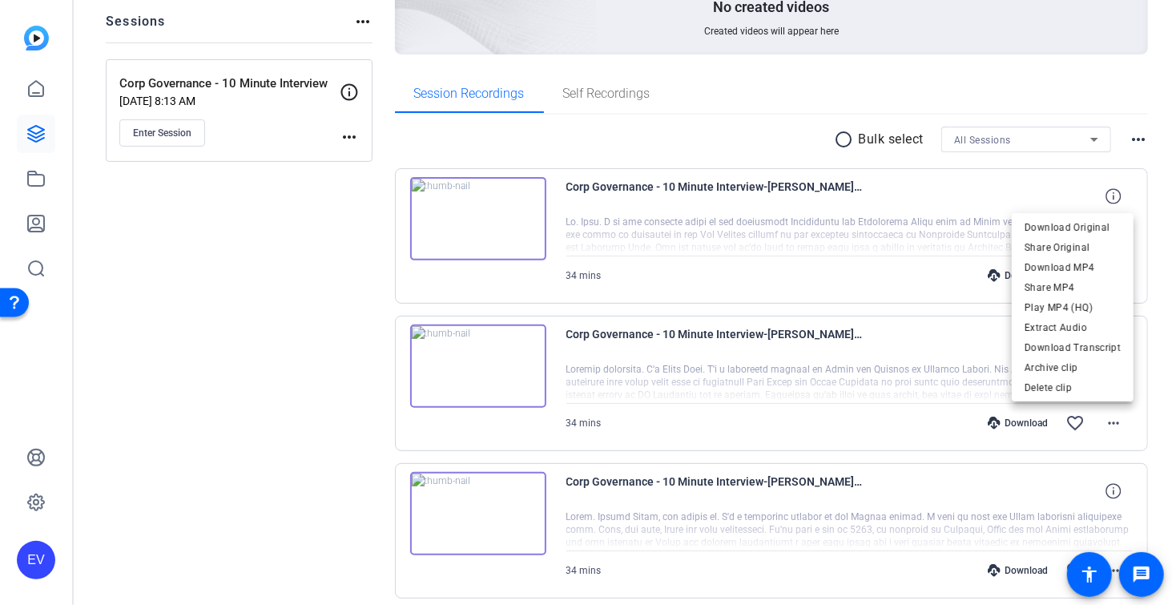
drag, startPoint x: 304, startPoint y: 439, endPoint x: 171, endPoint y: 590, distance: 202.0
click at [302, 441] on div at bounding box center [586, 302] width 1172 height 605
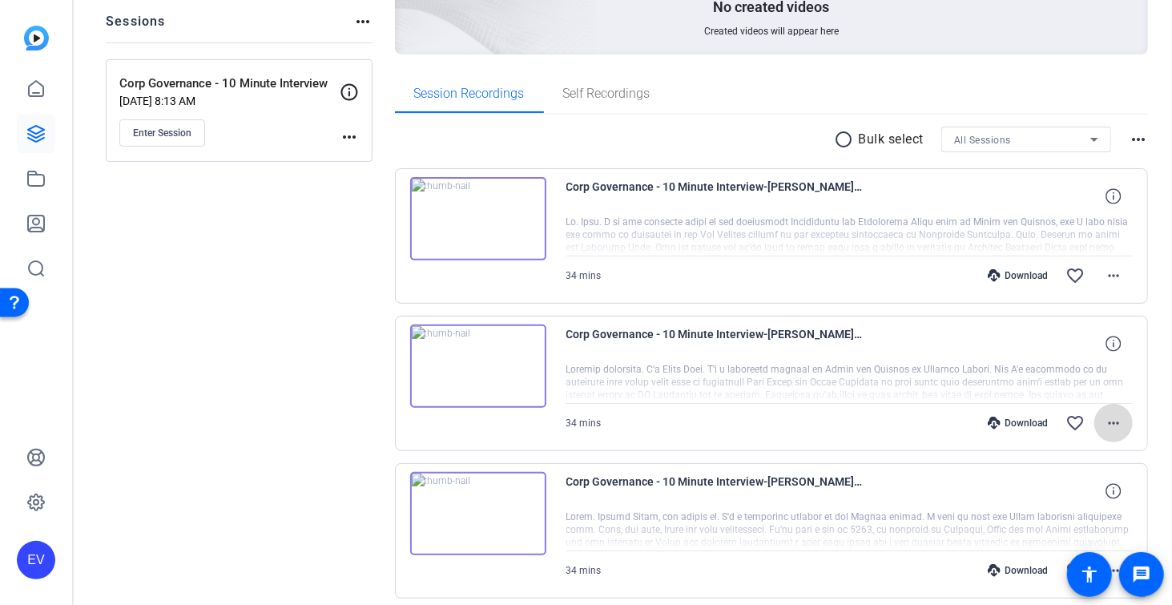
click at [1121, 421] on mat-icon "more_horiz" at bounding box center [1113, 422] width 19 height 19
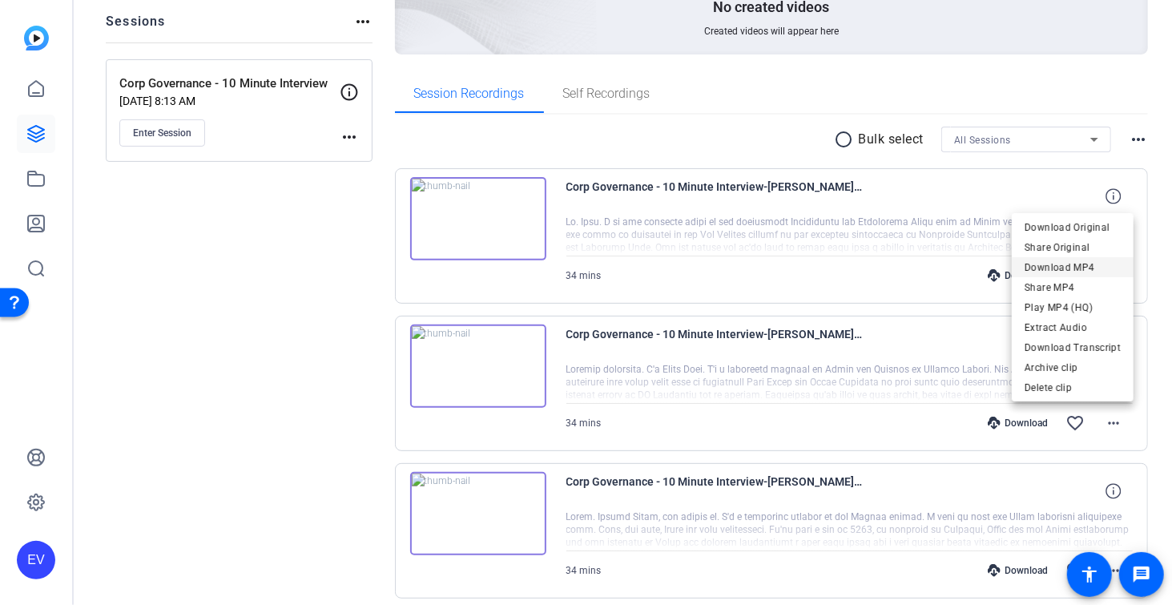
click at [1096, 266] on span "Download MP4" at bounding box center [1073, 266] width 96 height 19
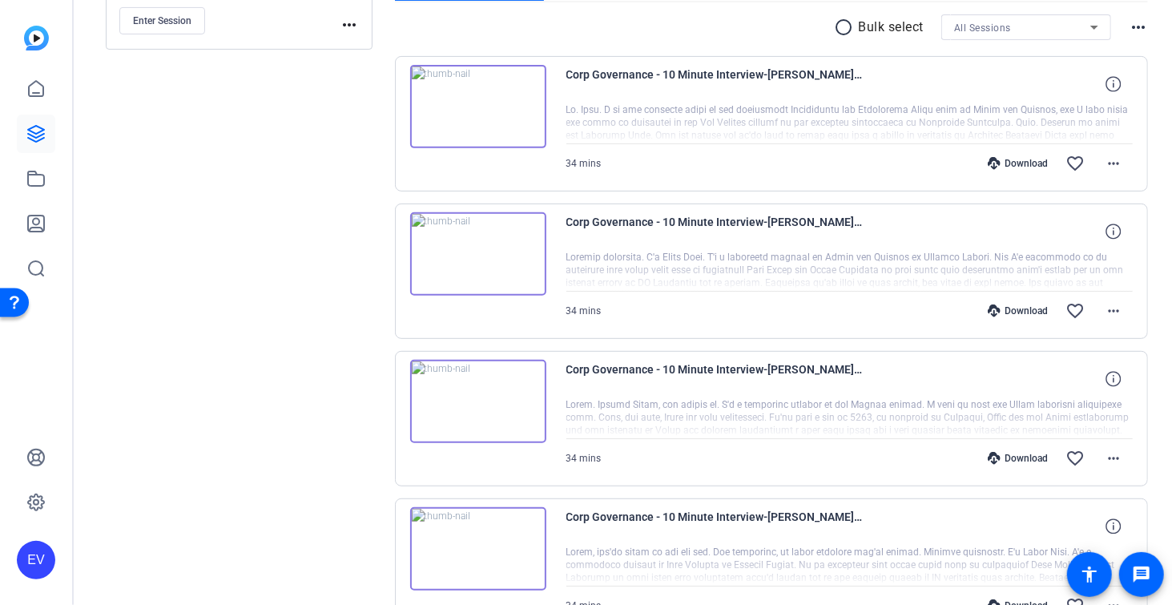
scroll to position [370, 0]
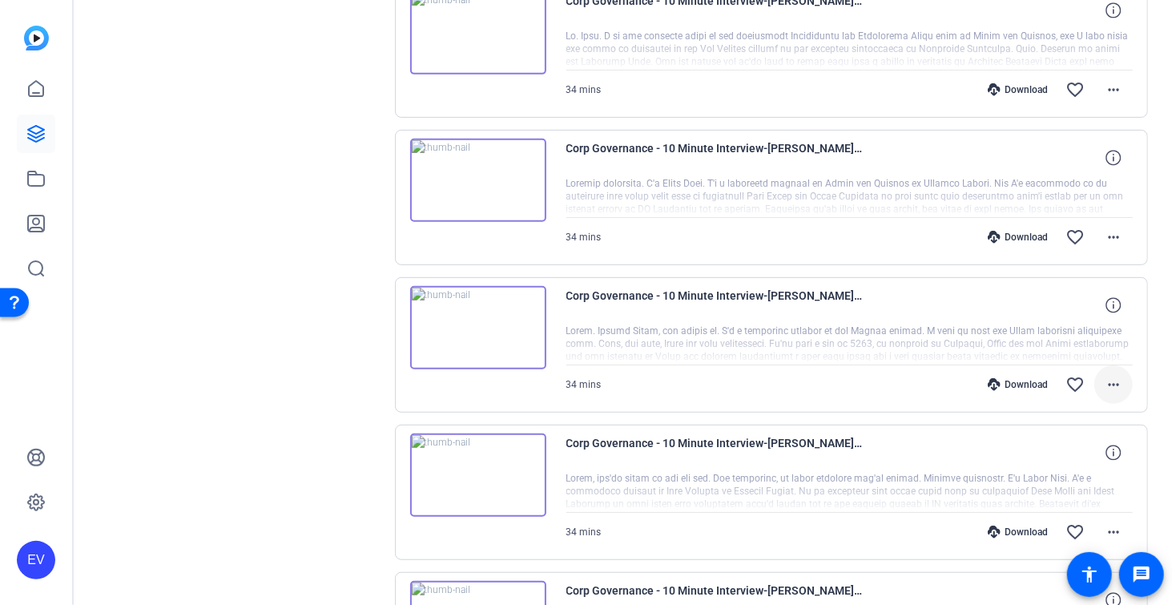
click at [1105, 379] on mat-icon "more_horiz" at bounding box center [1113, 384] width 19 height 19
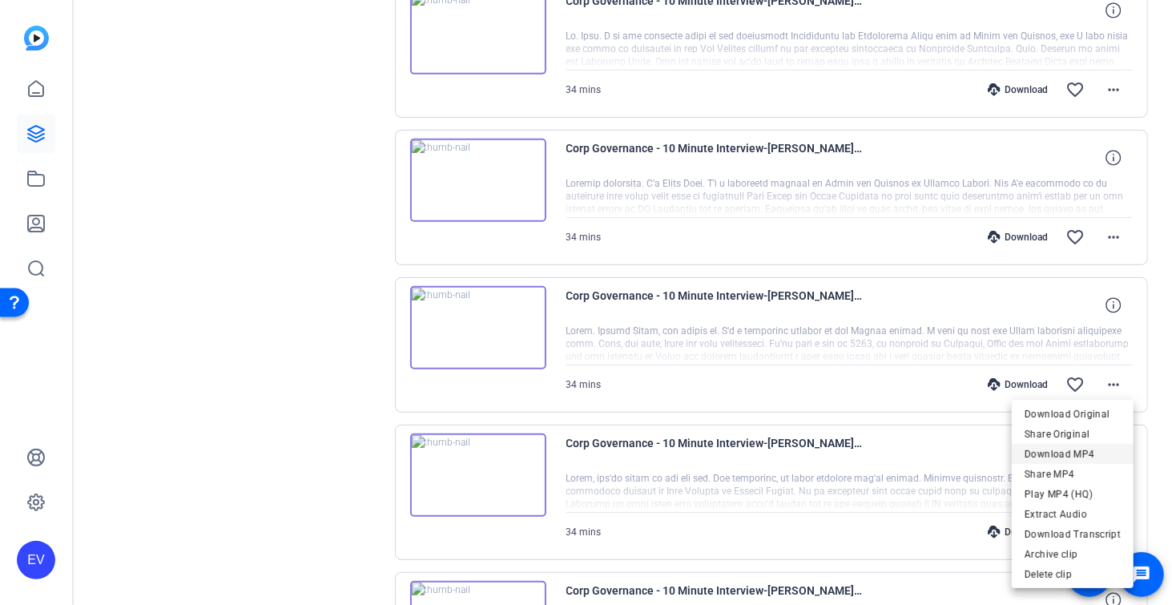
click at [1088, 456] on span "Download MP4" at bounding box center [1073, 454] width 96 height 19
